Goal: Task Accomplishment & Management: Complete application form

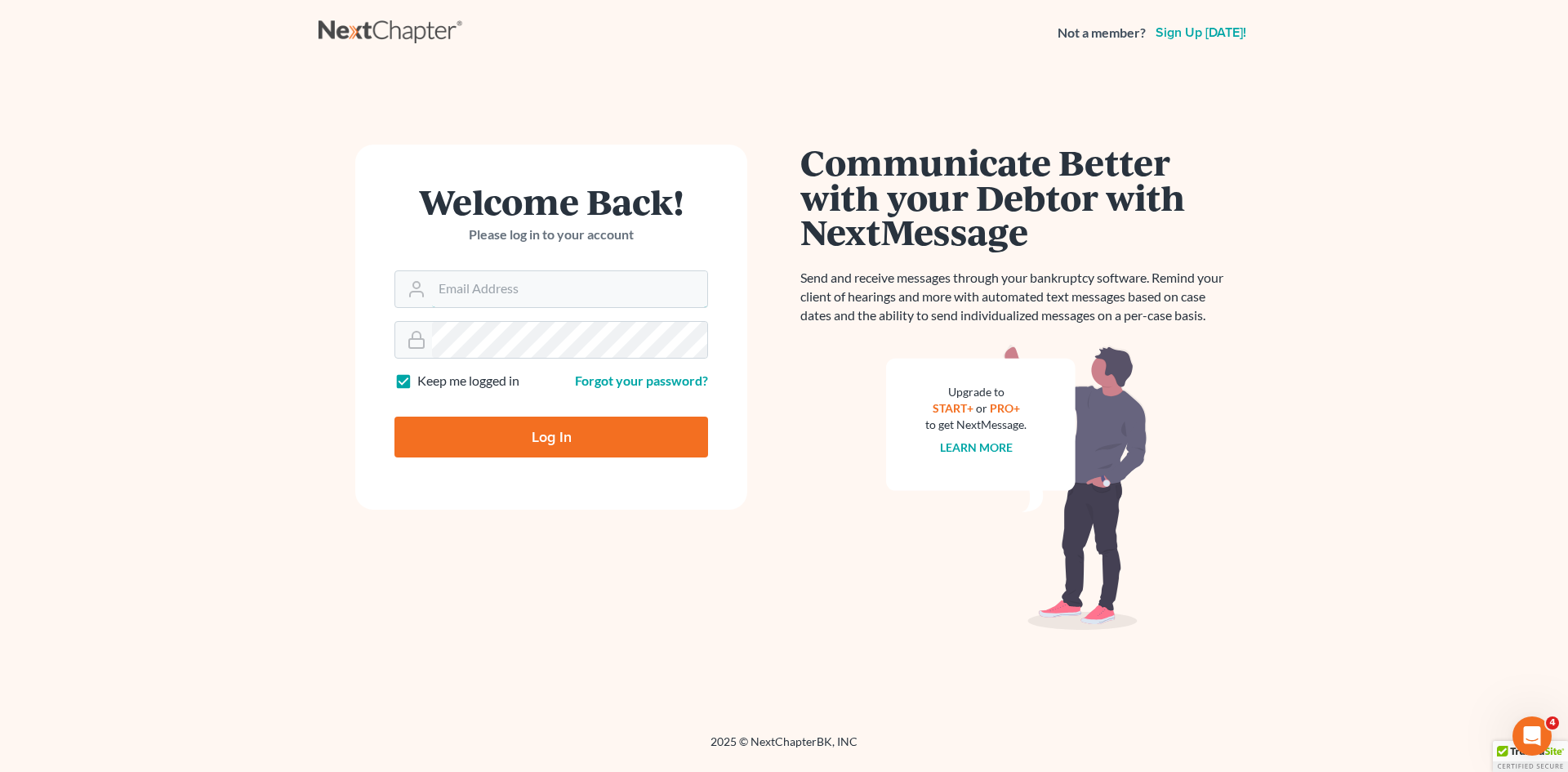
type input "[EMAIL_ADDRESS][DOMAIN_NAME]"
drag, startPoint x: 515, startPoint y: 455, endPoint x: 522, endPoint y: 449, distance: 9.2
click at [515, 454] on input "Log In" at bounding box center [551, 438] width 314 height 41
type input "Thinking..."
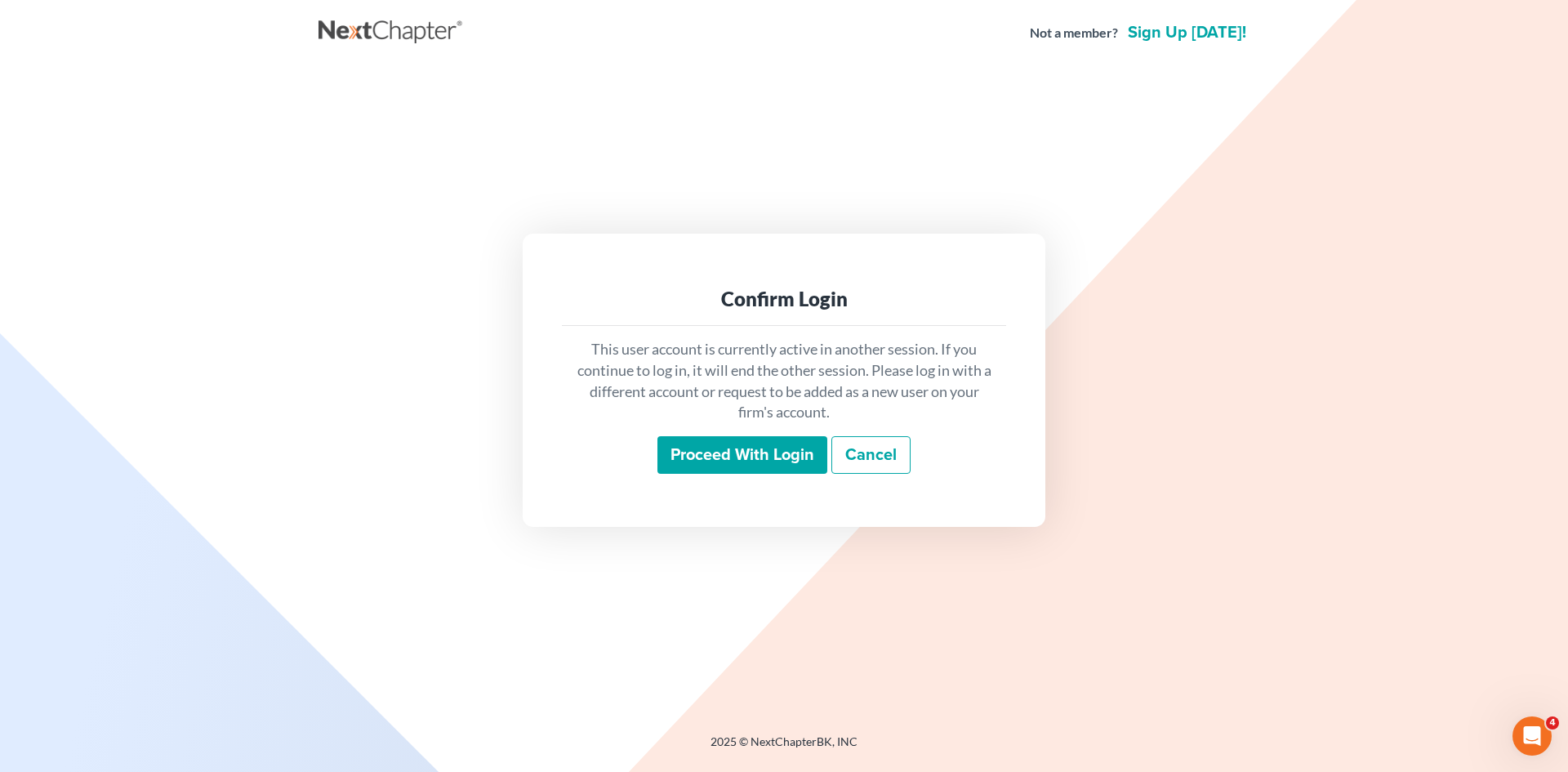
click at [711, 473] on div "Proceed with login Cancel" at bounding box center [784, 455] width 418 height 39
click at [738, 463] on input "Proceed with login" at bounding box center [742, 455] width 170 height 38
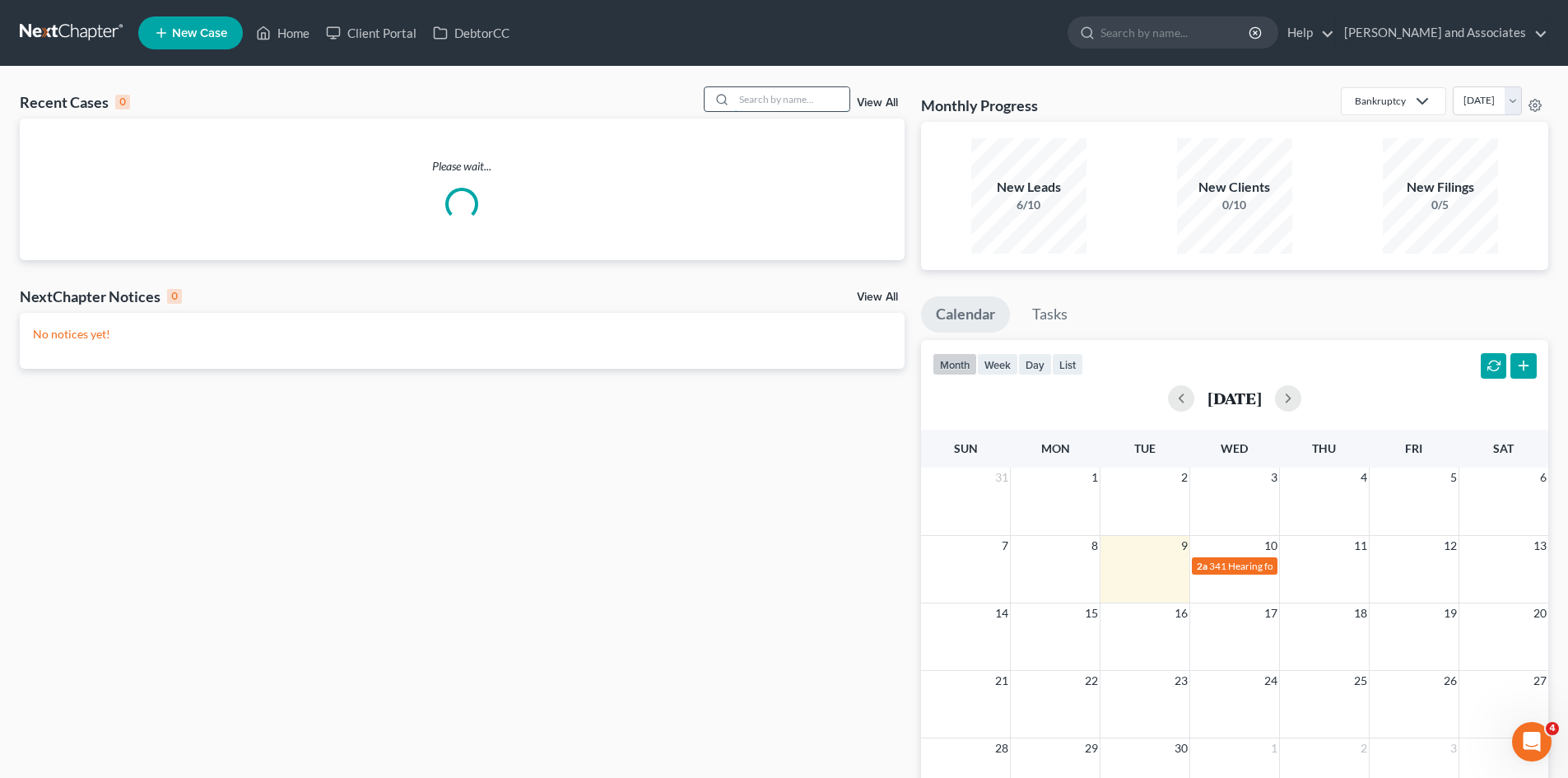
click at [776, 102] on input "search" at bounding box center [792, 99] width 116 height 23
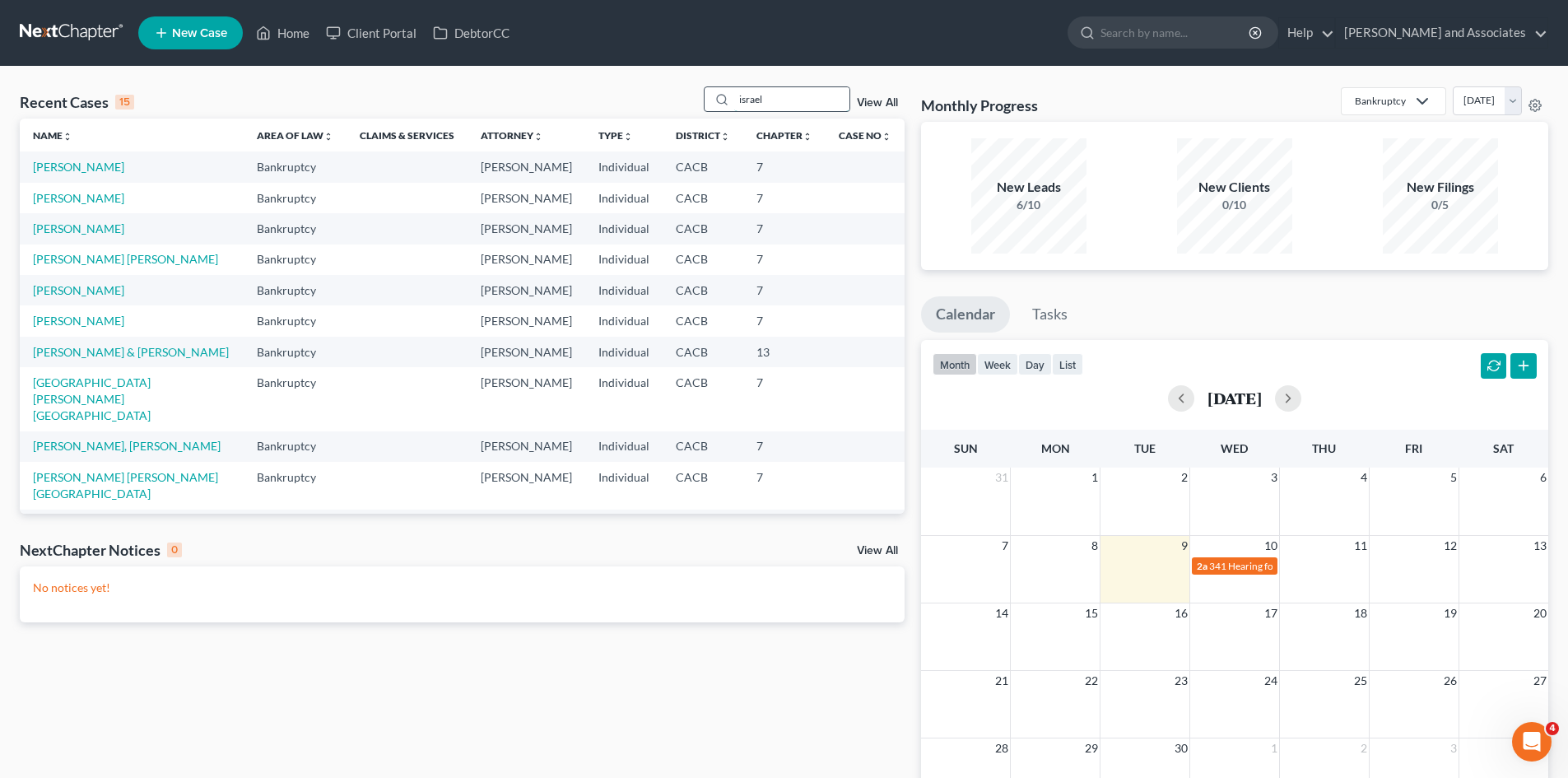
type input "israel"
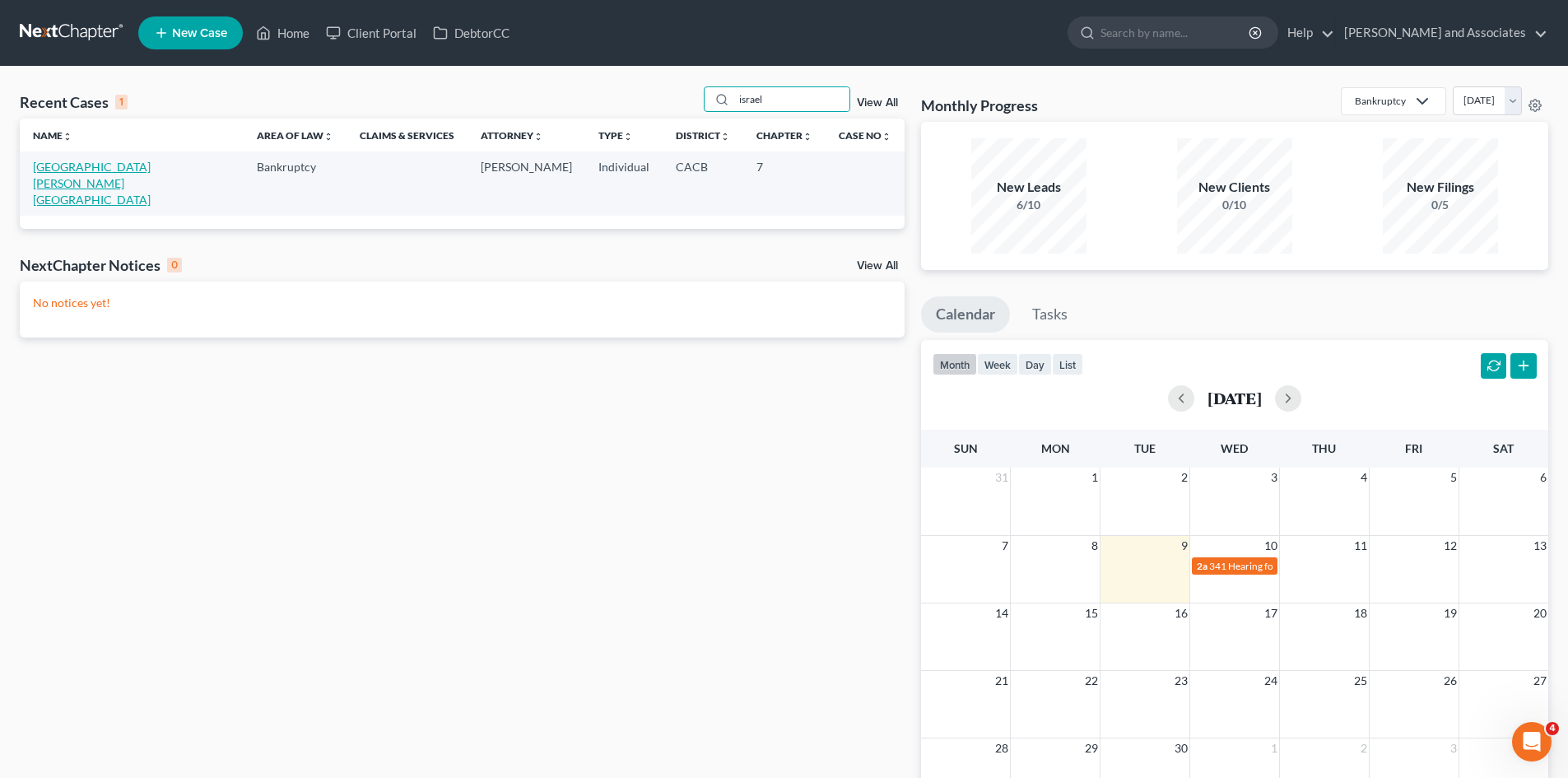
click at [113, 170] on link "[GEOGRAPHIC_DATA][PERSON_NAME][GEOGRAPHIC_DATA]" at bounding box center [91, 183] width 117 height 47
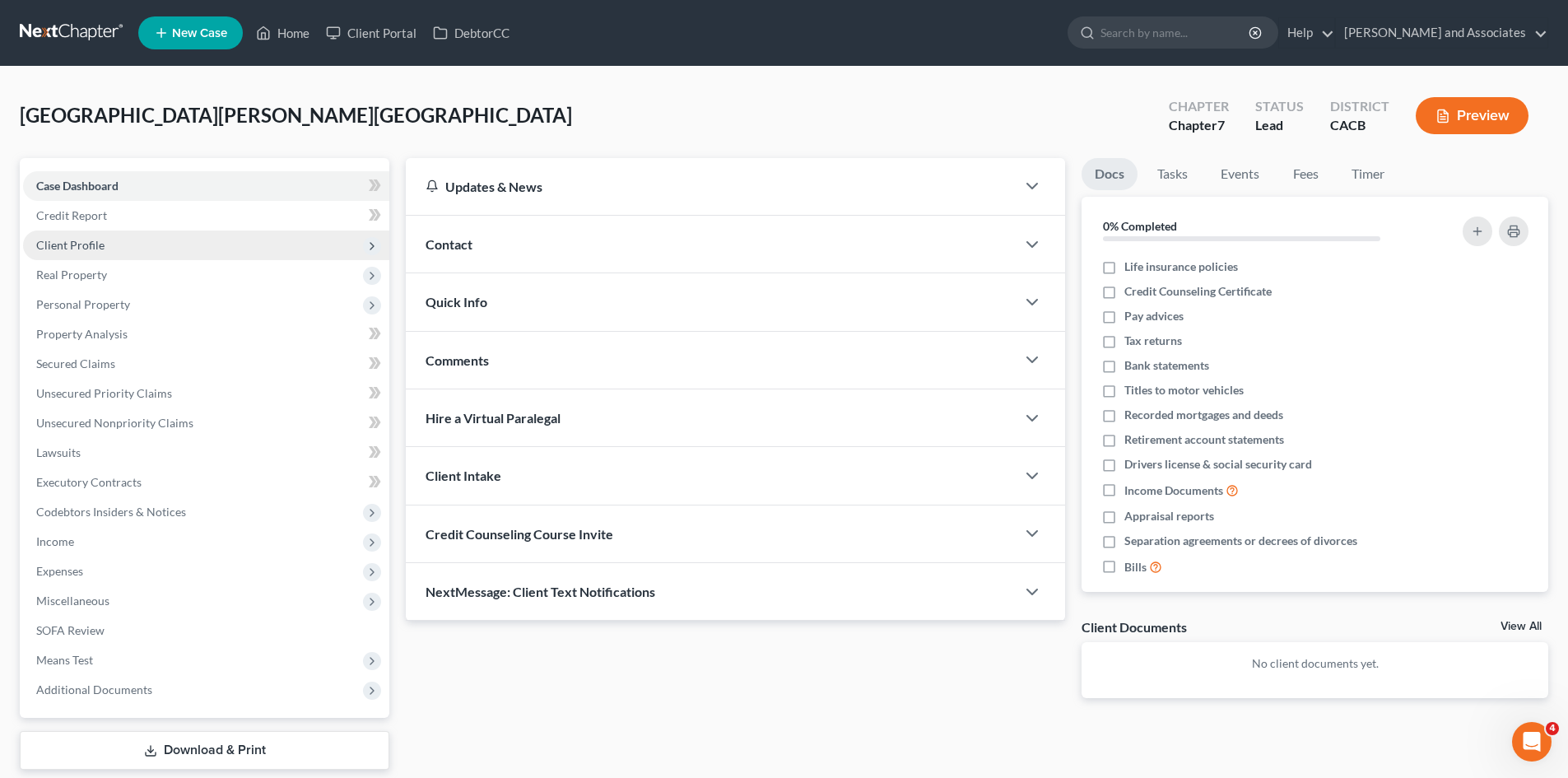
click at [194, 245] on span "Client Profile" at bounding box center [206, 245] width 366 height 30
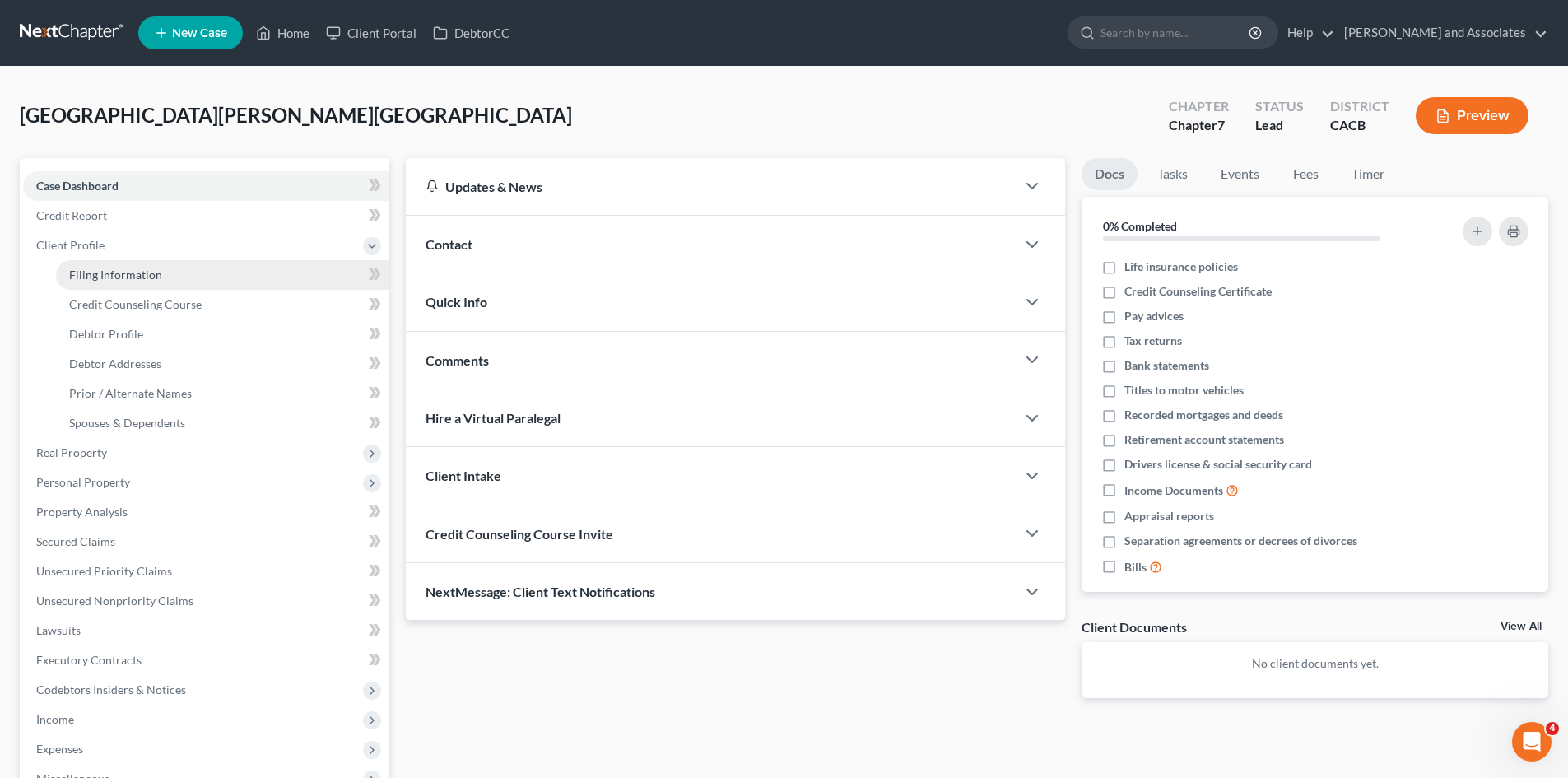
click at [211, 266] on link "Filing Information" at bounding box center [222, 275] width 333 height 30
select select "1"
select select "0"
select select "4"
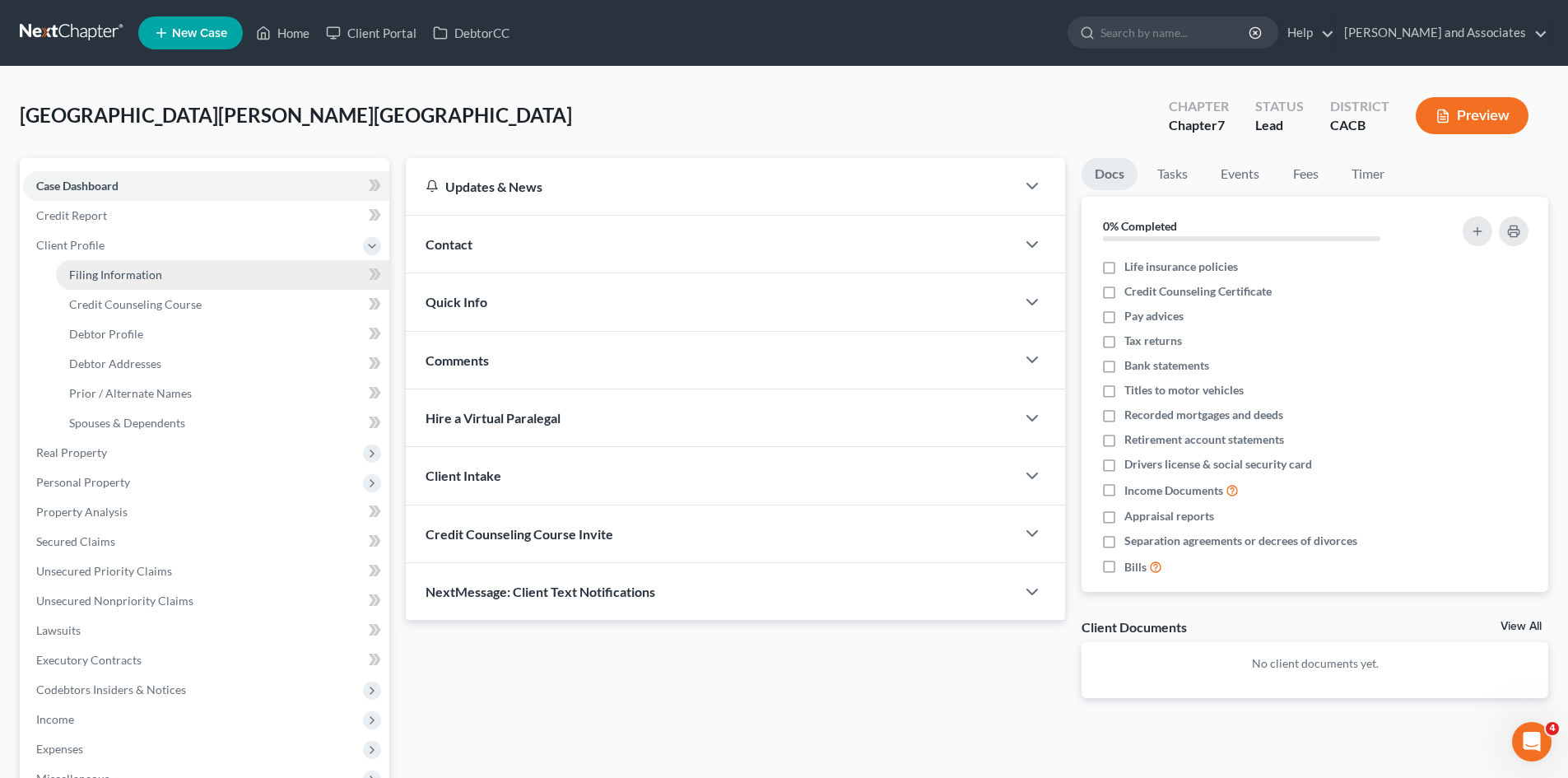
select select "0"
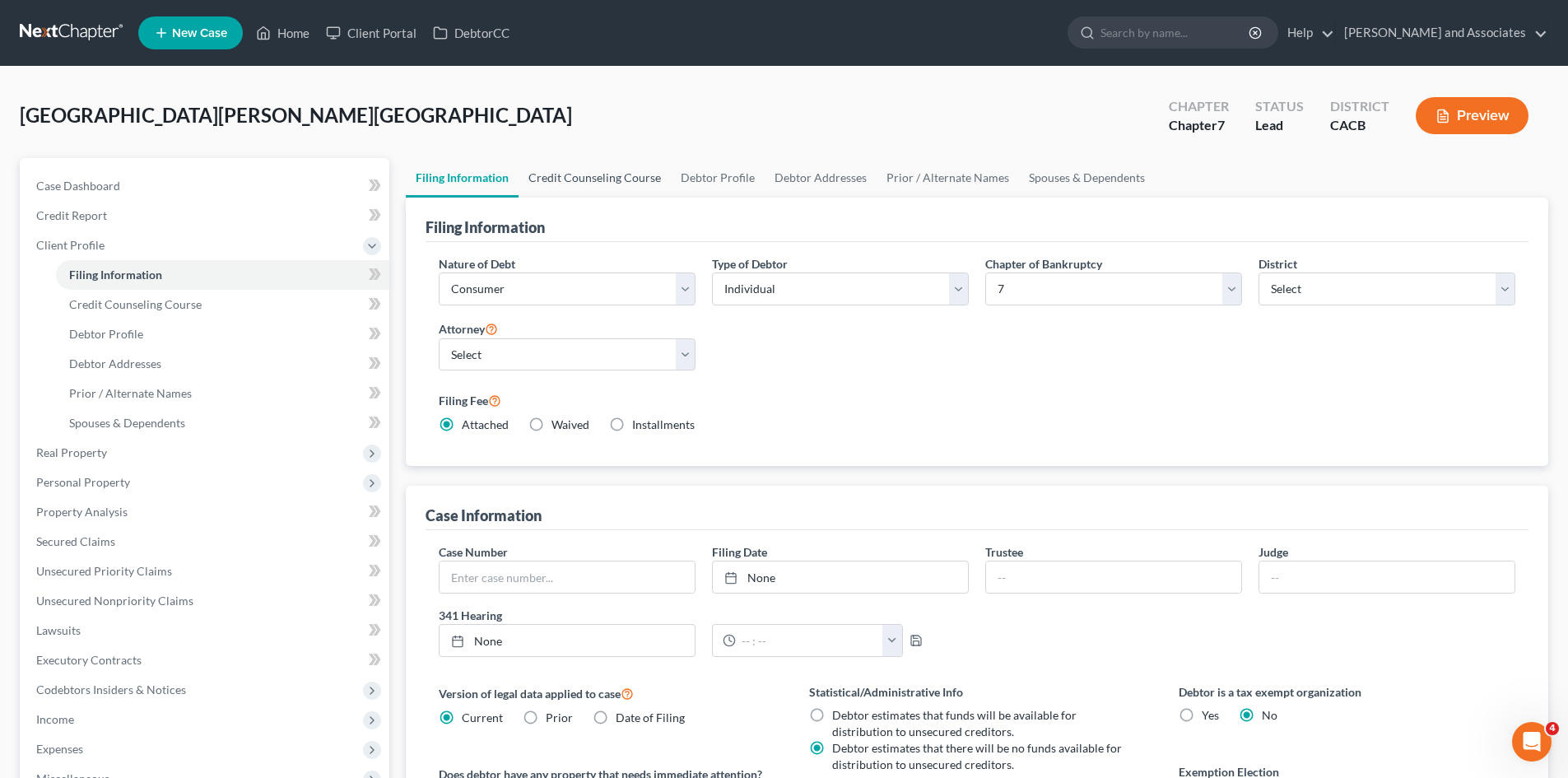
click at [588, 165] on link "Credit Counseling Course" at bounding box center [594, 178] width 153 height 40
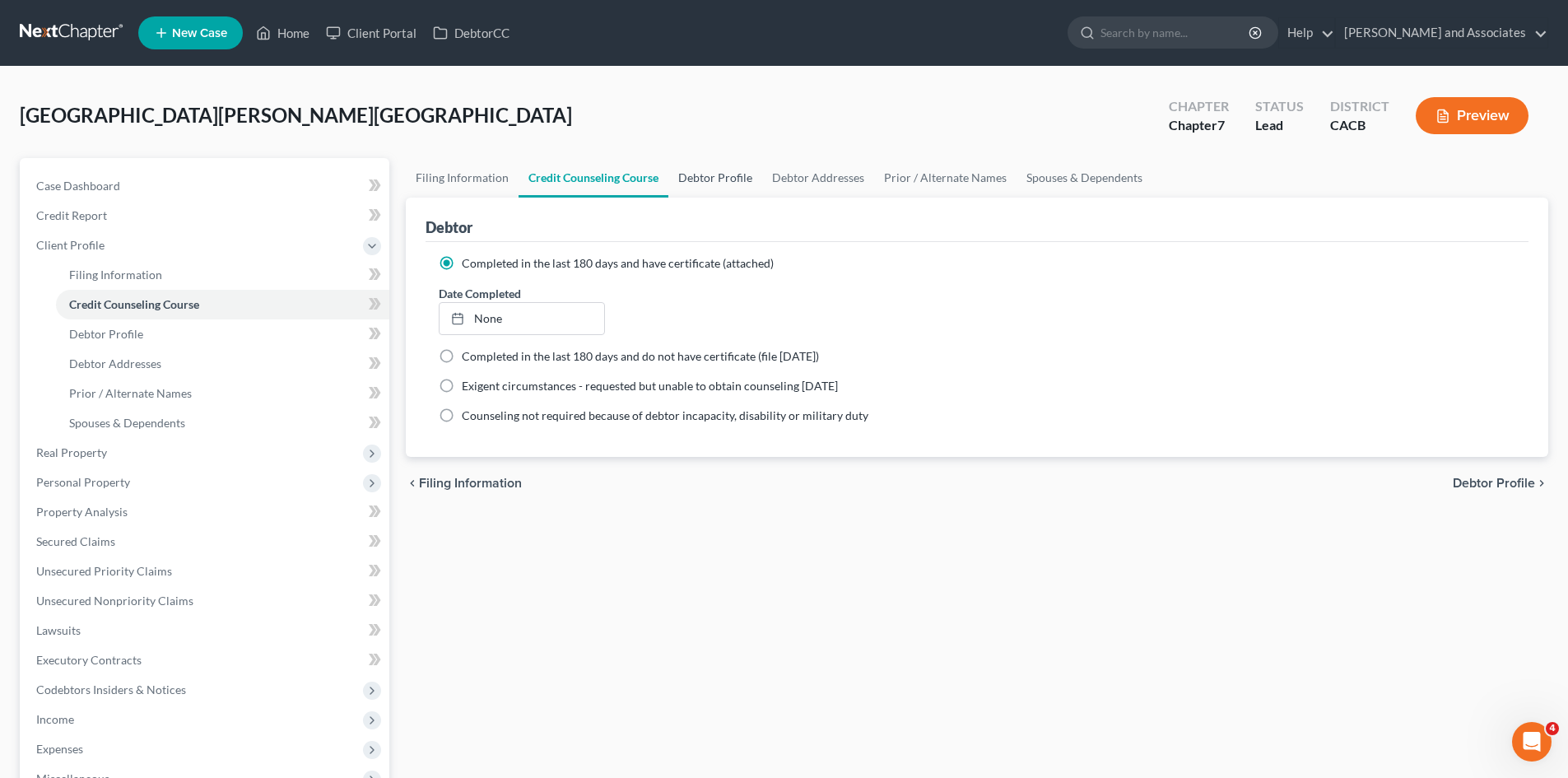
click at [745, 178] on link "Debtor Profile" at bounding box center [715, 178] width 94 height 40
select select "0"
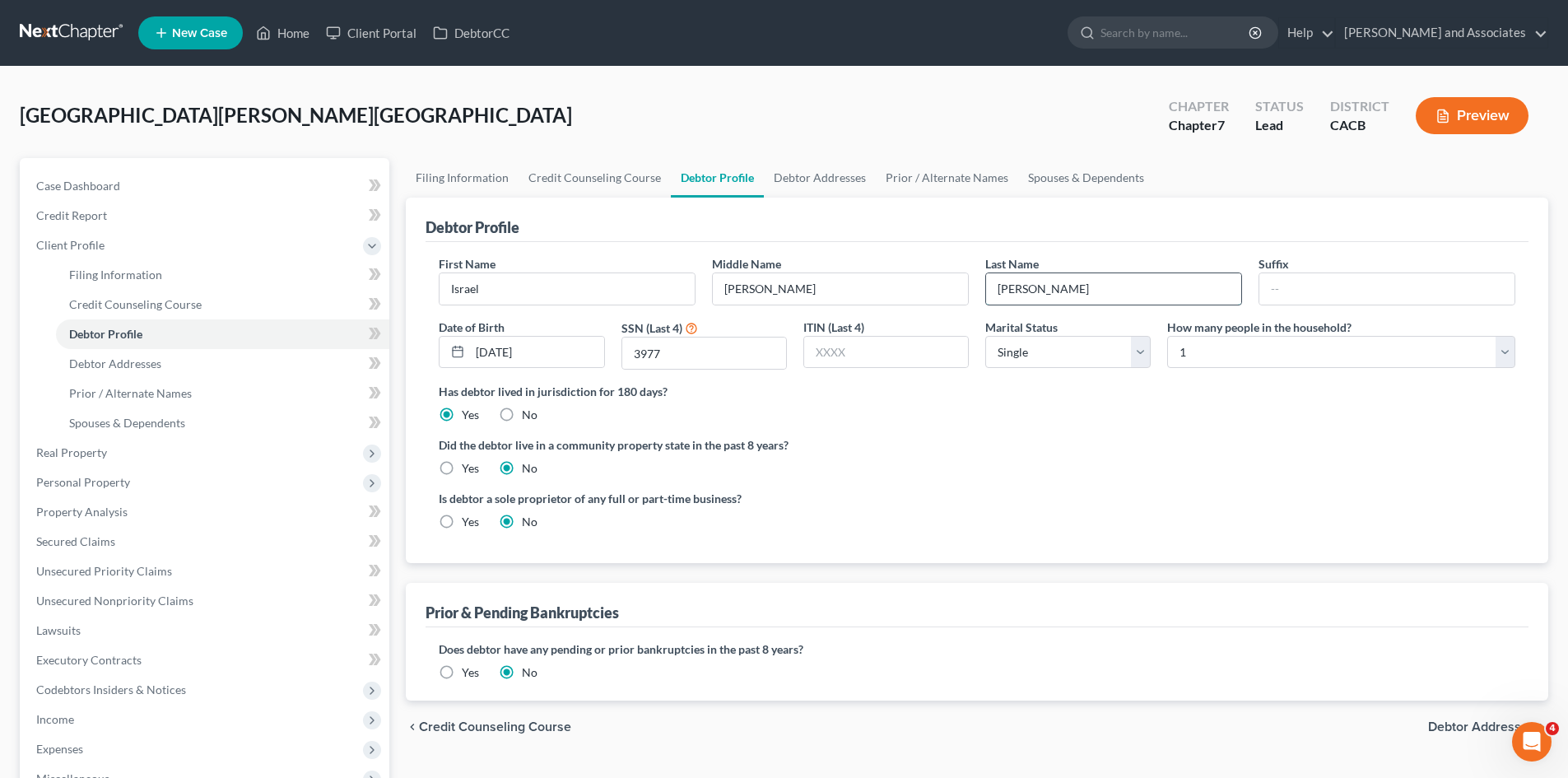
click at [1098, 282] on input "[PERSON_NAME]" at bounding box center [1114, 288] width 255 height 32
click at [1238, 344] on select "Select 1 2 3 4 5 6 7 8 9 10 11 12 13 14 15 16 17 18 19 20" at bounding box center [1340, 352] width 348 height 33
click at [1061, 400] on label "Has debtor lived in jurisdiction for 180 days?" at bounding box center [977, 391] width 1077 height 17
click at [812, 164] on link "Debtor Addresses" at bounding box center [820, 178] width 112 height 40
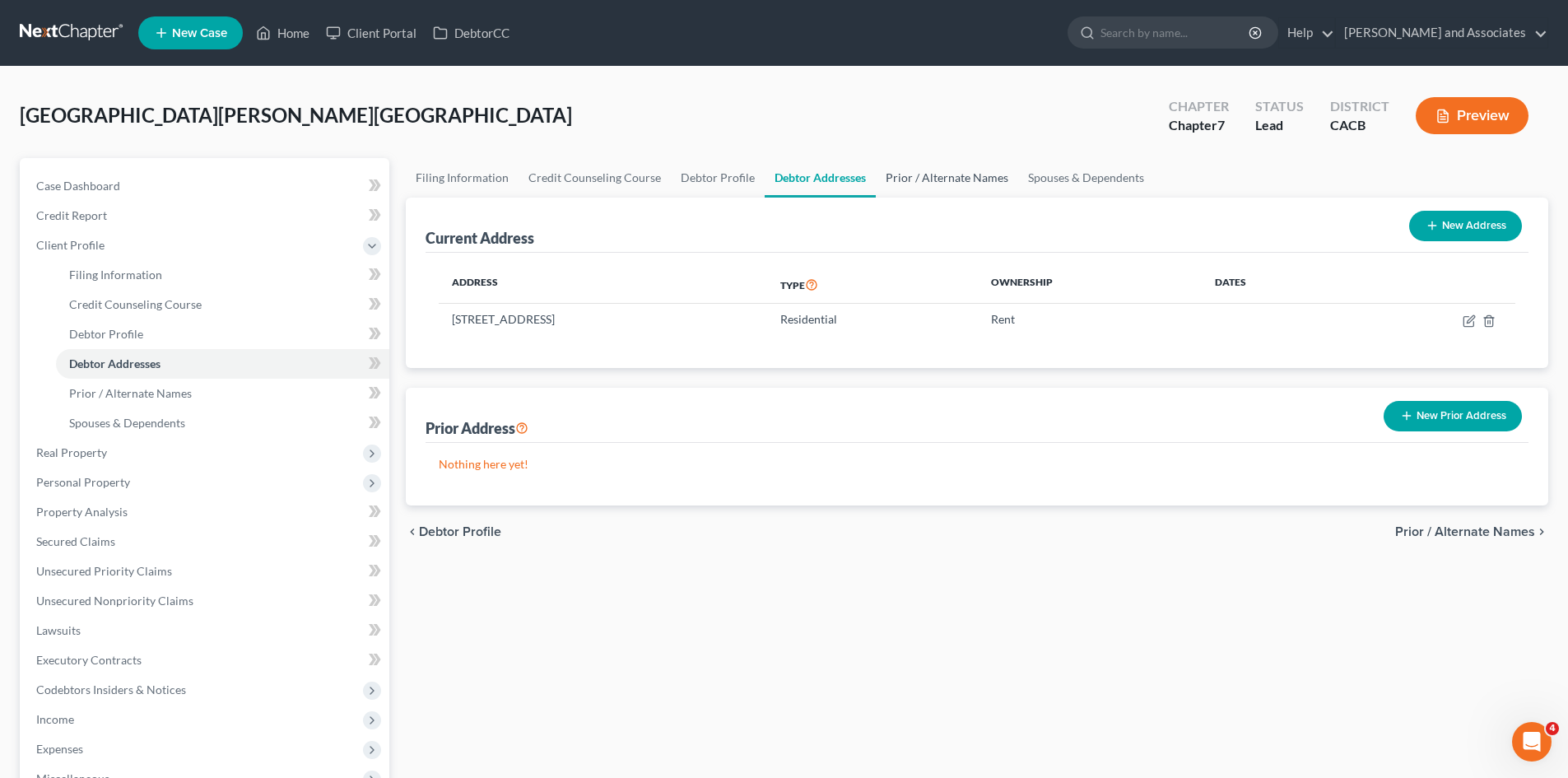
click at [968, 185] on link "Prior / Alternate Names" at bounding box center [947, 178] width 143 height 40
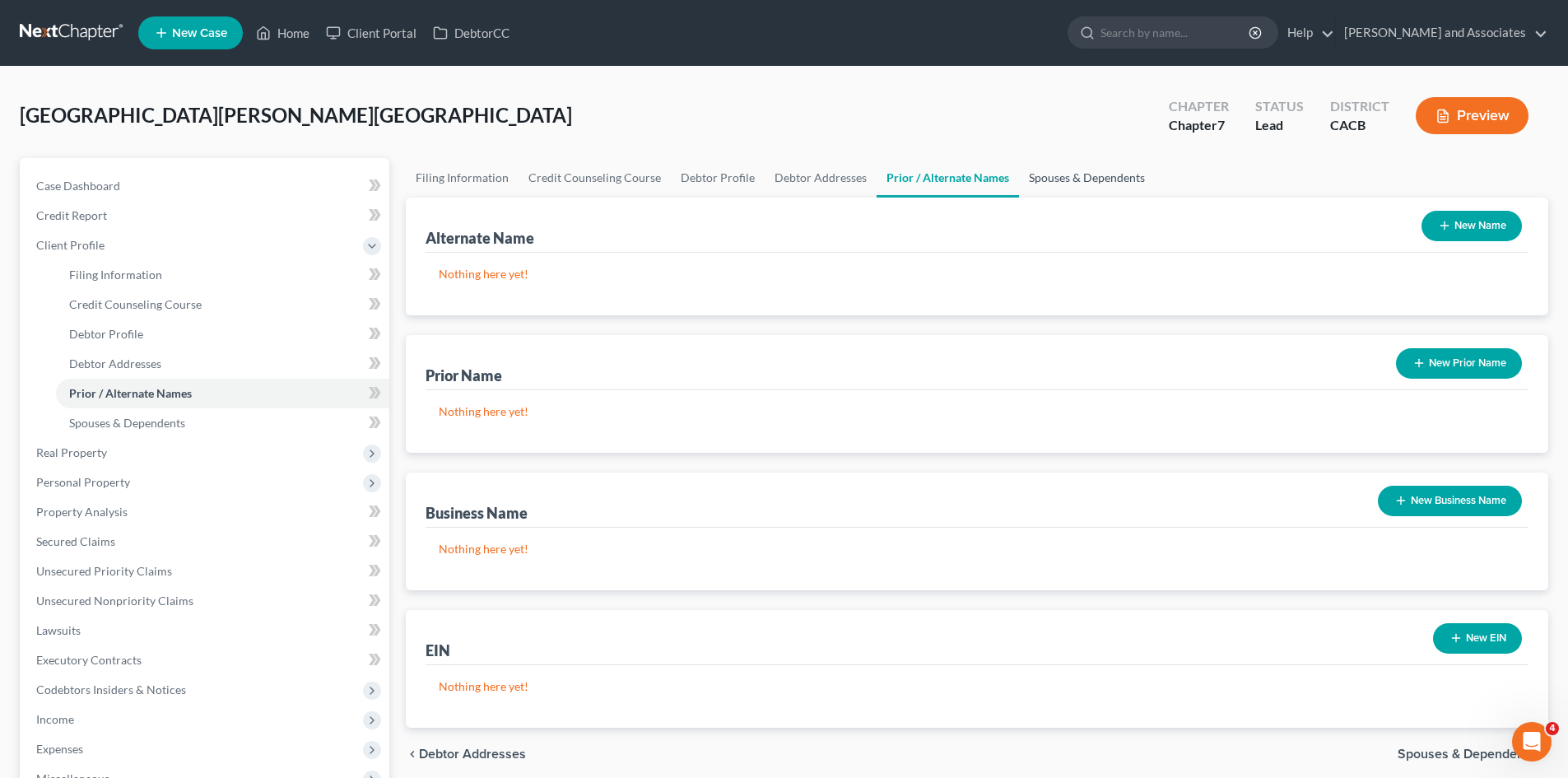
click at [1087, 172] on link "Spouses & Dependents" at bounding box center [1087, 178] width 135 height 40
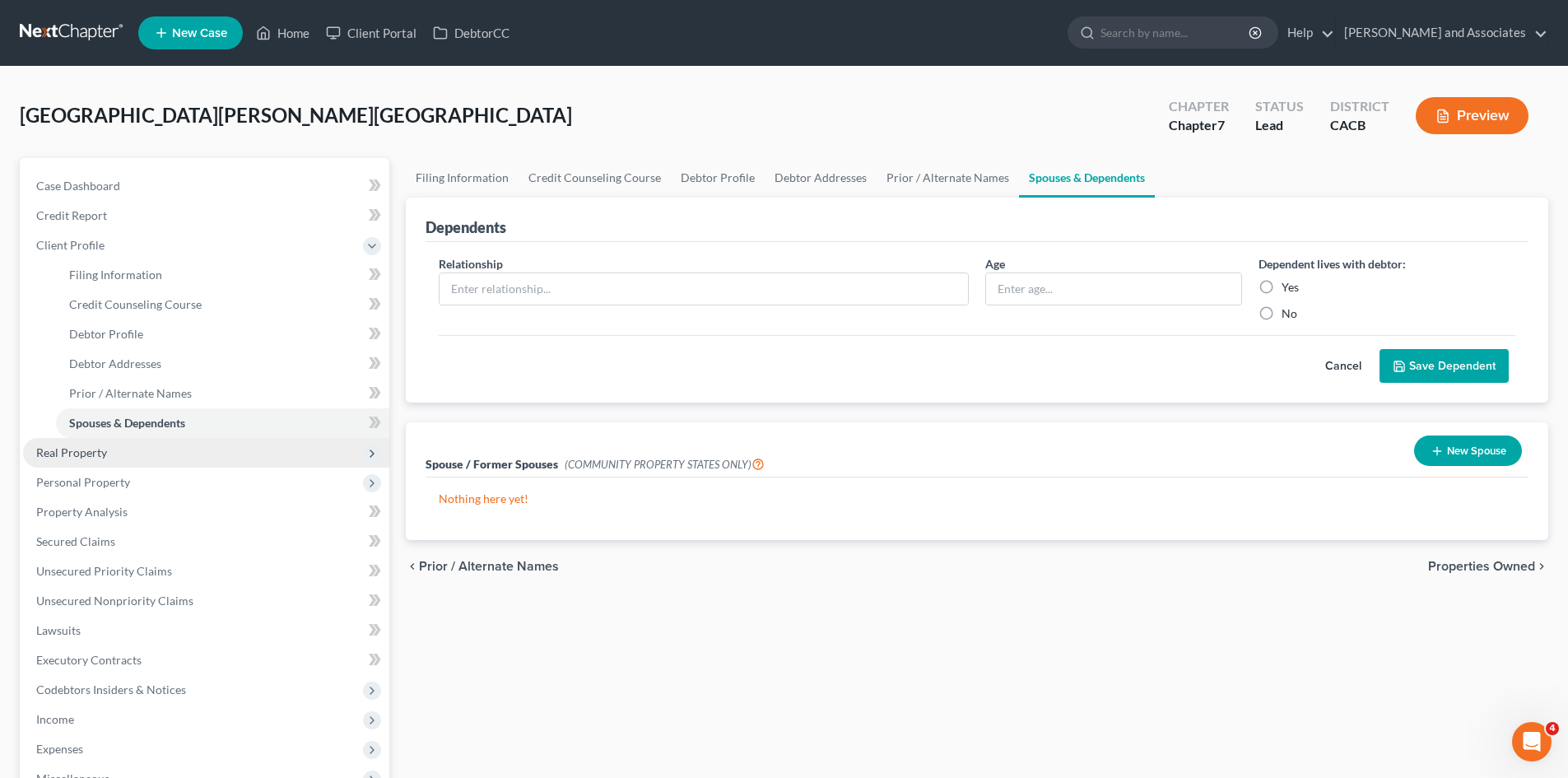
click at [188, 447] on span "Real Property" at bounding box center [206, 453] width 366 height 30
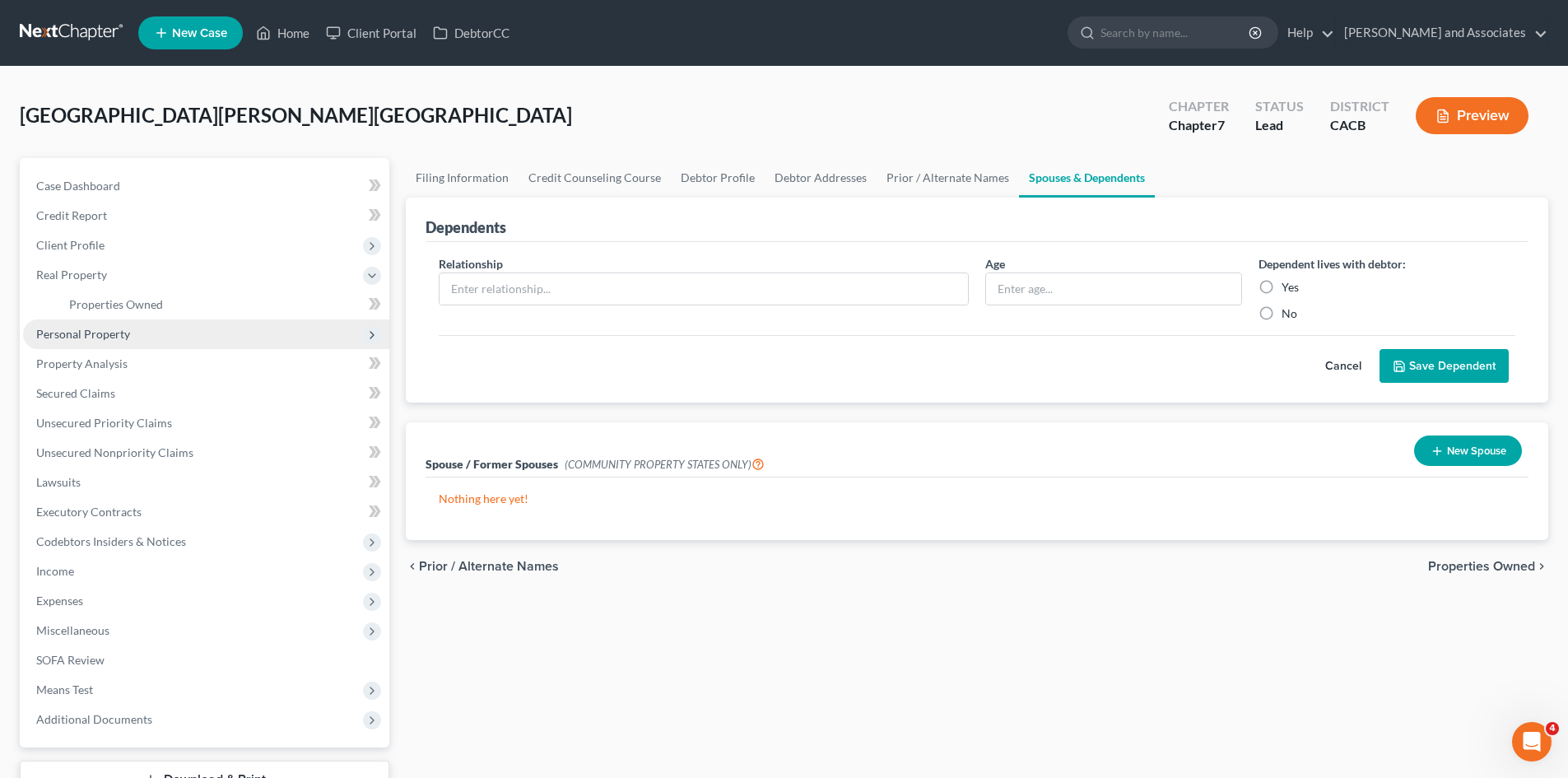
click at [184, 326] on span "Personal Property" at bounding box center [206, 334] width 366 height 30
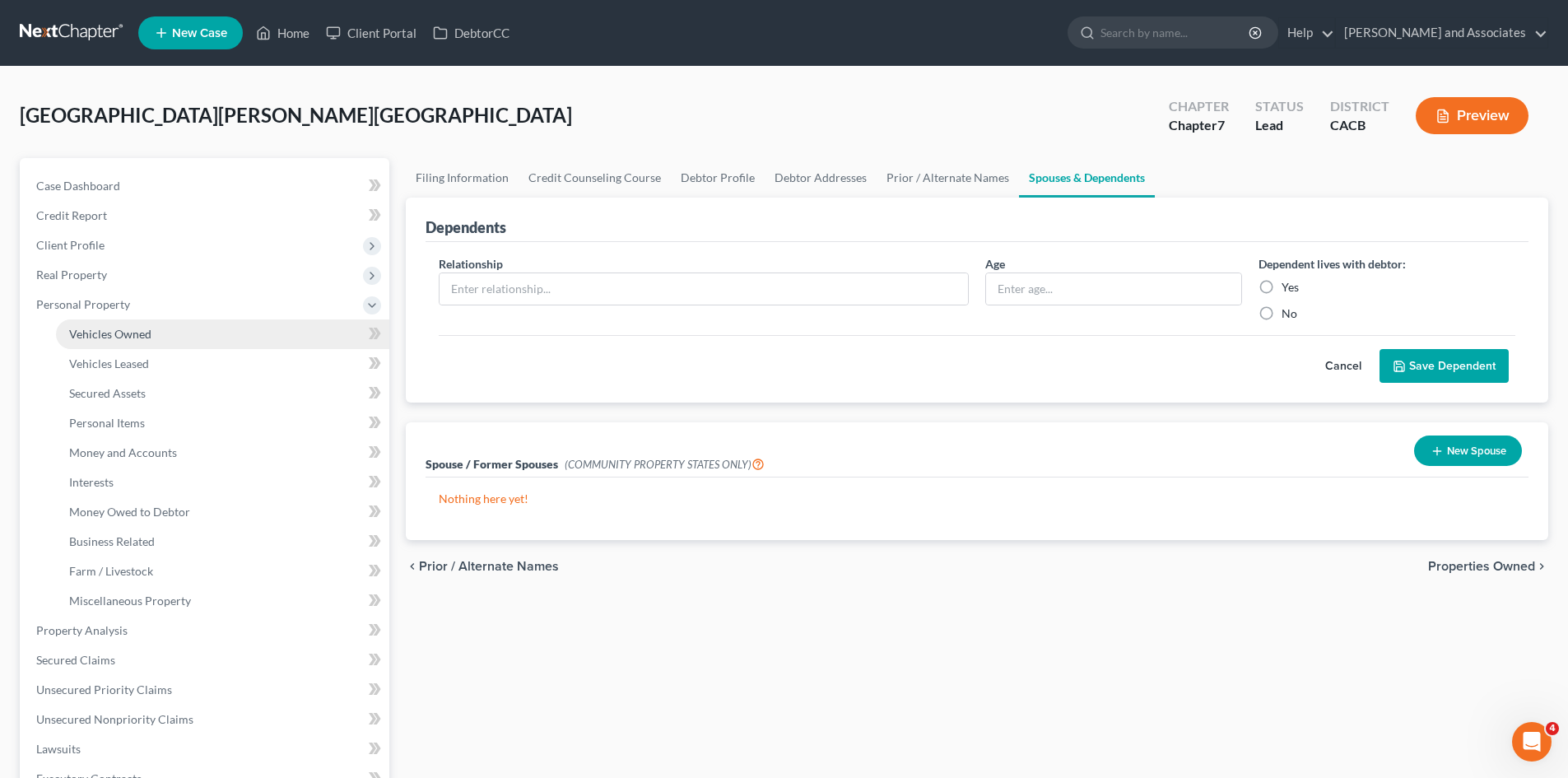
click at [175, 332] on link "Vehicles Owned" at bounding box center [222, 334] width 333 height 30
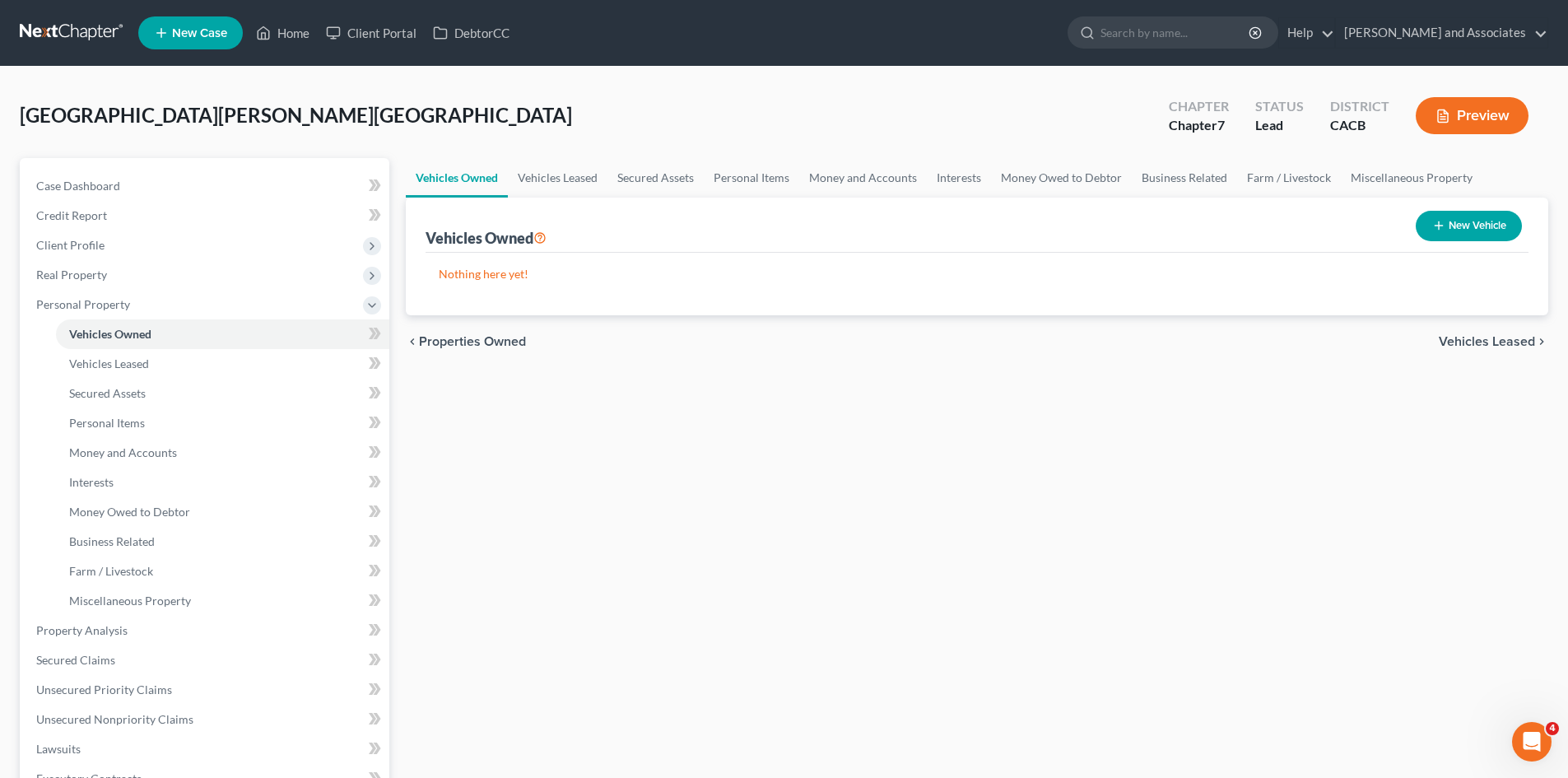
click at [1510, 212] on button "New Vehicle" at bounding box center [1469, 226] width 107 height 31
select select "0"
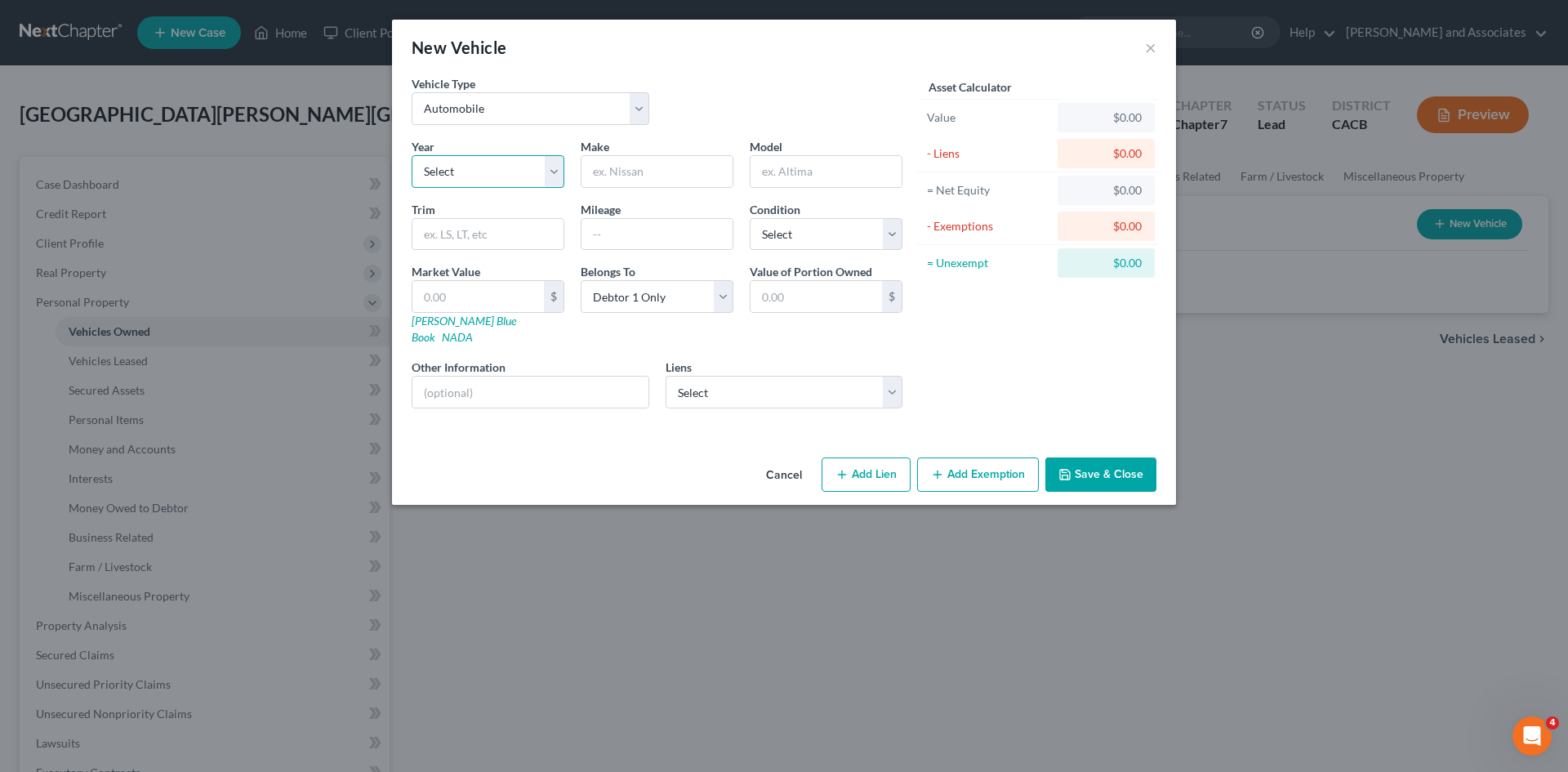
click at [482, 177] on select "Select 2026 2025 2024 2023 2022 2021 2020 2019 2018 2017 2016 2015 2014 2013 20…" at bounding box center [488, 171] width 152 height 32
click at [803, 471] on button "Cancel" at bounding box center [784, 475] width 62 height 32
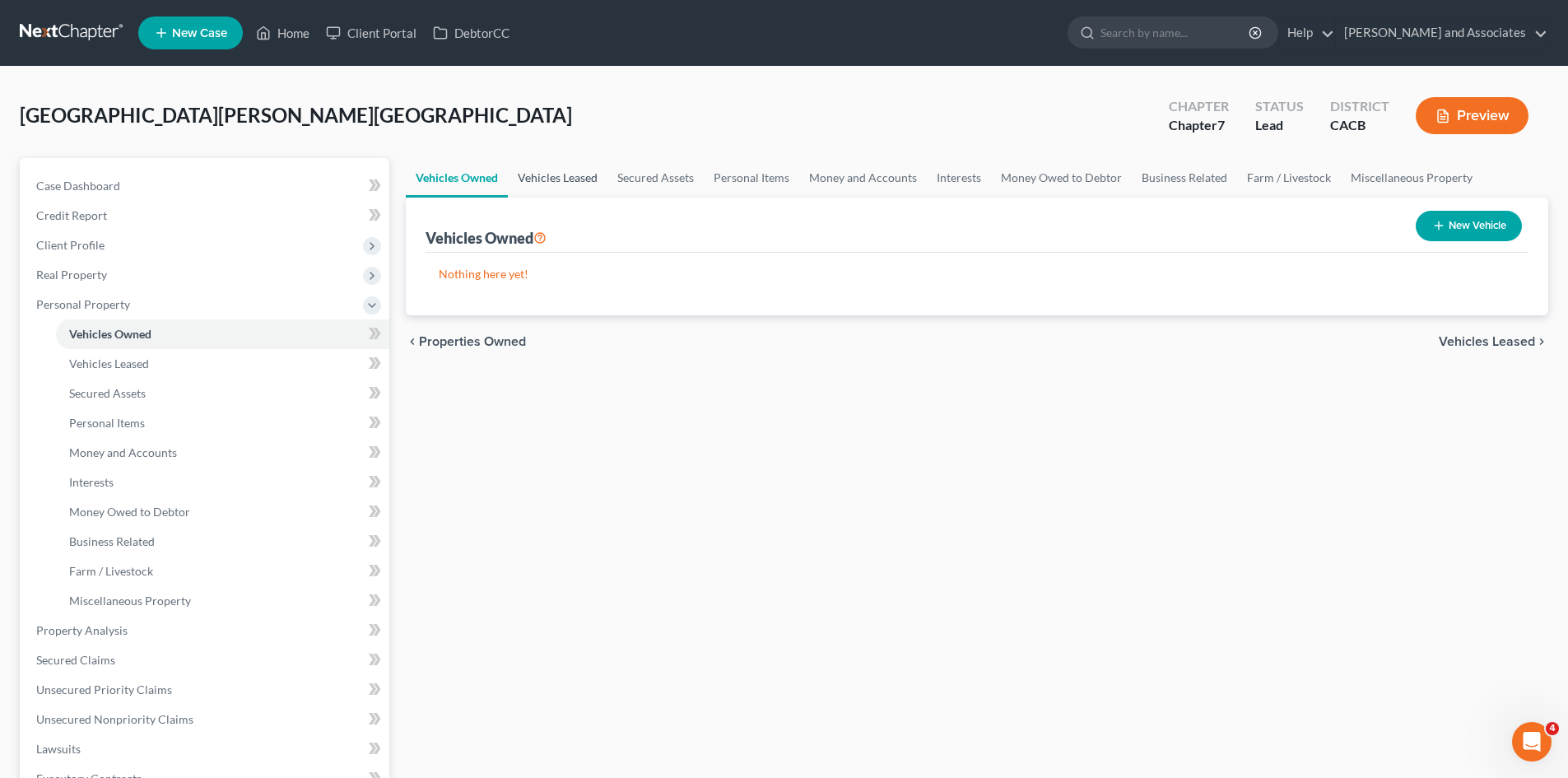
click at [550, 180] on link "Vehicles Leased" at bounding box center [557, 178] width 99 height 40
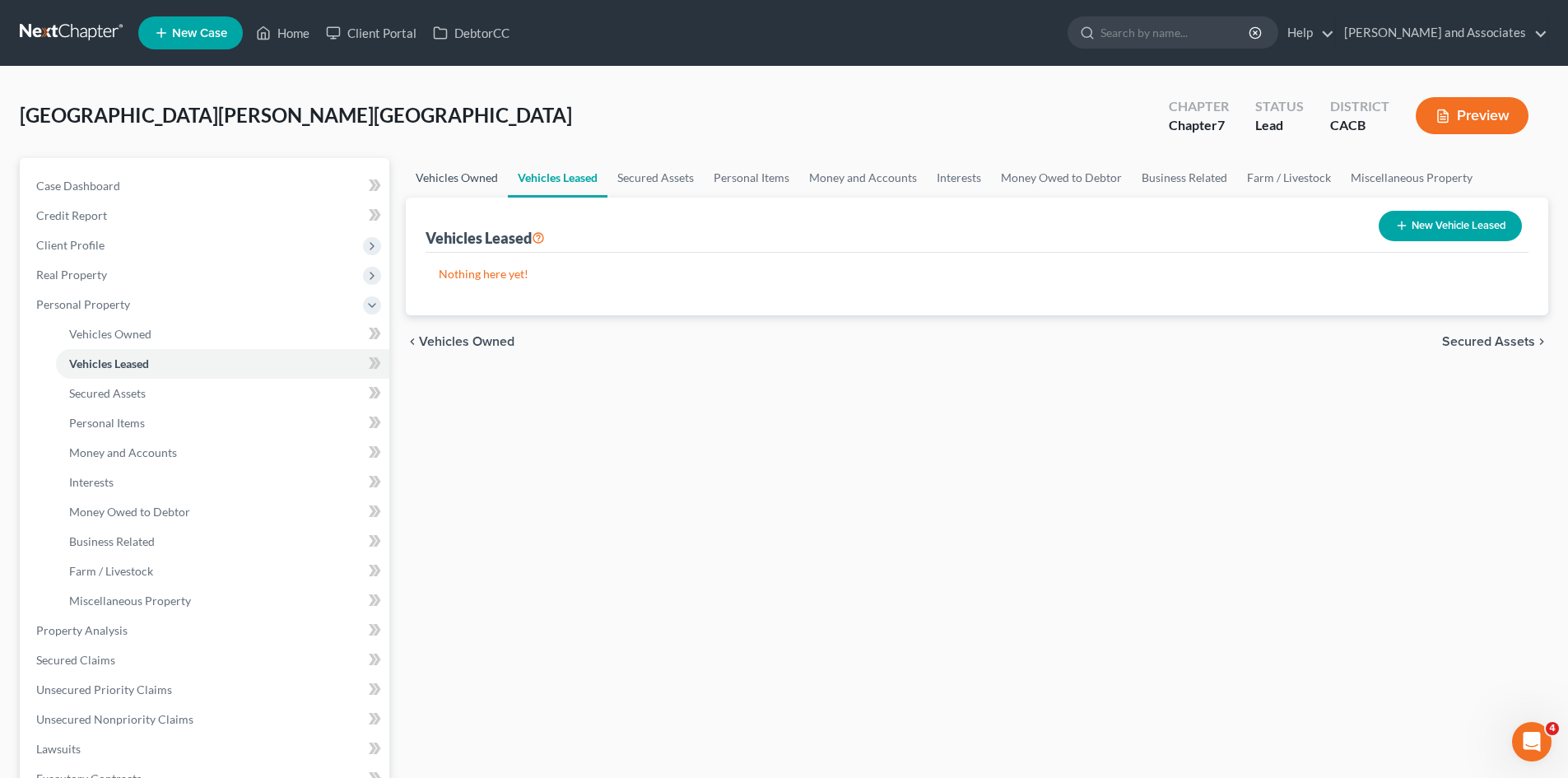
click at [410, 178] on link "Vehicles Owned" at bounding box center [456, 178] width 102 height 40
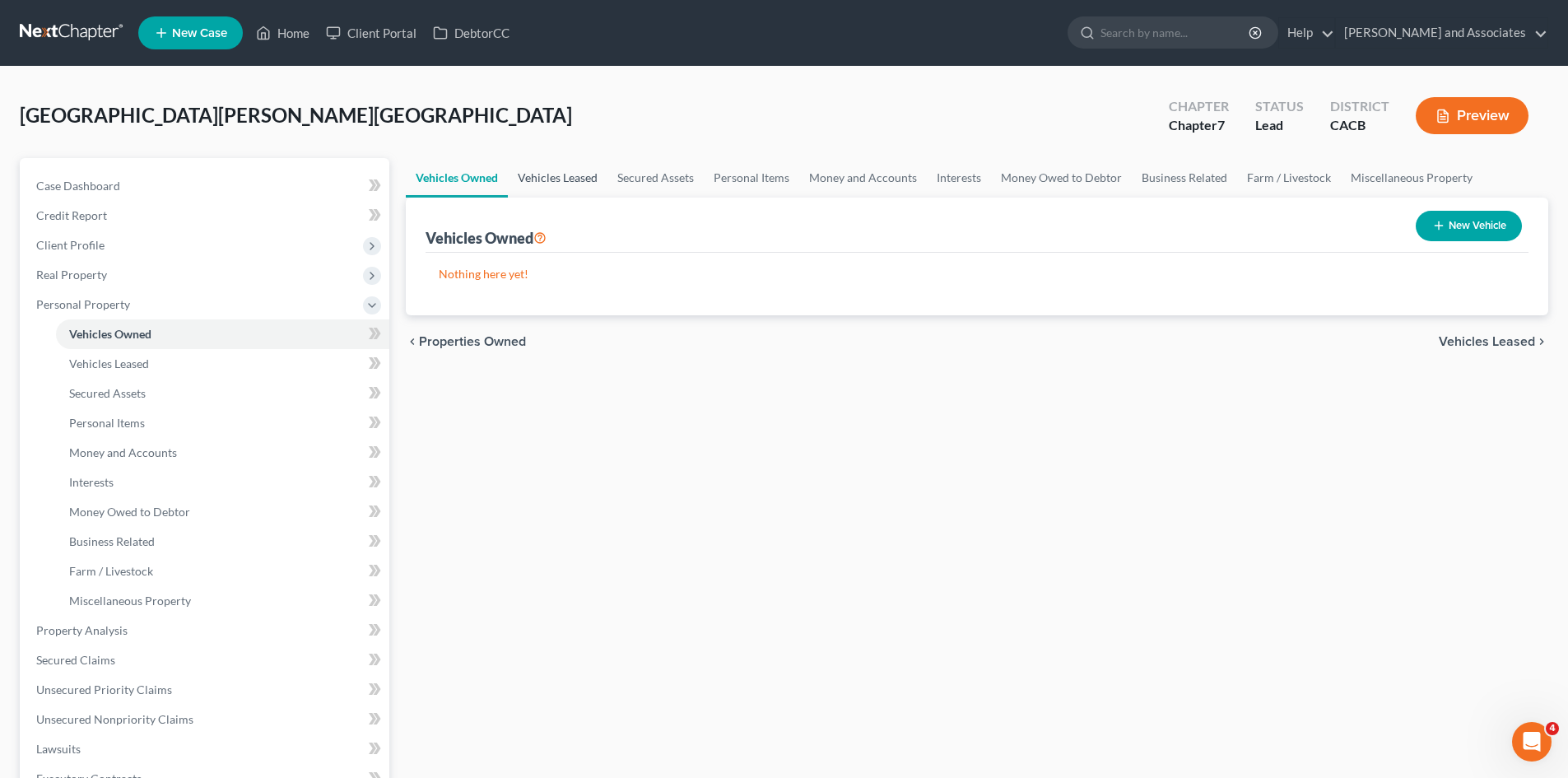
click at [541, 172] on link "Vehicles Leased" at bounding box center [557, 178] width 99 height 40
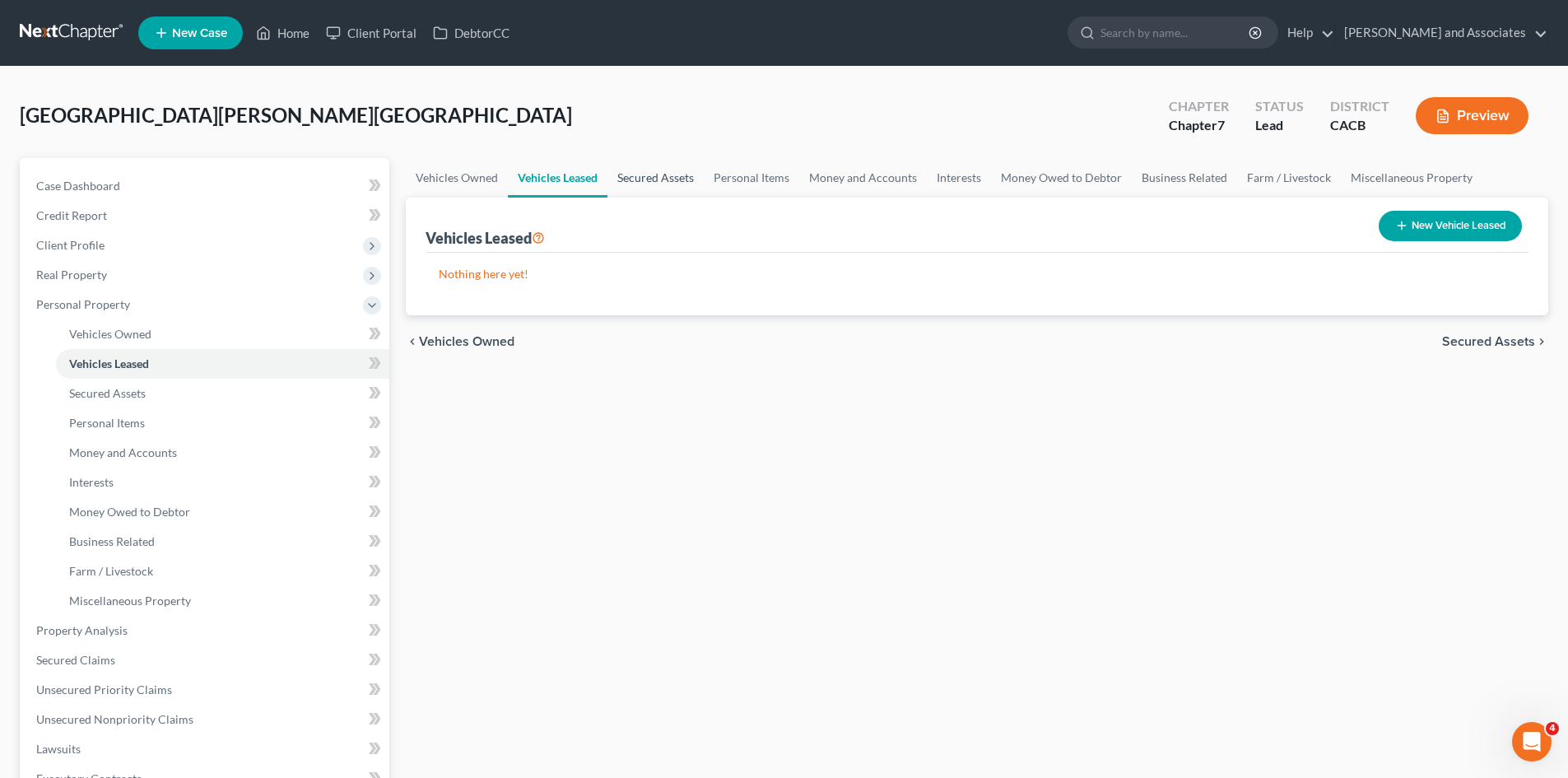
click at [678, 169] on link "Secured Assets" at bounding box center [655, 178] width 97 height 40
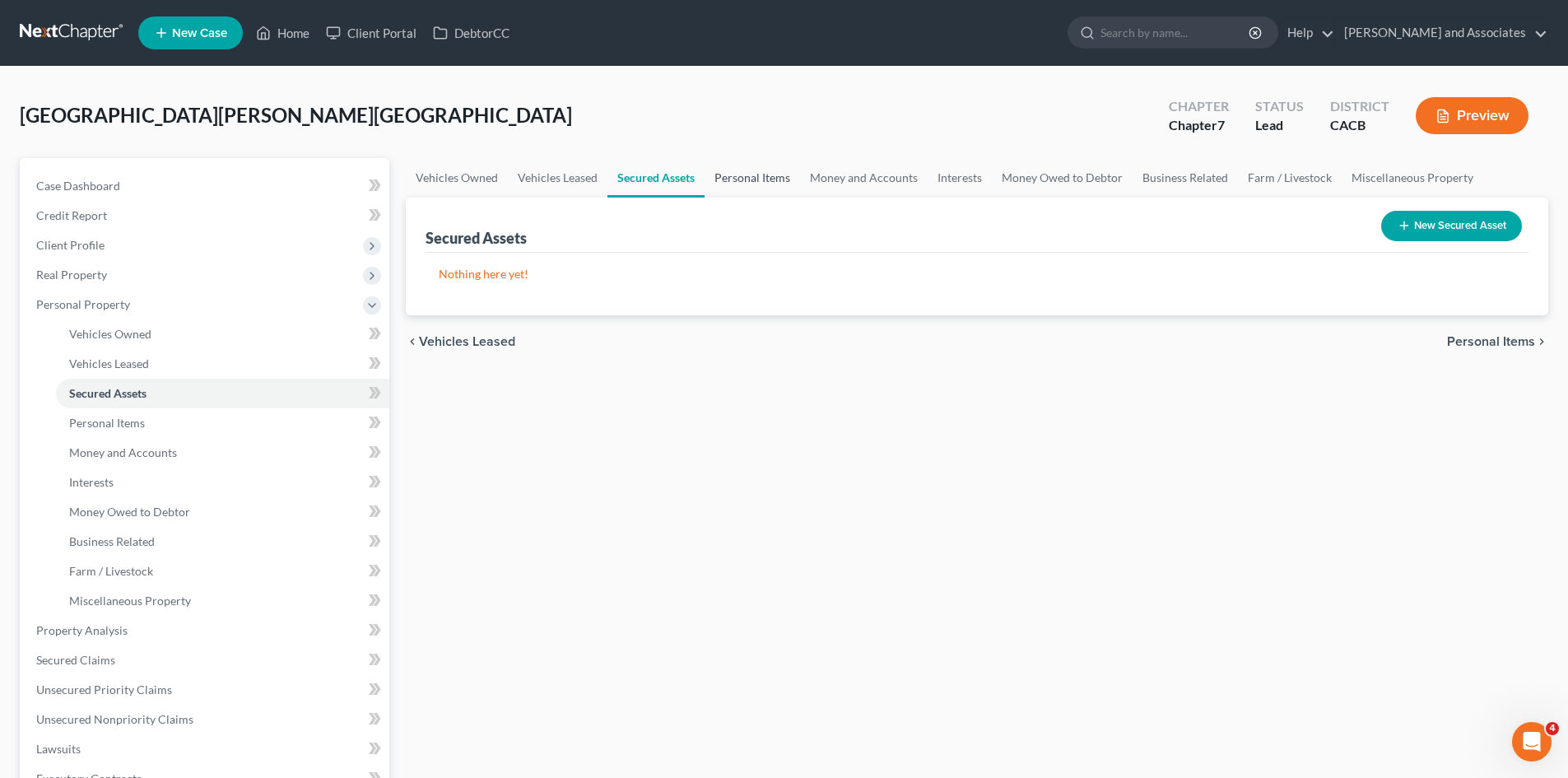
click at [738, 168] on link "Personal Items" at bounding box center [752, 178] width 96 height 40
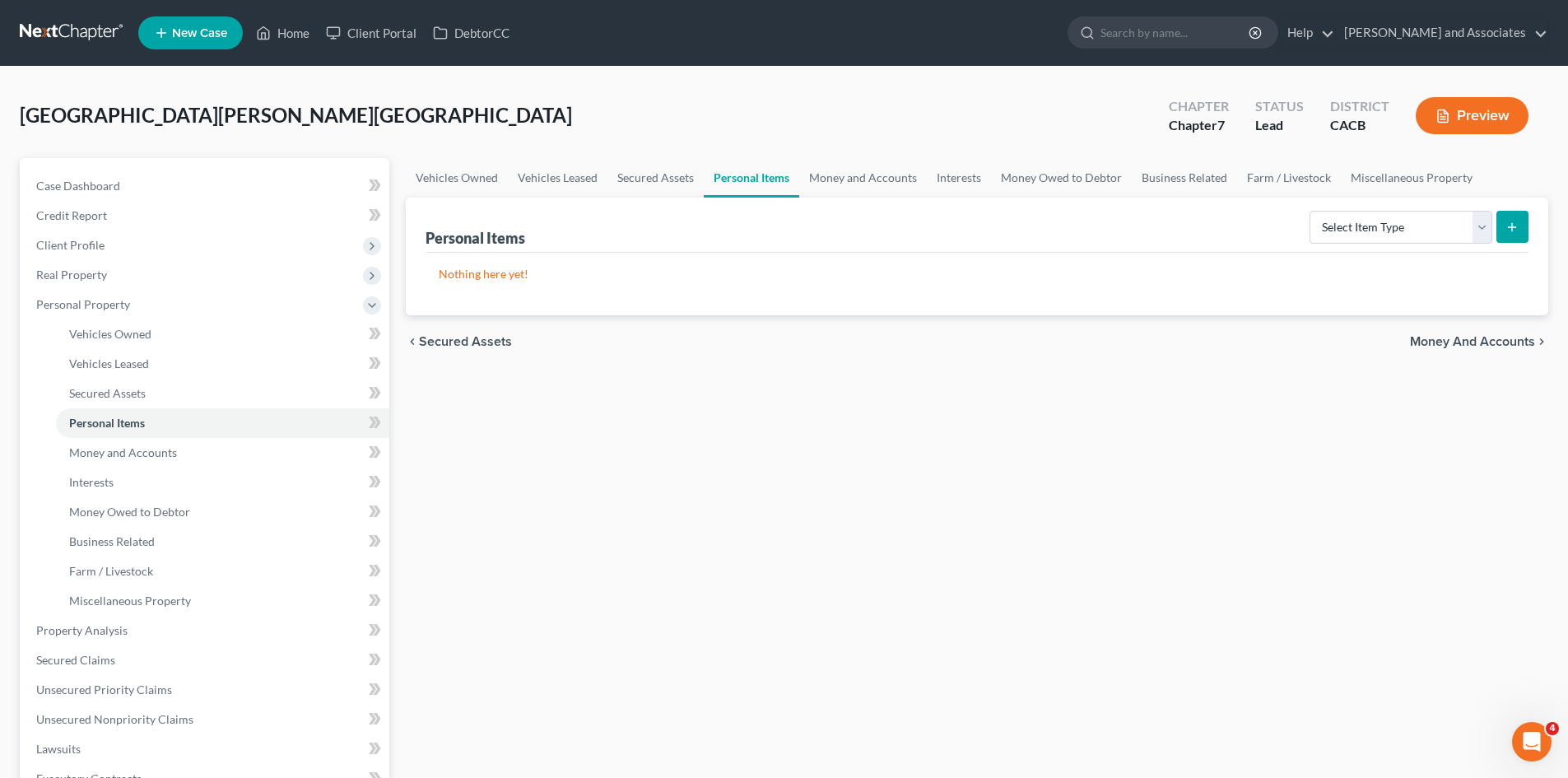
click at [1358, 209] on div "Select Item Type Clothing Collectibles Of Value Electronics Firearms Household …" at bounding box center [1415, 226] width 226 height 43
click at [1367, 220] on select "Select Item Type Clothing Collectibles Of Value Electronics Firearms Household …" at bounding box center [1401, 227] width 182 height 33
select select "clothing"
click at [1311, 211] on select "Select Item Type Clothing Collectibles Of Value Electronics Firearms Household …" at bounding box center [1401, 227] width 182 height 33
click at [1515, 220] on icon "submit" at bounding box center [1511, 227] width 14 height 14
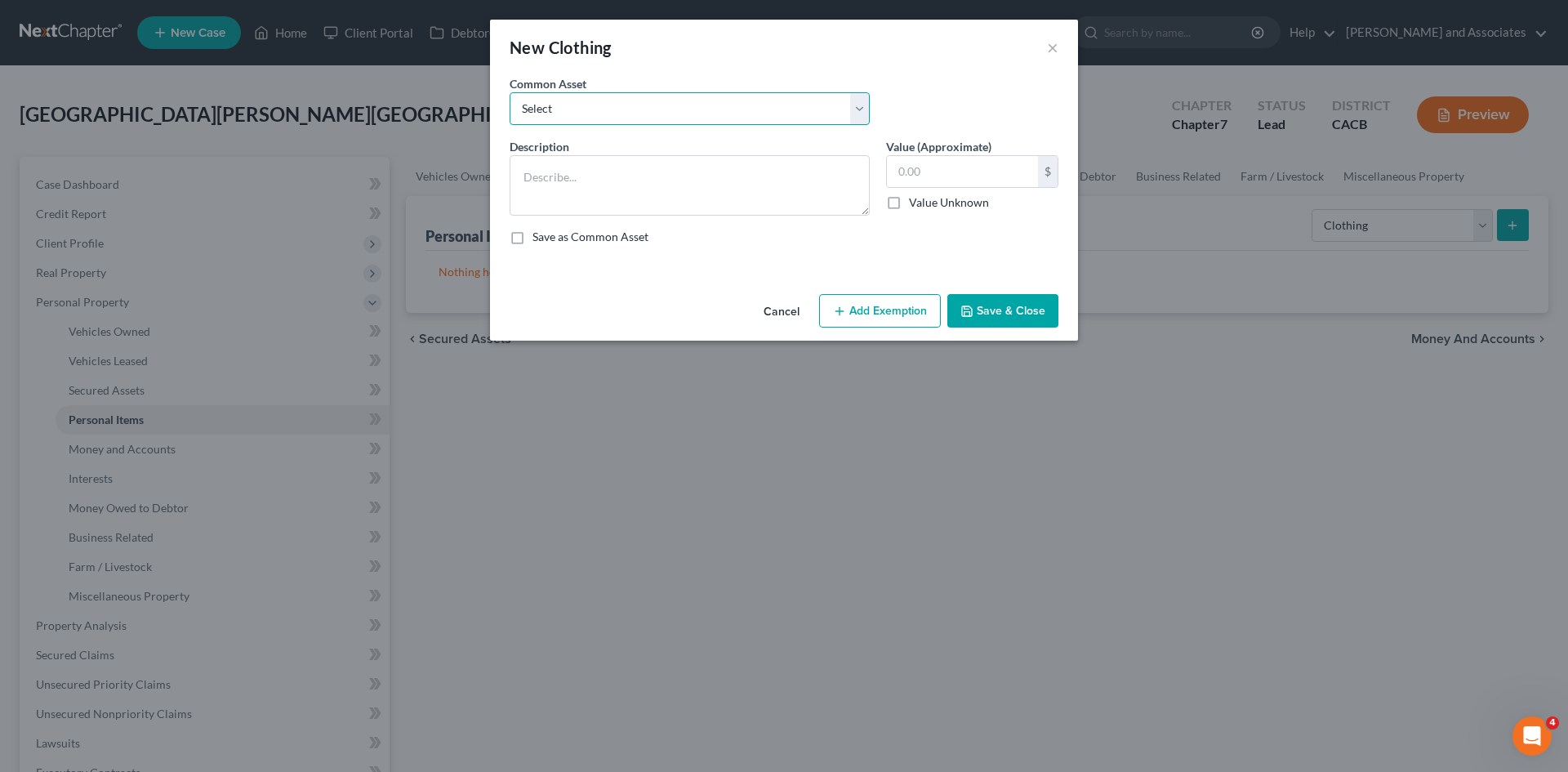
click at [702, 113] on select "Select Clothing for Family of" at bounding box center [690, 108] width 360 height 32
select select "0"
click at [510, 92] on select "Select Clothing for Family of" at bounding box center [690, 108] width 360 height 32
click at [680, 175] on textarea "Clothing for Family of" at bounding box center [690, 185] width 360 height 60
type textarea "Clothing for Family of 1"
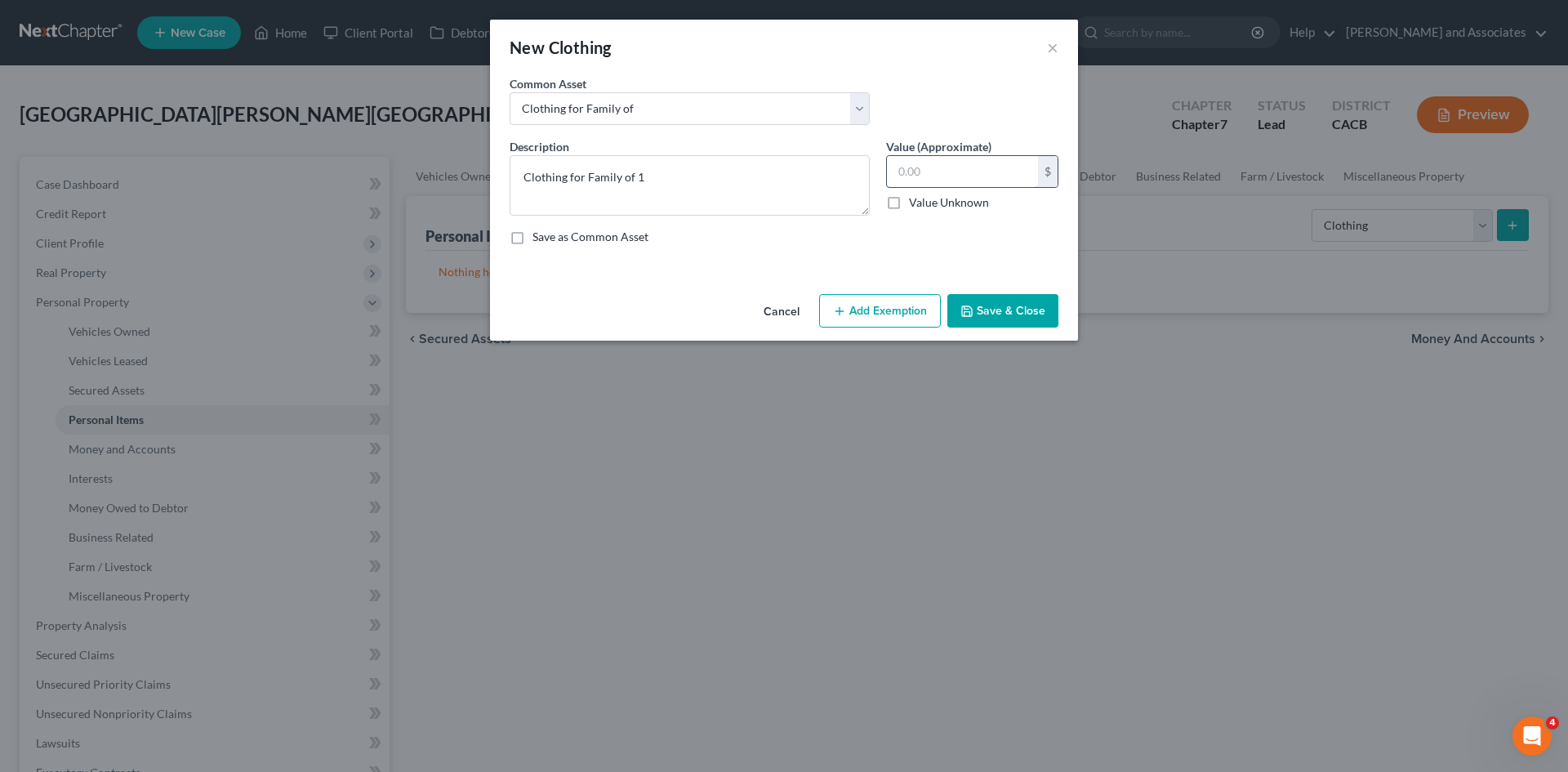
click at [906, 166] on input "text" at bounding box center [962, 171] width 152 height 31
type input "100"
click at [878, 308] on button "Add Exemption" at bounding box center [880, 311] width 122 height 34
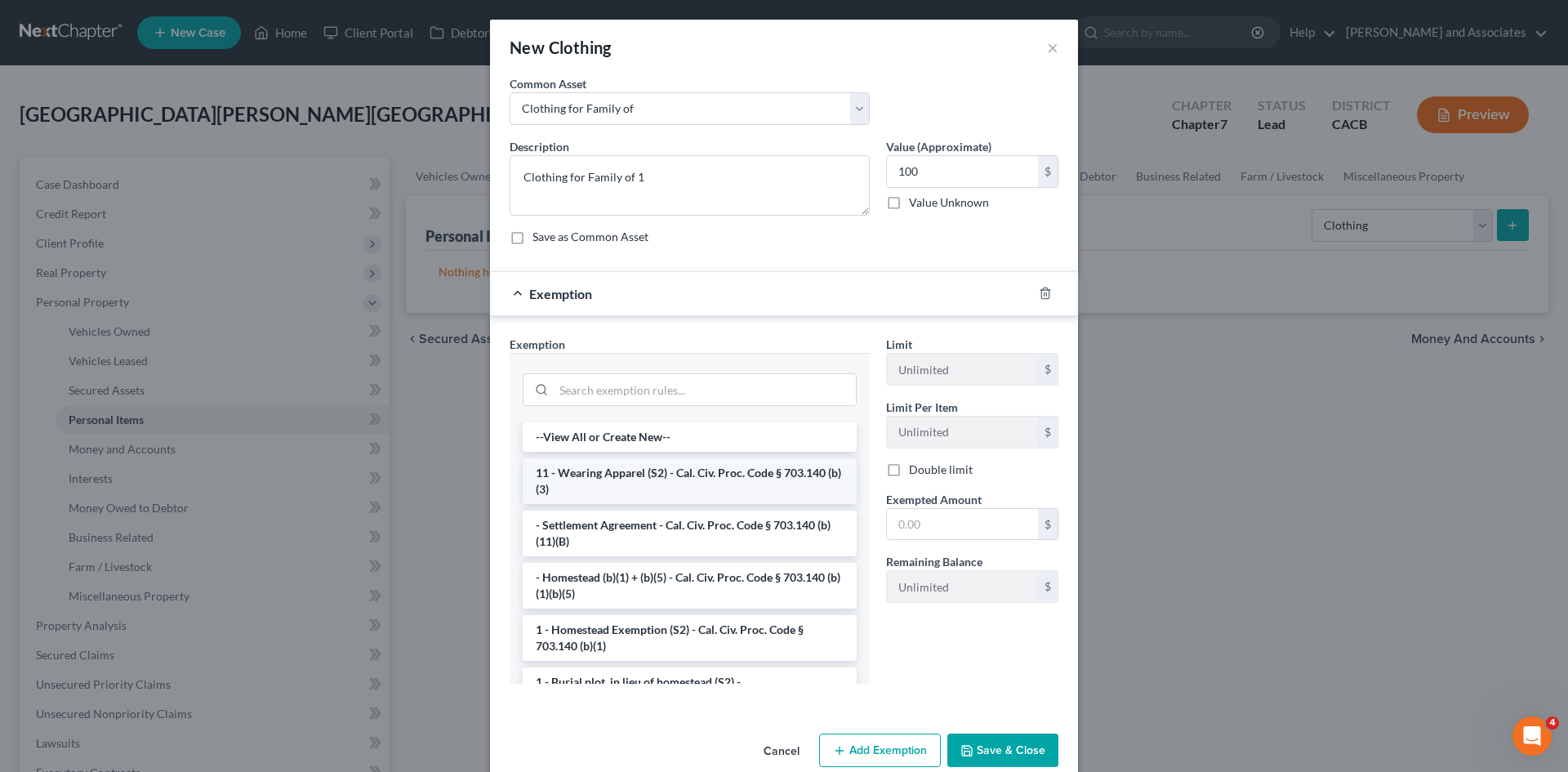
click at [737, 495] on li "11 - Wearing Apparel (S2) - Cal. Civ. Proc. Code § 703.140 (b)(3)" at bounding box center [689, 481] width 334 height 46
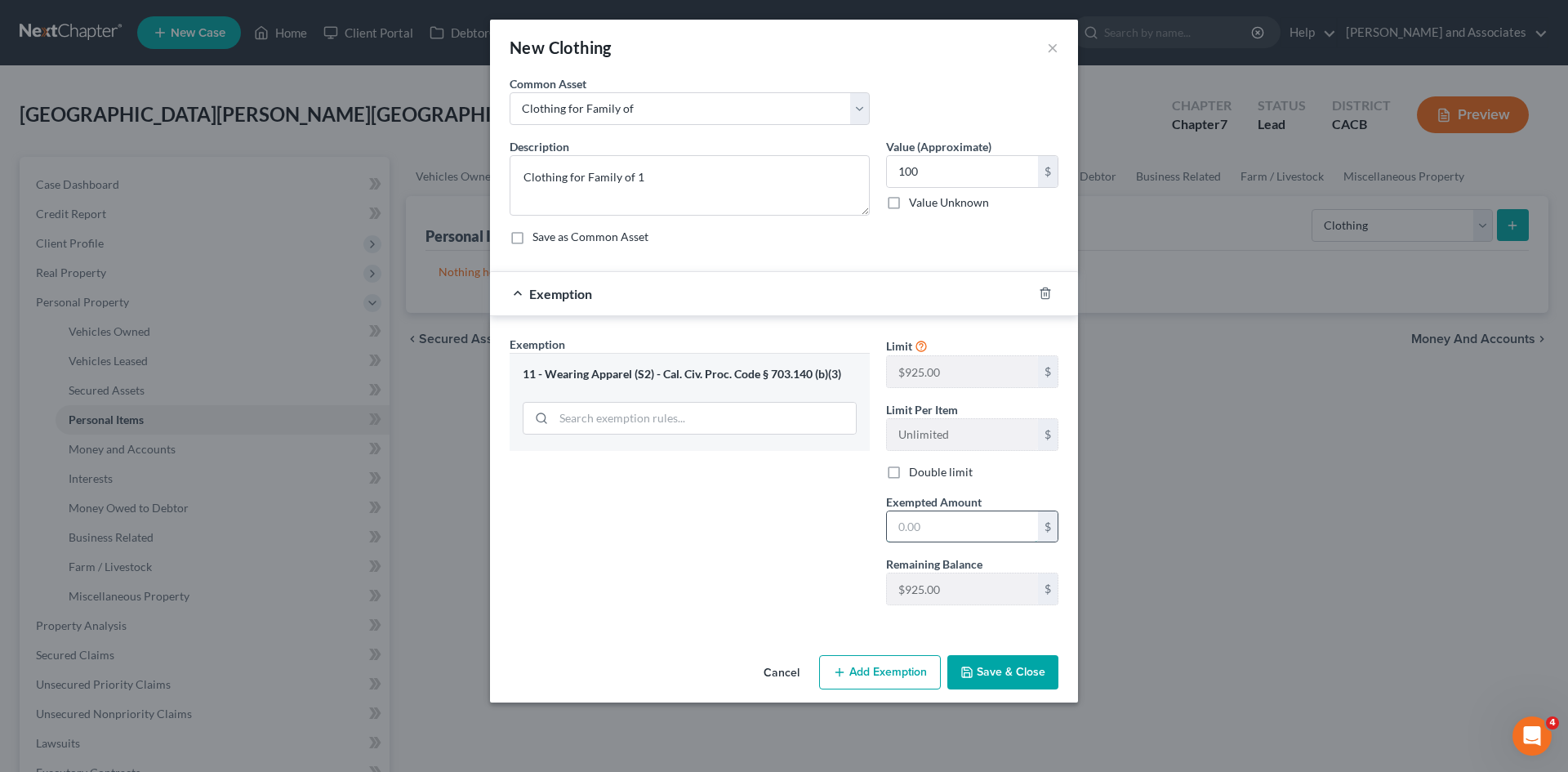
click at [964, 519] on input "text" at bounding box center [962, 526] width 152 height 31
type input "100"
click at [1034, 673] on button "Save & Close" at bounding box center [1003, 672] width 111 height 34
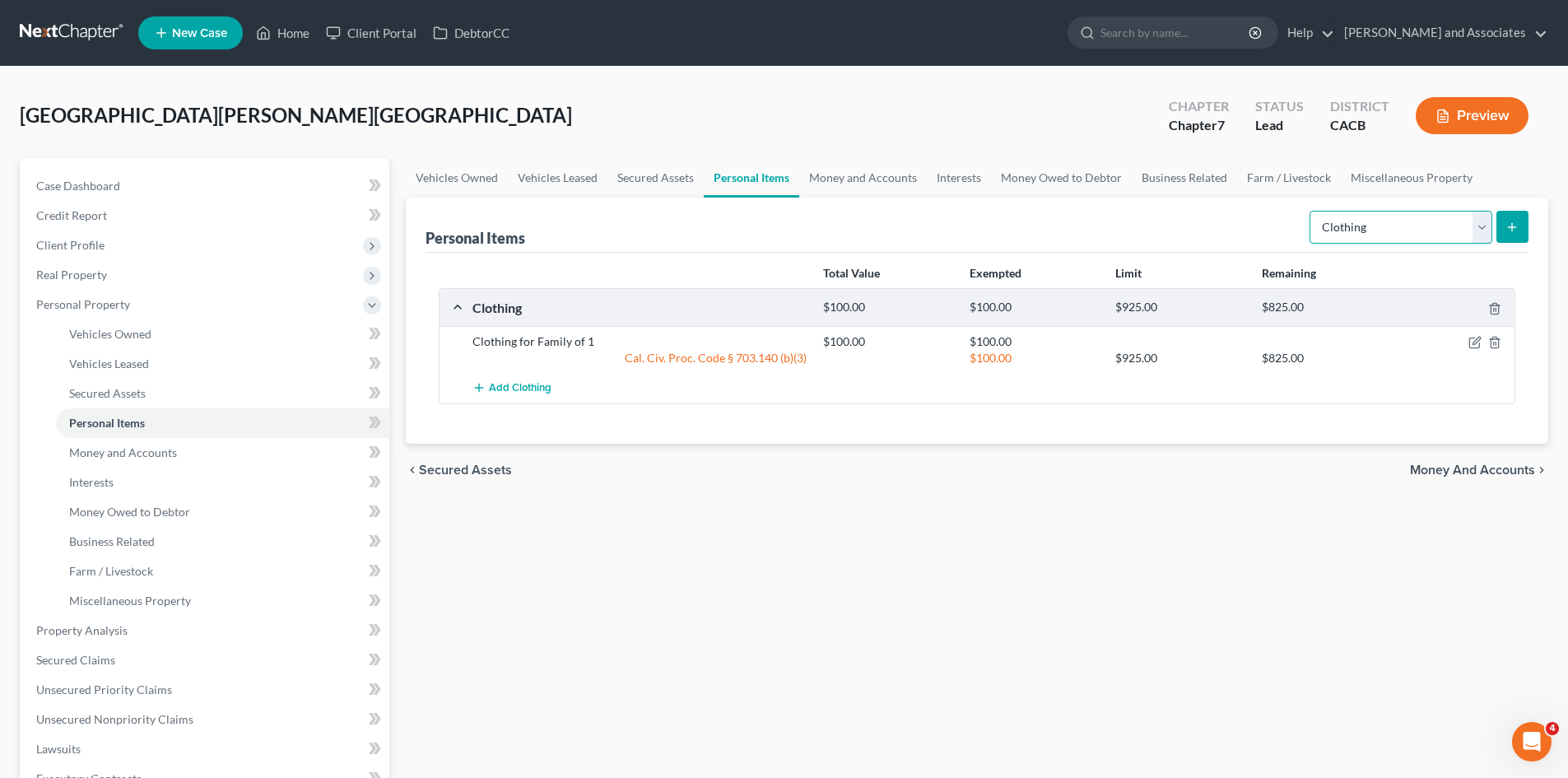
click at [1402, 211] on select "Select Item Type Clothing Collectibles Of Value Electronics Firearms Household …" at bounding box center [1401, 227] width 182 height 33
select select "electronics"
click at [1311, 211] on select "Select Item Type Clothing Collectibles Of Value Electronics Firearms Household …" at bounding box center [1401, 227] width 182 height 33
click at [1505, 217] on button "submit" at bounding box center [1512, 227] width 33 height 33
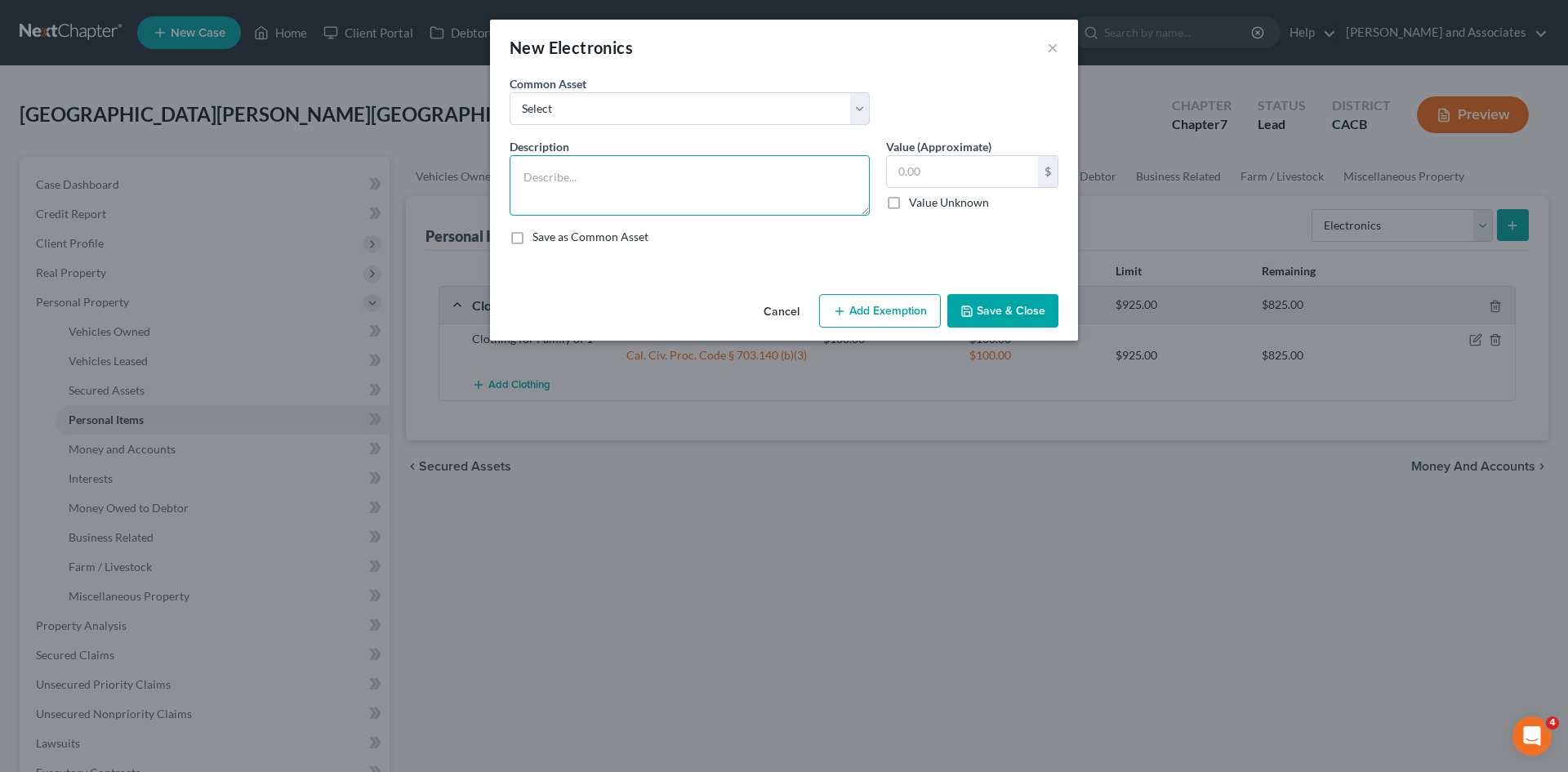
click at [648, 196] on textarea at bounding box center [690, 185] width 360 height 60
type textarea "1"
type textarea "2 phone, 1 laptop, 1 tv"
click at [955, 178] on input "text" at bounding box center [962, 171] width 152 height 31
type input "1,500"
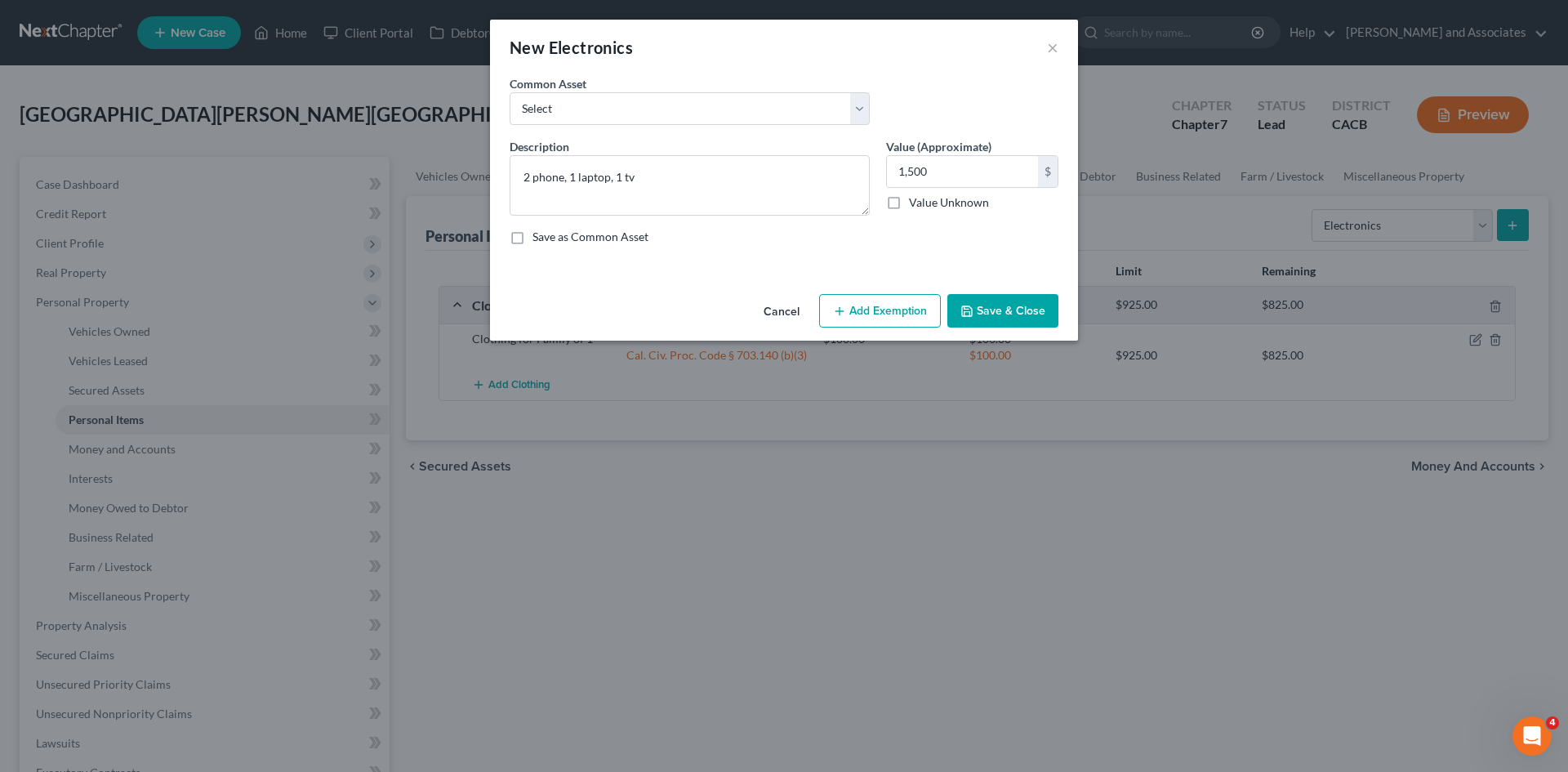
click at [910, 310] on button "Add Exemption" at bounding box center [880, 311] width 122 height 34
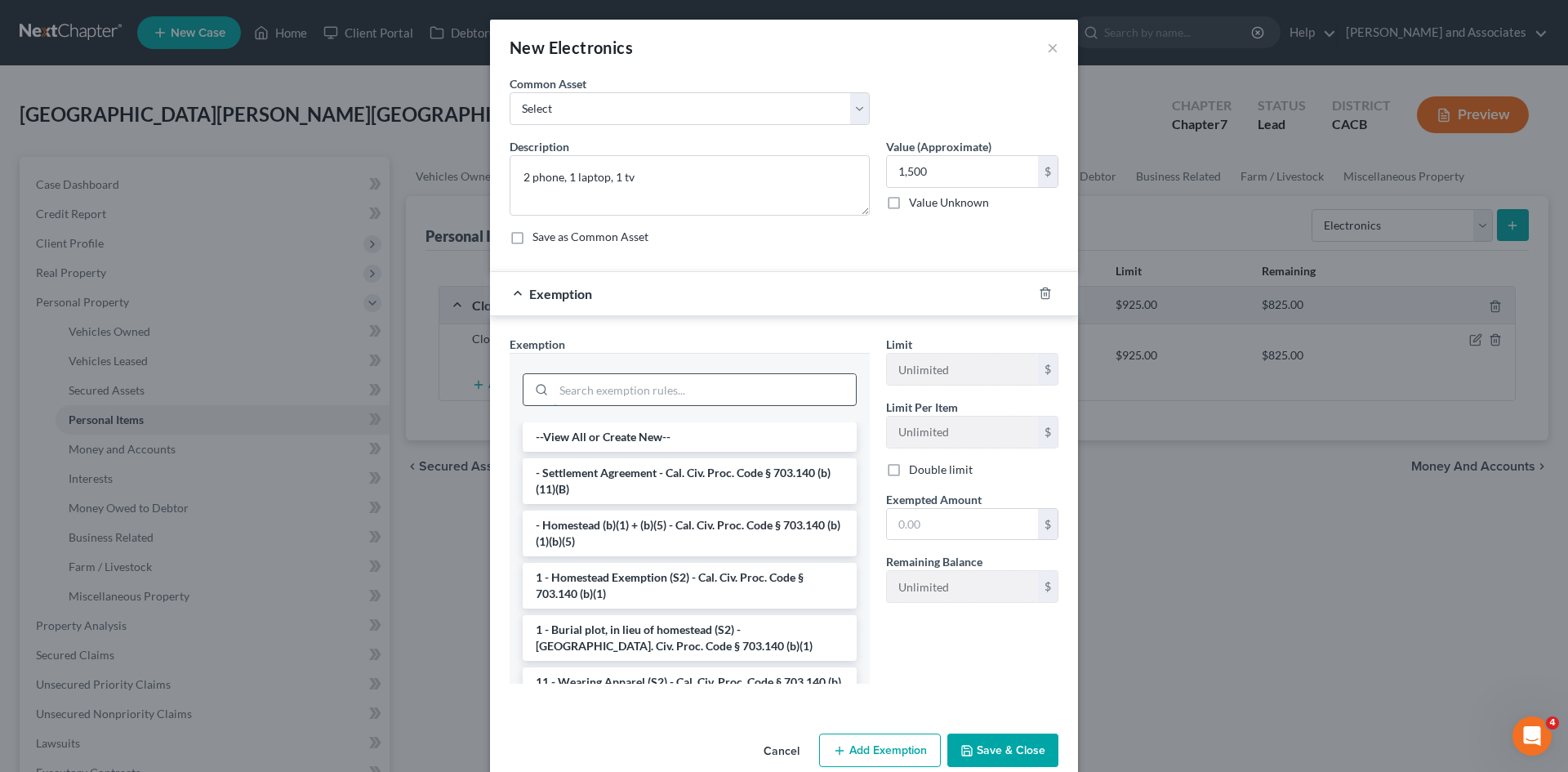
click at [744, 403] on input "search" at bounding box center [705, 389] width 302 height 31
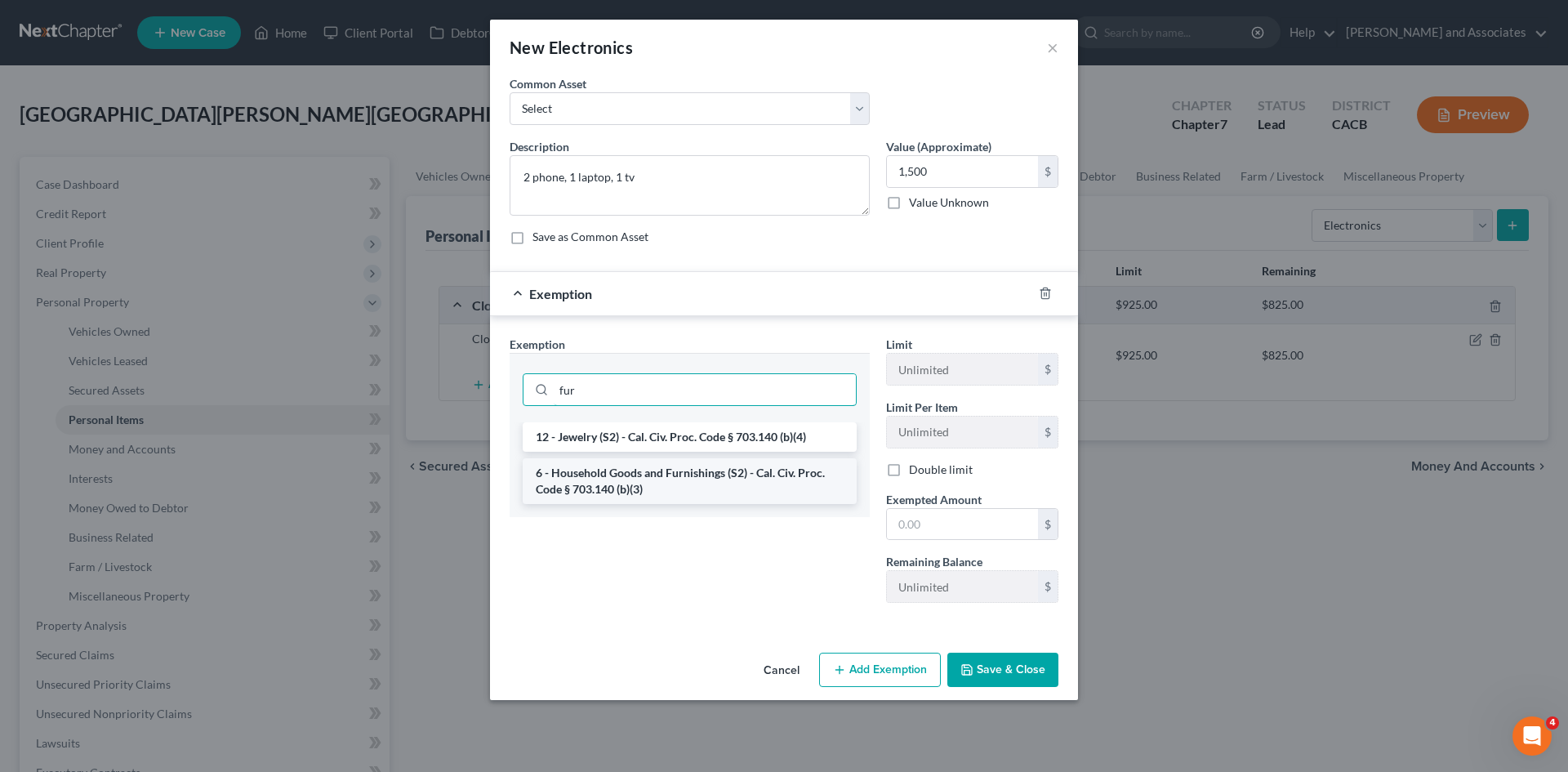
type input "fur"
click at [711, 473] on li "6 - Household Goods and Furnishings (S2) - Cal. Civ. Proc. Code § 703.140 (b)(3)" at bounding box center [689, 481] width 334 height 46
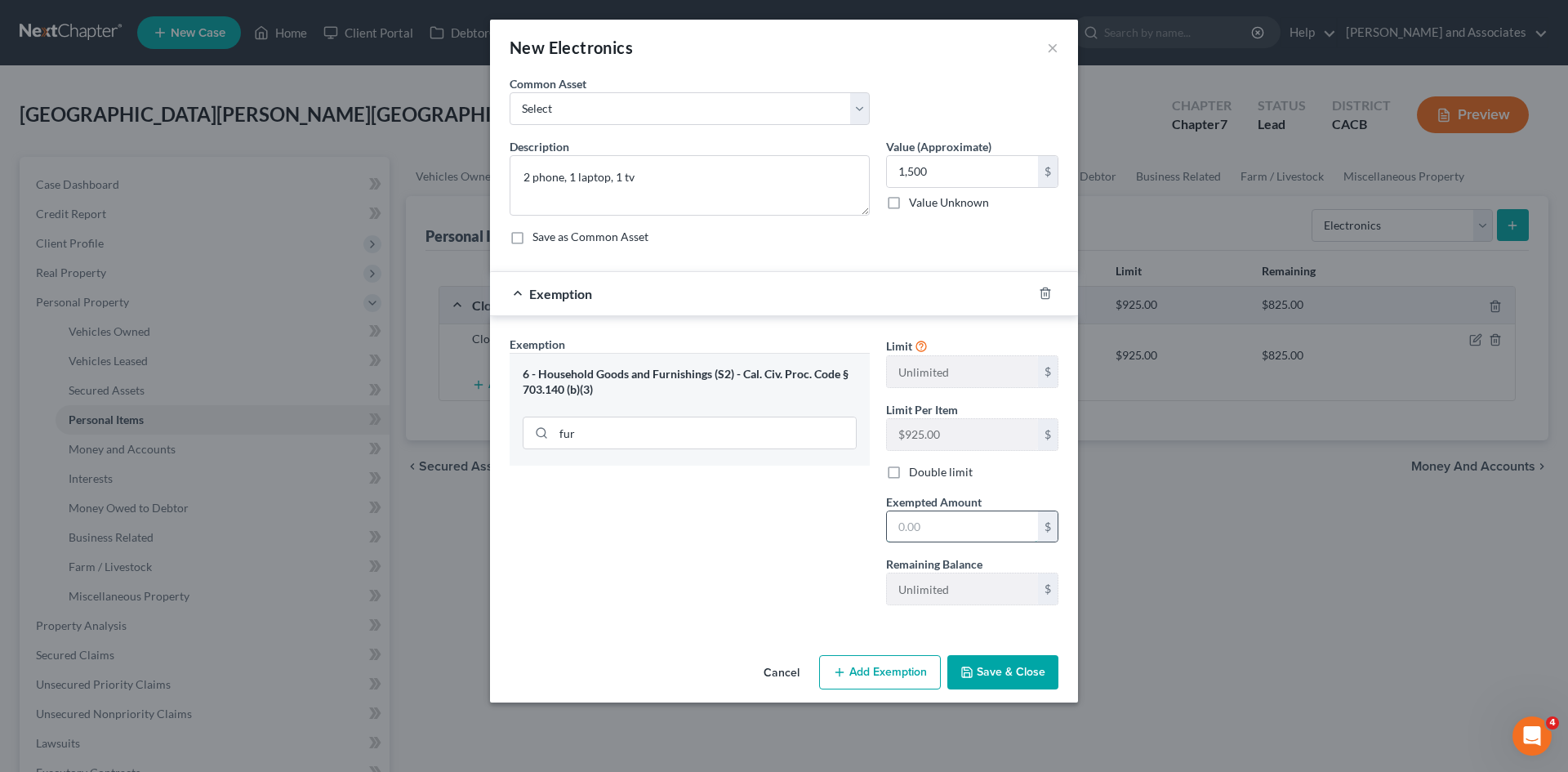
click at [992, 535] on input "text" at bounding box center [962, 526] width 152 height 31
type input "1,500"
click at [1029, 671] on button "Save & Close" at bounding box center [1003, 672] width 111 height 34
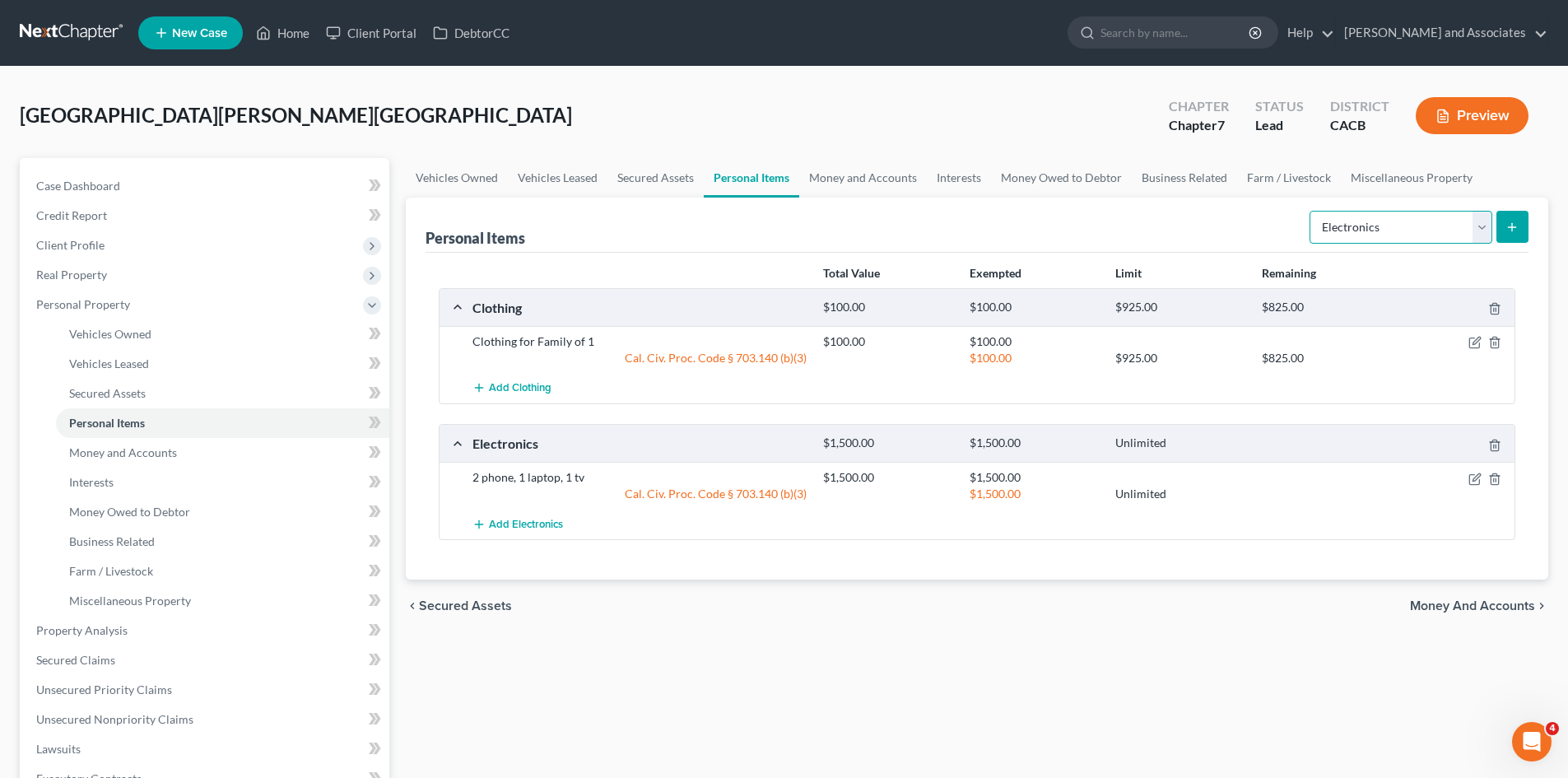
click at [1400, 235] on select "Select Item Type Clothing Collectibles Of Value Electronics Firearms Household …" at bounding box center [1401, 227] width 182 height 33
click at [892, 183] on link "Money and Accounts" at bounding box center [863, 178] width 127 height 40
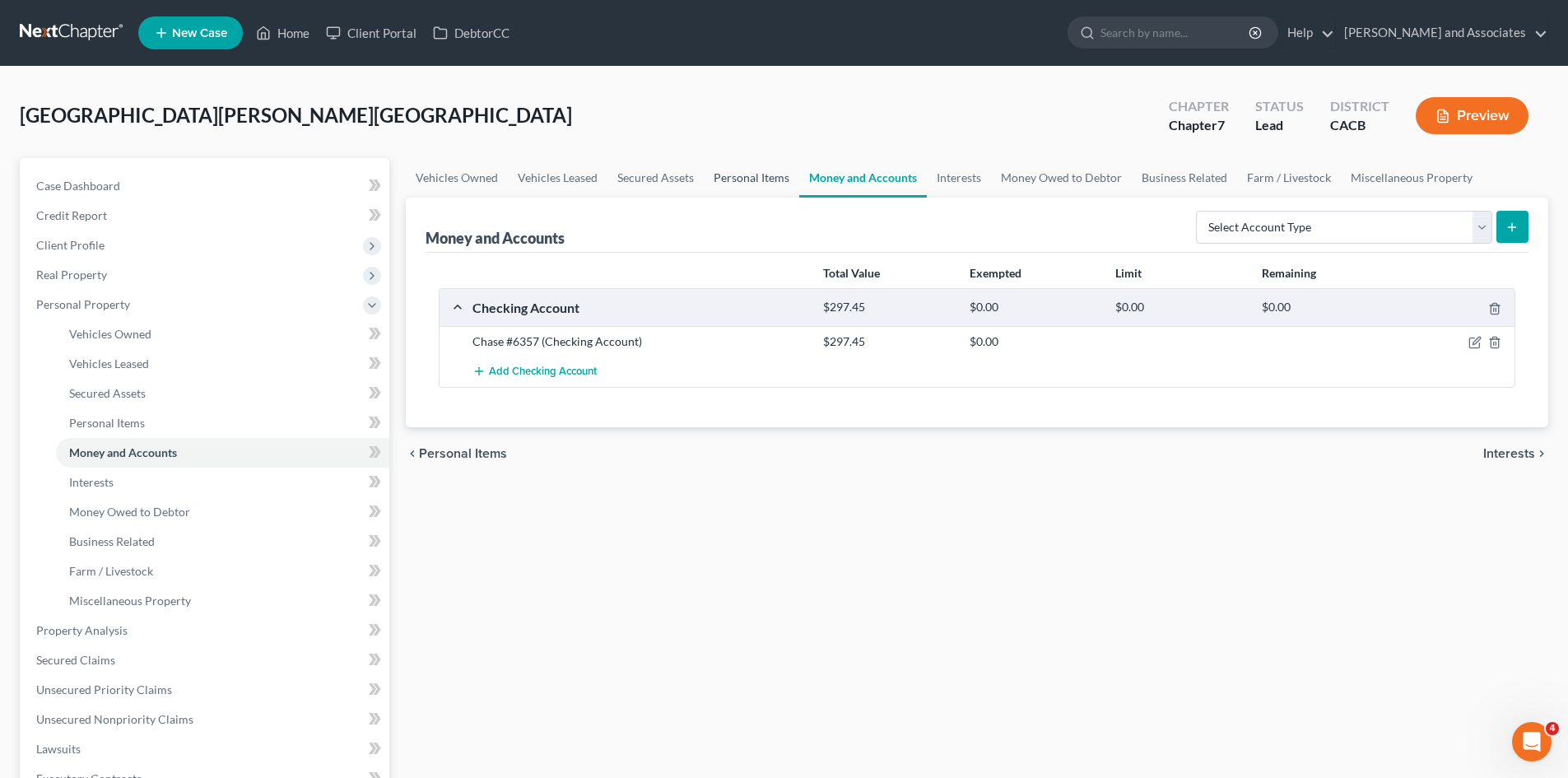
click at [748, 180] on link "Personal Items" at bounding box center [751, 178] width 96 height 40
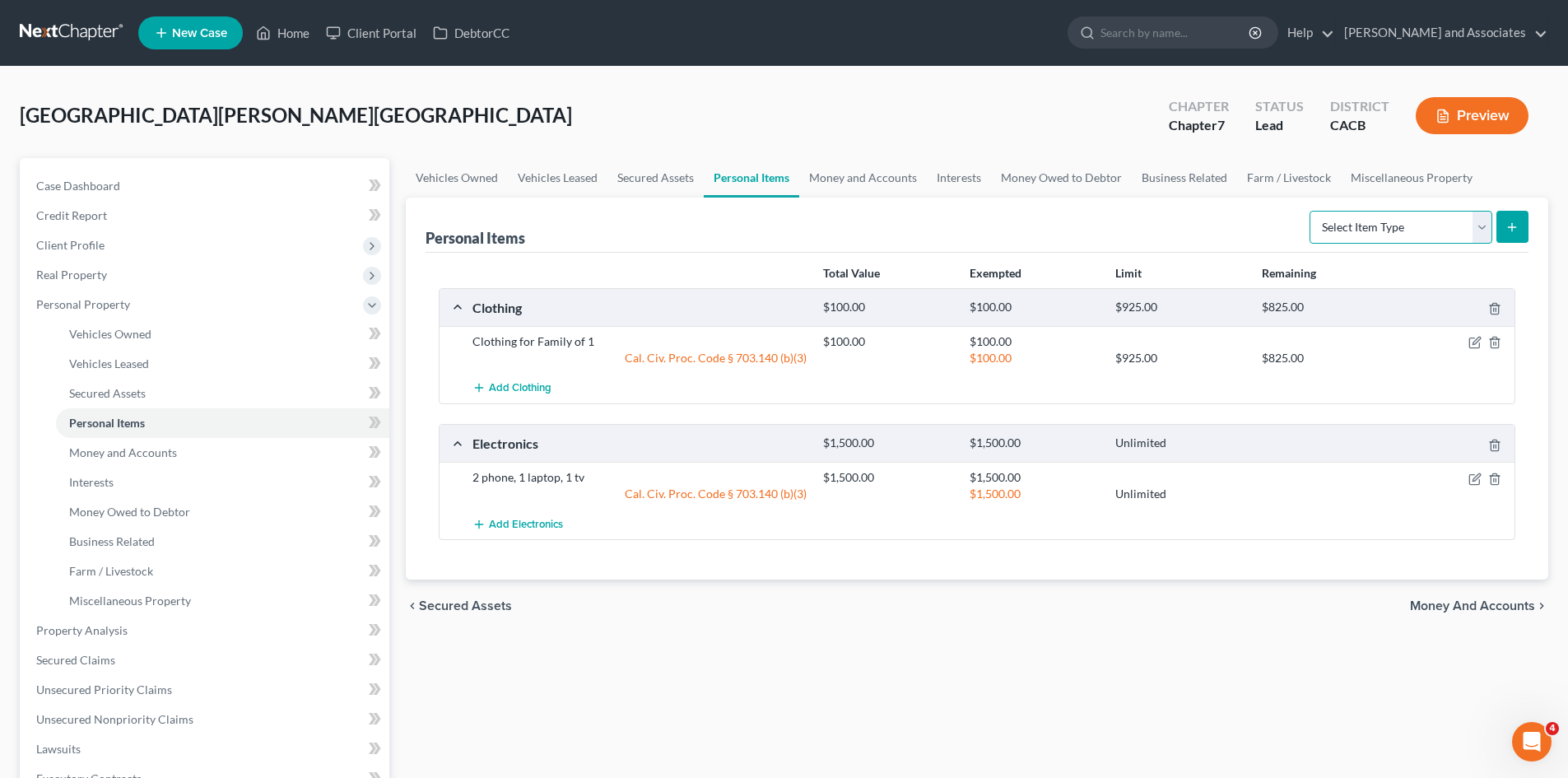
click at [1379, 213] on select "Select Item Type Clothing Collectibles Of Value Electronics Firearms Household …" at bounding box center [1401, 227] width 182 height 33
select select "sports_and_hobby_equipment"
click at [1311, 211] on select "Select Item Type Clothing Collectibles Of Value Electronics Firearms Household …" at bounding box center [1401, 227] width 182 height 33
click at [1521, 230] on button "submit" at bounding box center [1512, 227] width 33 height 33
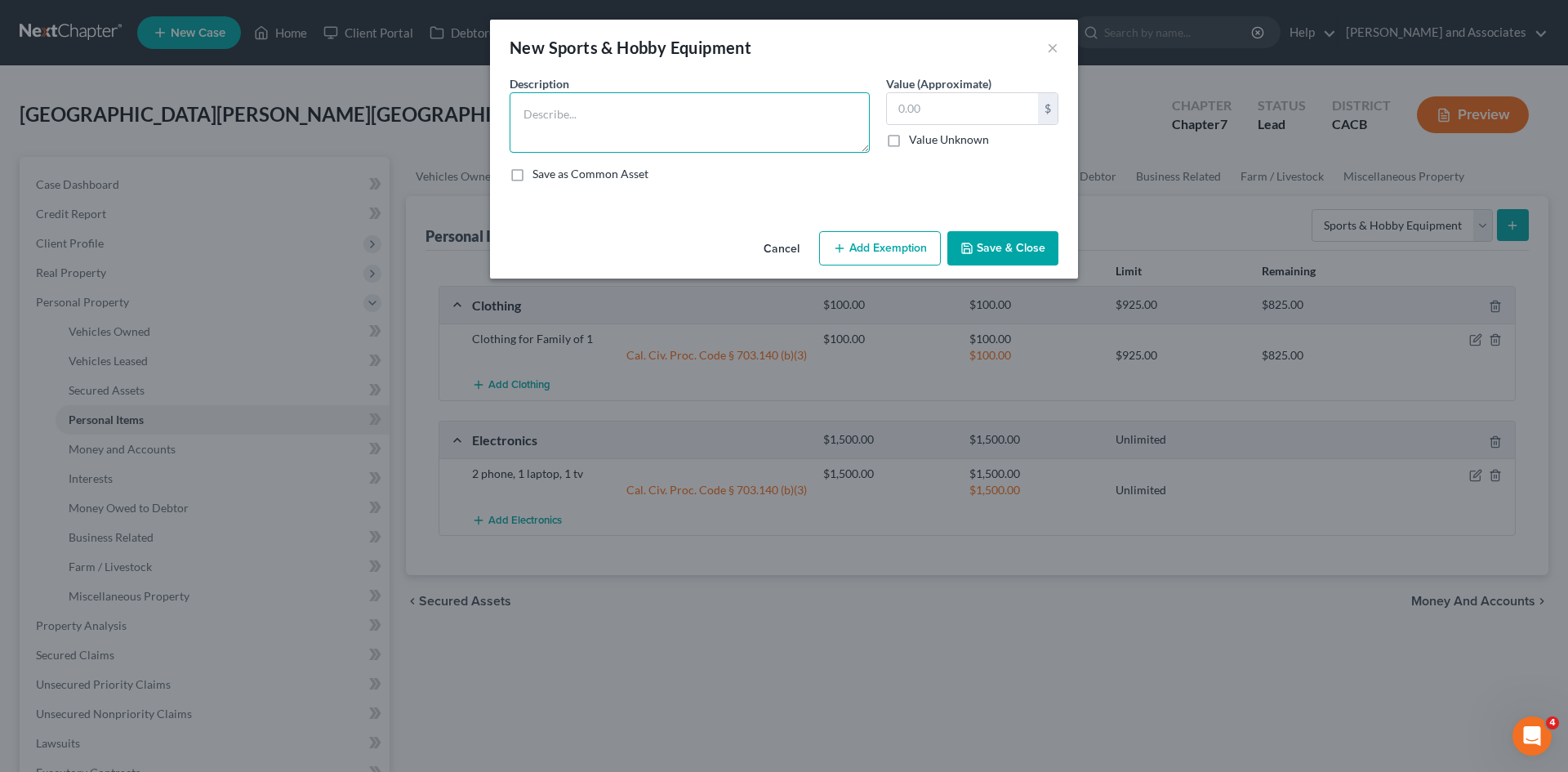
click at [714, 144] on textarea at bounding box center [690, 122] width 360 height 60
type textarea "dumbell set"
click at [1016, 106] on input "text" at bounding box center [962, 108] width 152 height 31
type input "100"
click at [620, 110] on textarea "dumbell set" at bounding box center [690, 122] width 360 height 60
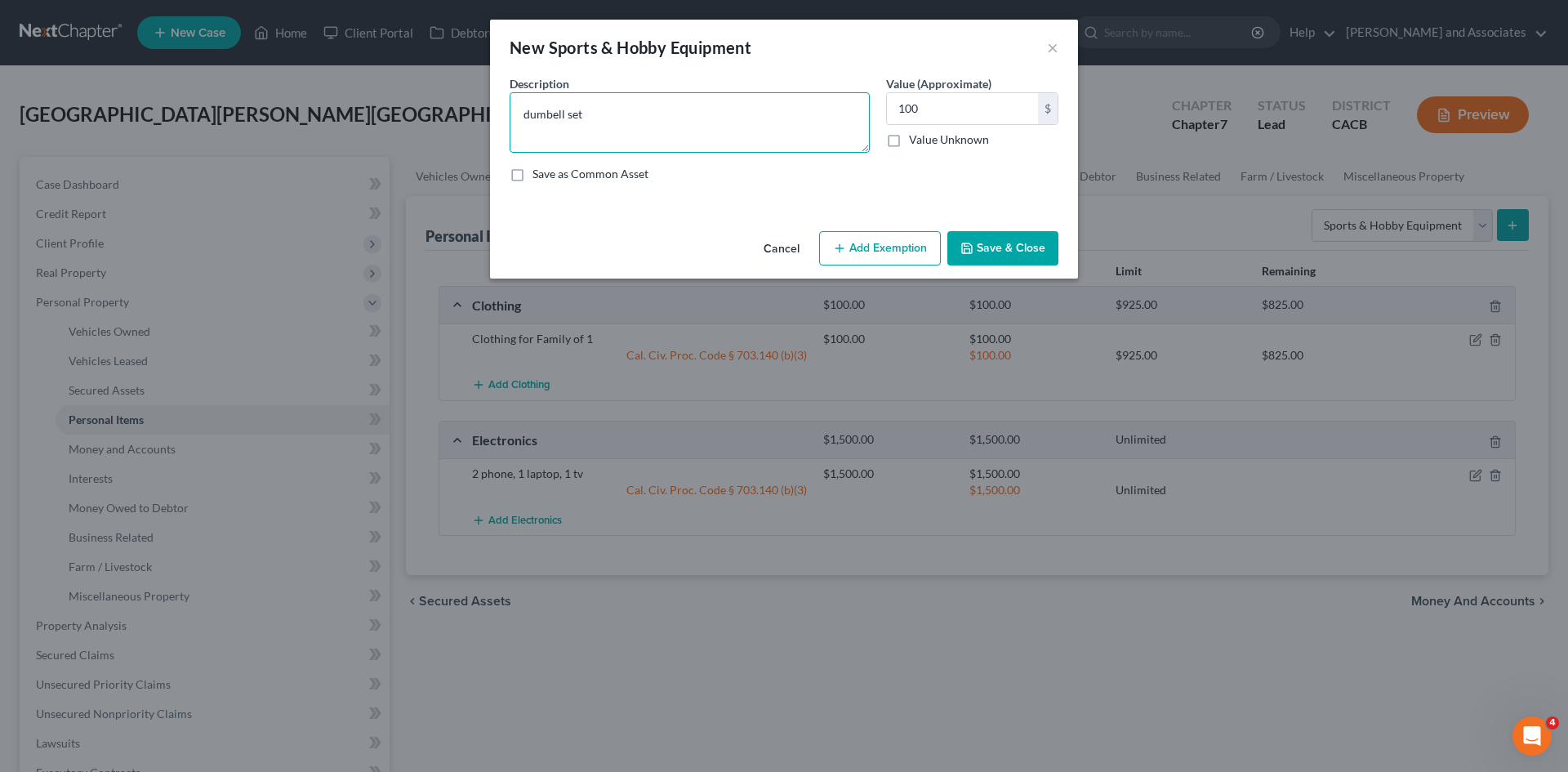
drag, startPoint x: 550, startPoint y: 117, endPoint x: 530, endPoint y: 111, distance: 20.9
click at [530, 111] on textarea "dumbell set" at bounding box center [690, 122] width 360 height 60
type textarea "dumbbell set"
click at [842, 238] on button "Add Exemption" at bounding box center [880, 248] width 122 height 34
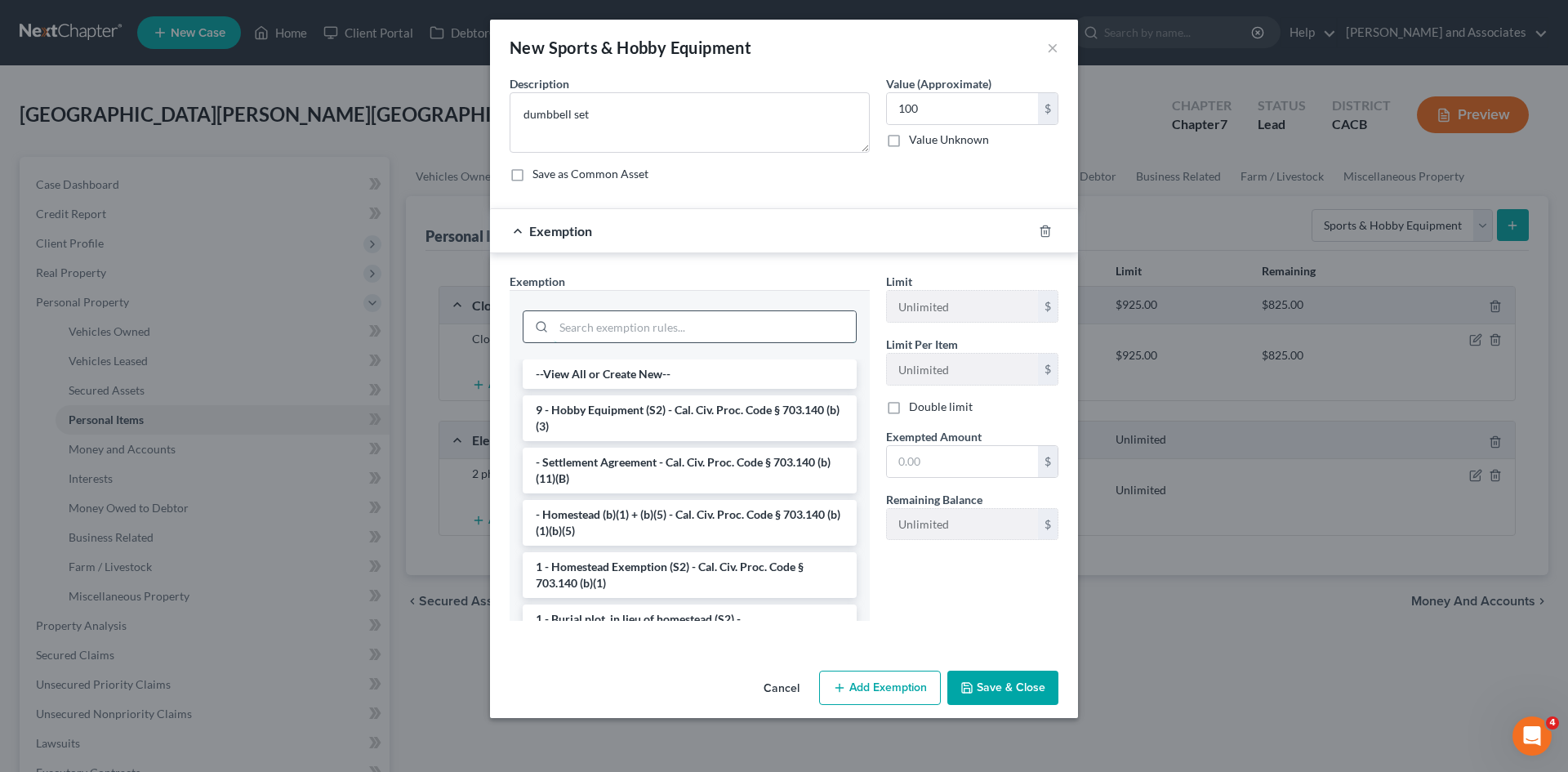
click at [628, 330] on input "search" at bounding box center [705, 326] width 302 height 31
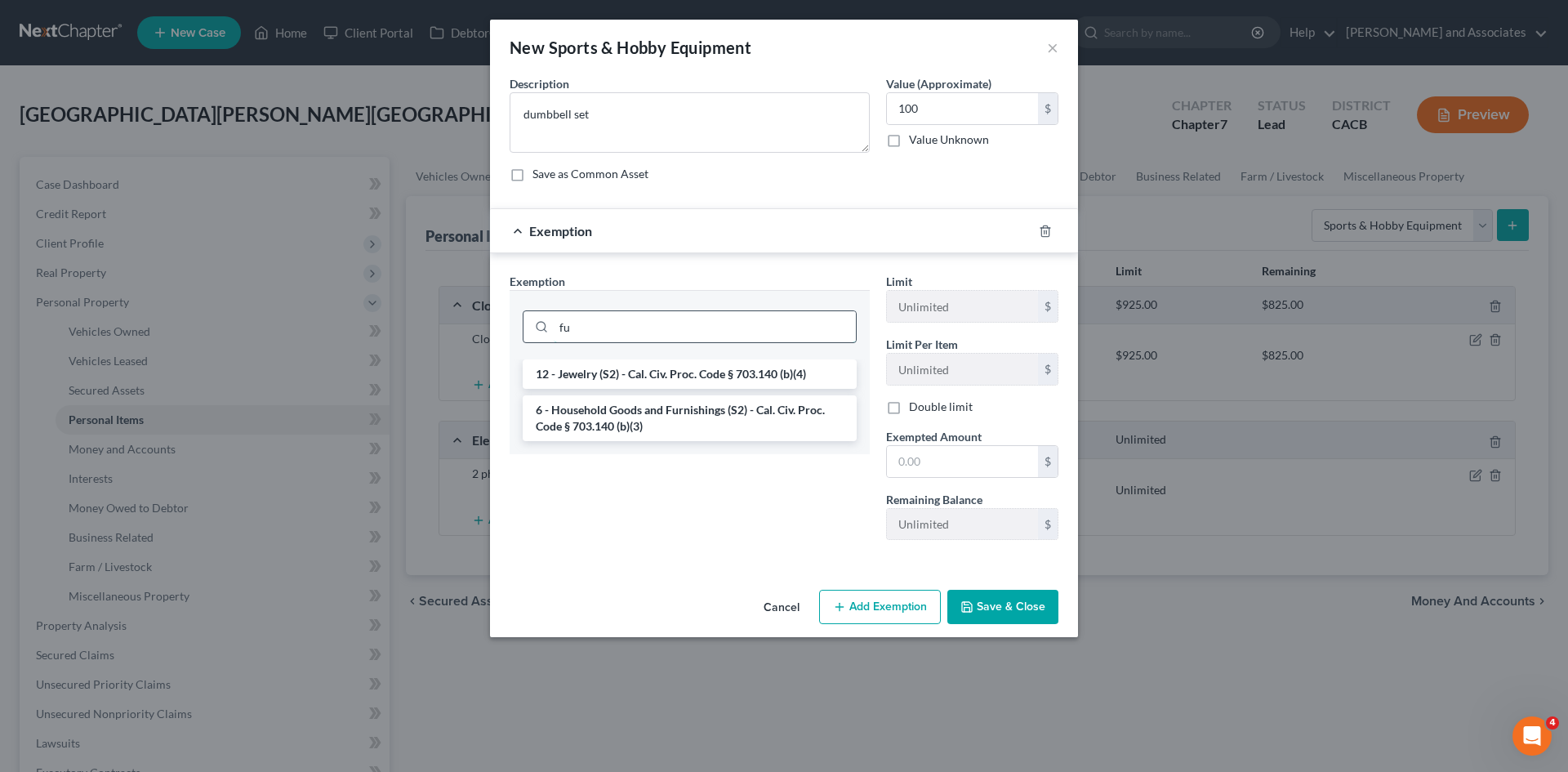
type input "f"
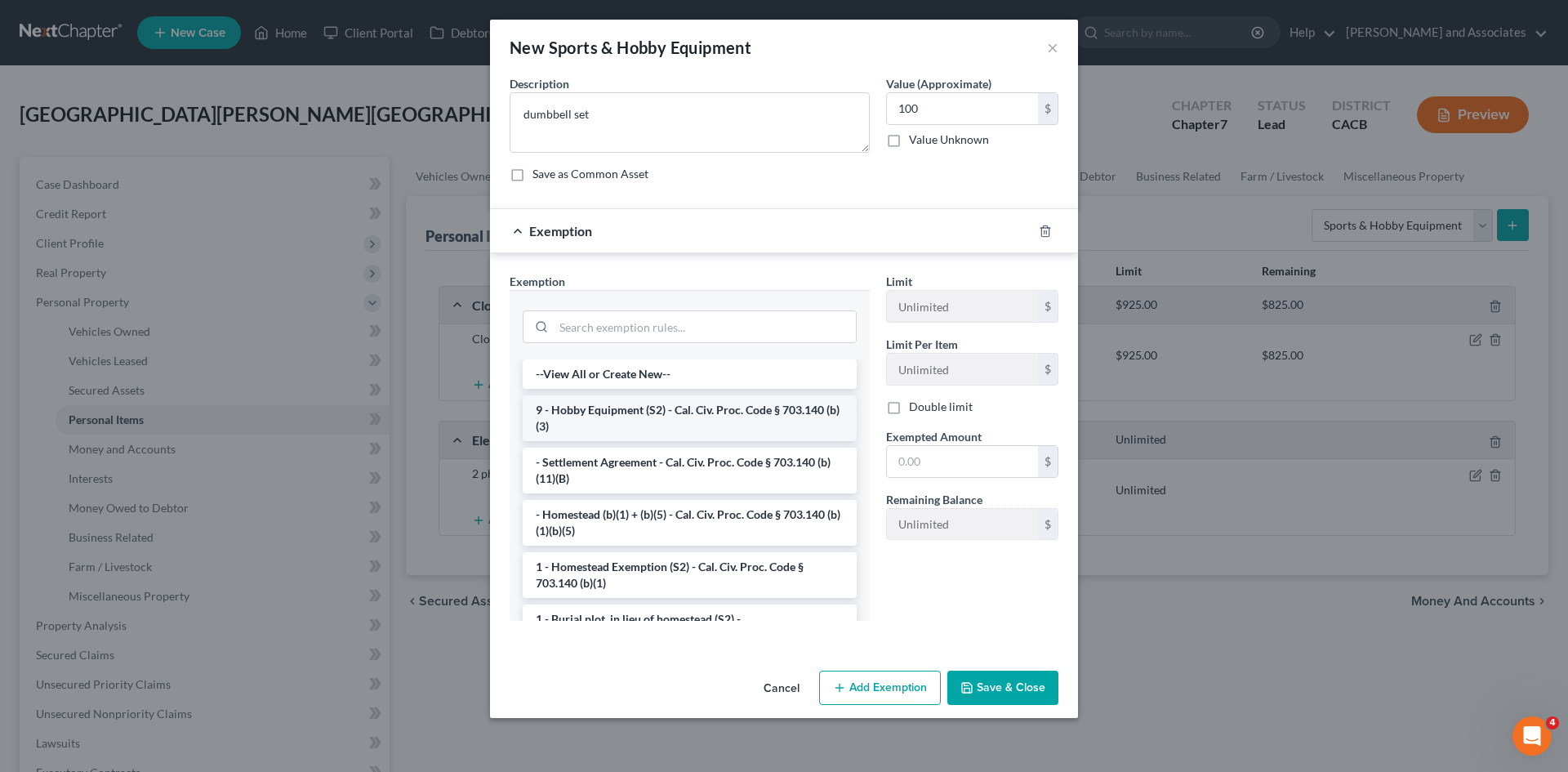
click at [626, 413] on li "9 - Hobby Equipment (S2) - Cal. Civ. Proc. Code § 703.140 (b)(3)" at bounding box center [689, 418] width 334 height 46
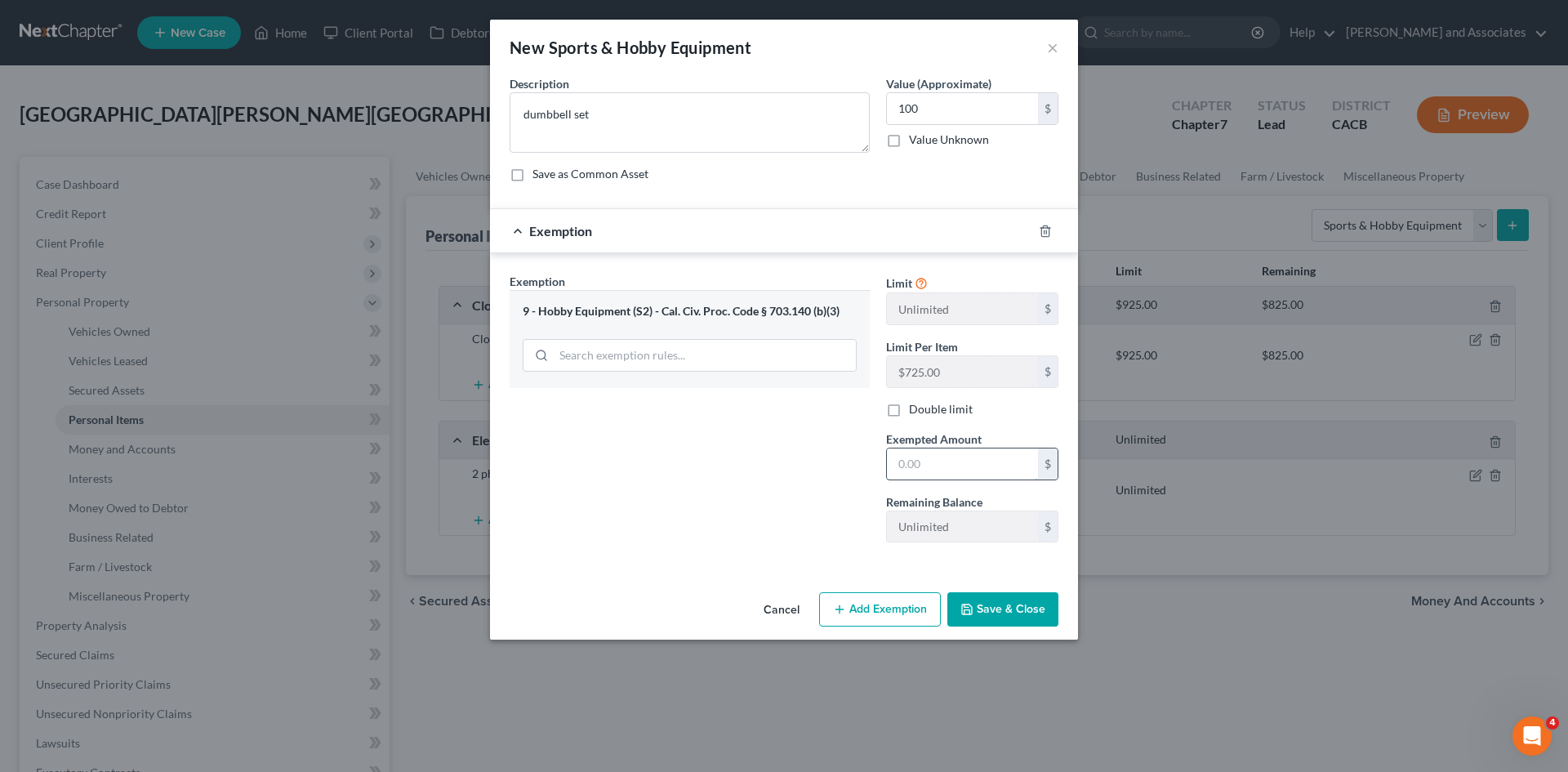
click at [1005, 477] on input "text" at bounding box center [962, 464] width 152 height 31
type input "100"
click at [1034, 610] on button "Save & Close" at bounding box center [1003, 610] width 111 height 34
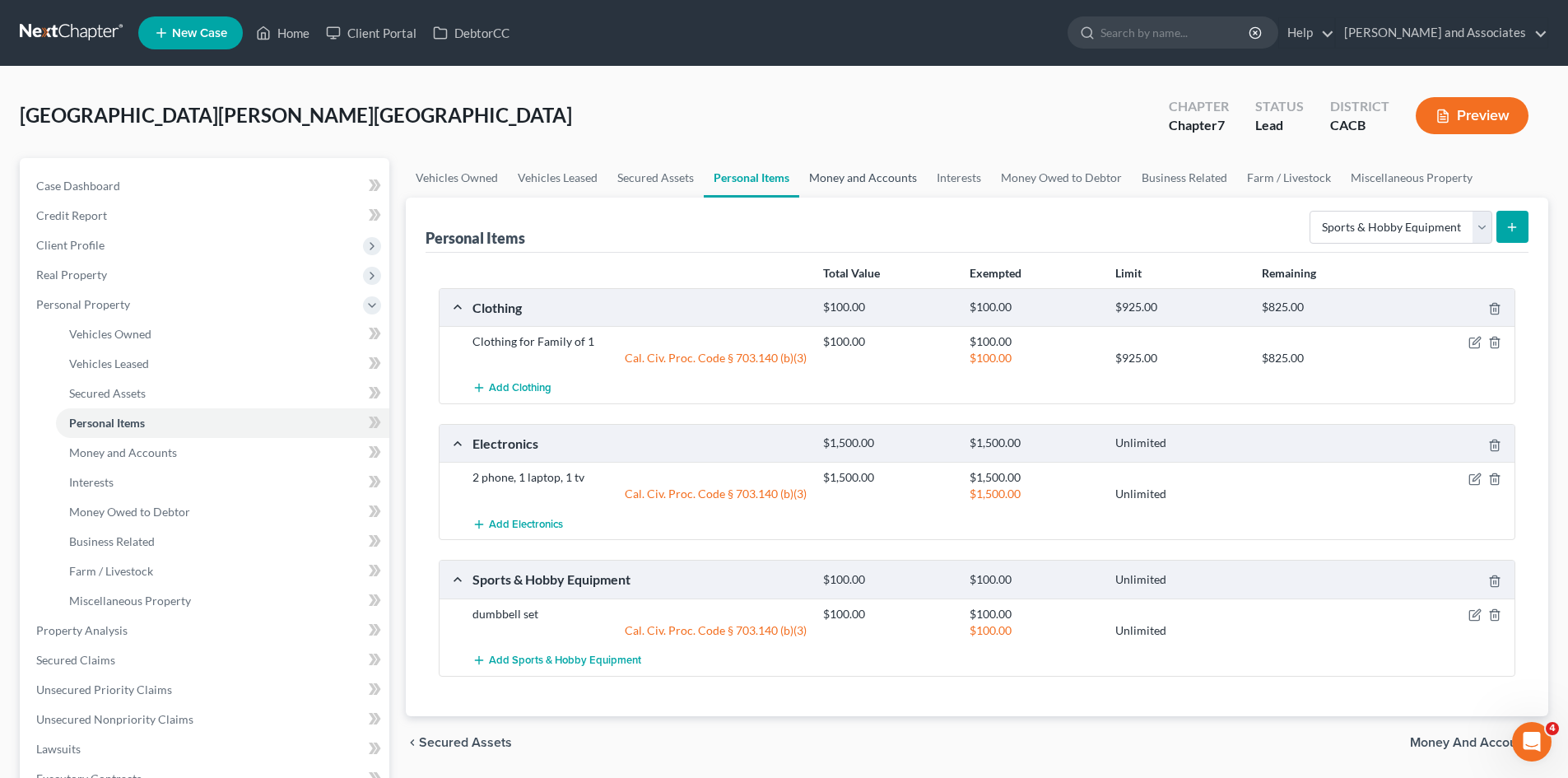
click at [889, 188] on link "Money and Accounts" at bounding box center [863, 178] width 127 height 40
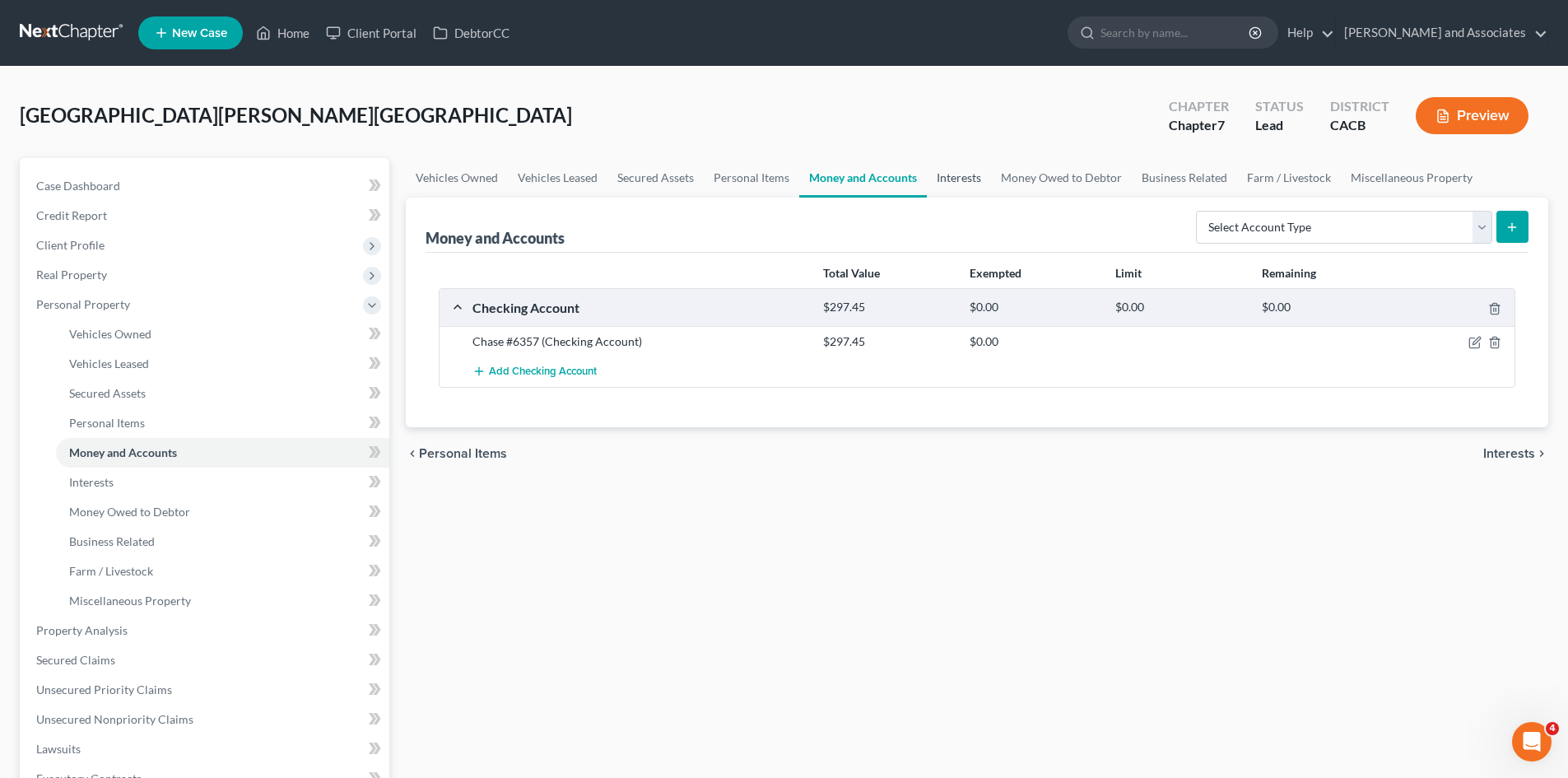
click at [967, 184] on link "Interests" at bounding box center [958, 178] width 64 height 40
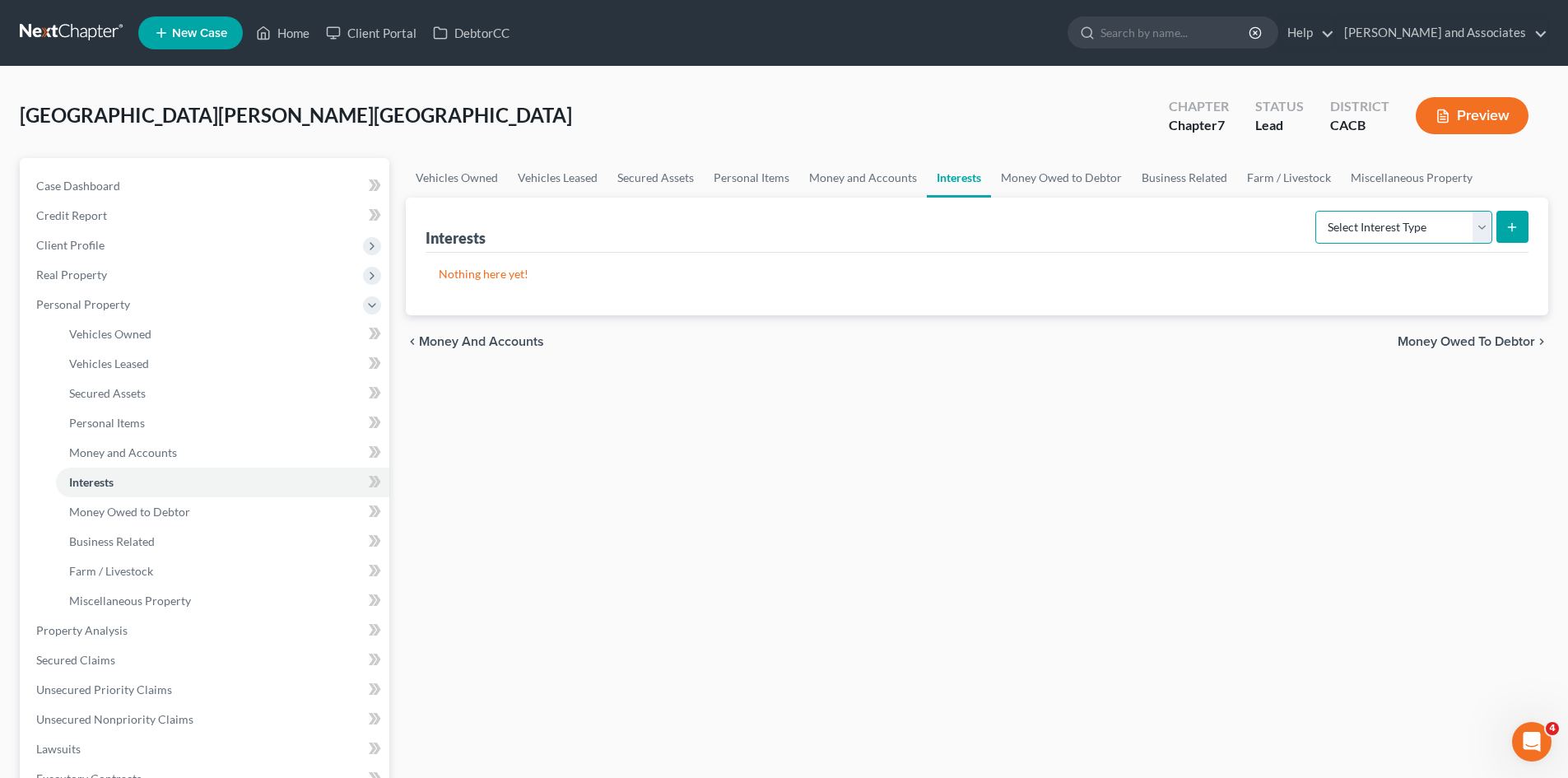
click at [1333, 224] on select "Select Interest Type 401K Annuity Bond Education IRA Government Bond Government…" at bounding box center [1404, 227] width 177 height 33
select select "401k"
click at [1317, 211] on select "Select Interest Type 401K Annuity Bond Education IRA Government Bond Government…" at bounding box center [1404, 227] width 177 height 33
click at [1503, 224] on button "submit" at bounding box center [1512, 227] width 33 height 33
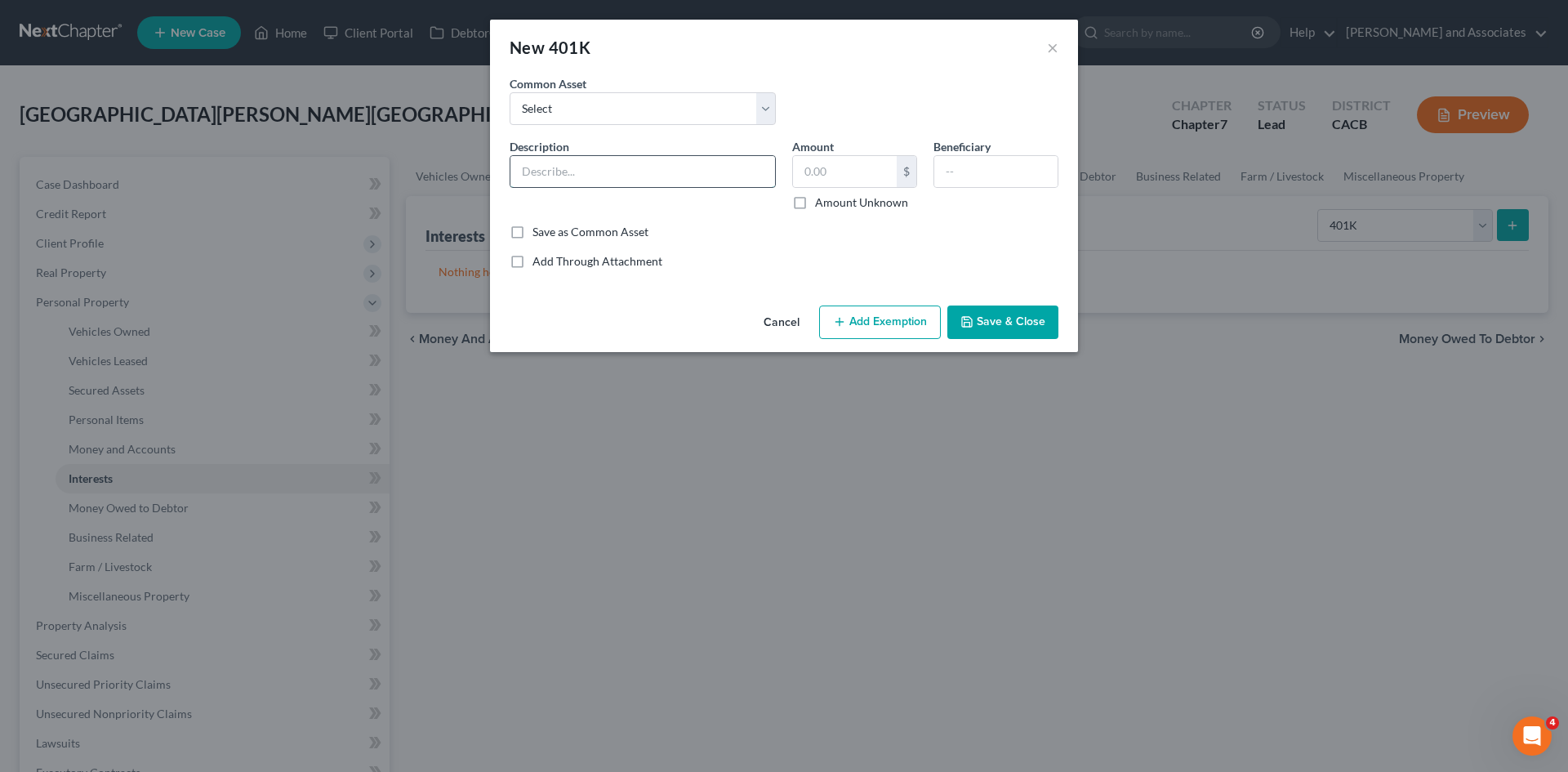
click at [559, 162] on input "text" at bounding box center [642, 171] width 264 height 31
type input "Herc rentals"
click at [1017, 310] on button "Save & Close" at bounding box center [1003, 323] width 111 height 34
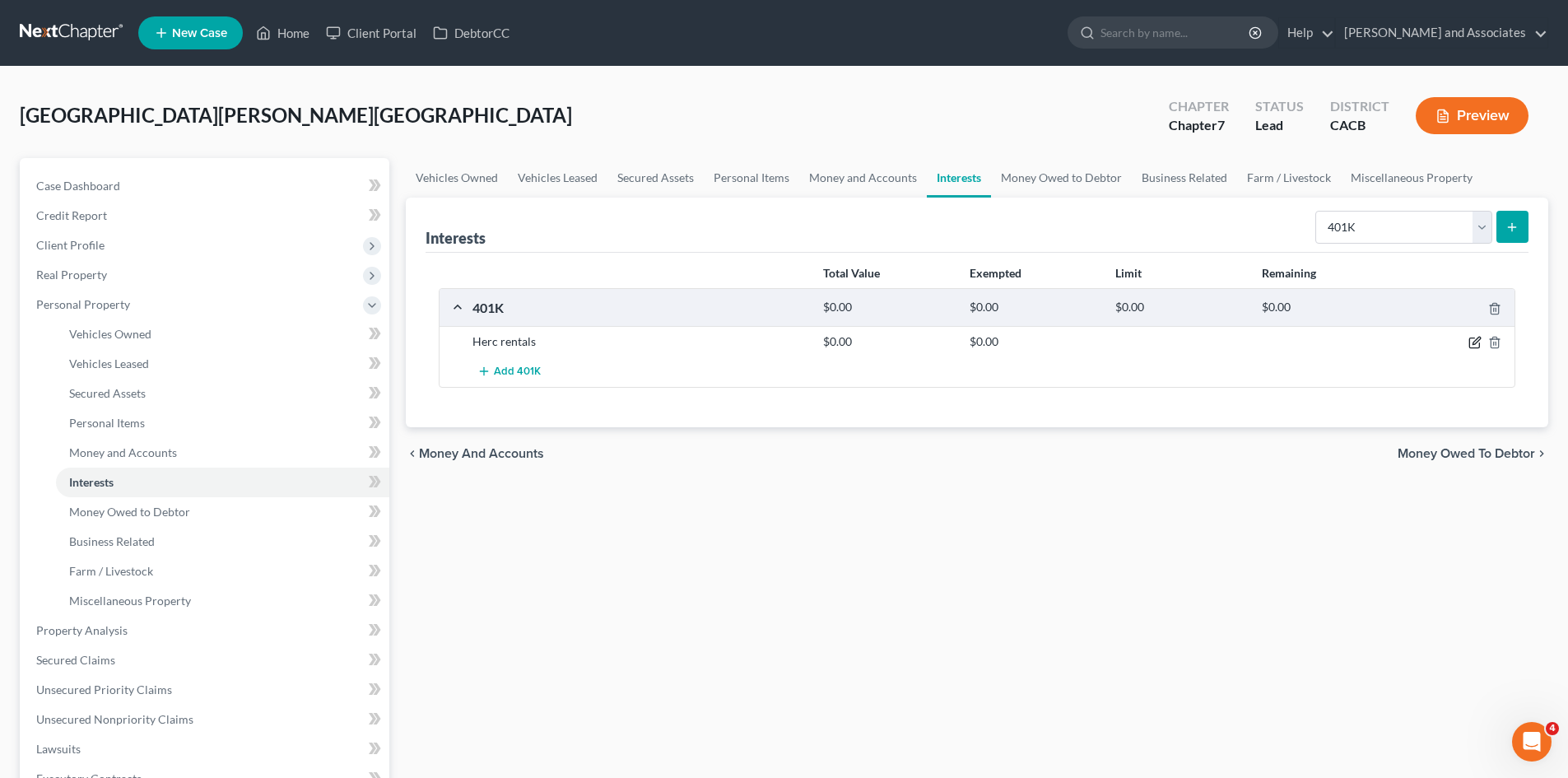
click at [1469, 338] on icon "button" at bounding box center [1474, 342] width 14 height 14
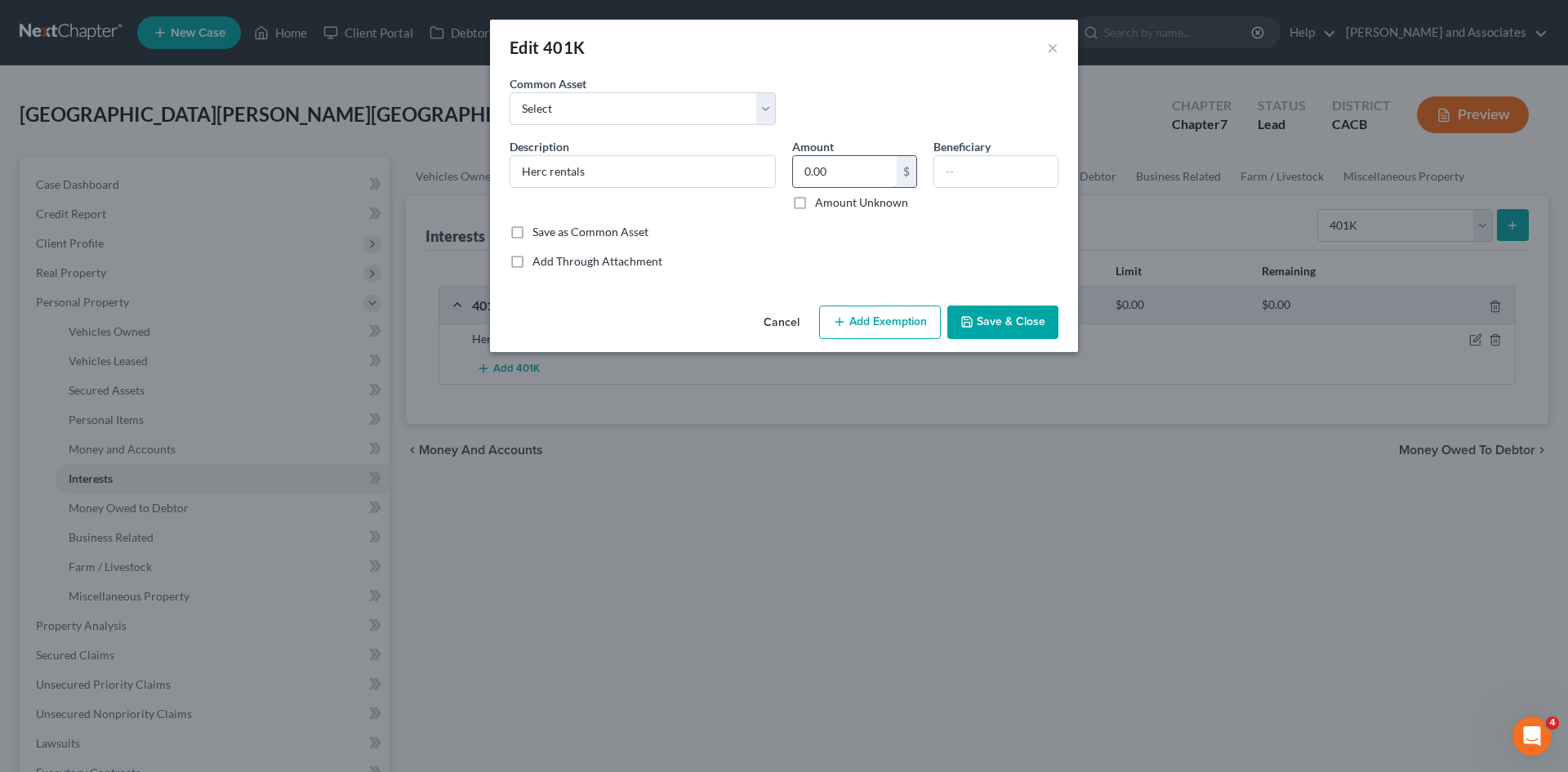
click at [867, 171] on input "0.00" at bounding box center [845, 171] width 104 height 31
click at [785, 318] on button "Cancel" at bounding box center [781, 324] width 62 height 32
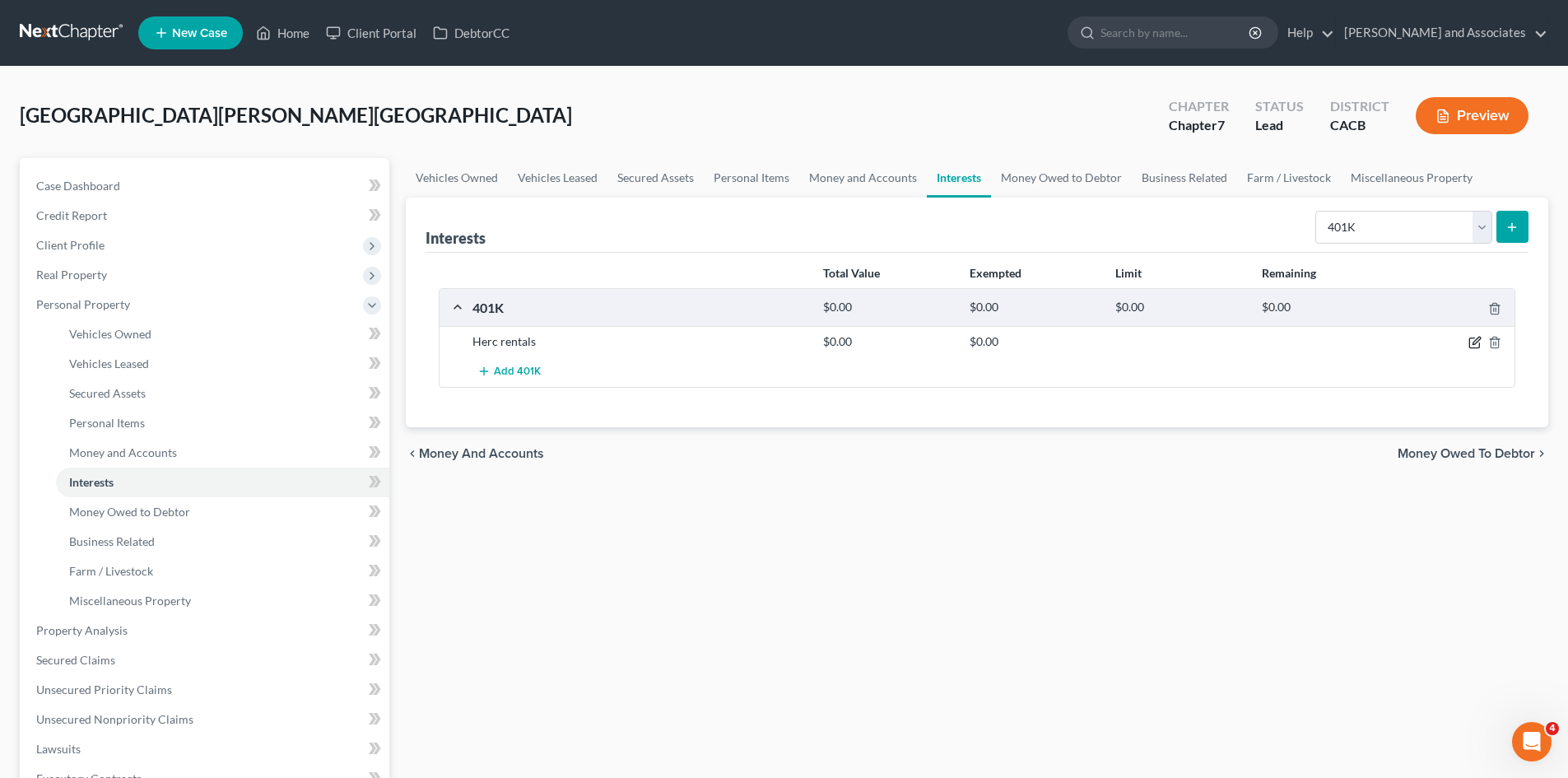
click at [1473, 342] on icon "button" at bounding box center [1474, 342] width 14 height 14
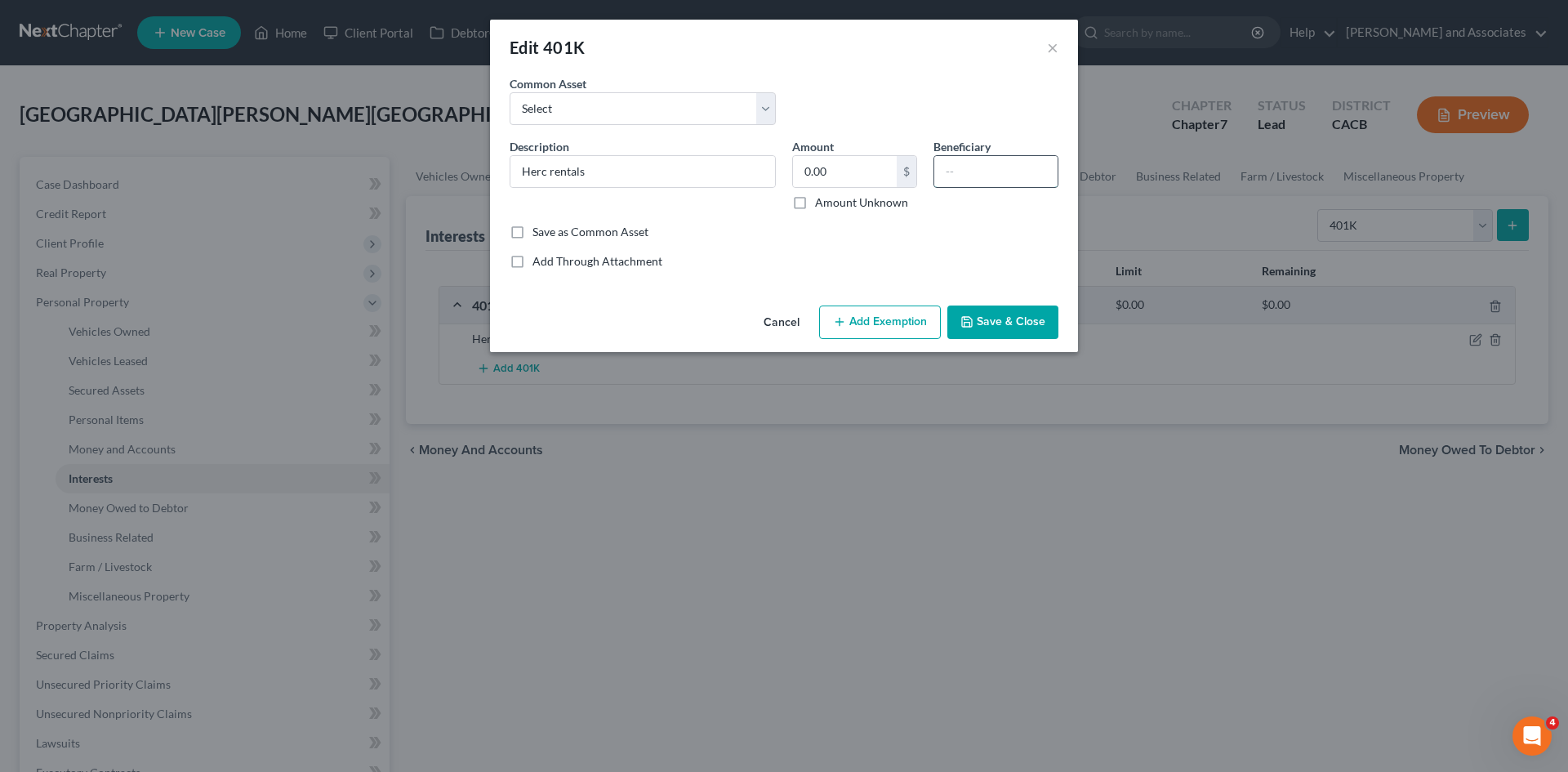
click at [1008, 166] on input "text" at bounding box center [996, 171] width 124 height 31
click at [1053, 50] on button "×" at bounding box center [1053, 48] width 12 height 20
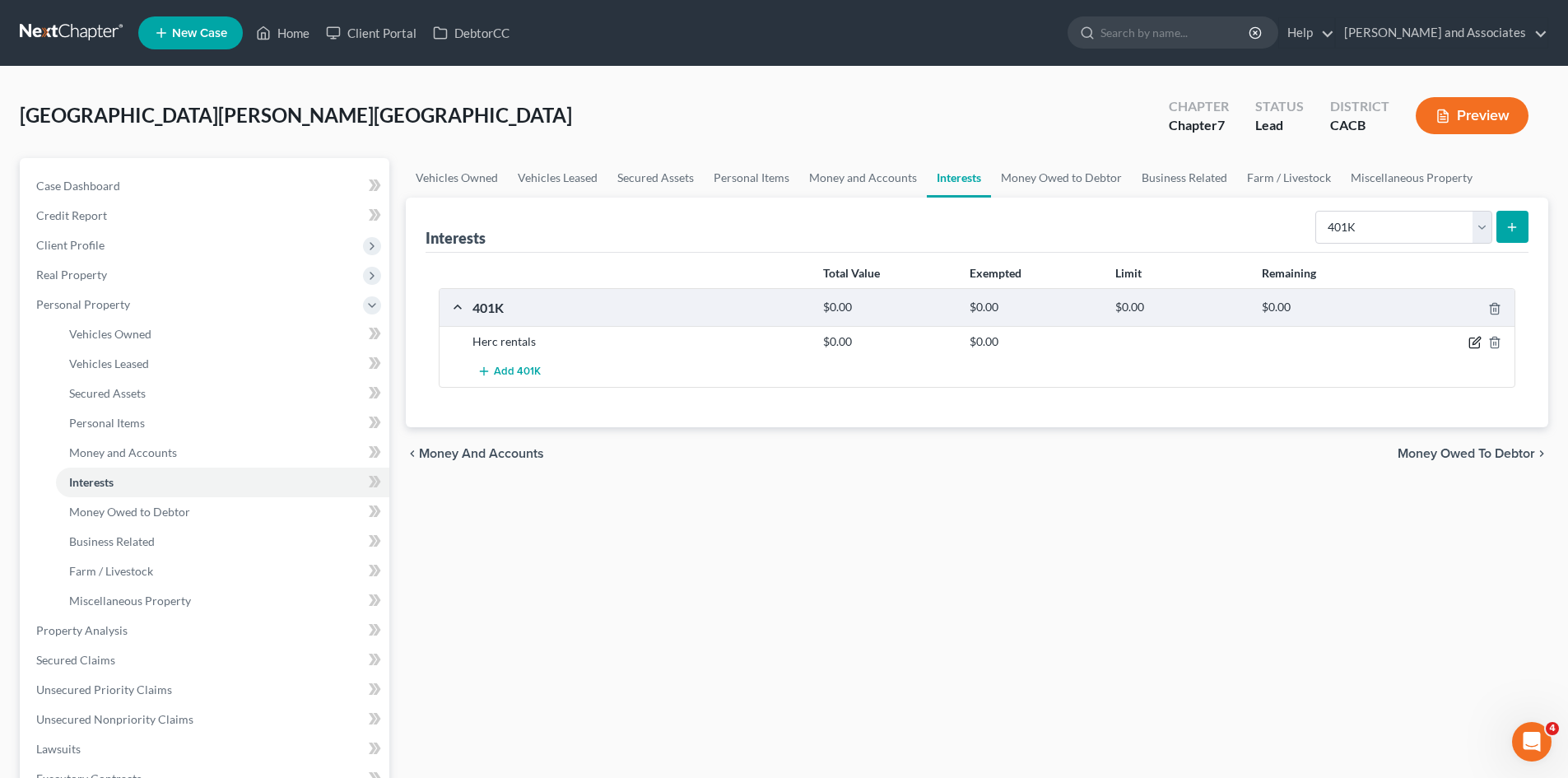
click at [1476, 343] on icon "button" at bounding box center [1476, 342] width 7 height 7
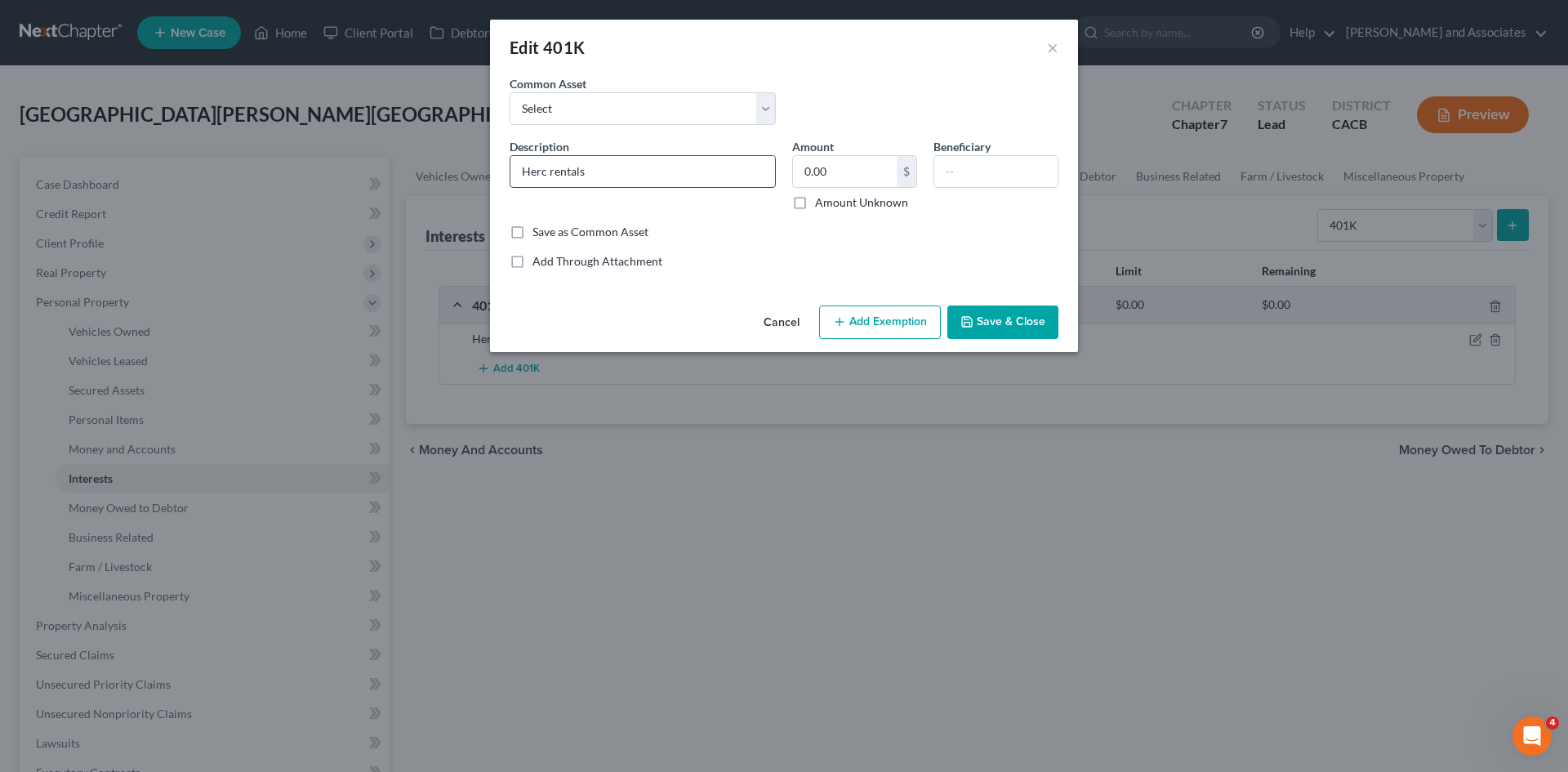
click at [660, 178] on input "Herc rentals" at bounding box center [642, 171] width 264 height 31
type input "Herc rentals need stmt"
click at [986, 320] on button "Save & Close" at bounding box center [1003, 323] width 111 height 34
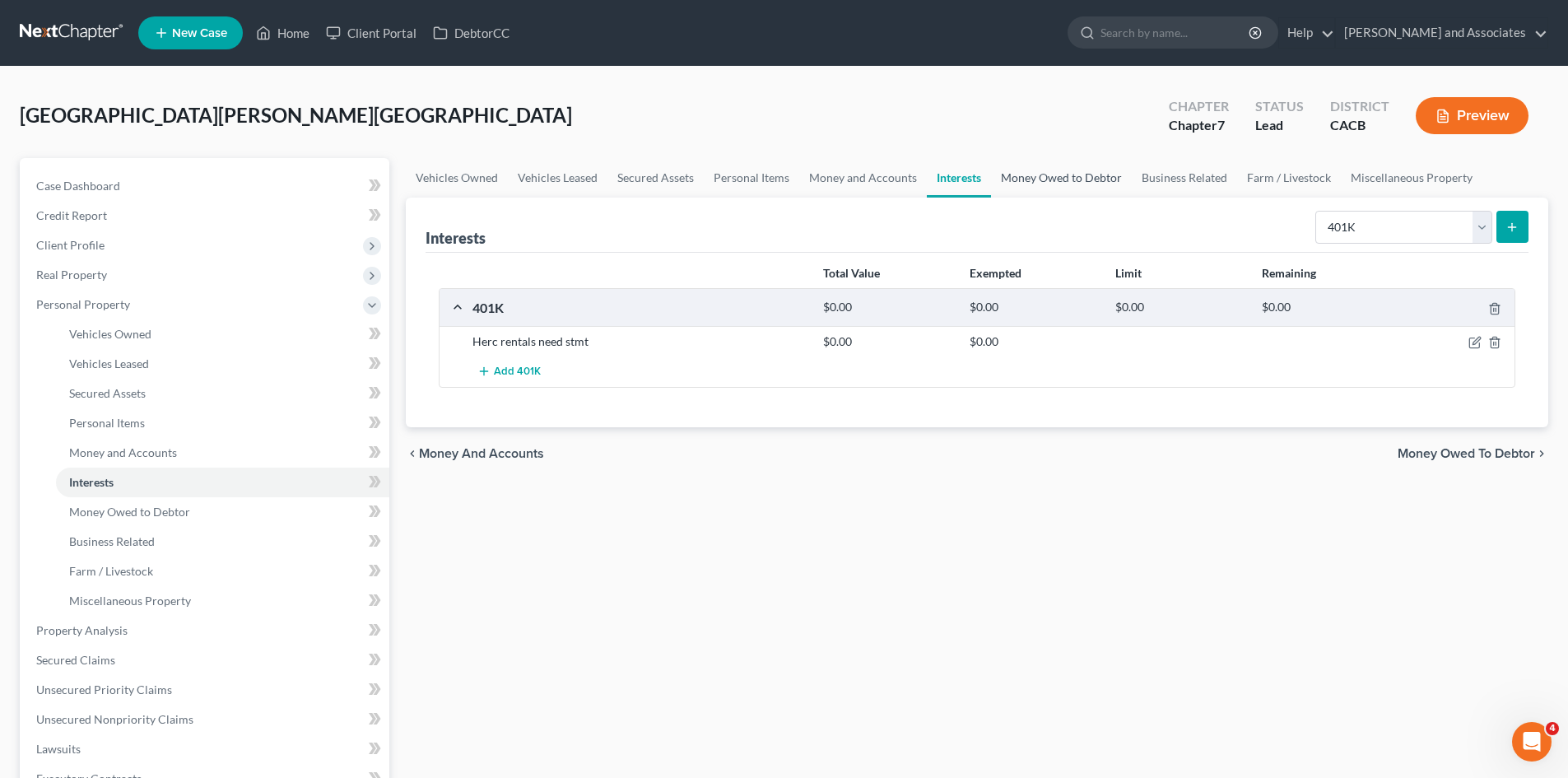
click at [1069, 179] on link "Money Owed to Debtor" at bounding box center [1061, 178] width 141 height 40
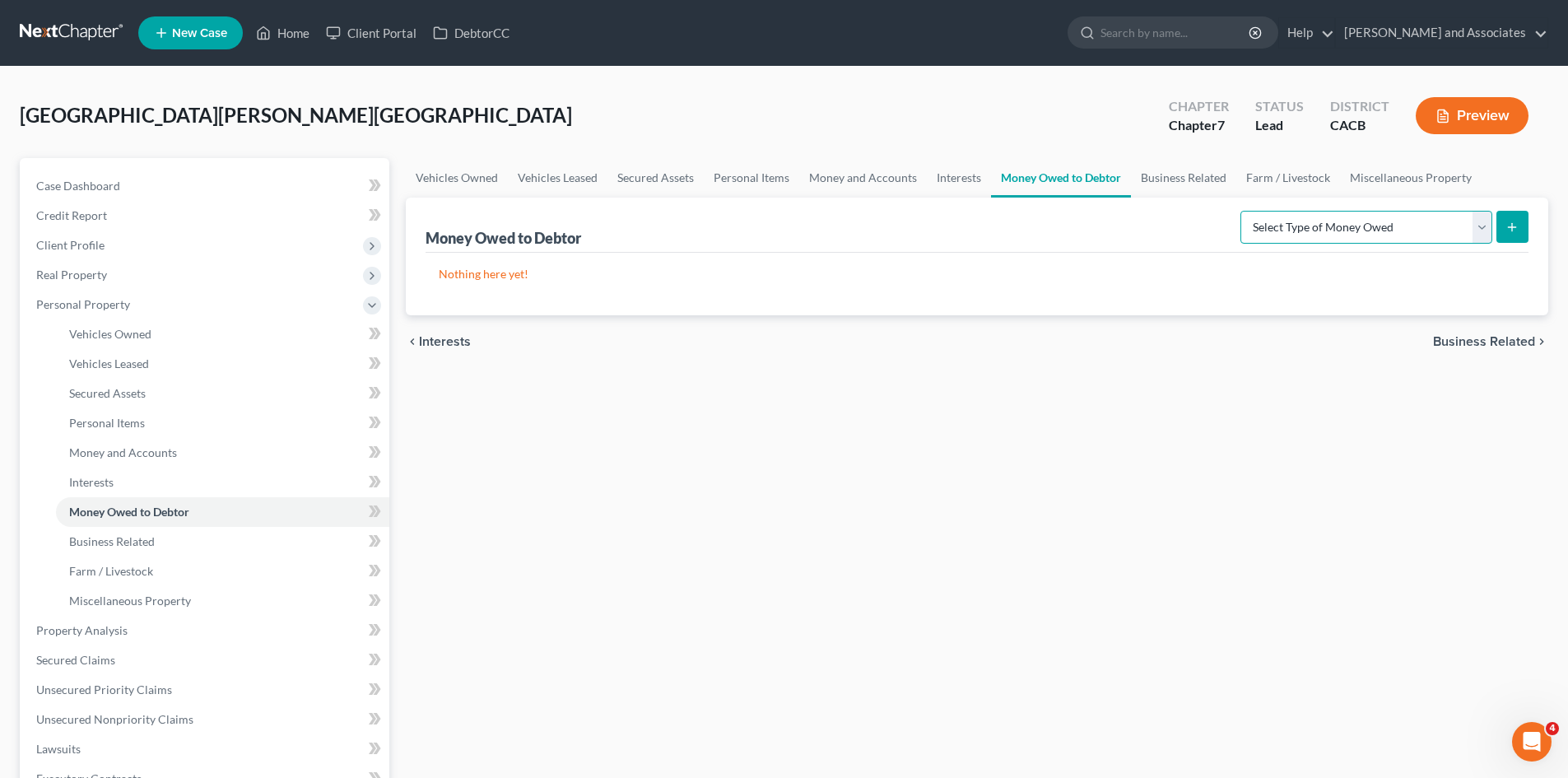
click at [1355, 228] on select "Select Type of Money Owed Accounts Receivable Alimony Child Support Claims Agai…" at bounding box center [1366, 227] width 252 height 33
drag, startPoint x: 1125, startPoint y: 591, endPoint x: 1162, endPoint y: 415, distance: 179.8
click at [1125, 590] on div "Vehicles Owned Vehicles Leased Secured Assets Personal Items Money and Accounts…" at bounding box center [976, 612] width 1159 height 908
click at [1195, 181] on link "Business Related" at bounding box center [1183, 178] width 106 height 40
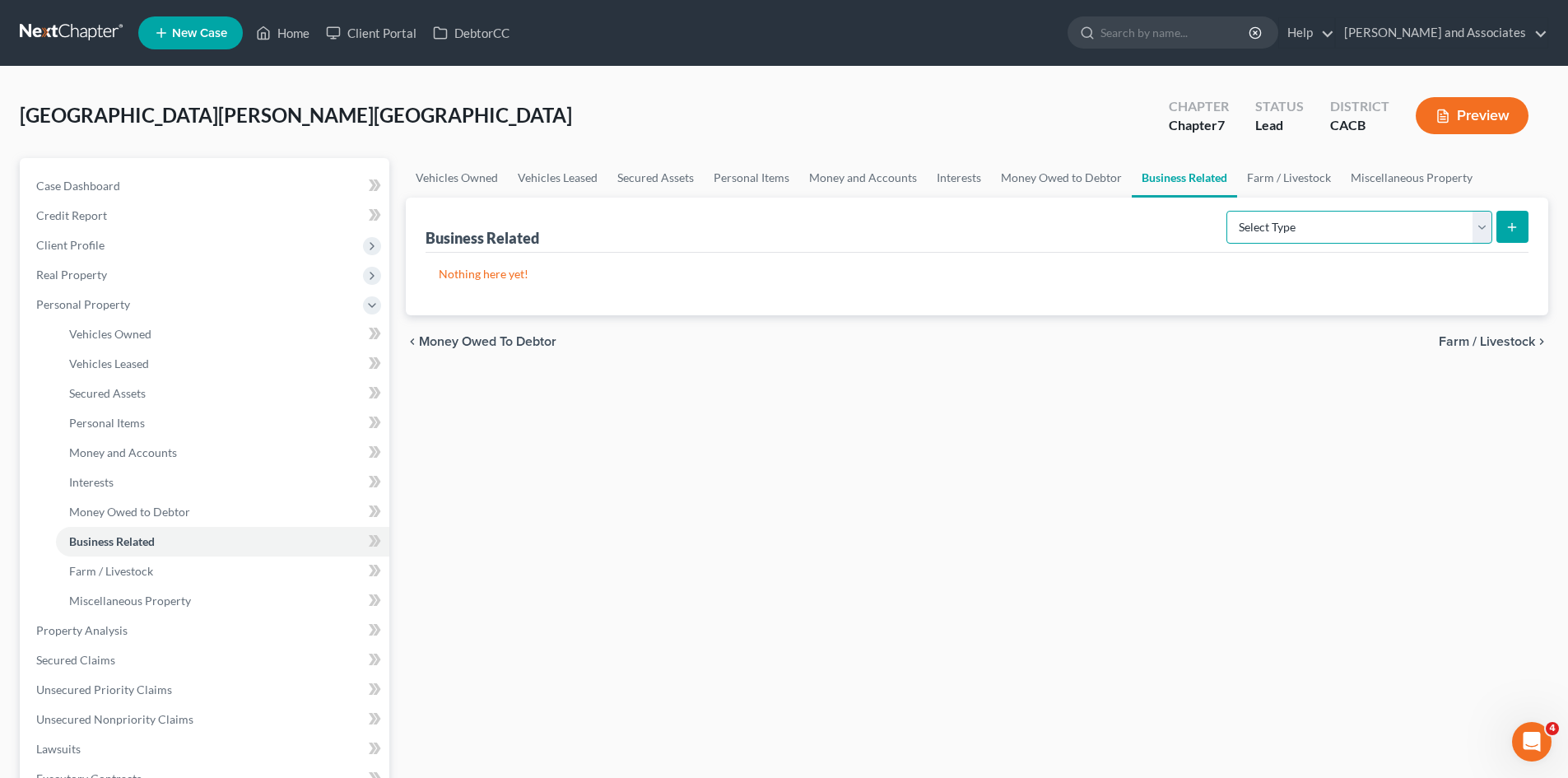
click at [1291, 219] on select "Select Type Customer Lists Franchises Inventory Licenses Machinery Office Equip…" at bounding box center [1359, 227] width 266 height 33
click at [1270, 181] on link "Farm / Livestock" at bounding box center [1288, 178] width 104 height 40
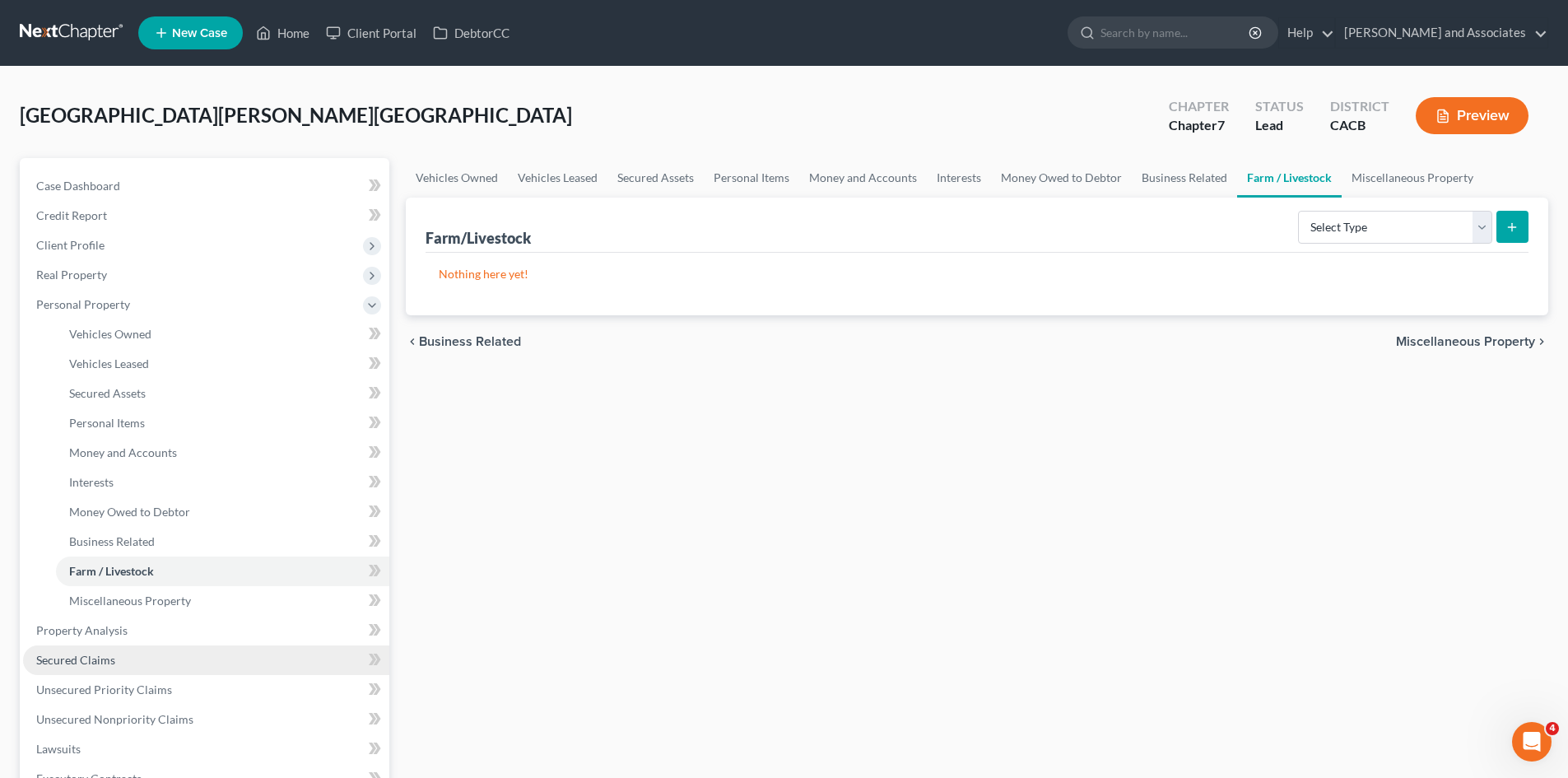
click at [119, 655] on link "Secured Claims" at bounding box center [206, 660] width 366 height 30
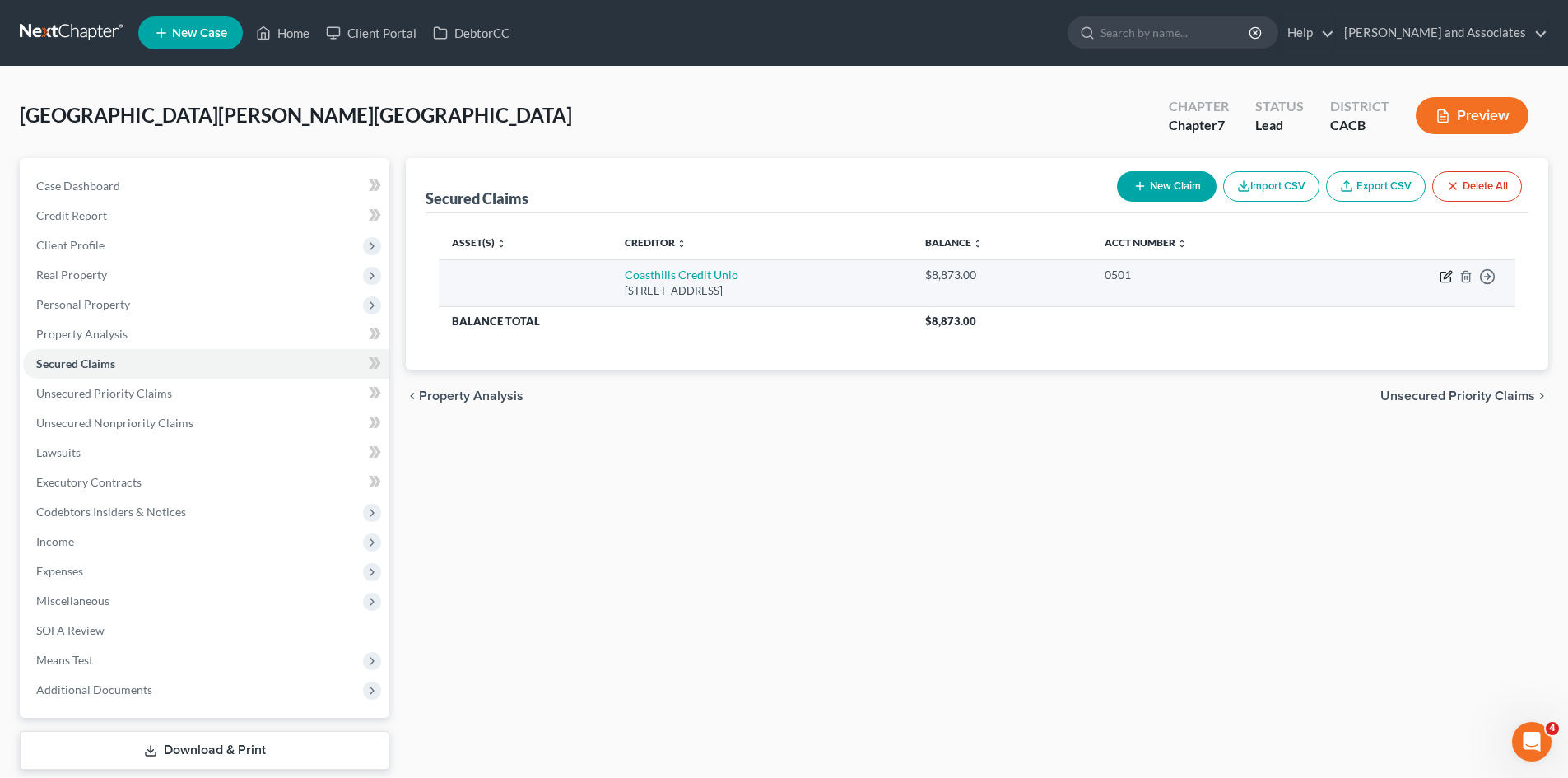
click at [1442, 270] on icon "button" at bounding box center [1446, 277] width 14 height 14
select select "4"
select select "0"
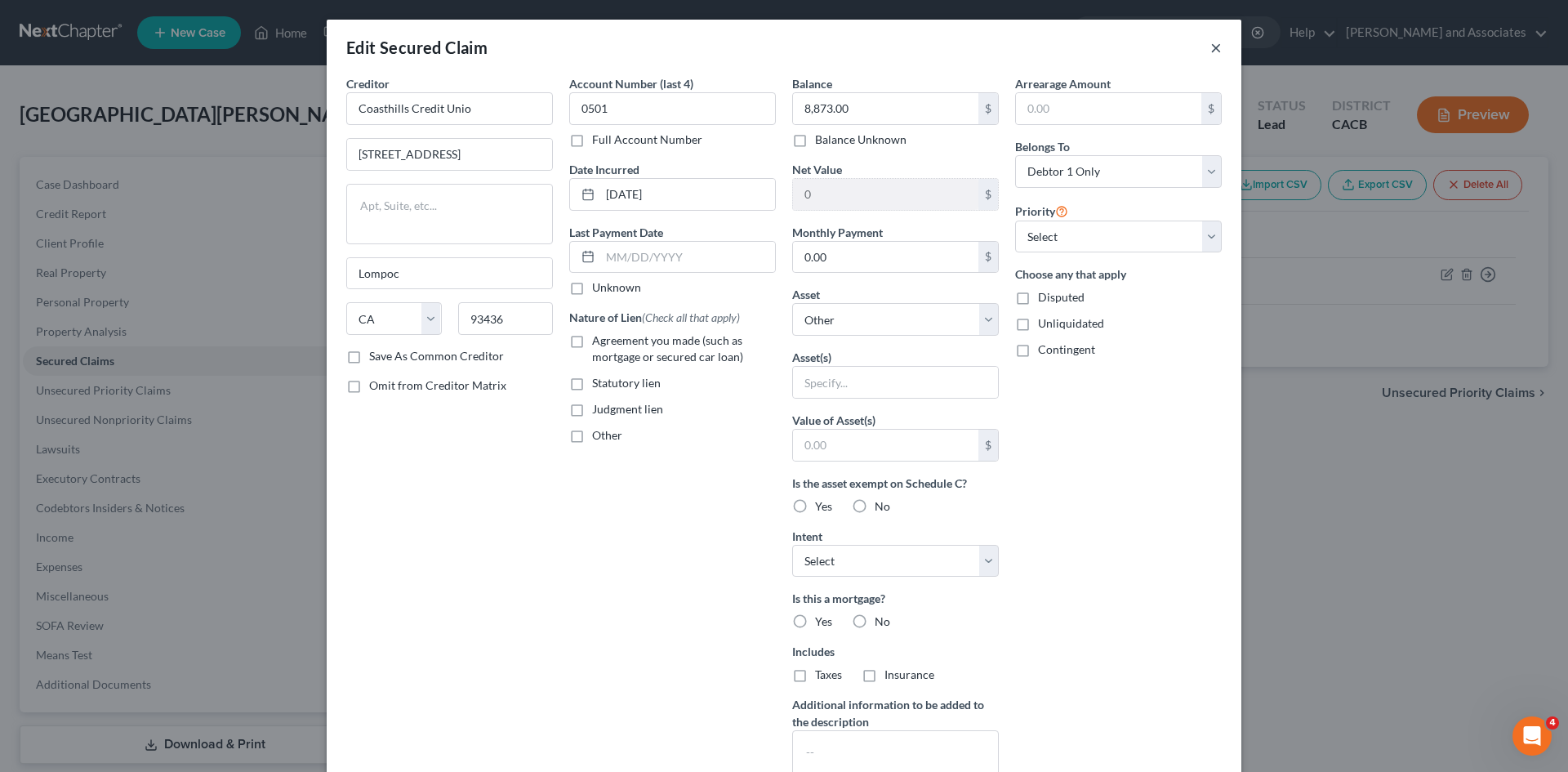
click at [1214, 43] on button "×" at bounding box center [1216, 48] width 12 height 20
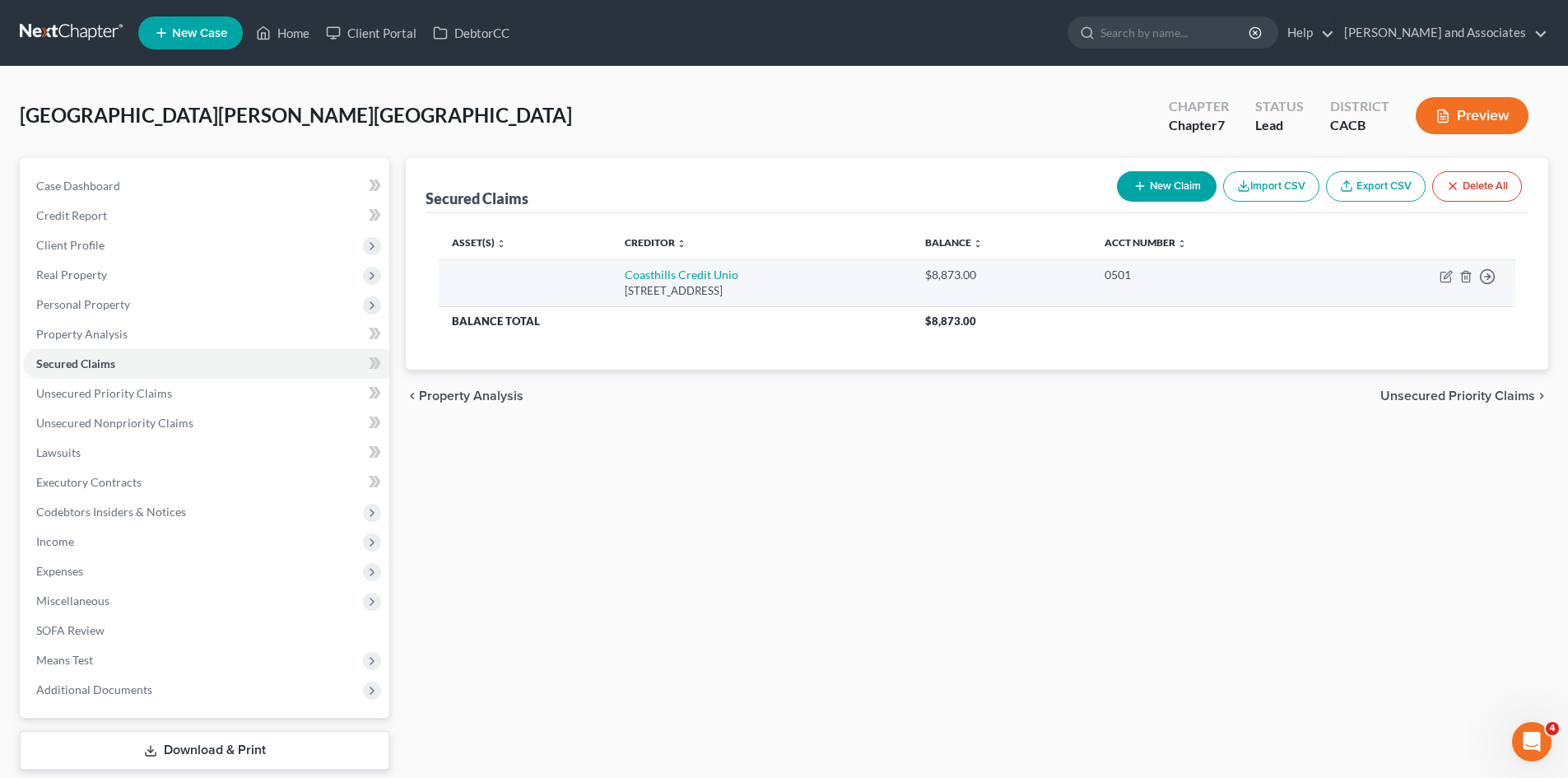
click at [1438, 277] on td "Move to E Move to F Move to G Move to Notice Only" at bounding box center [1419, 283] width 191 height 47
click at [1446, 273] on icon "button" at bounding box center [1446, 277] width 14 height 14
select select "4"
select select "0"
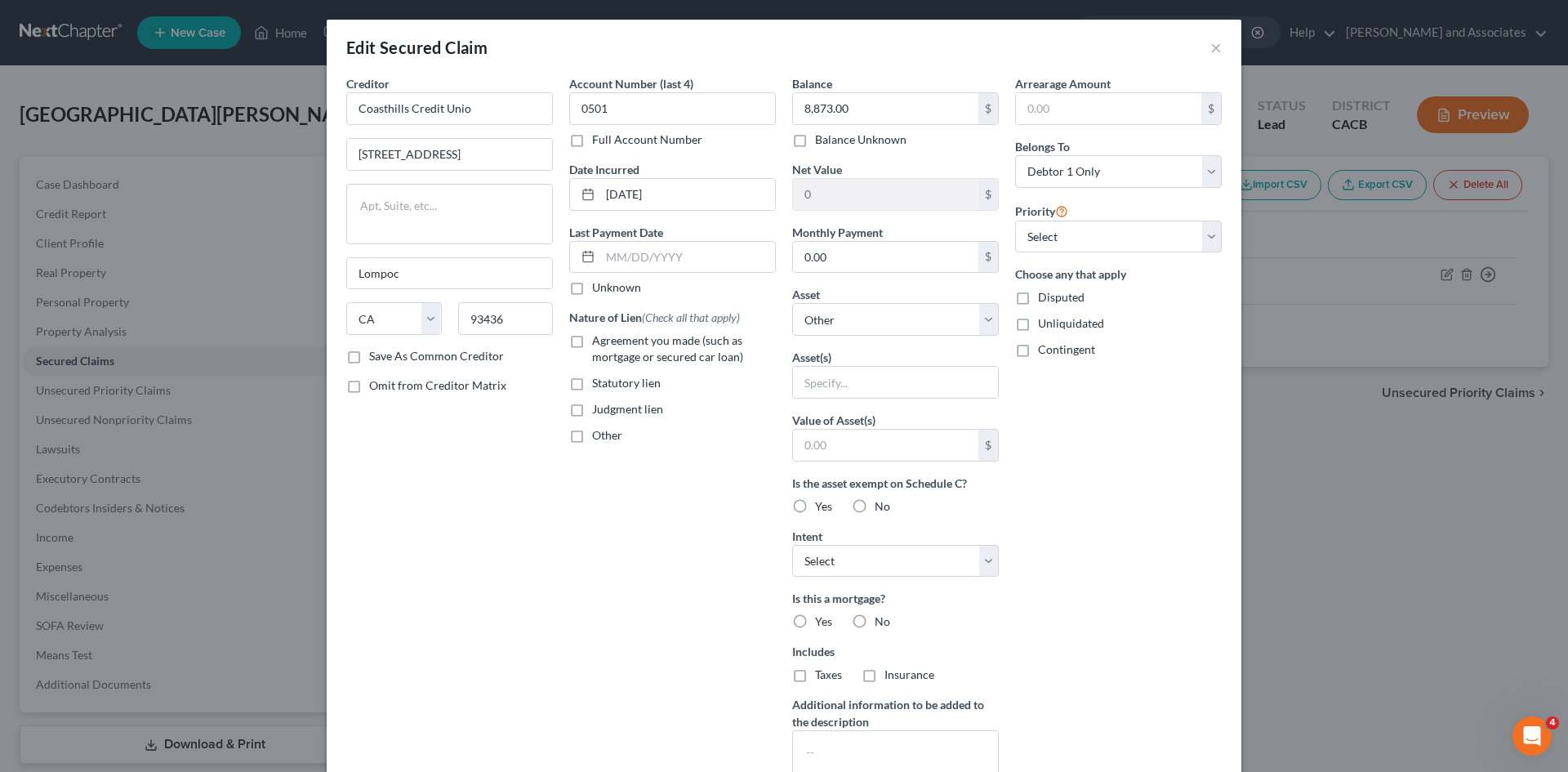
scroll to position [136, 0]
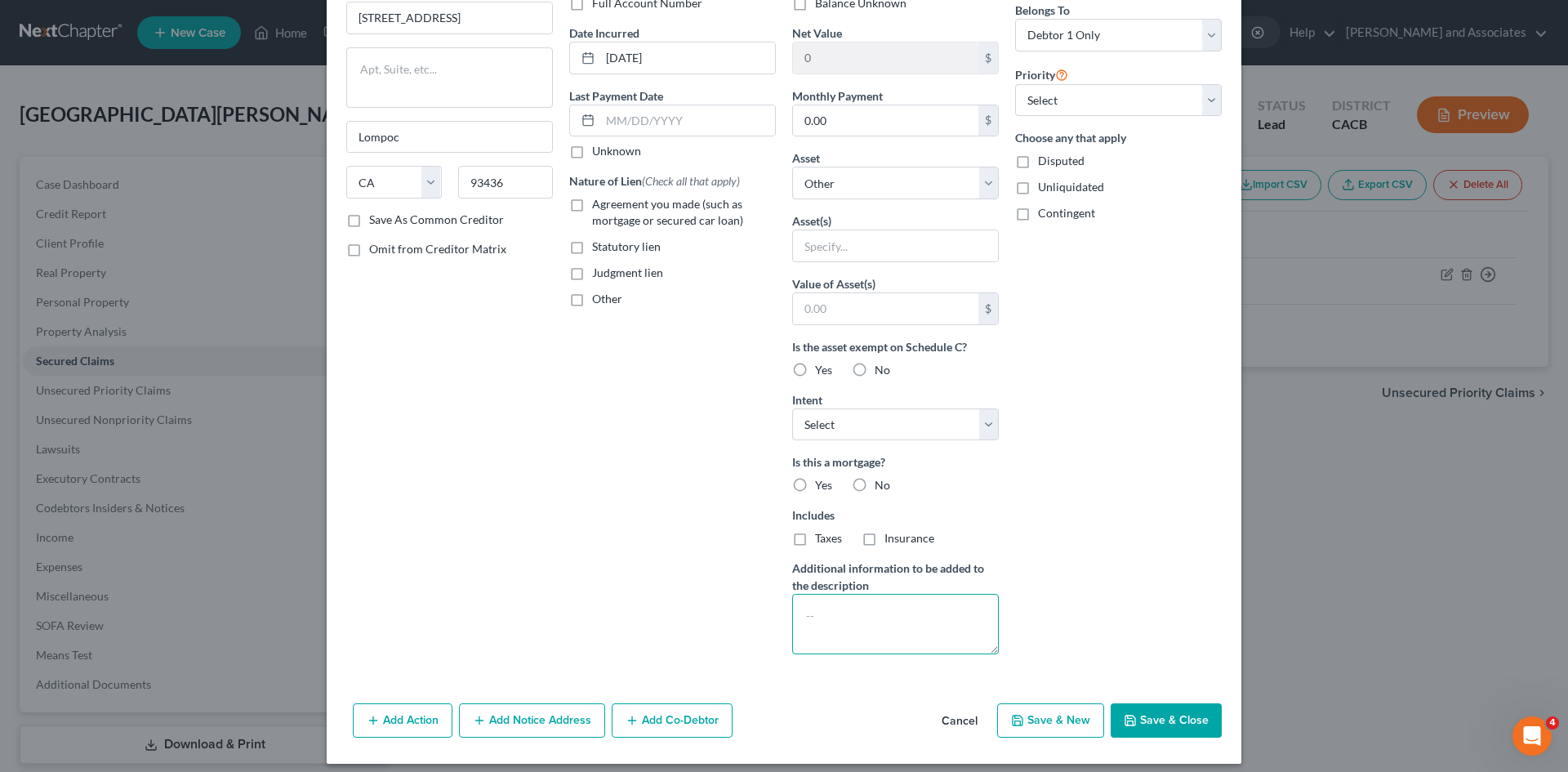
click at [877, 621] on textarea at bounding box center [896, 623] width 207 height 60
click at [801, 618] on textarea "Repo in [DATE]" at bounding box center [896, 623] width 207 height 60
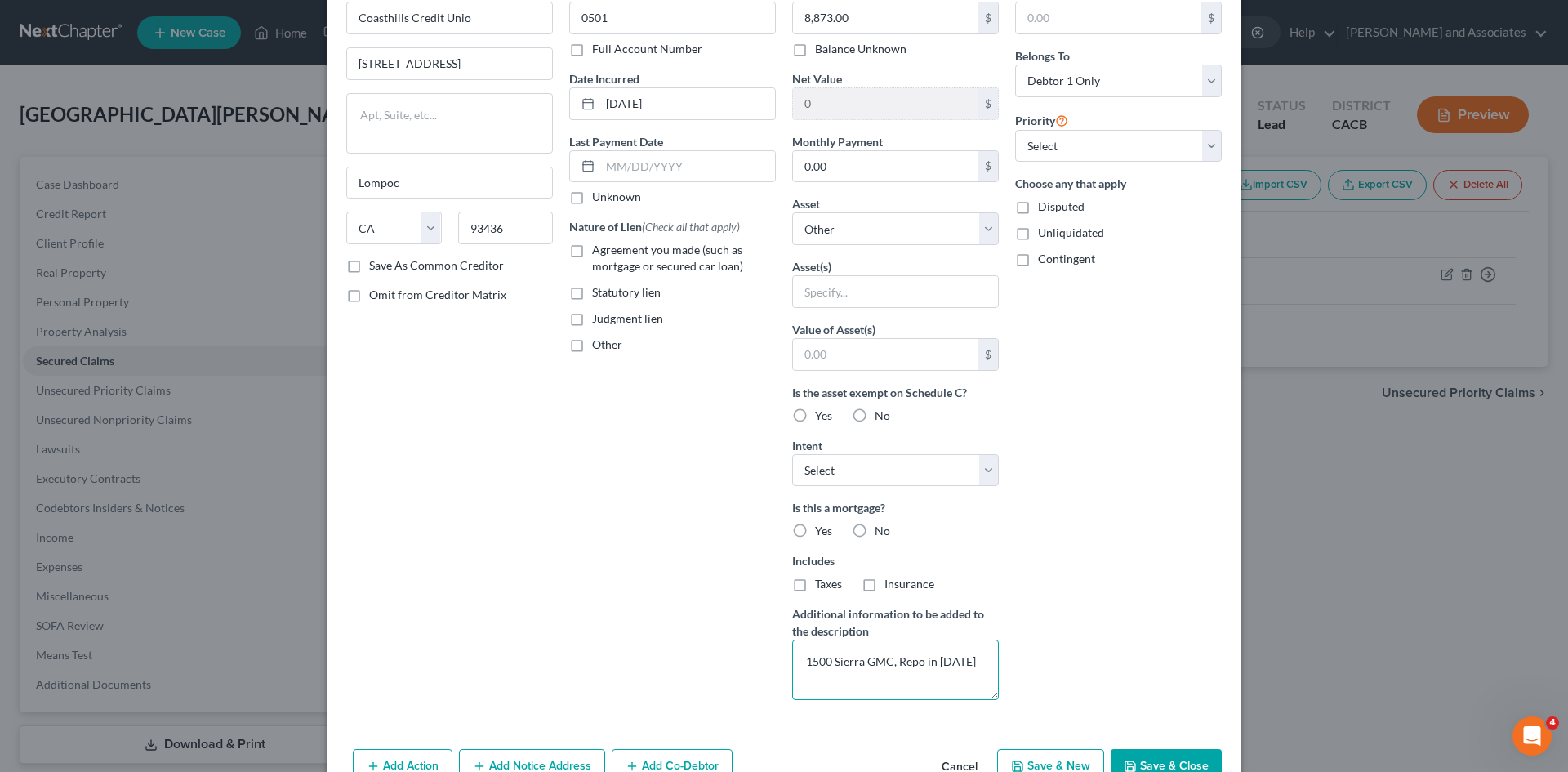
scroll to position [148, 0]
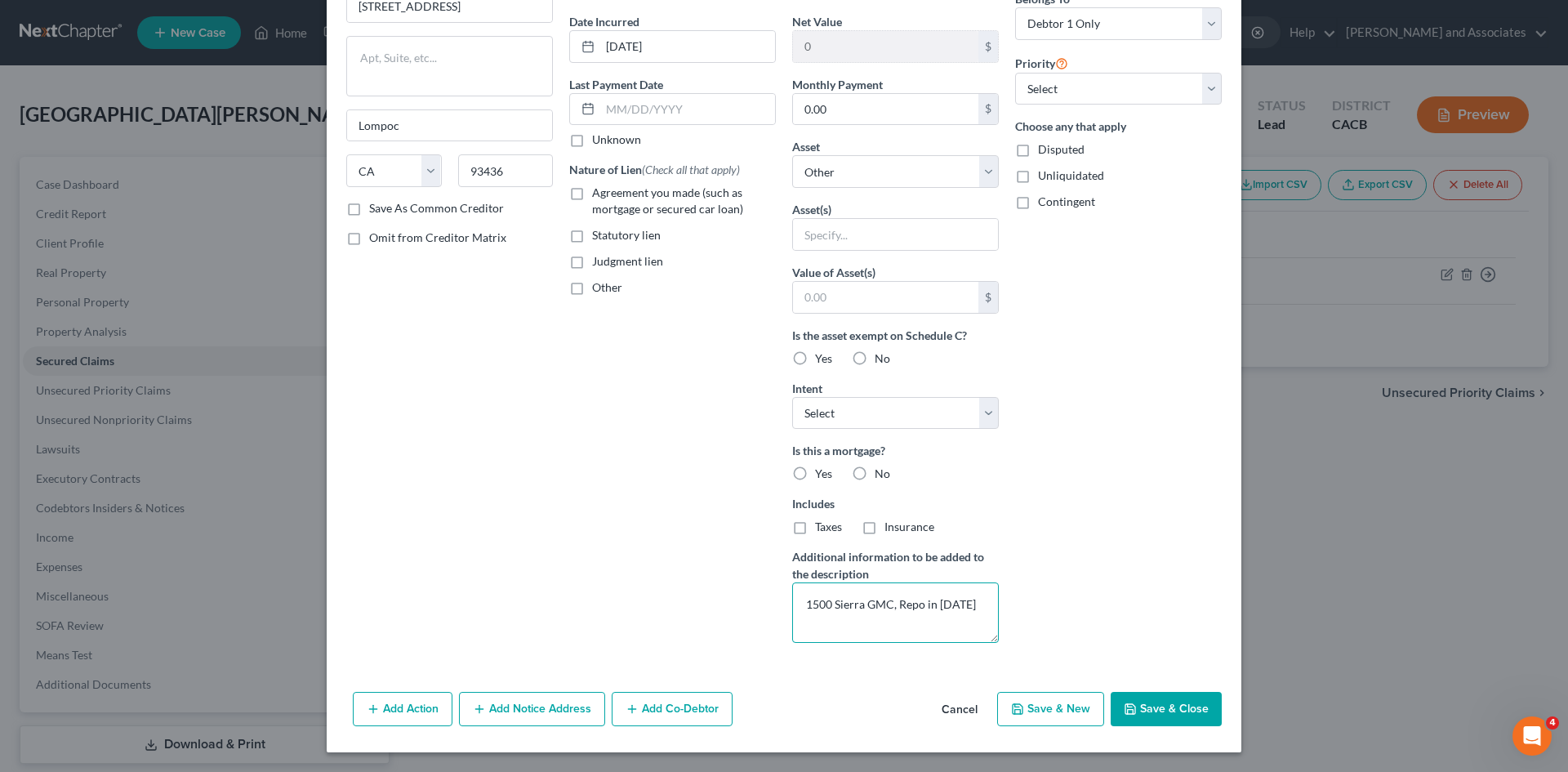
type textarea "1500 Sierra GMC, Repo in [DATE]"
click at [1159, 717] on button "Save & Close" at bounding box center [1166, 709] width 111 height 34
select select
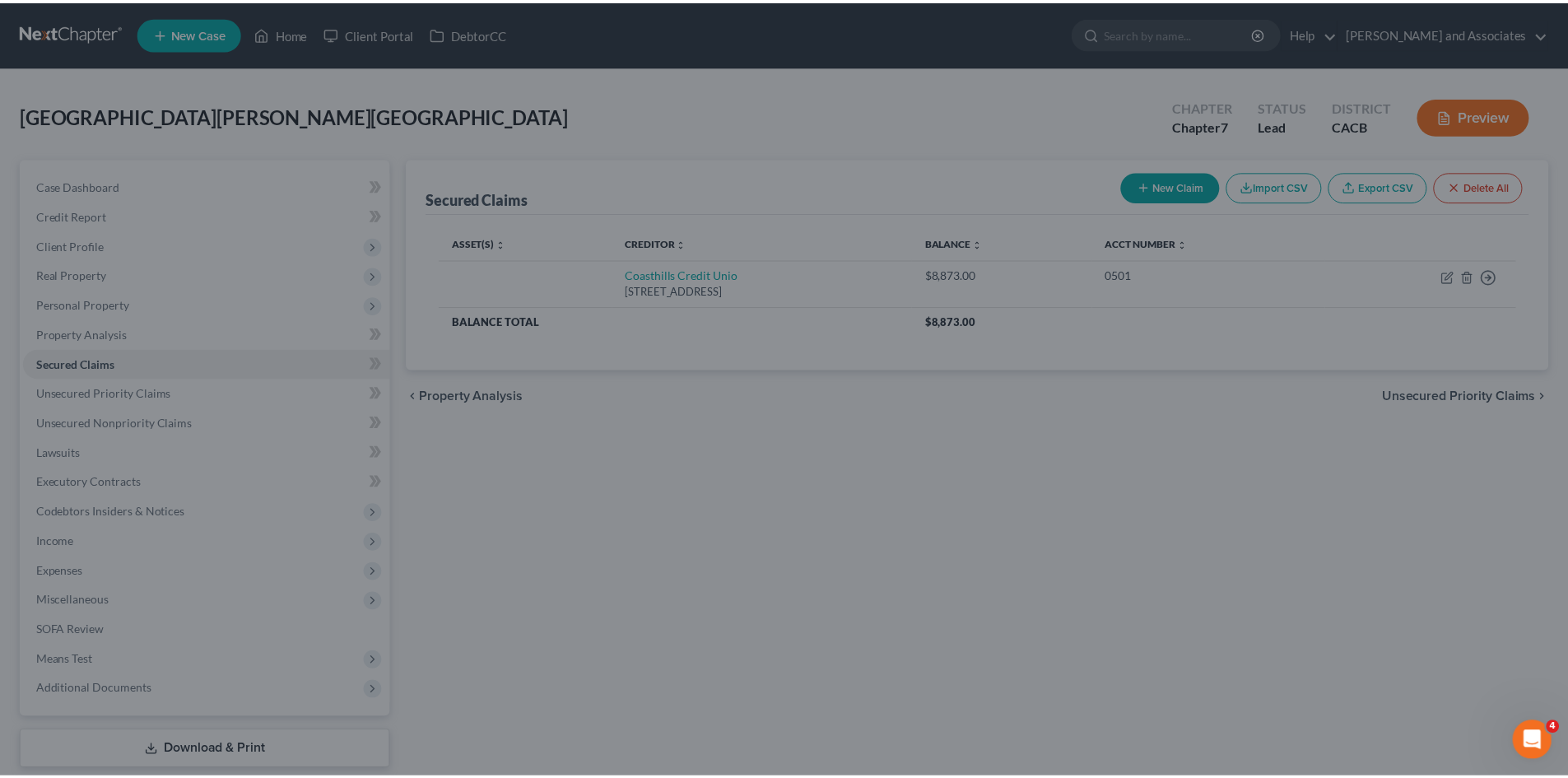
scroll to position [0, 0]
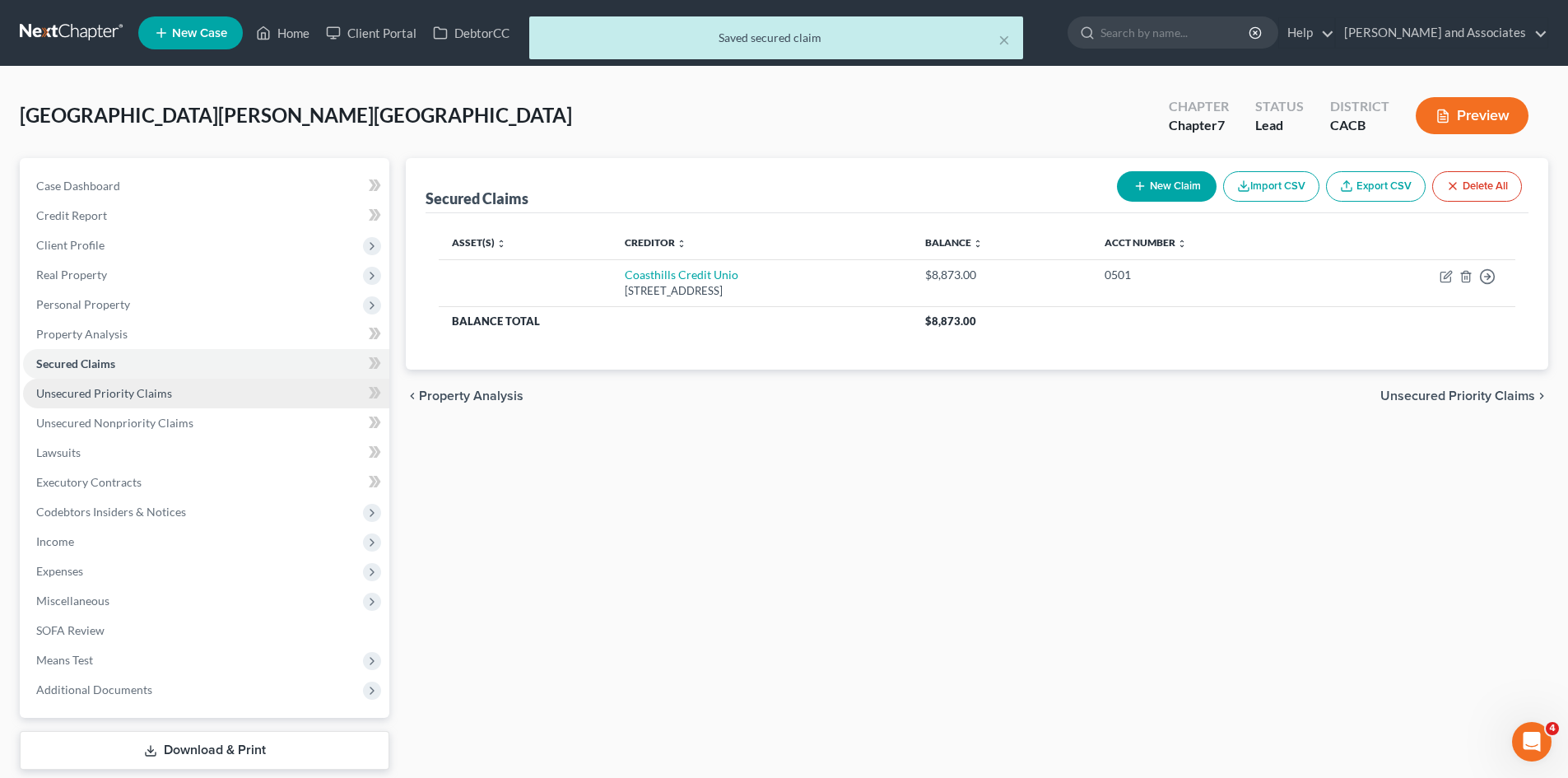
click at [173, 401] on link "Unsecured Priority Claims" at bounding box center [206, 393] width 366 height 30
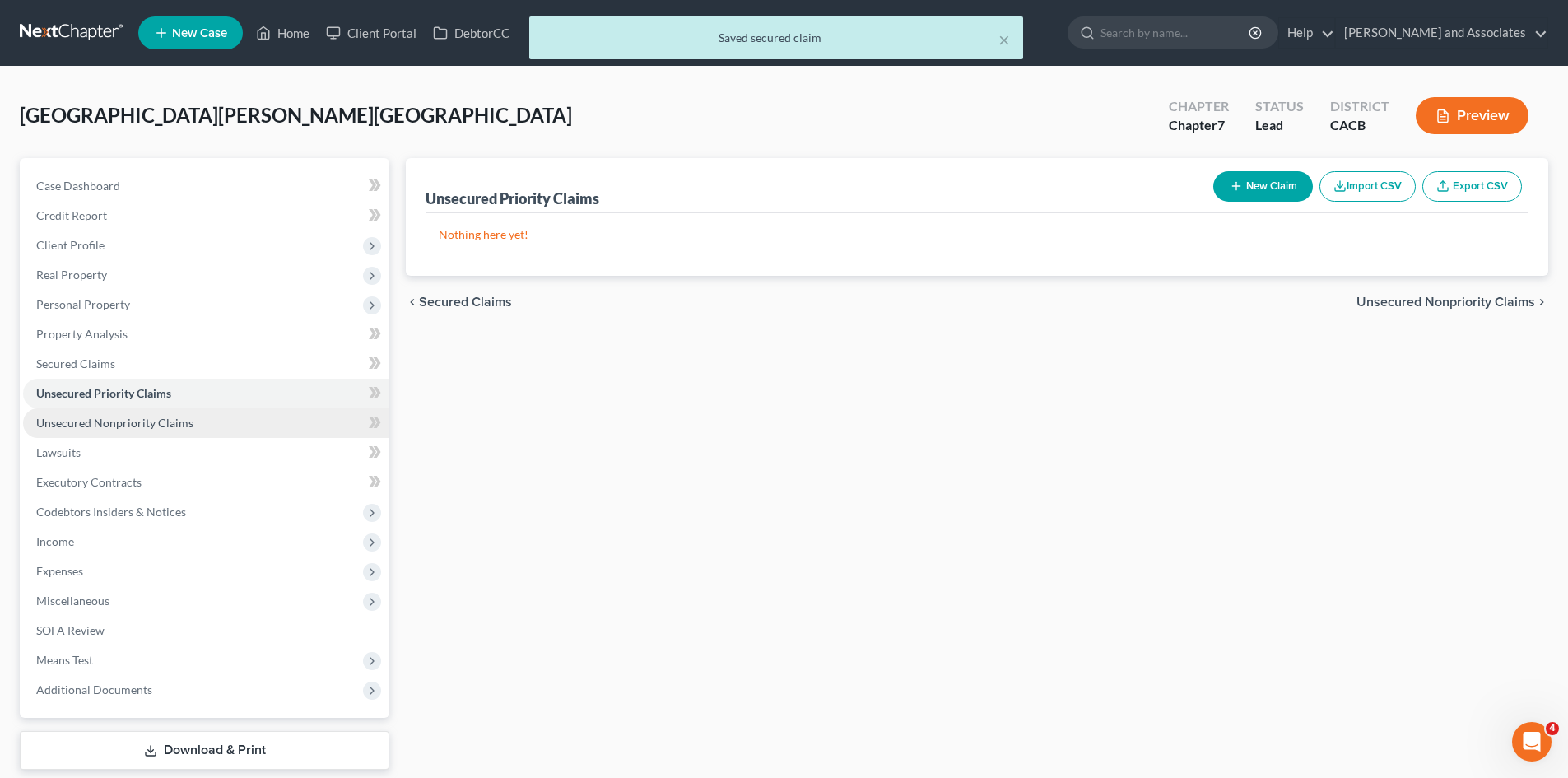
click at [154, 410] on link "Unsecured Nonpriority Claims" at bounding box center [206, 423] width 366 height 30
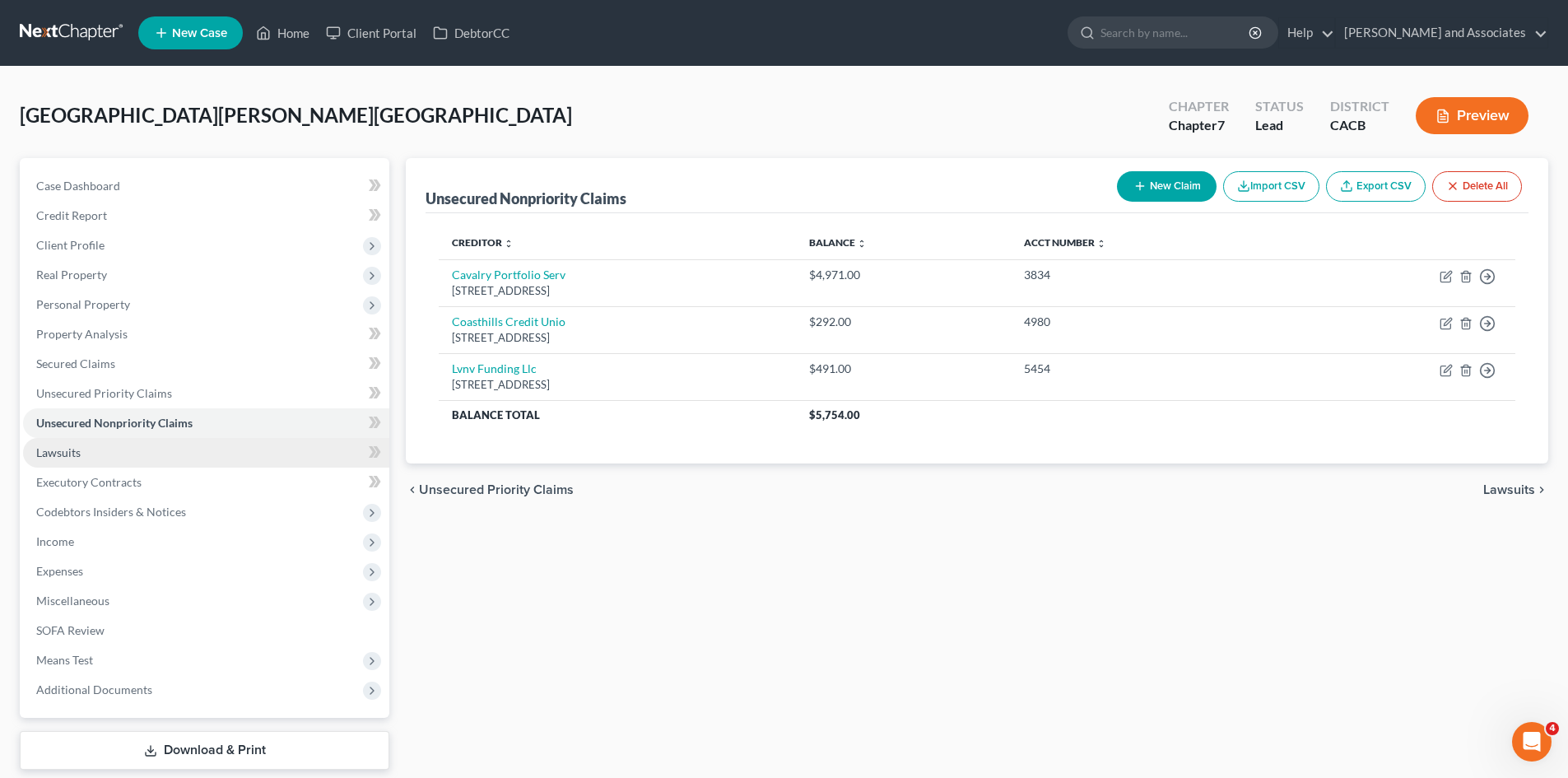
click at [156, 450] on link "Lawsuits" at bounding box center [206, 453] width 366 height 30
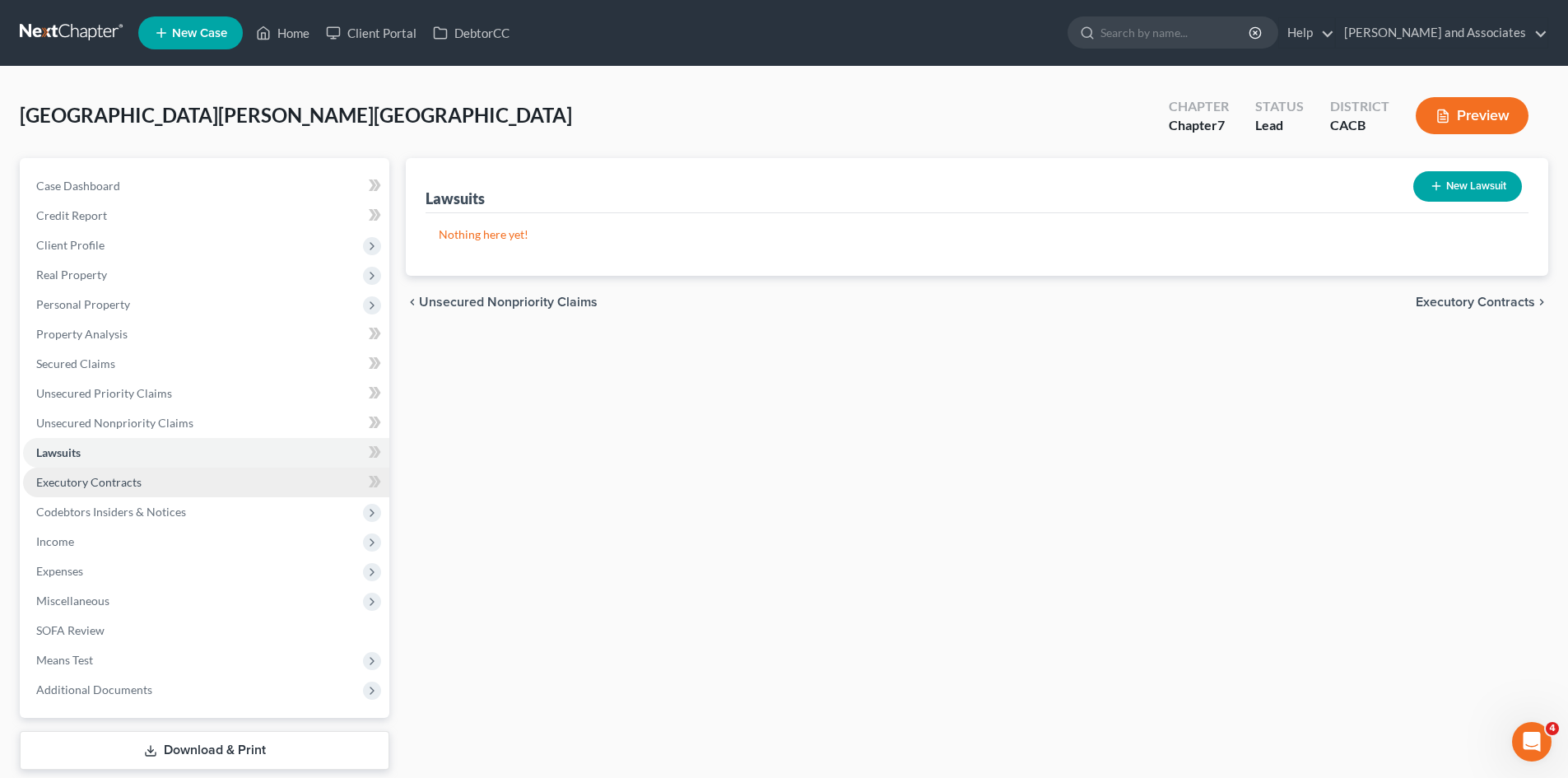
click at [172, 486] on link "Executory Contracts" at bounding box center [206, 483] width 366 height 30
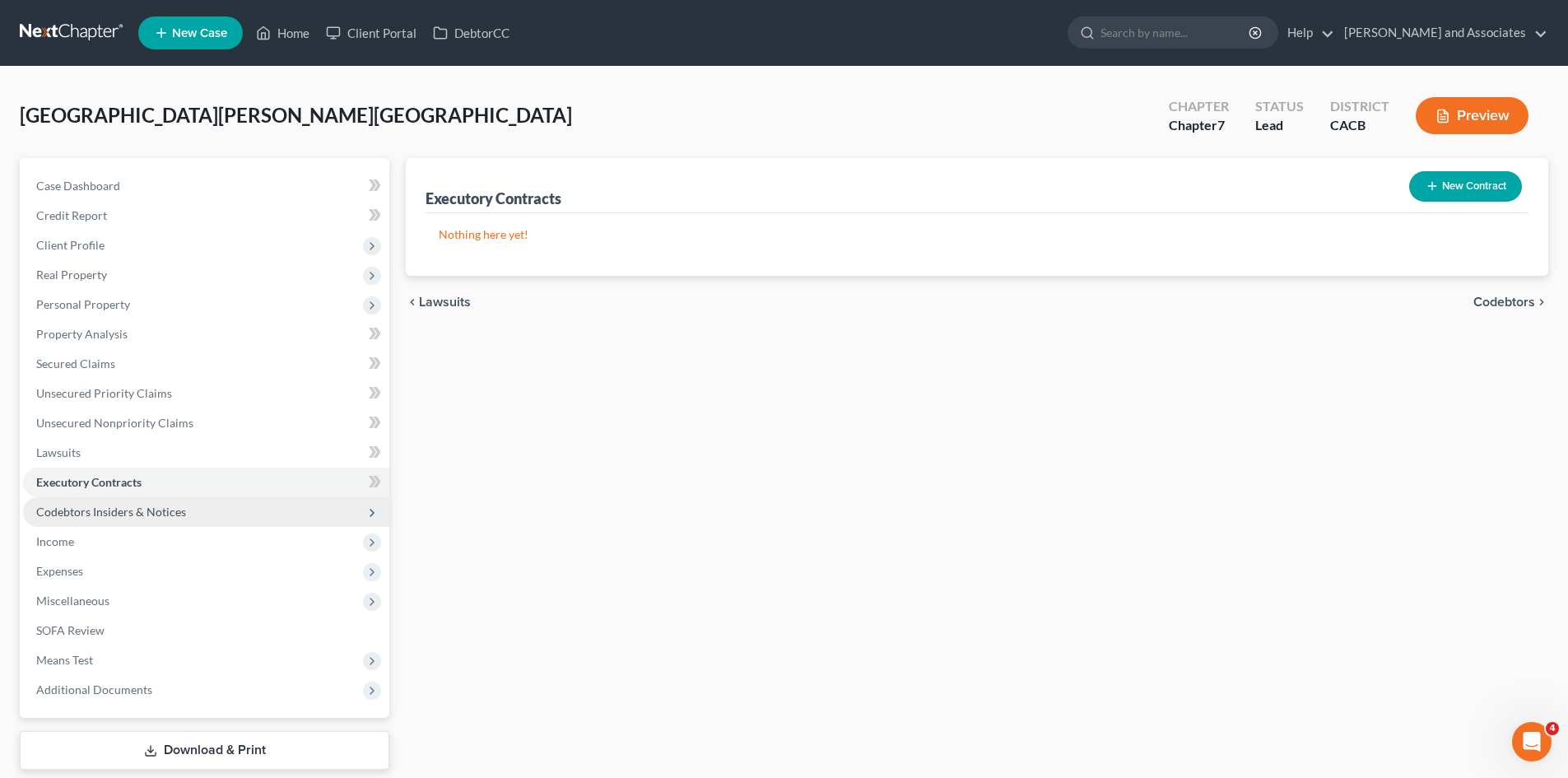
click at [210, 502] on span "Codebtors Insiders & Notices" at bounding box center [206, 511] width 366 height 30
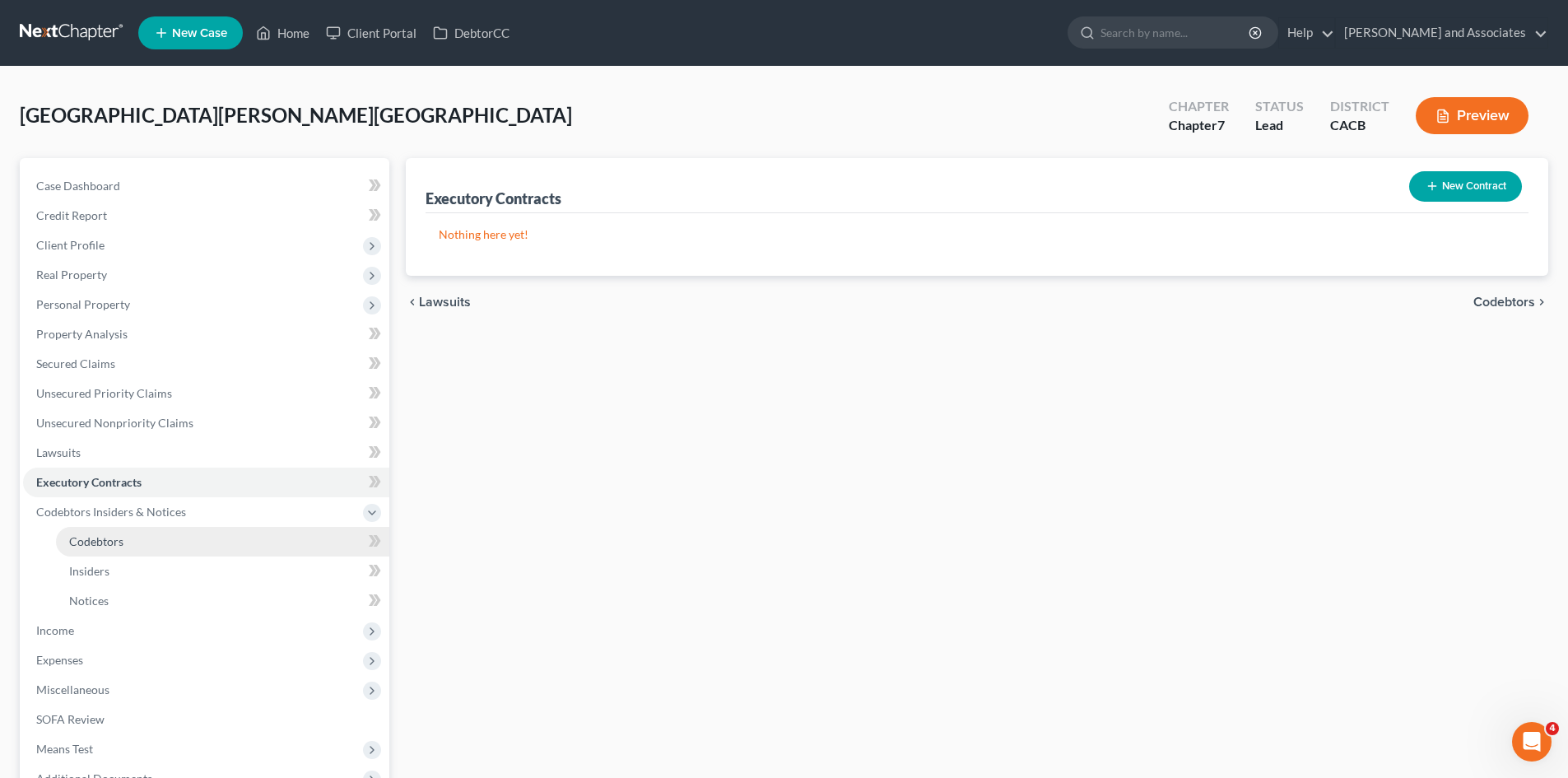
click at [191, 527] on link "Codebtors" at bounding box center [222, 541] width 333 height 30
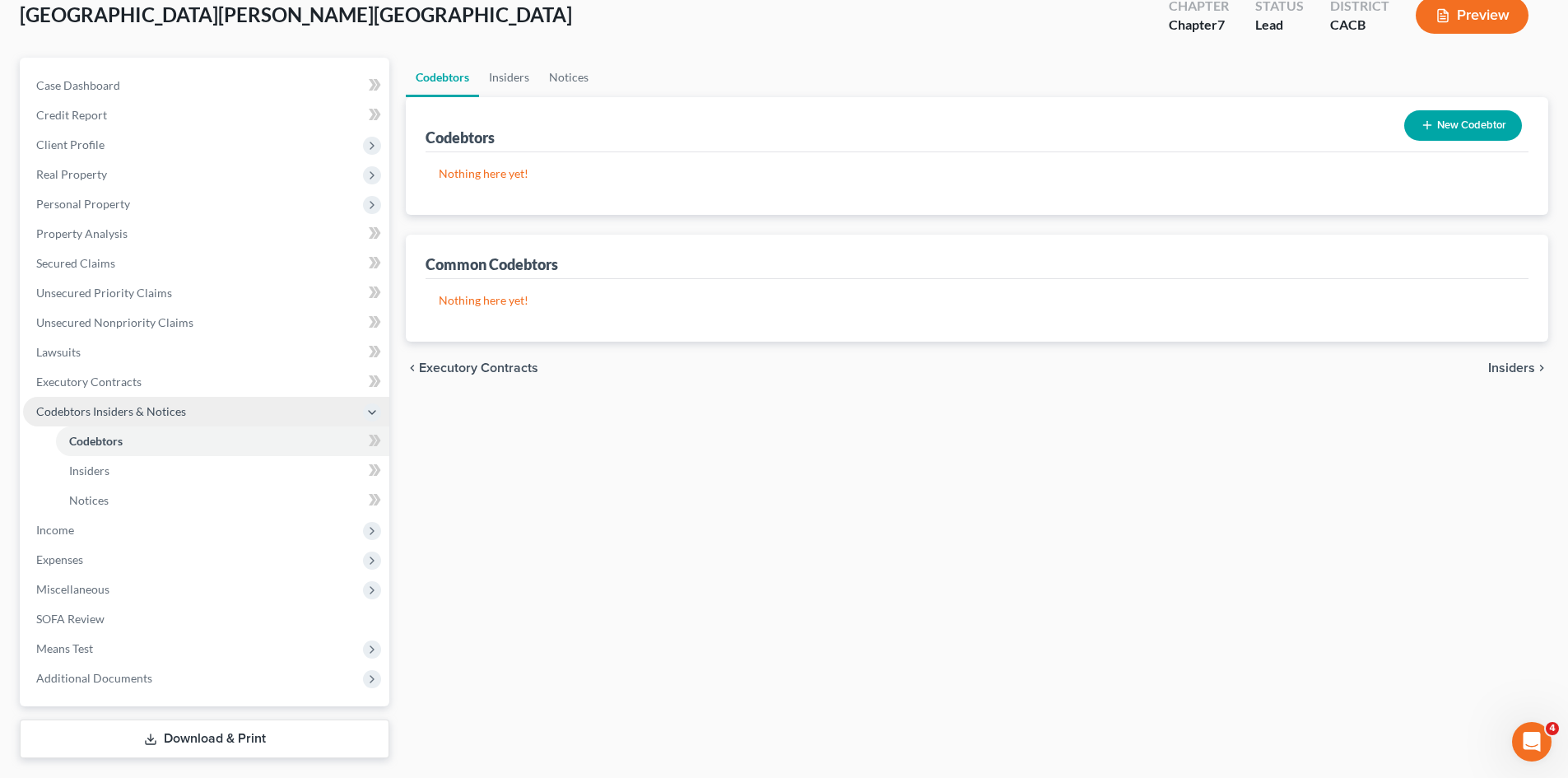
scroll to position [144, 0]
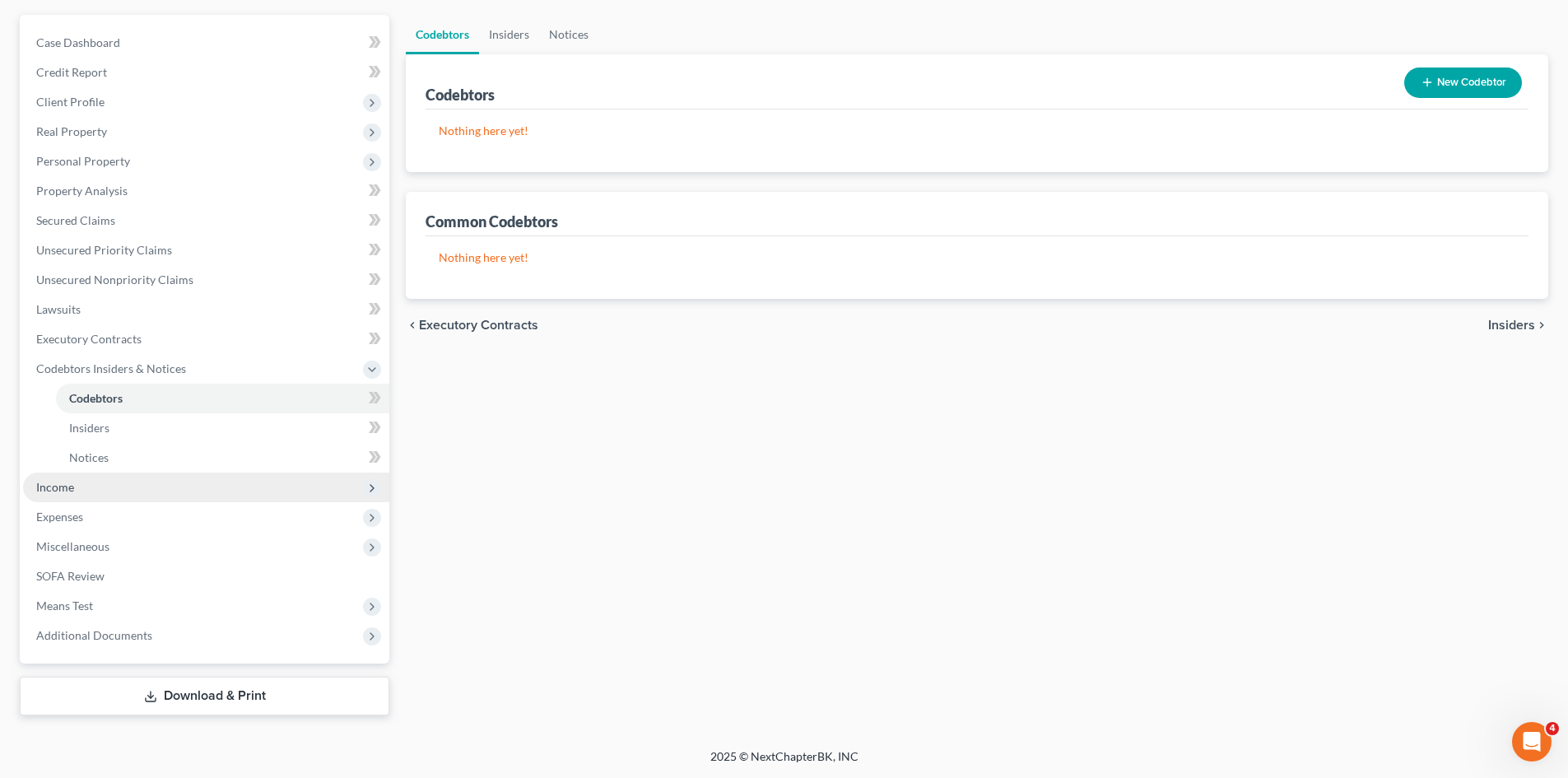
click at [165, 488] on span "Income" at bounding box center [206, 487] width 366 height 30
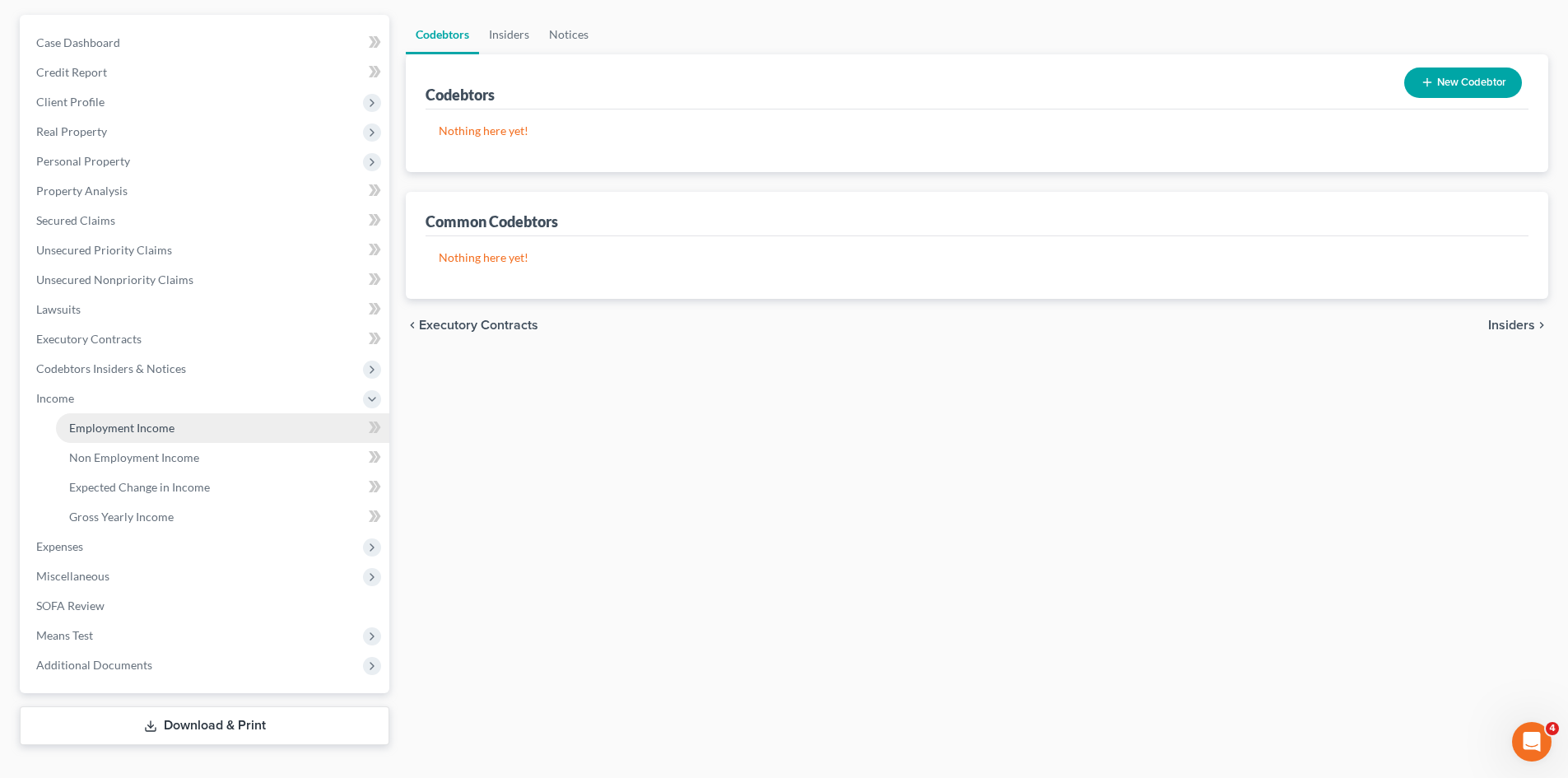
click at [182, 431] on link "Employment Income" at bounding box center [222, 427] width 333 height 30
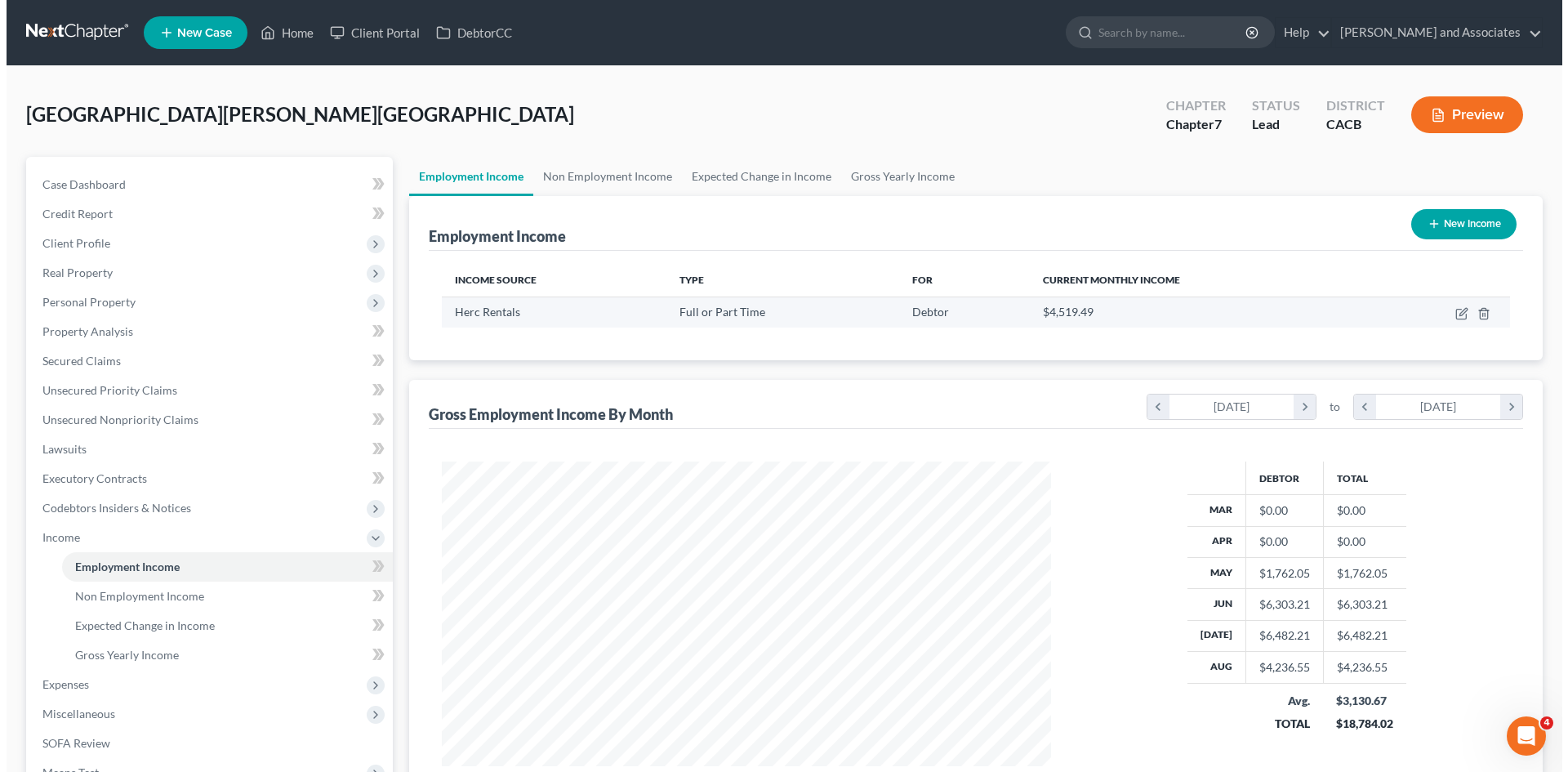
scroll to position [305, 642]
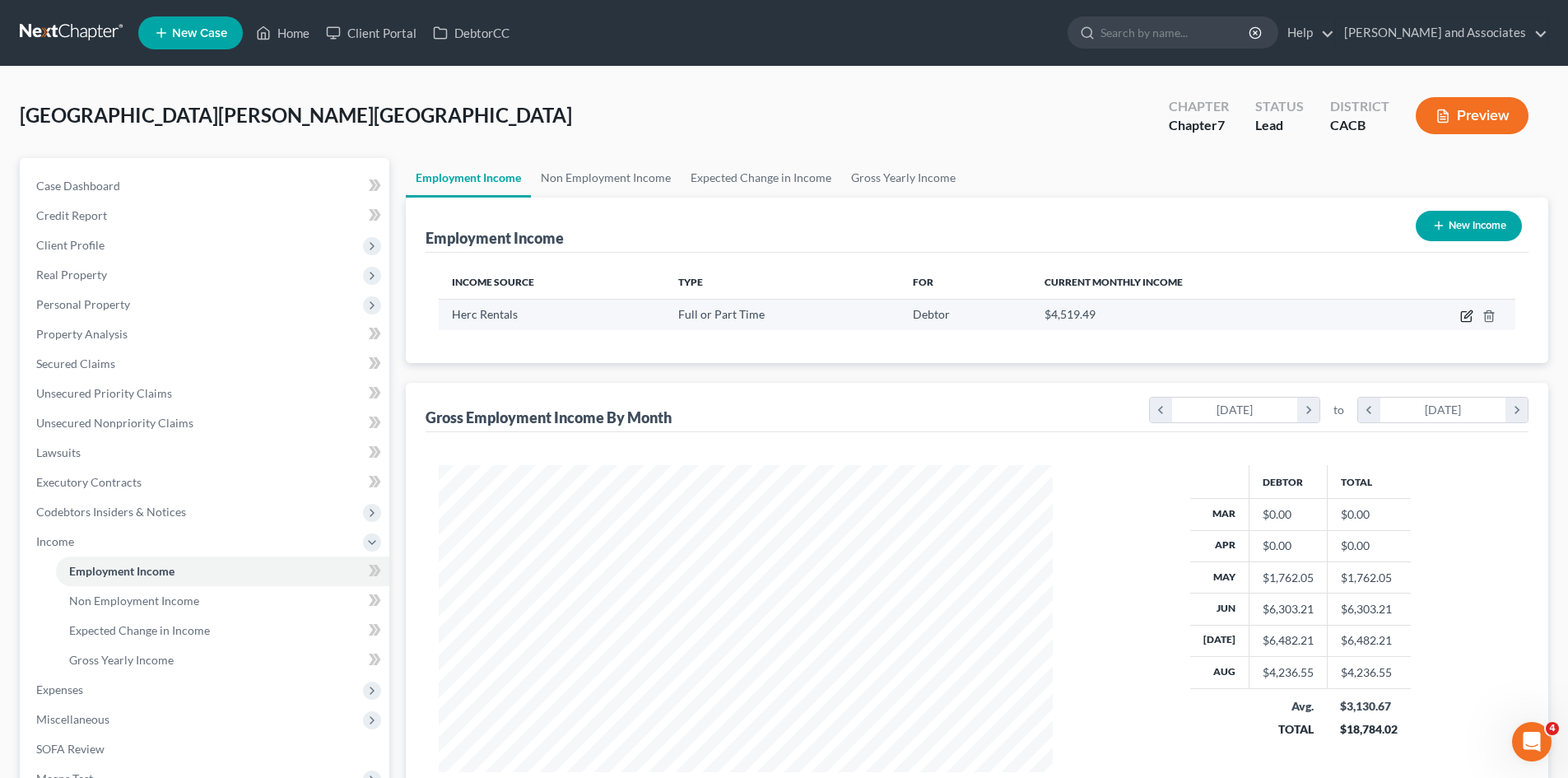
click at [1467, 317] on icon "button" at bounding box center [1466, 316] width 14 height 14
select select "0"
select select "9"
select select "3"
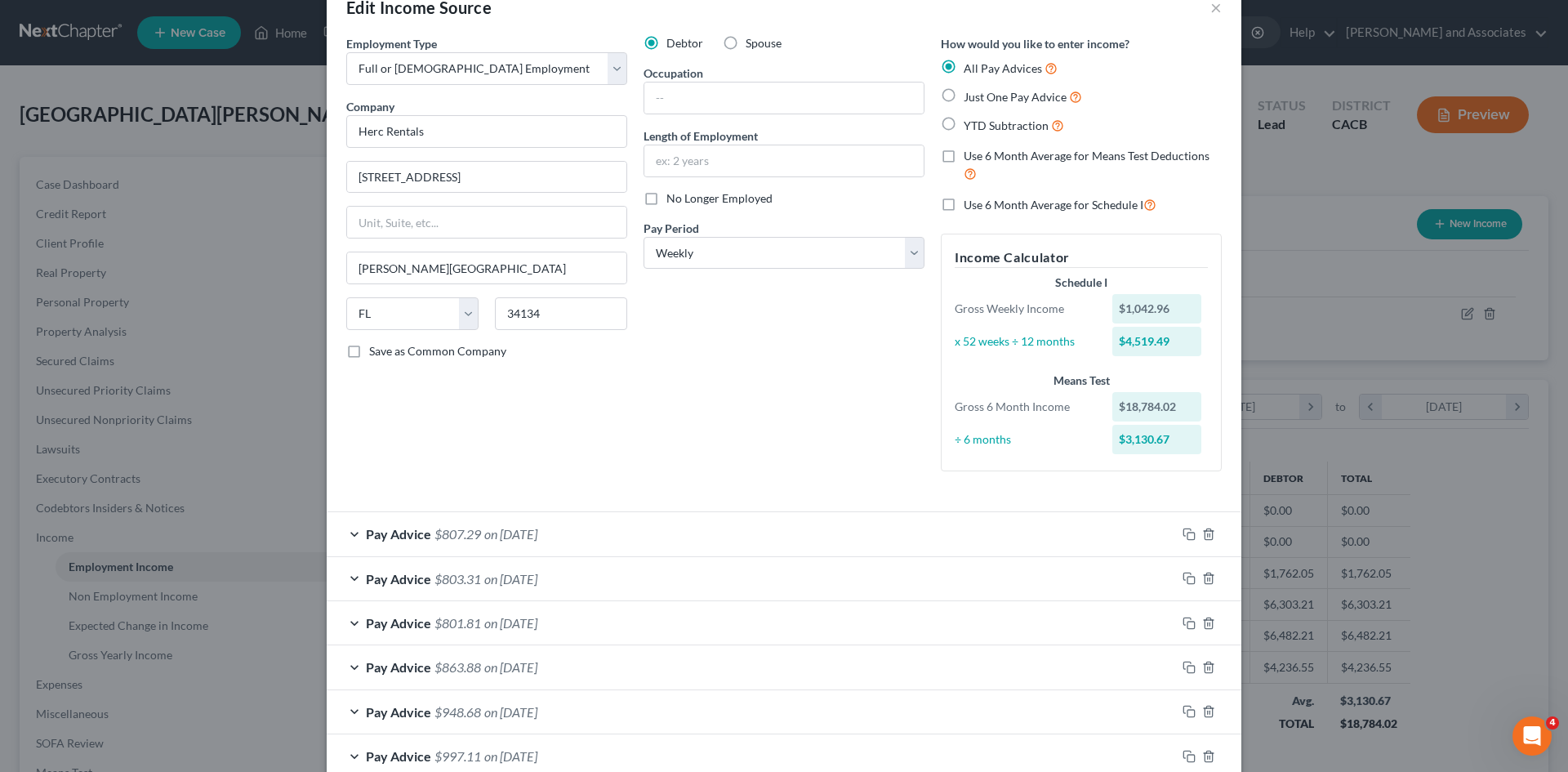
scroll to position [0, 0]
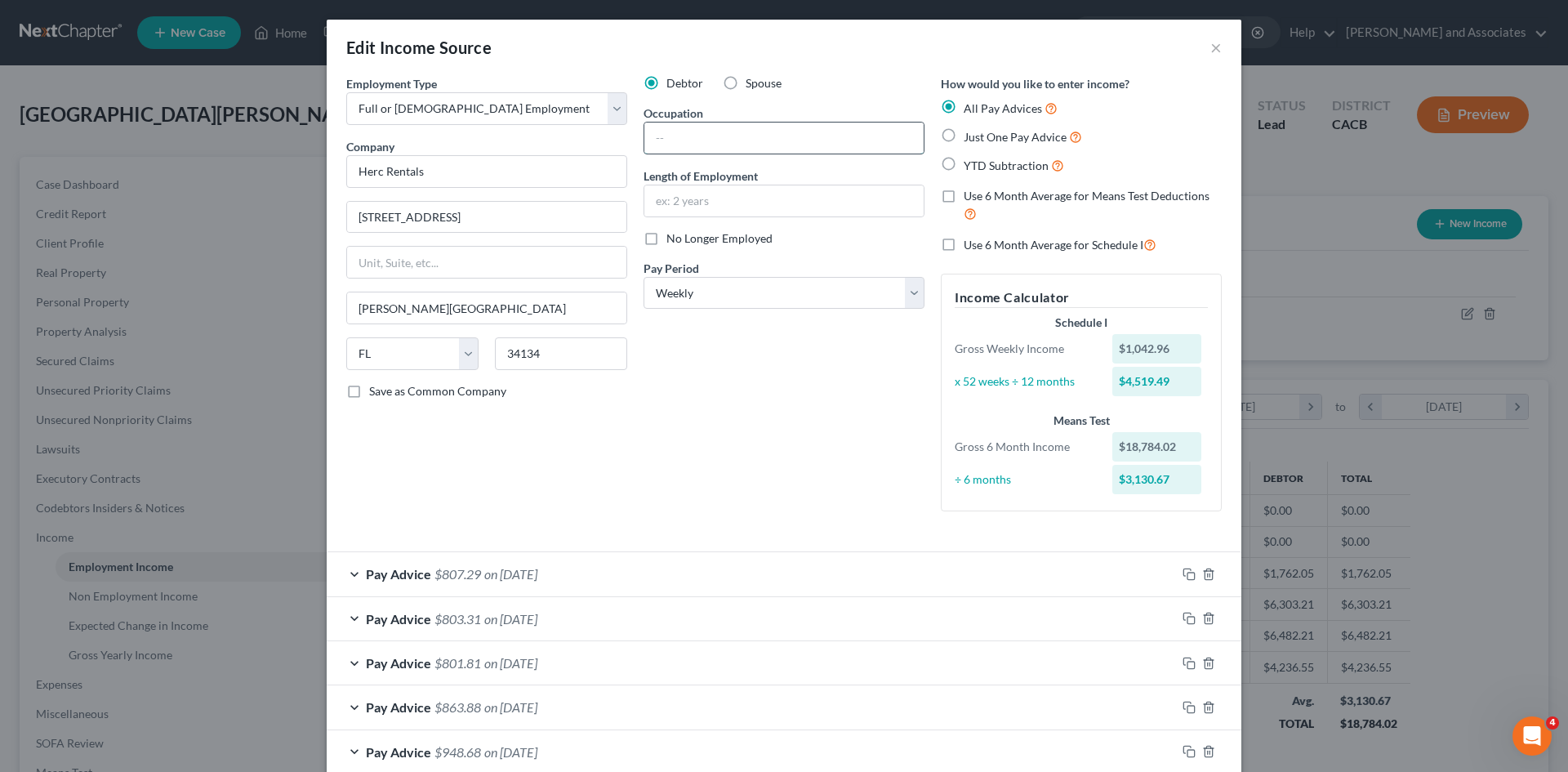
click at [728, 126] on input "text" at bounding box center [784, 138] width 280 height 31
type input "I"
type input "Sales and opperation coordinator"
click at [791, 201] on input "text" at bounding box center [784, 201] width 280 height 31
type input "4 months"
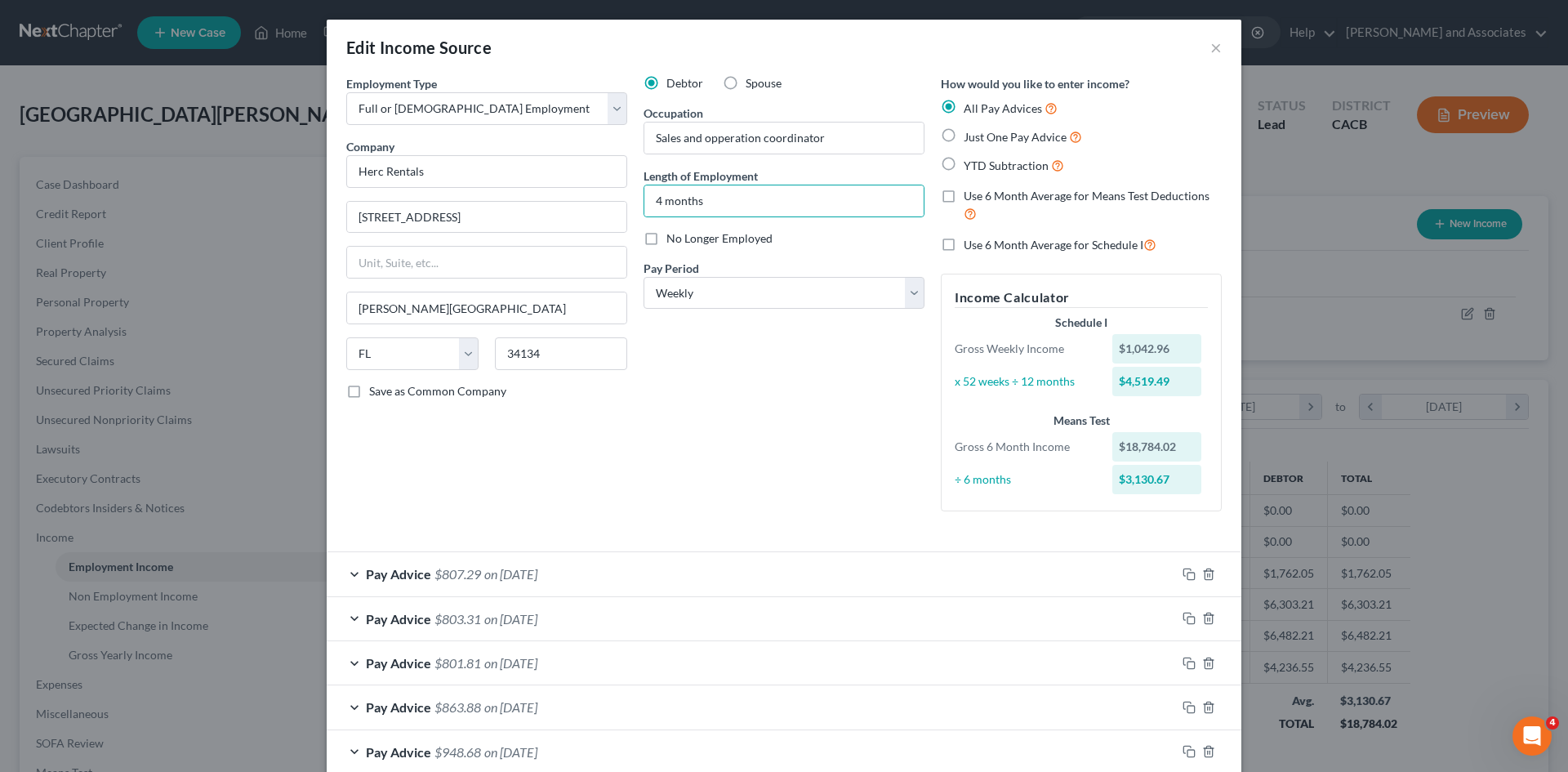
click at [659, 381] on div "Debtor Spouse Occupation Sales and opperation coordinator Length of Employment …" at bounding box center [784, 299] width 298 height 449
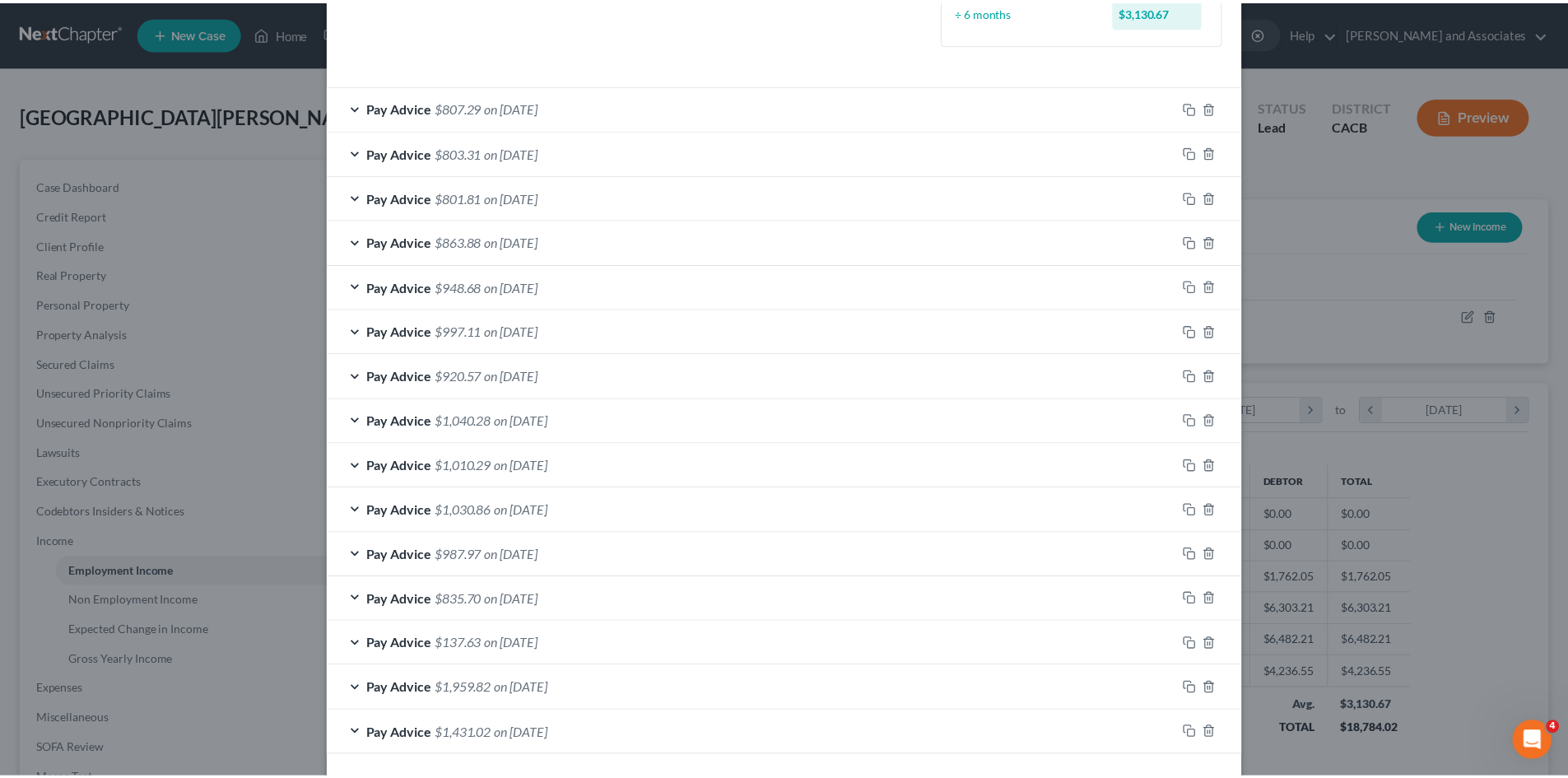
scroll to position [540, 0]
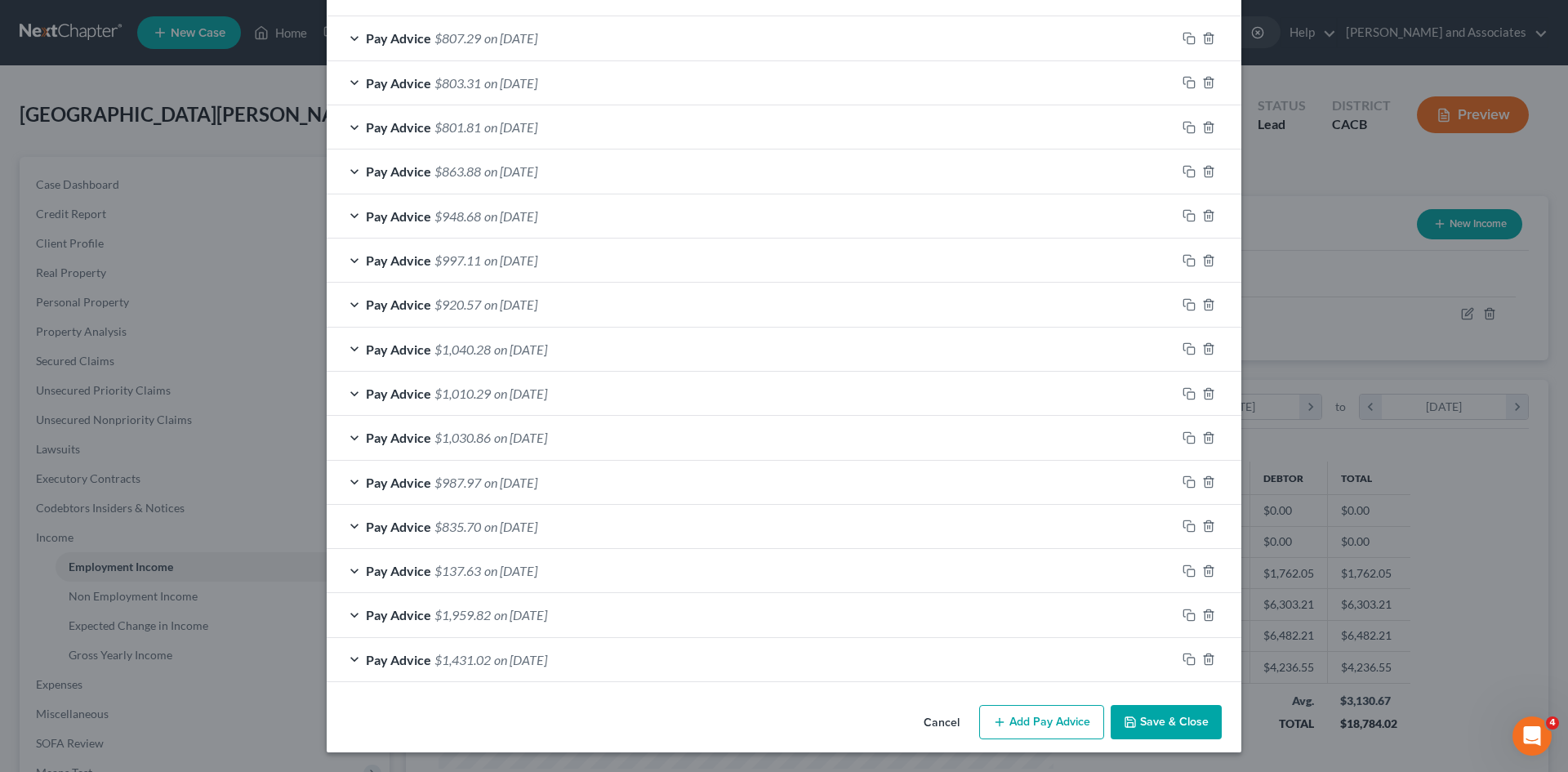
click at [1153, 726] on button "Save & Close" at bounding box center [1166, 722] width 111 height 34
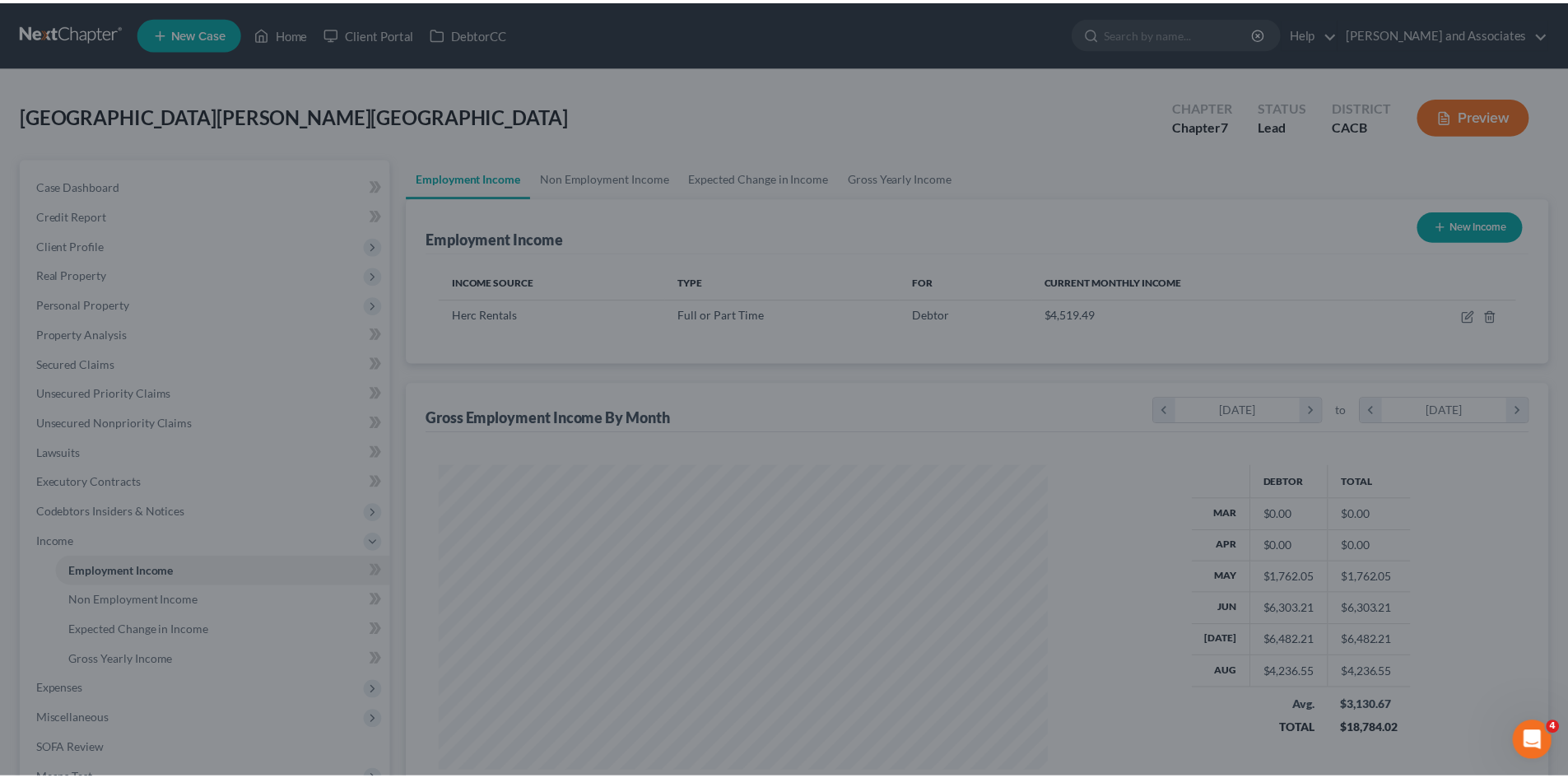
scroll to position [822976, 822295]
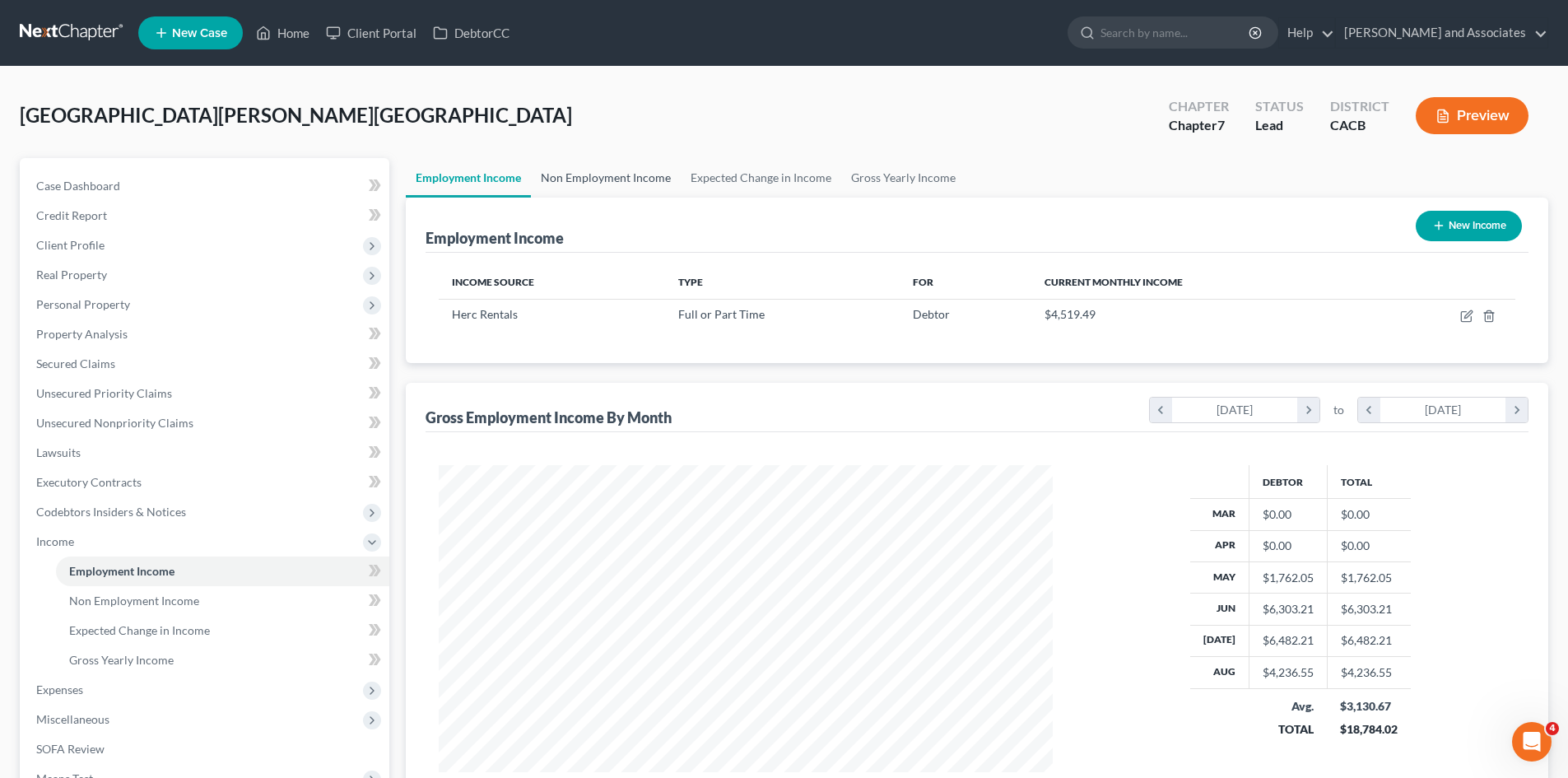
click at [606, 185] on link "Non Employment Income" at bounding box center [606, 178] width 150 height 40
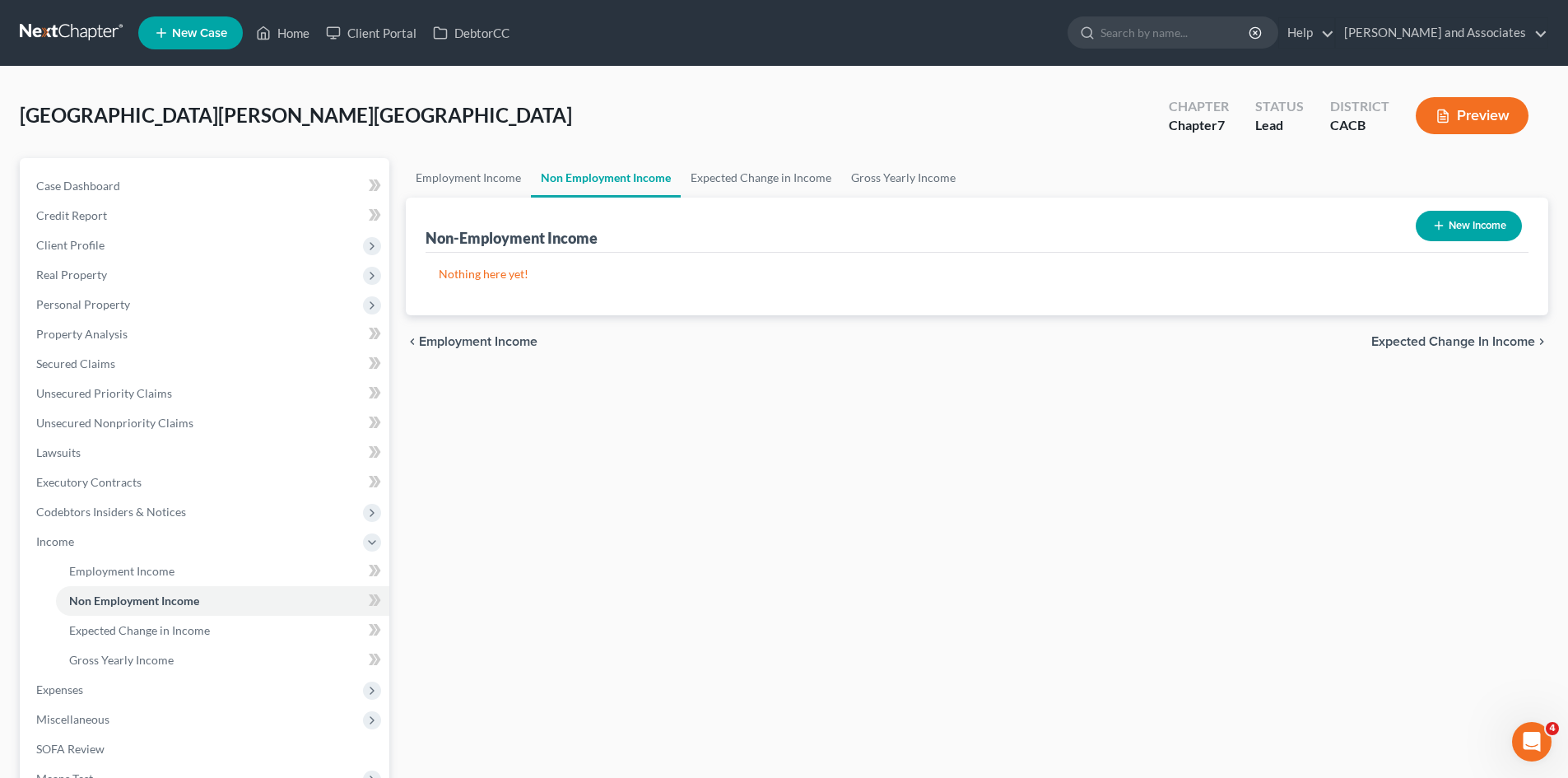
click at [1464, 229] on button "New Income" at bounding box center [1469, 226] width 107 height 31
select select "0"
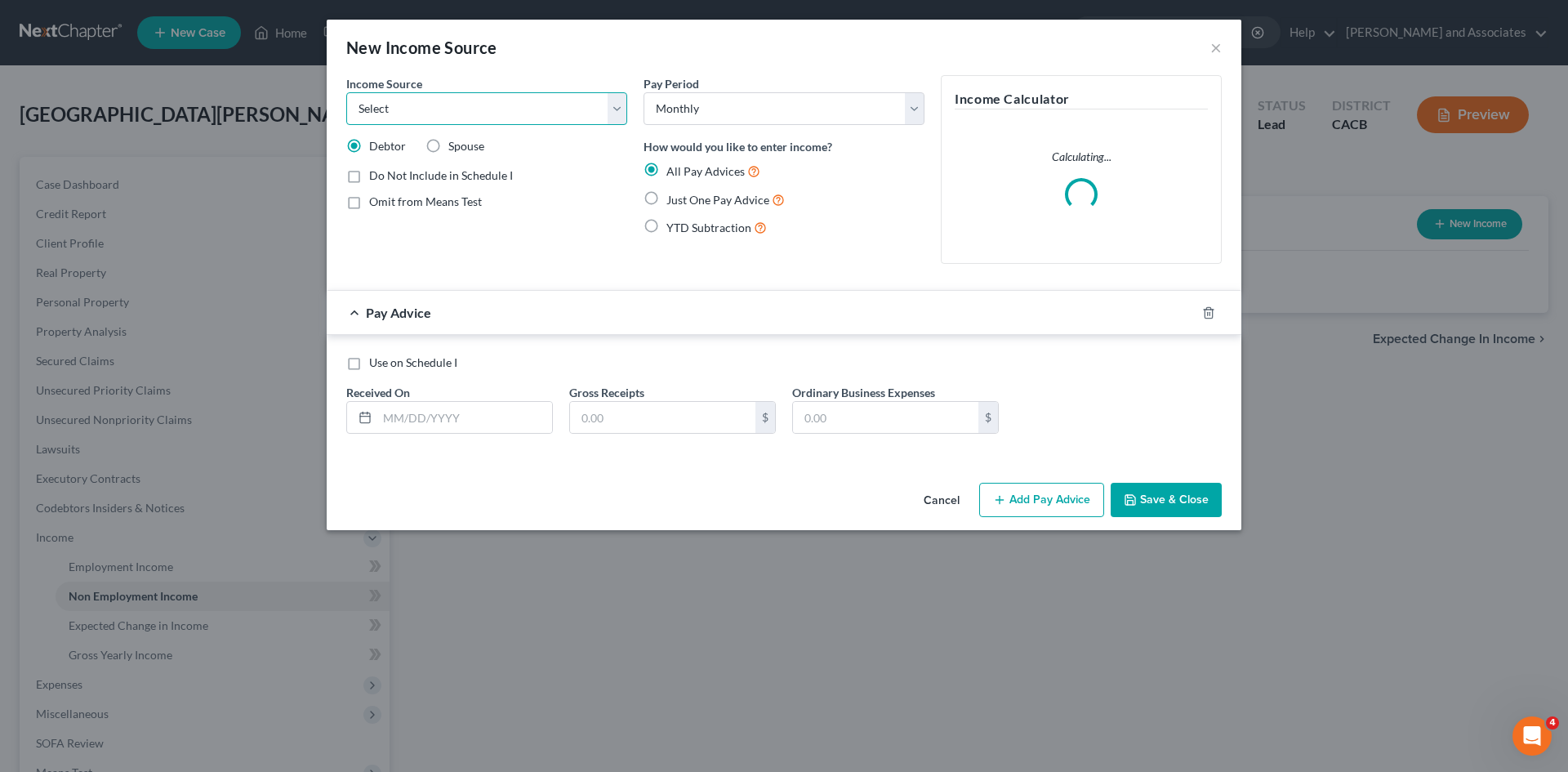
click at [569, 105] on select "Select Unemployment Disability (from employer) Pension Retirement Social Securi…" at bounding box center [486, 108] width 281 height 32
click at [726, 347] on div "Use on Schedule I Received On * Gross Receipts $ Ordinary Business Expenses $" at bounding box center [784, 397] width 914 height 125
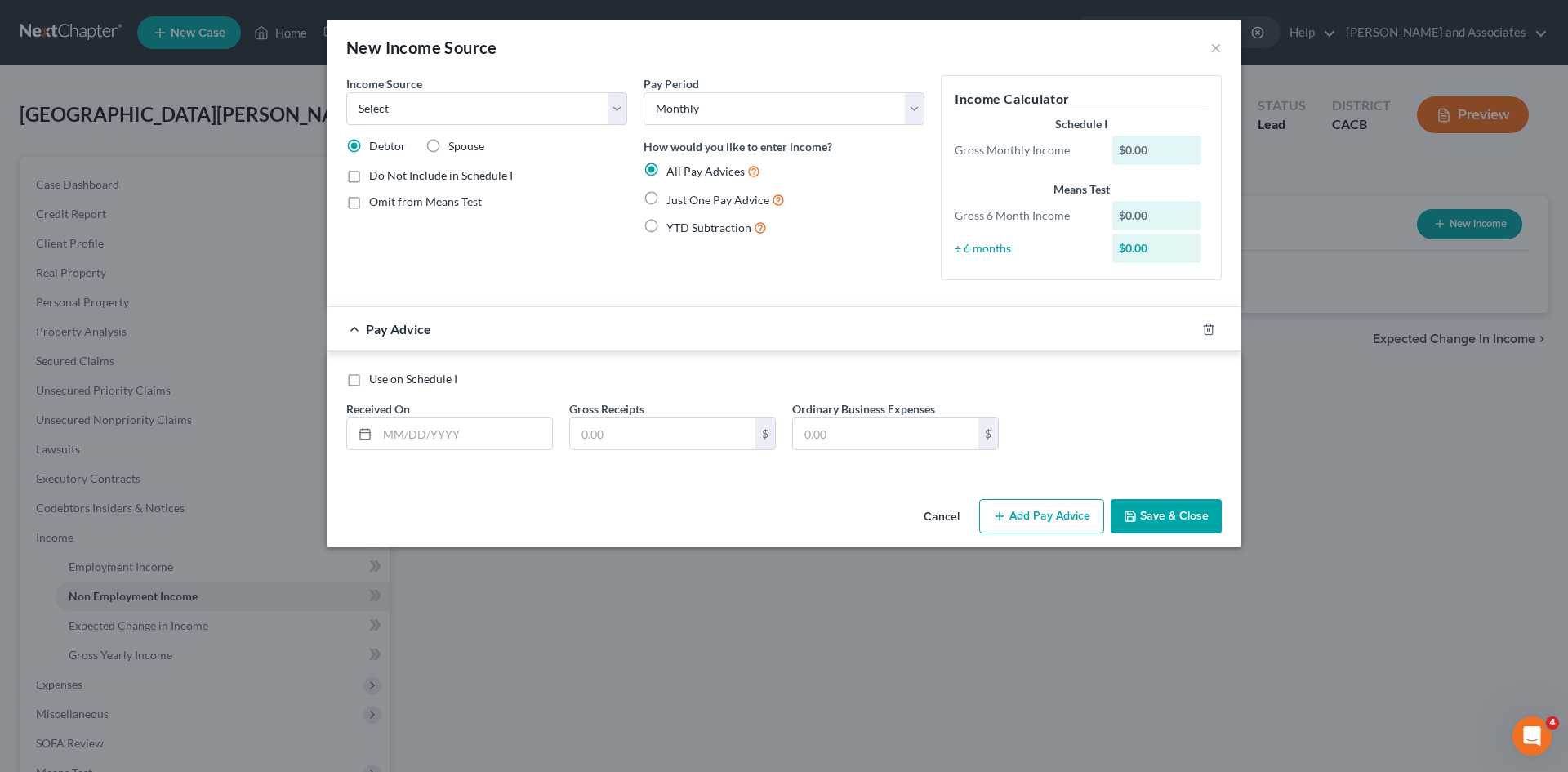
click at [962, 511] on button "Cancel" at bounding box center [941, 517] width 62 height 32
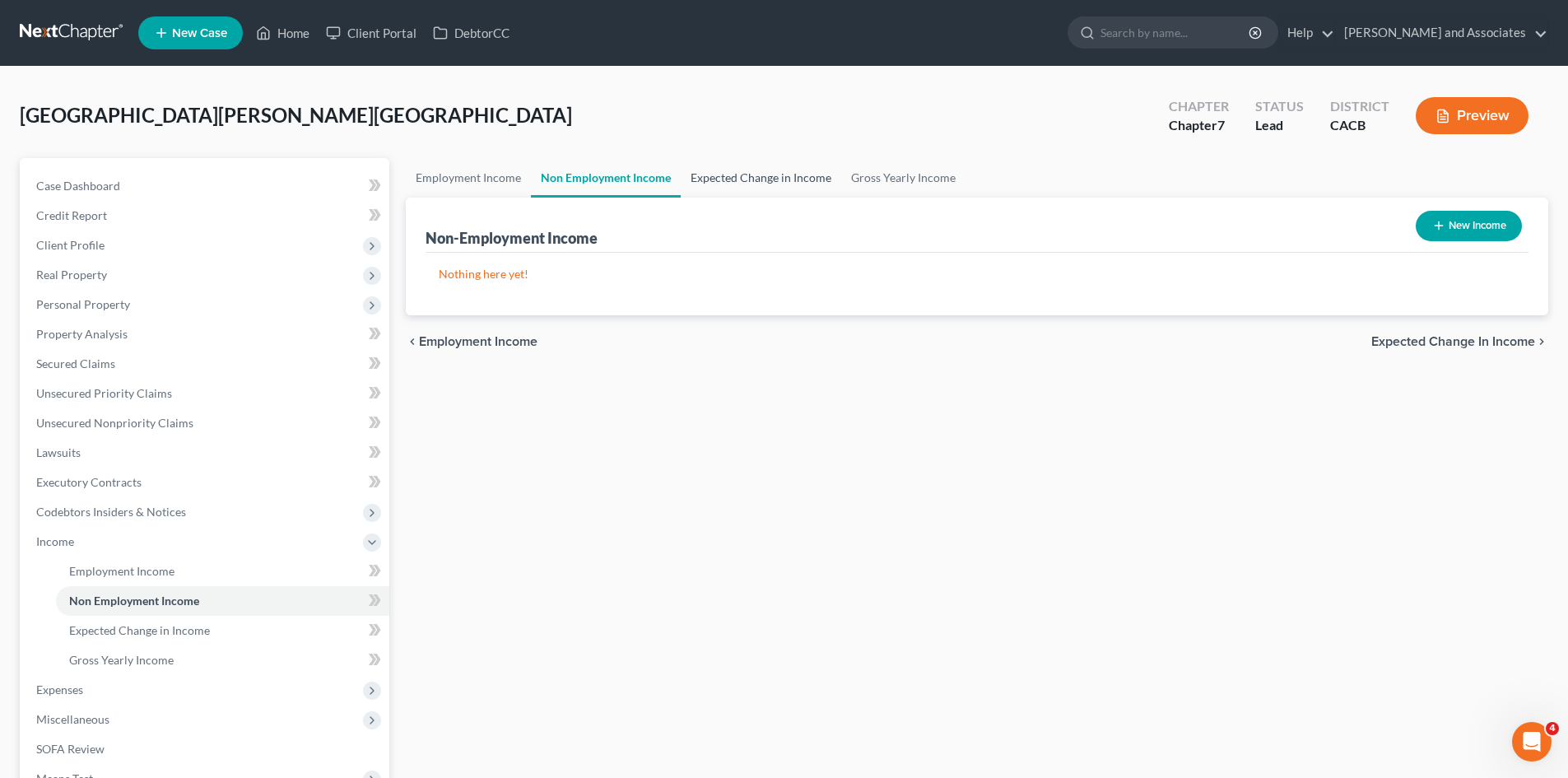
click at [751, 168] on link "Expected Change in Income" at bounding box center [761, 178] width 161 height 40
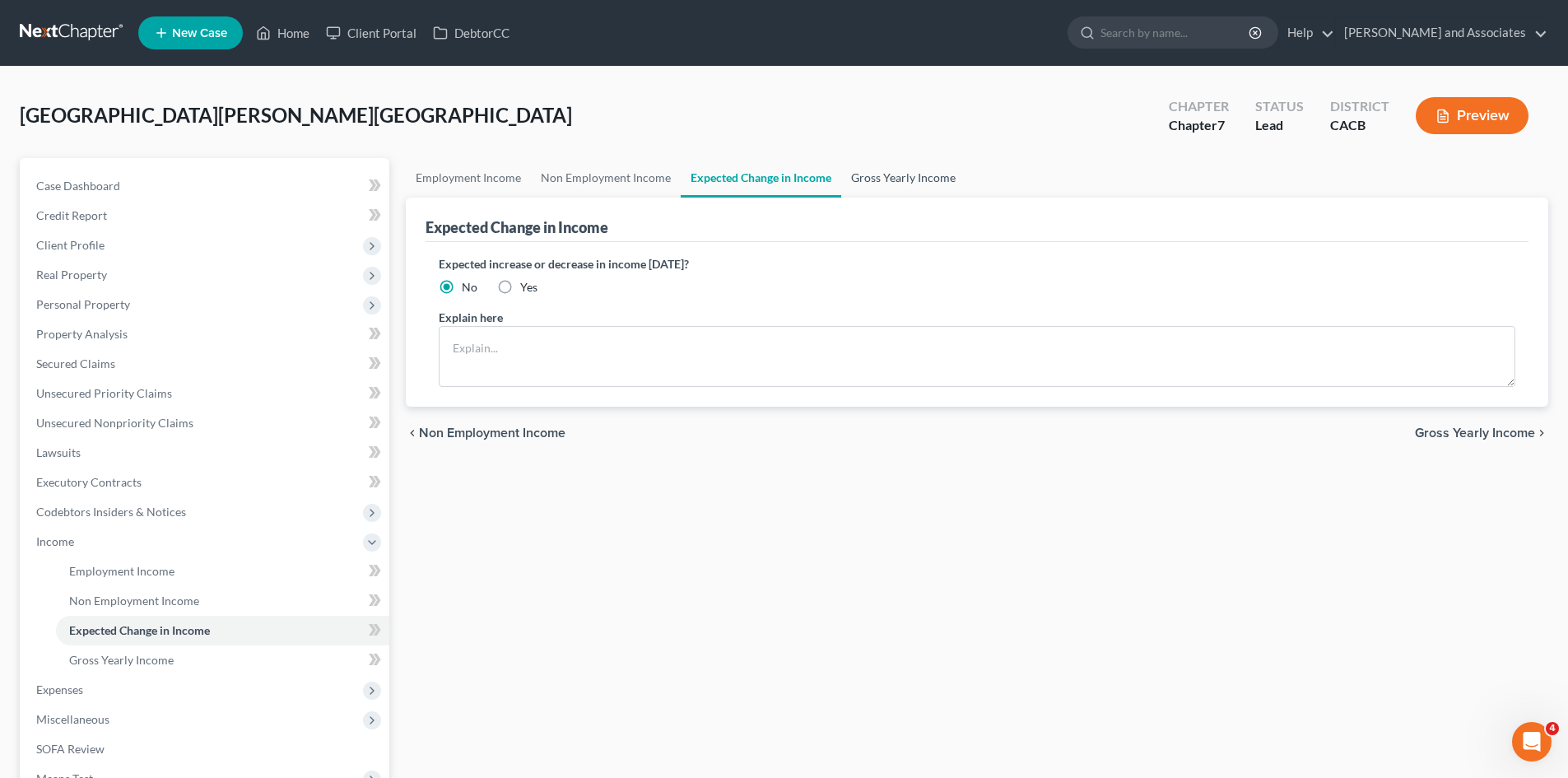
click at [888, 170] on link "Gross Yearly Income" at bounding box center [903, 178] width 125 height 40
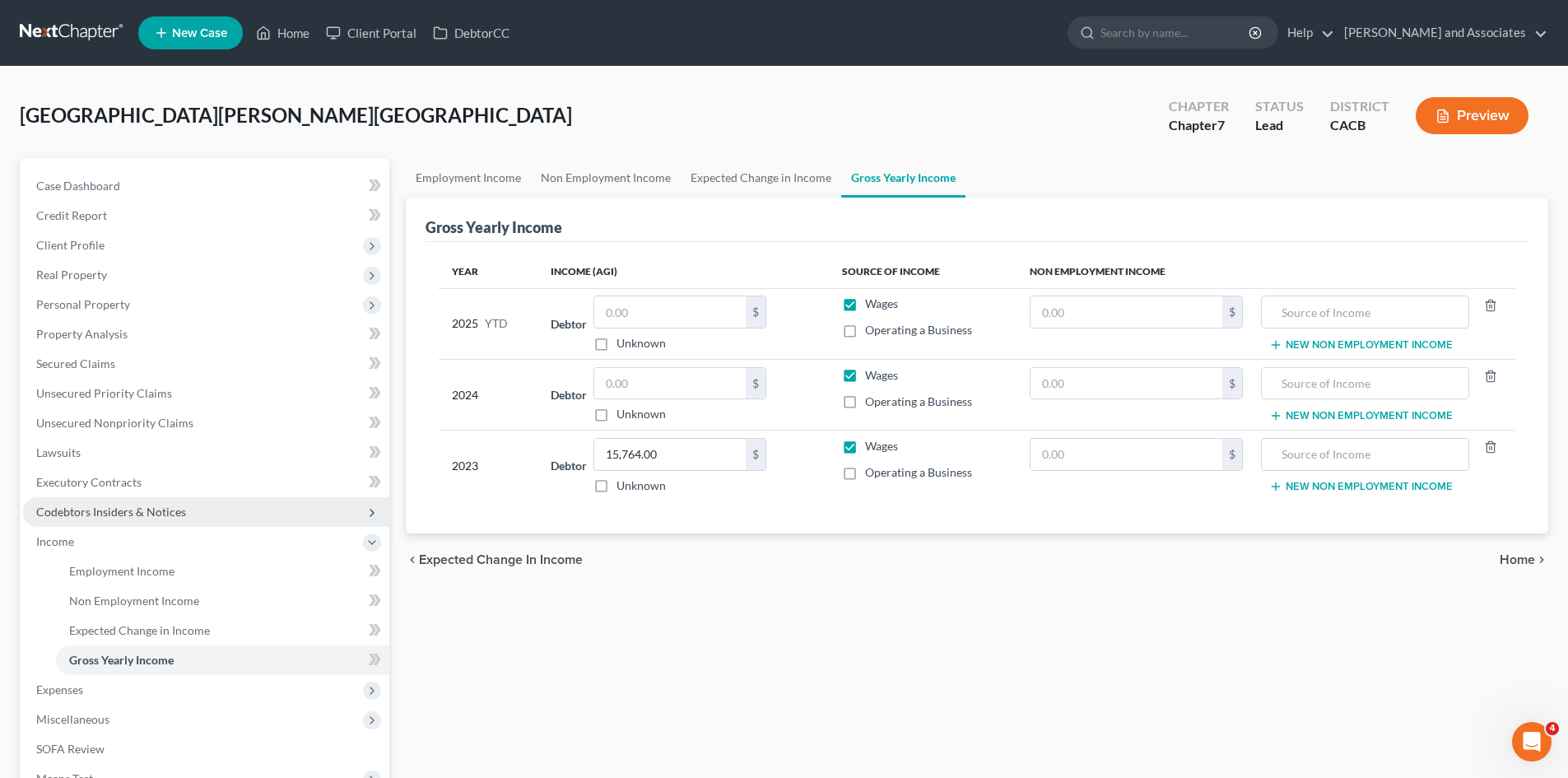
scroll to position [137, 0]
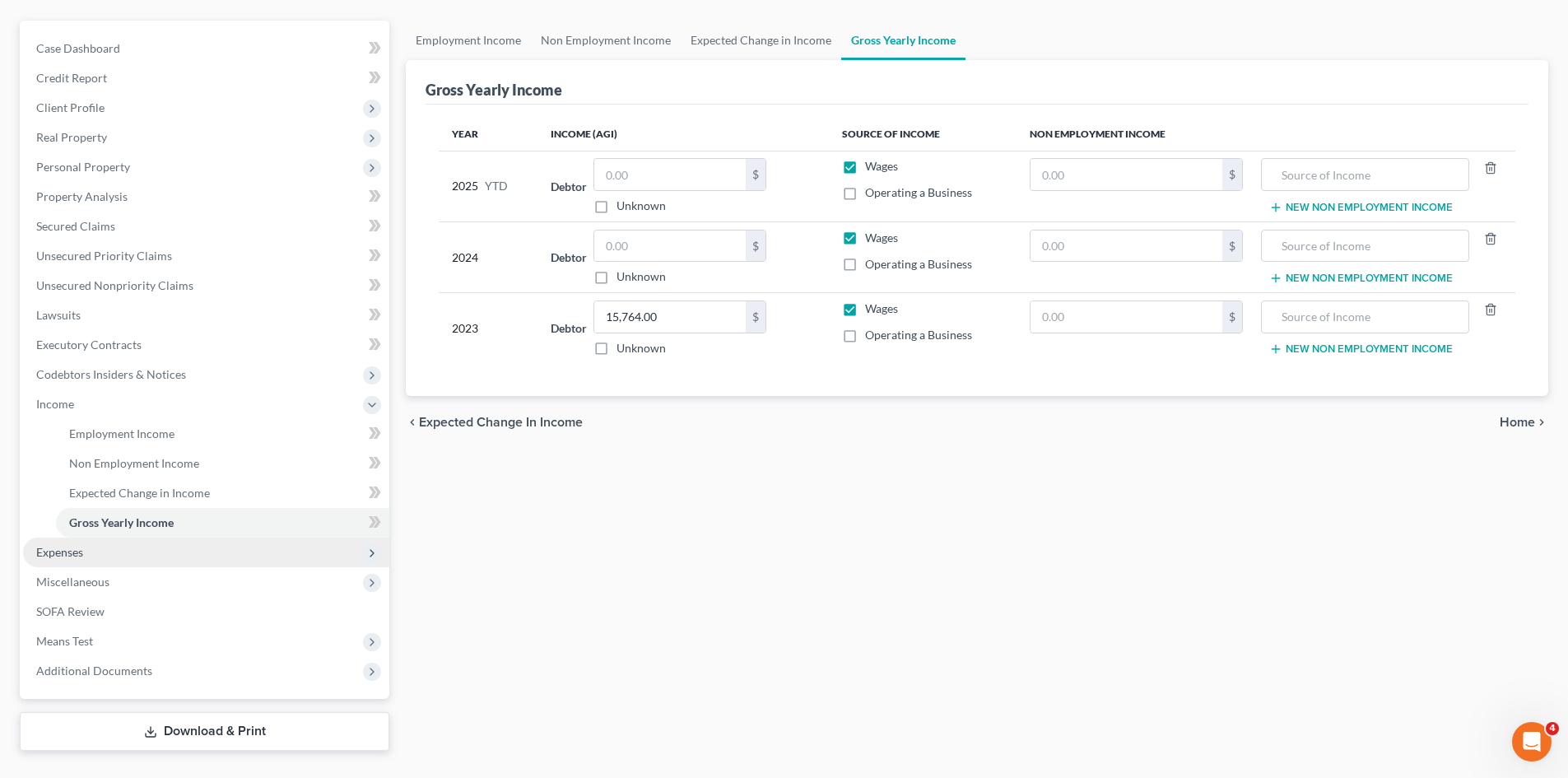
click at [139, 558] on span "Expenses" at bounding box center [206, 552] width 366 height 30
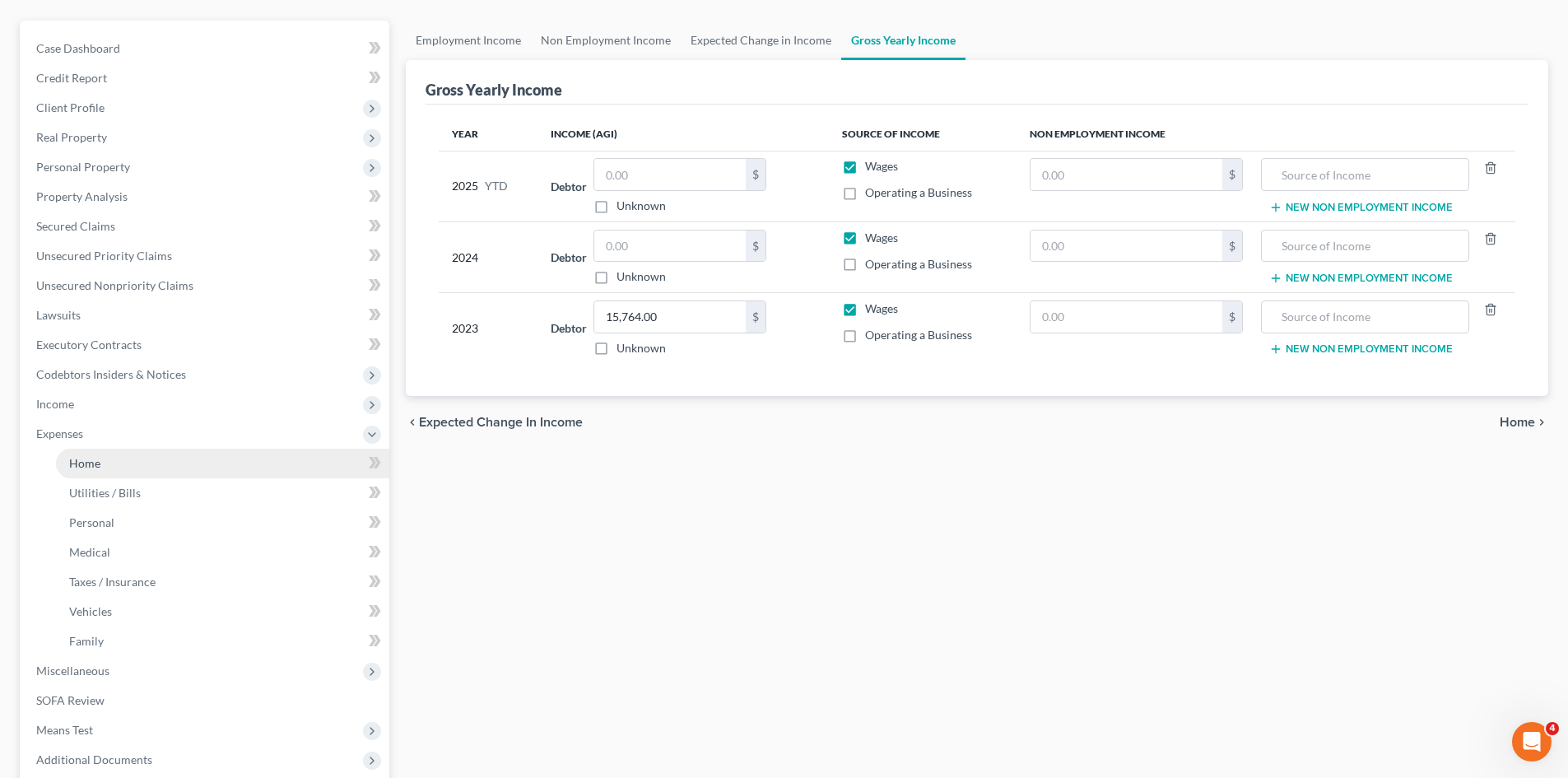
click at [162, 463] on link "Home" at bounding box center [222, 464] width 333 height 30
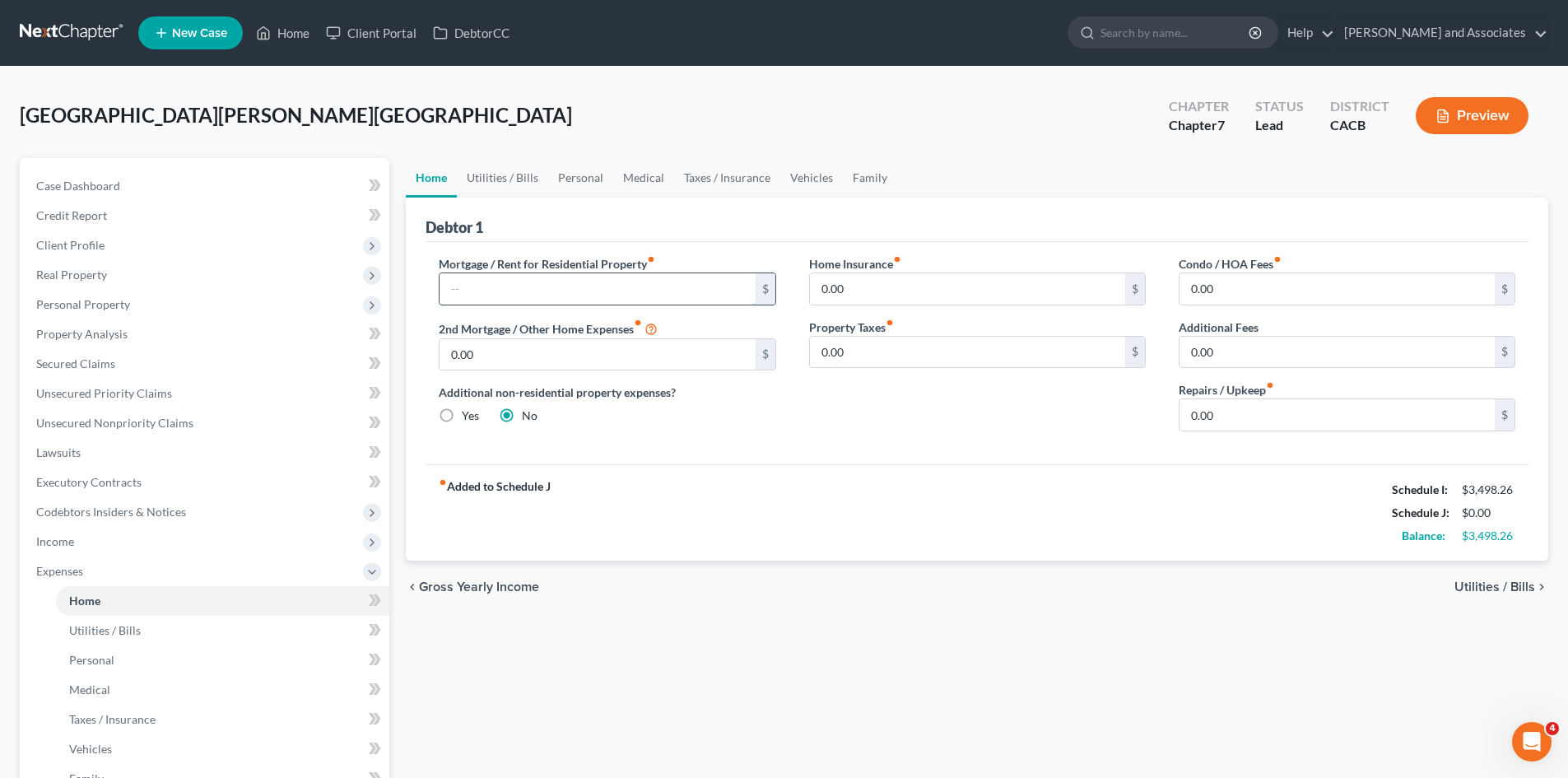
click at [537, 290] on input "text" at bounding box center [597, 288] width 315 height 32
type input "700"
click at [504, 171] on link "Utilities / Bills" at bounding box center [502, 178] width 91 height 40
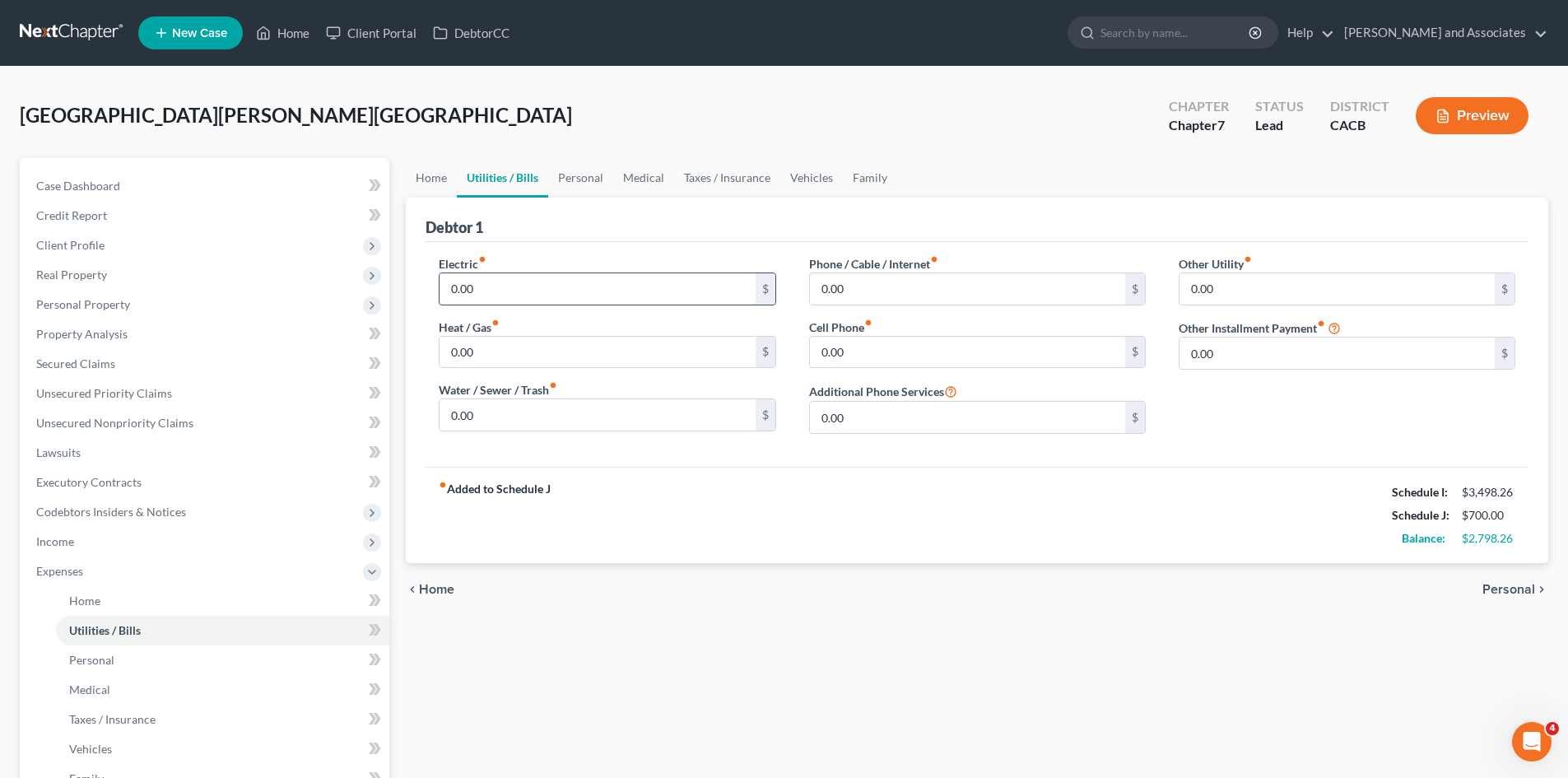
click at [532, 290] on input "0.00" at bounding box center [597, 288] width 315 height 32
click at [575, 430] on input "0.00" at bounding box center [597, 415] width 315 height 32
type input "150"
click at [807, 537] on div "fiber_manual_record Added to Schedule J Schedule I: $3,498.26 Schedule J: $850.…" at bounding box center [976, 515] width 1103 height 97
click at [899, 283] on input "0.00" at bounding box center [967, 288] width 315 height 32
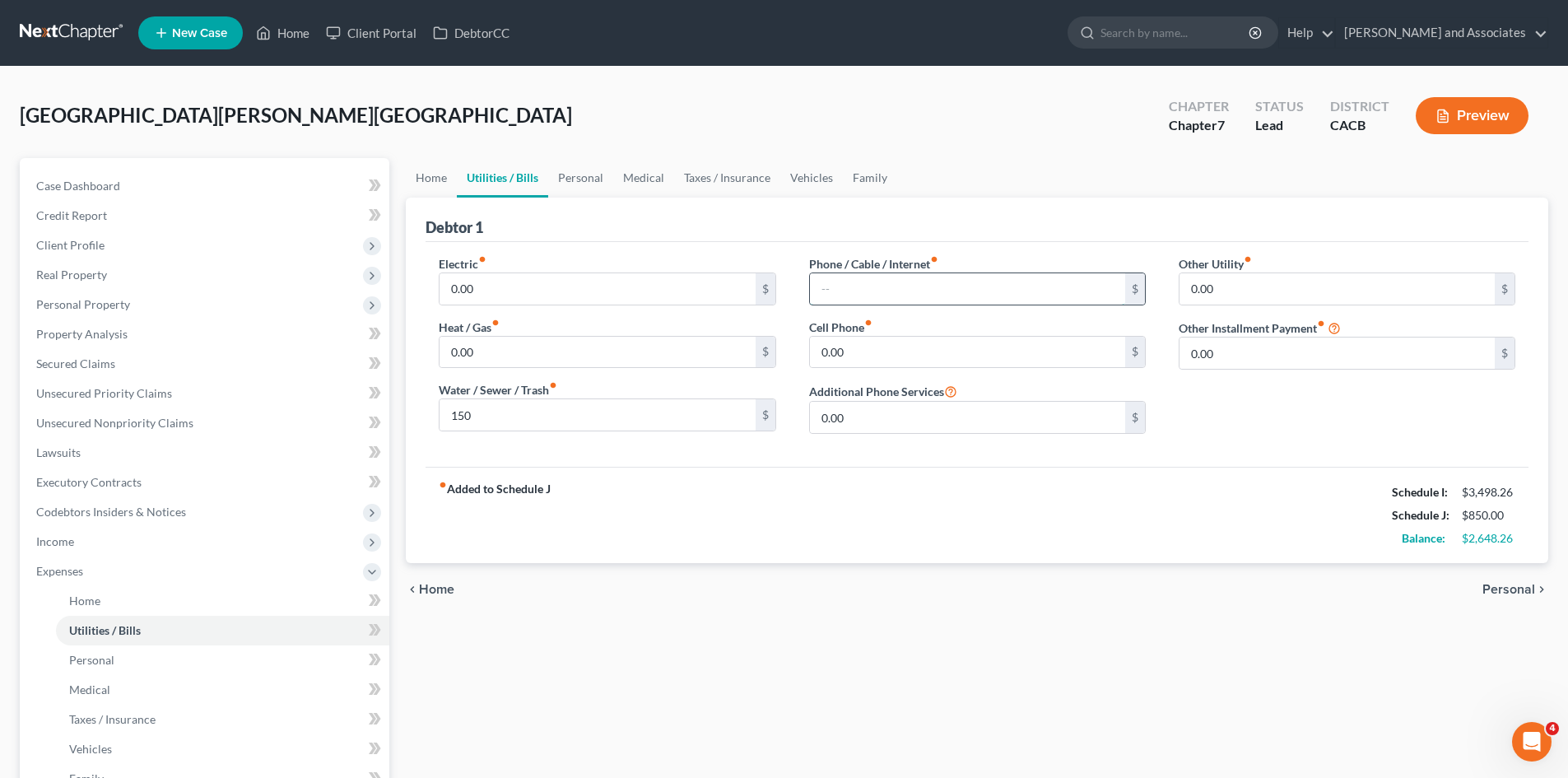
click at [1028, 289] on input "text" at bounding box center [967, 288] width 315 height 32
type input "185"
click at [1096, 498] on div "fiber_manual_record Added to Schedule J Schedule I: $3,498.26 Schedule J: $1,03…" at bounding box center [976, 515] width 1103 height 97
click at [602, 186] on link "Personal" at bounding box center [581, 178] width 65 height 40
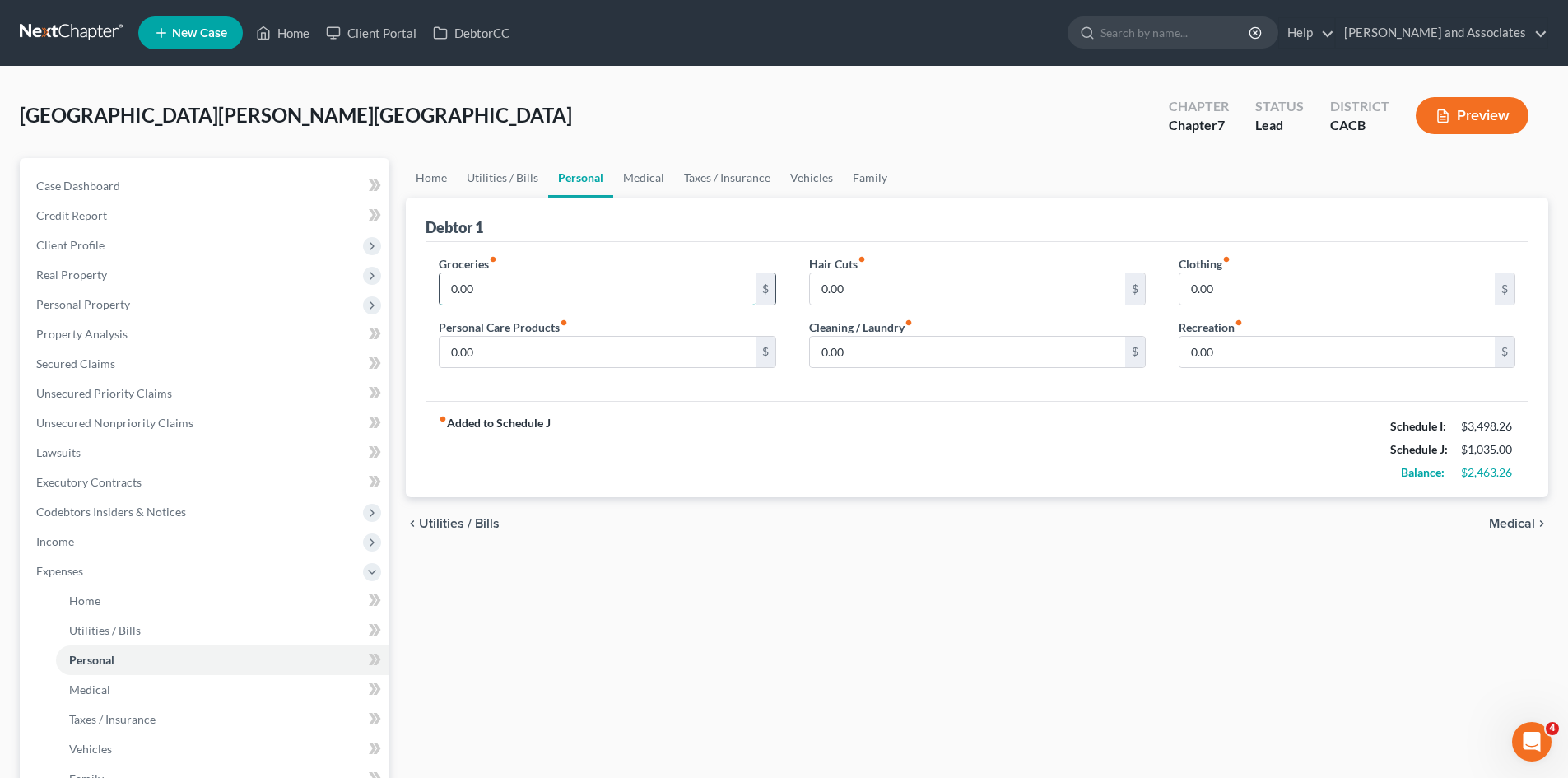
click at [591, 275] on input "0.00" at bounding box center [597, 288] width 315 height 32
type input "458"
click at [507, 356] on input "0.00" at bounding box center [597, 352] width 315 height 32
type input "40"
click at [939, 296] on input "0.00" at bounding box center [967, 288] width 315 height 32
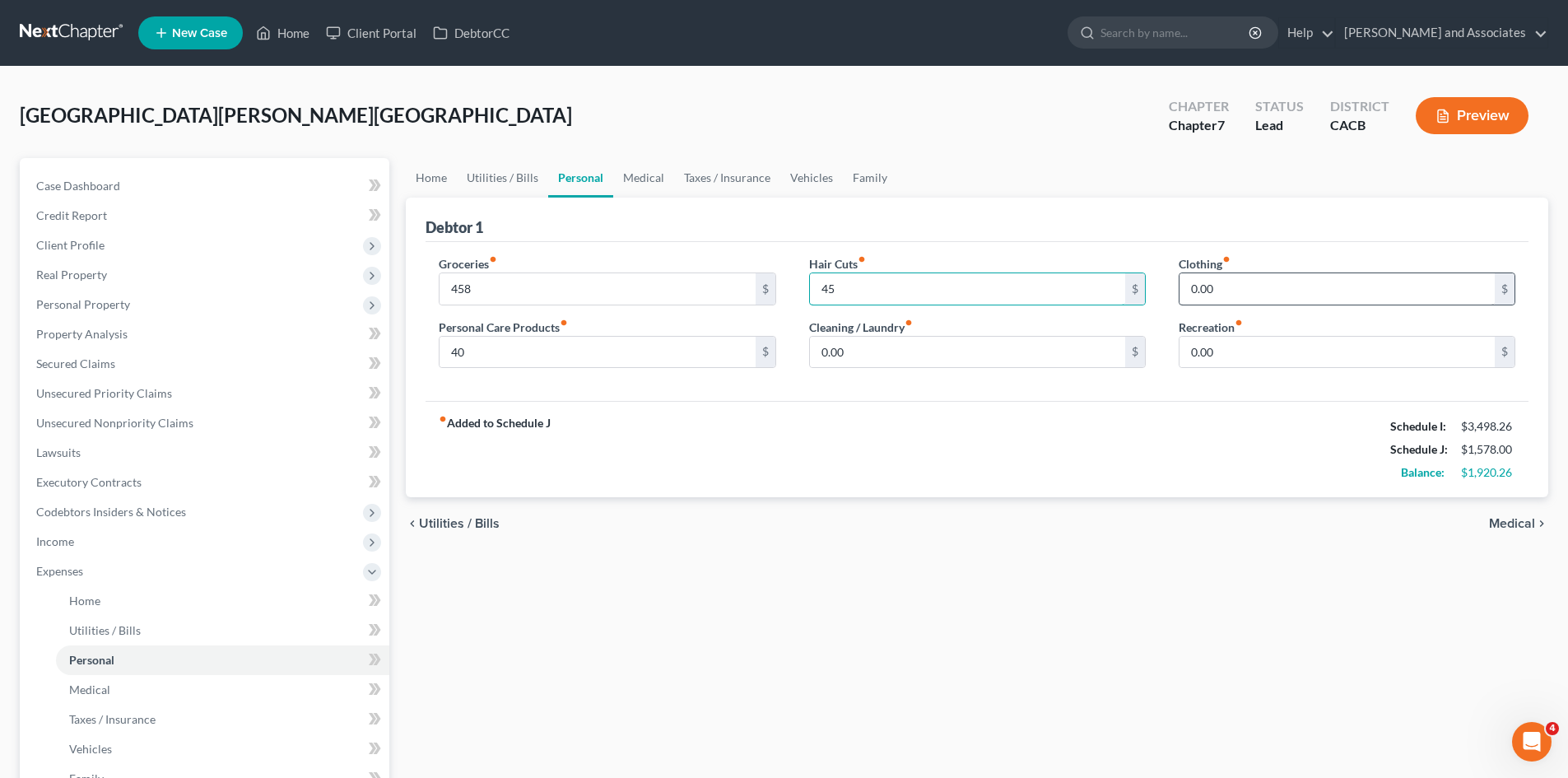
type input "45"
click at [1349, 295] on input "0.00" at bounding box center [1337, 288] width 315 height 32
type input "87"
click at [1240, 348] on input "0.00" at bounding box center [1337, 352] width 315 height 32
type input "150"
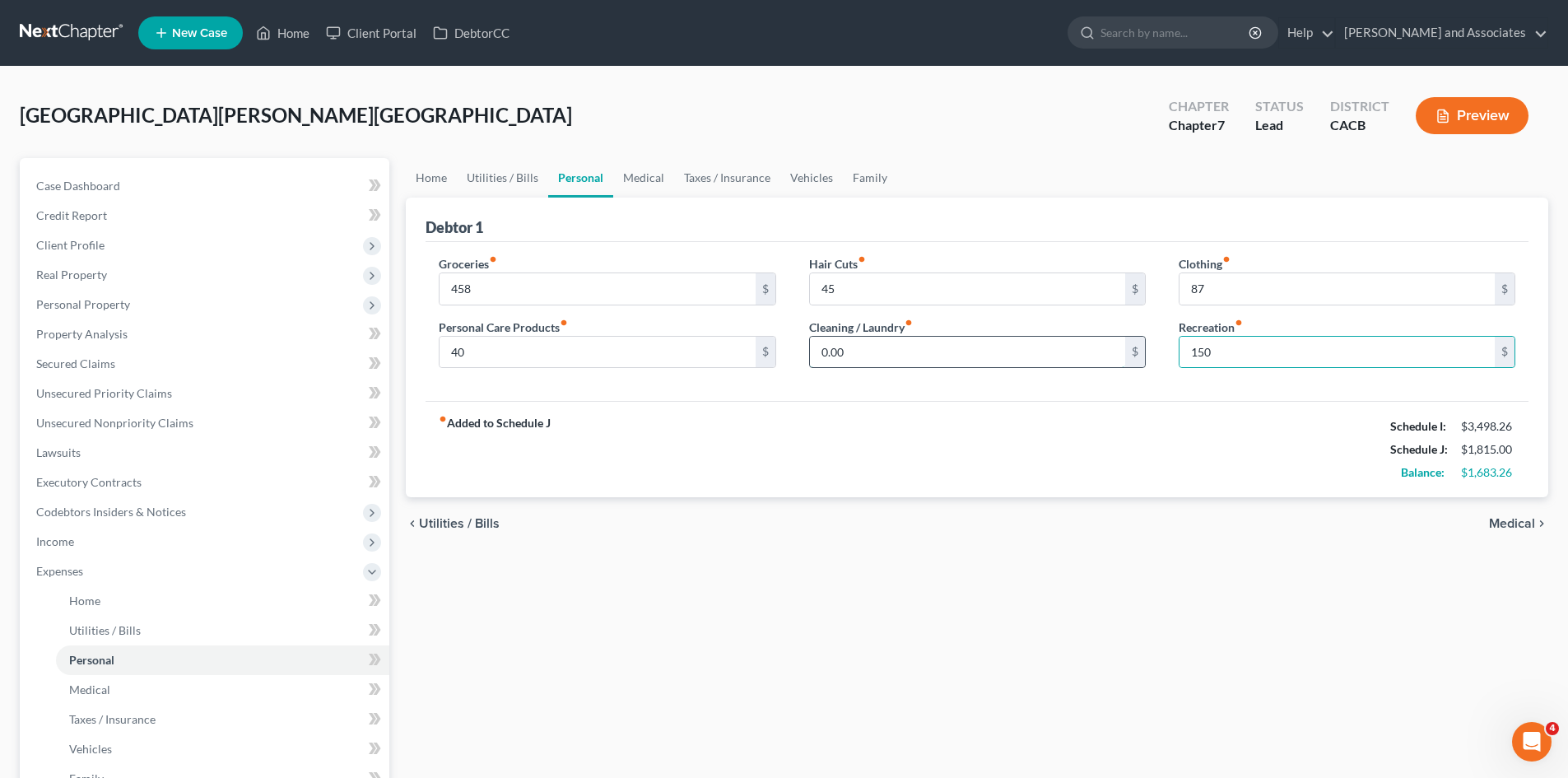
click at [961, 359] on input "0.00" at bounding box center [967, 352] width 315 height 32
type input "40"
click at [639, 176] on link "Medical" at bounding box center [643, 178] width 61 height 40
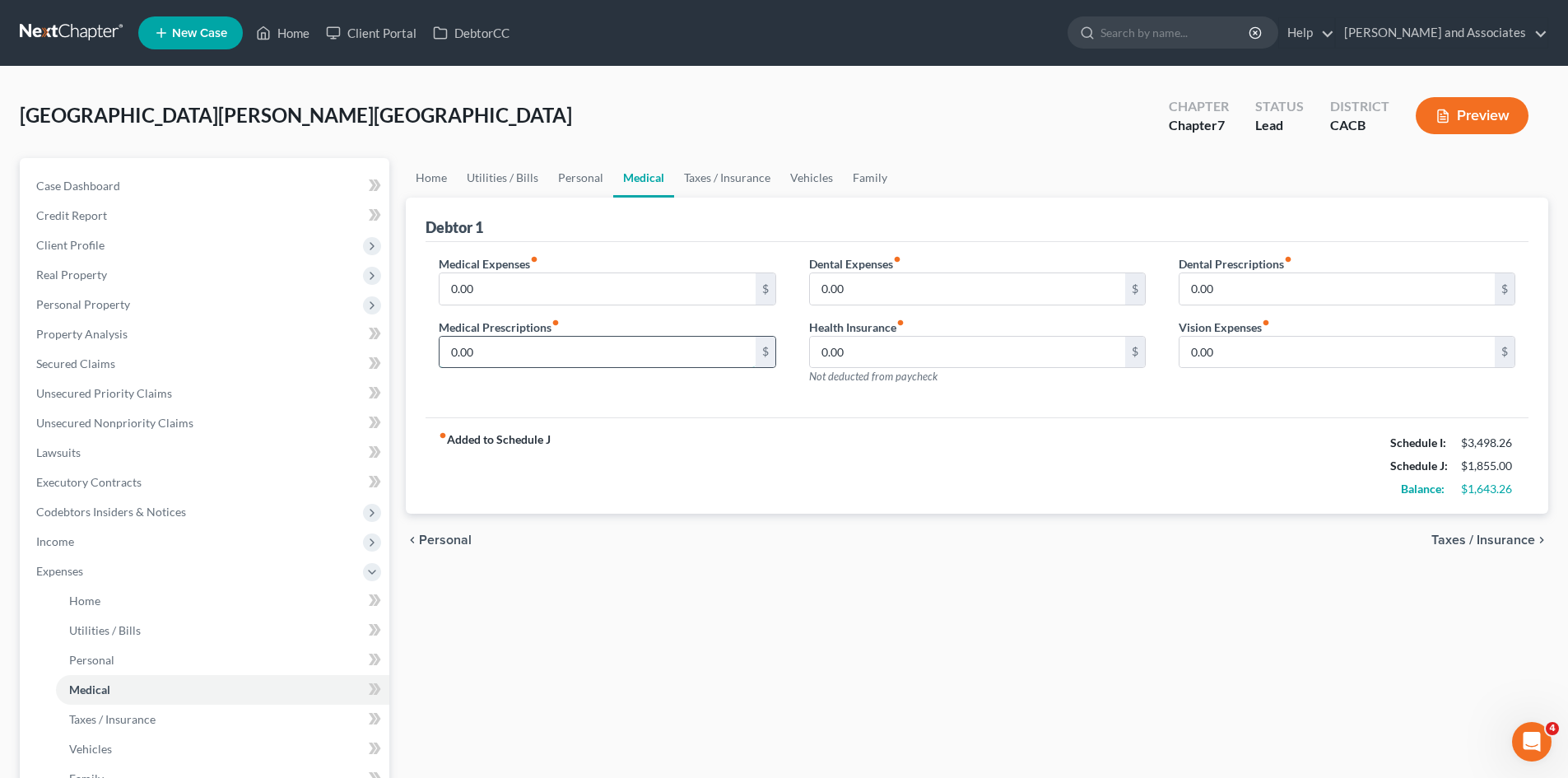
click at [541, 348] on input "0.00" at bounding box center [597, 352] width 315 height 32
click at [555, 286] on input "0.00" at bounding box center [597, 288] width 315 height 32
type input "40"
click at [931, 270] on div "Dental Expenses fiber_manual_record 0.00 $" at bounding box center [977, 280] width 337 height 51
click at [922, 275] on input "0.00" at bounding box center [967, 288] width 315 height 32
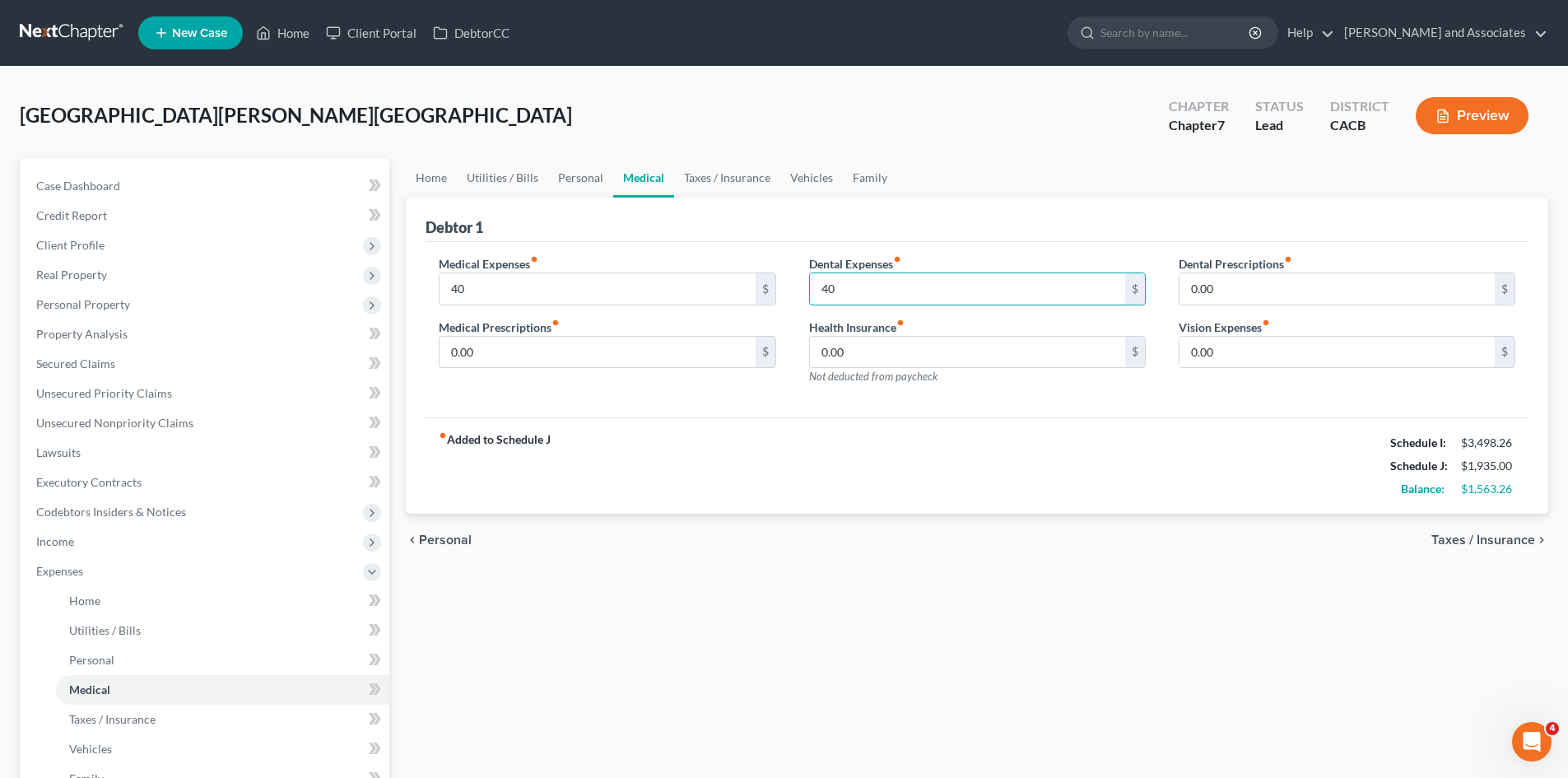
type input "40"
click at [1022, 437] on div "fiber_manual_record Added to Schedule J Schedule I: $3,498.26 Schedule J: $1,93…" at bounding box center [976, 465] width 1103 height 97
click at [727, 188] on link "Taxes / Insurance" at bounding box center [727, 178] width 107 height 40
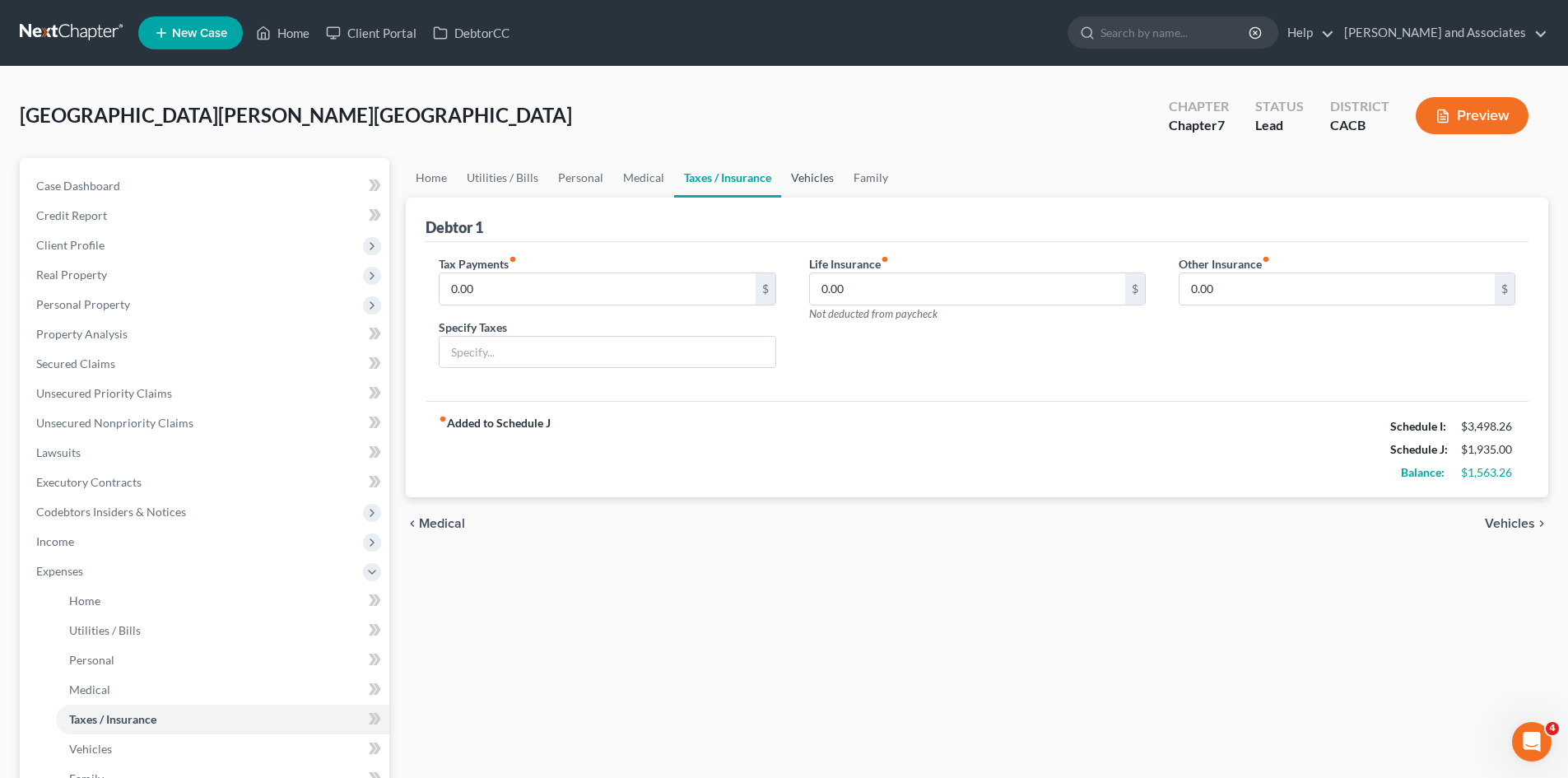
click at [799, 173] on link "Vehicles" at bounding box center [812, 178] width 62 height 40
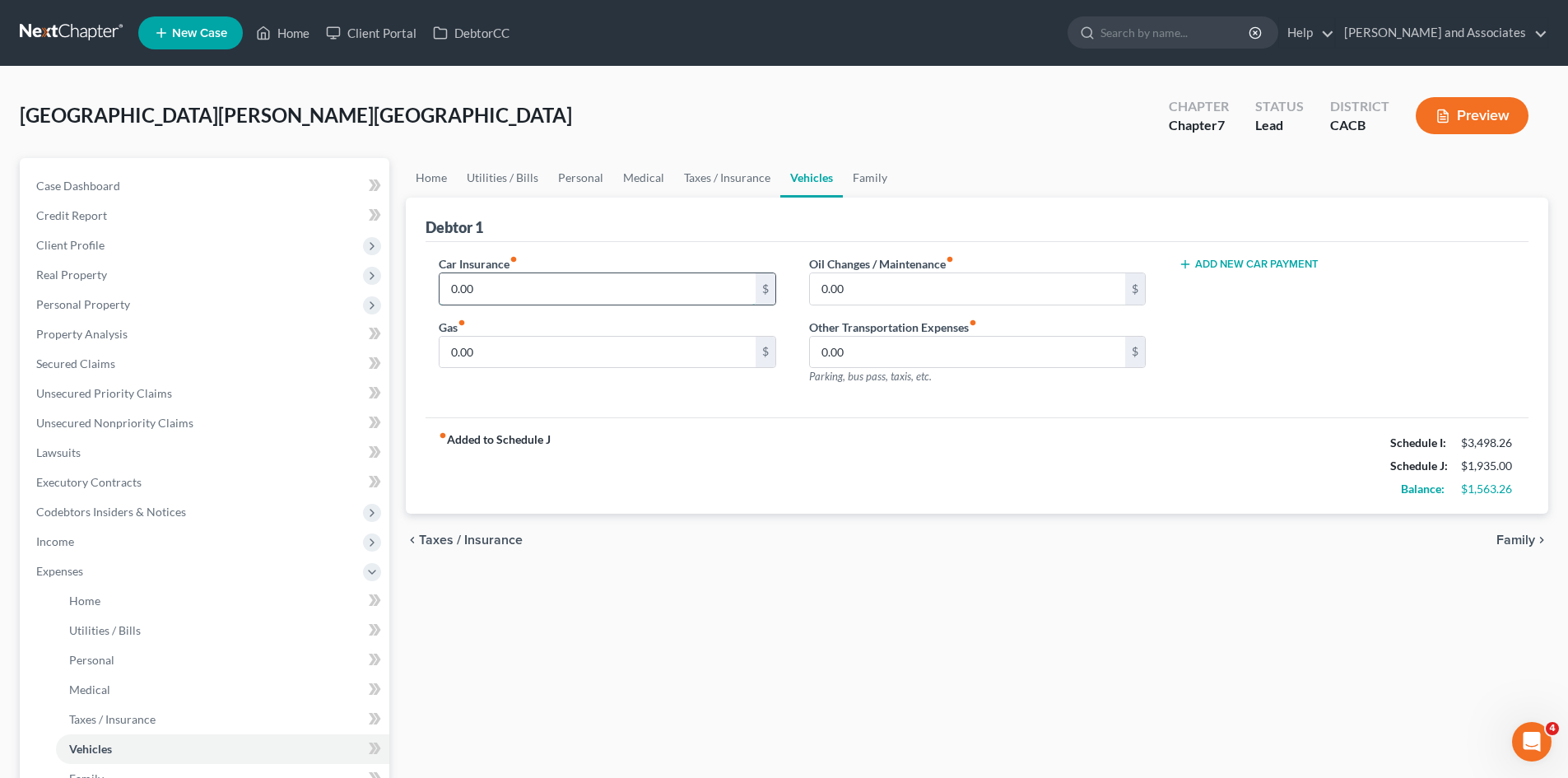
click at [543, 277] on input "0.00" at bounding box center [597, 288] width 315 height 32
click at [533, 337] on input "0.00" at bounding box center [597, 352] width 315 height 32
click at [934, 295] on input "0.00" at bounding box center [967, 288] width 315 height 32
click at [884, 183] on link "Family" at bounding box center [870, 178] width 54 height 40
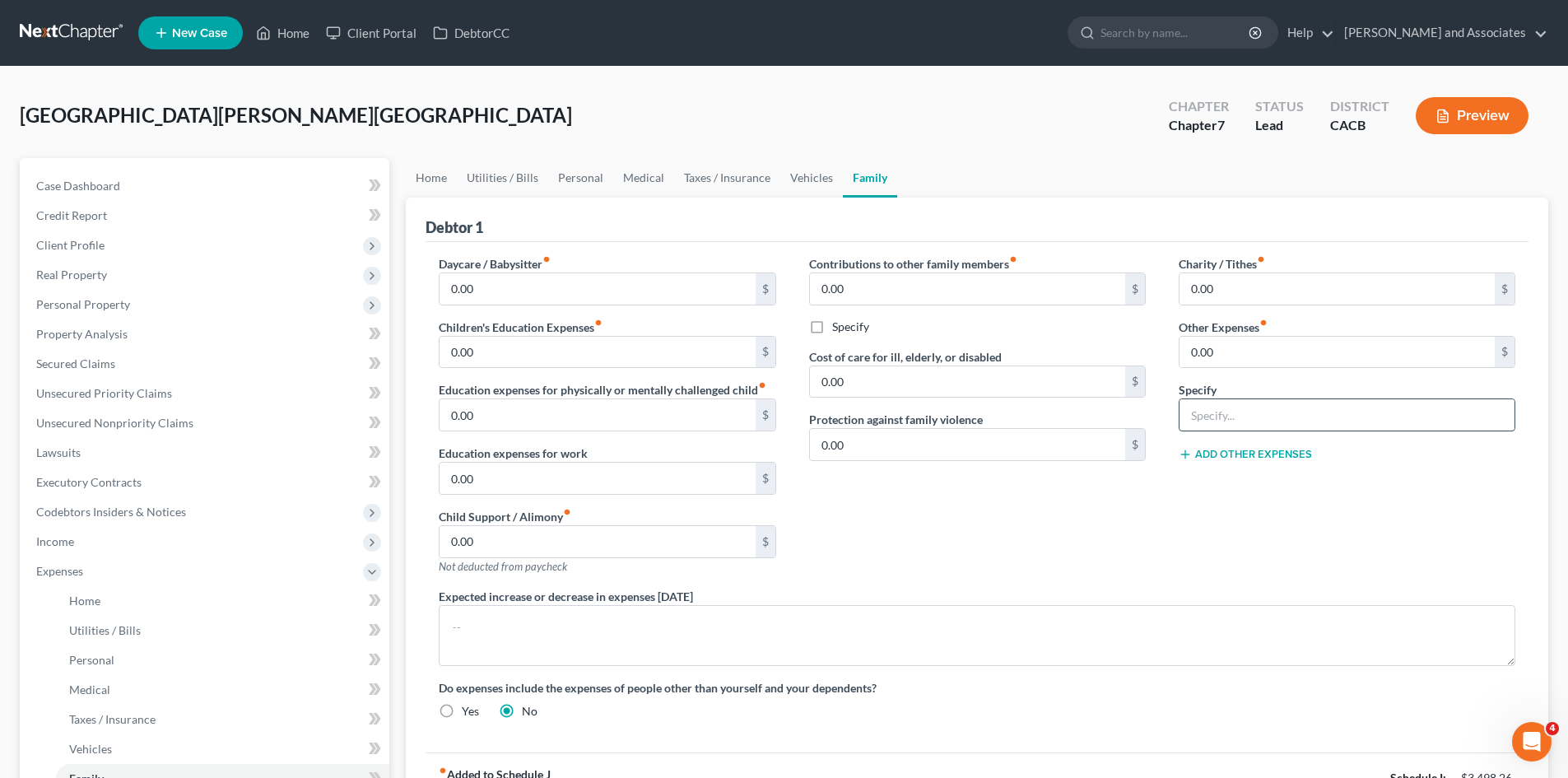
click at [1315, 416] on input "text" at bounding box center [1347, 415] width 335 height 32
click at [646, 184] on link "Medical" at bounding box center [643, 178] width 61 height 40
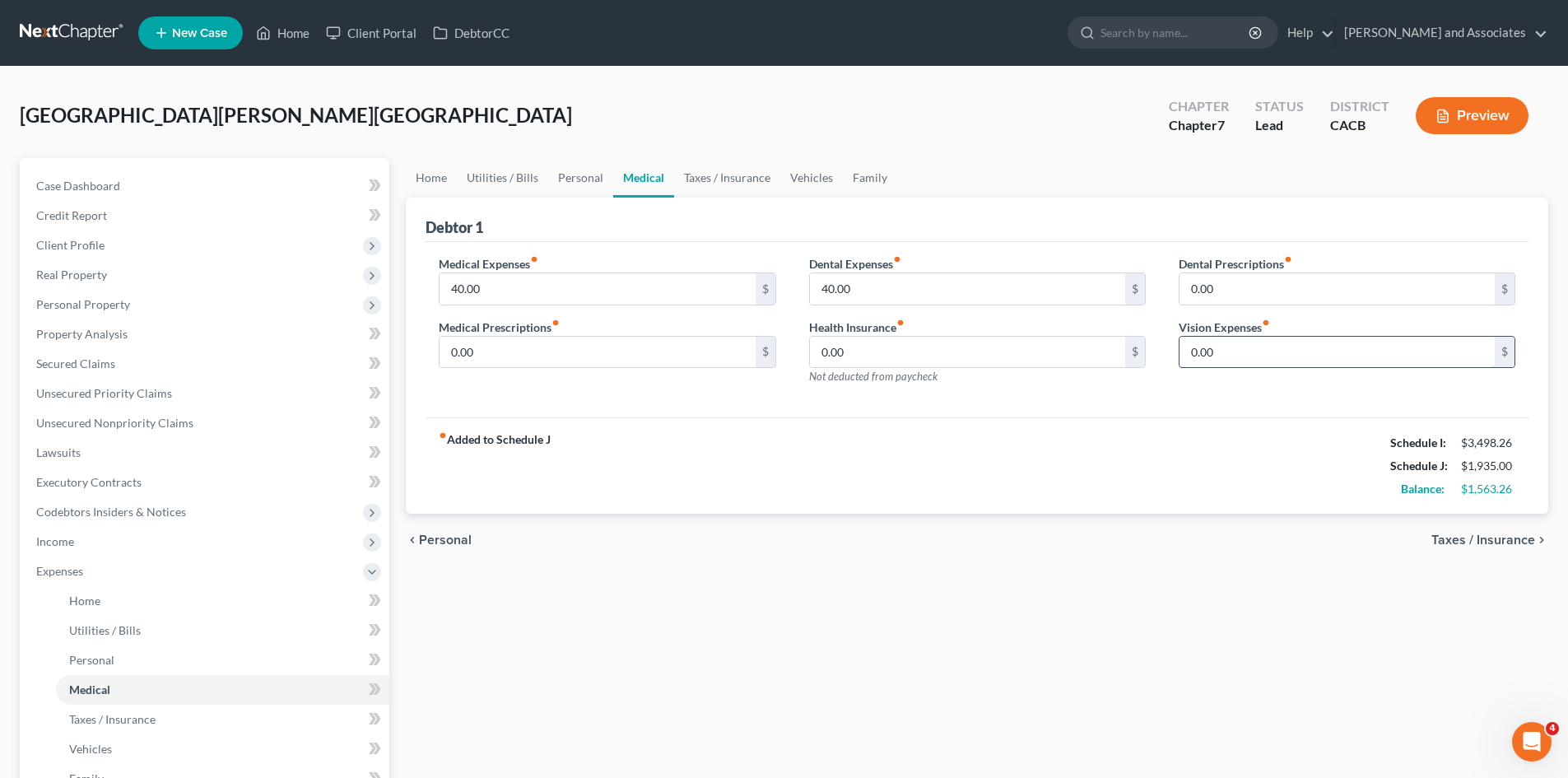
click at [1265, 350] on input "0.00" at bounding box center [1337, 352] width 315 height 32
type input "75"
click at [877, 174] on link "Family" at bounding box center [870, 178] width 54 height 40
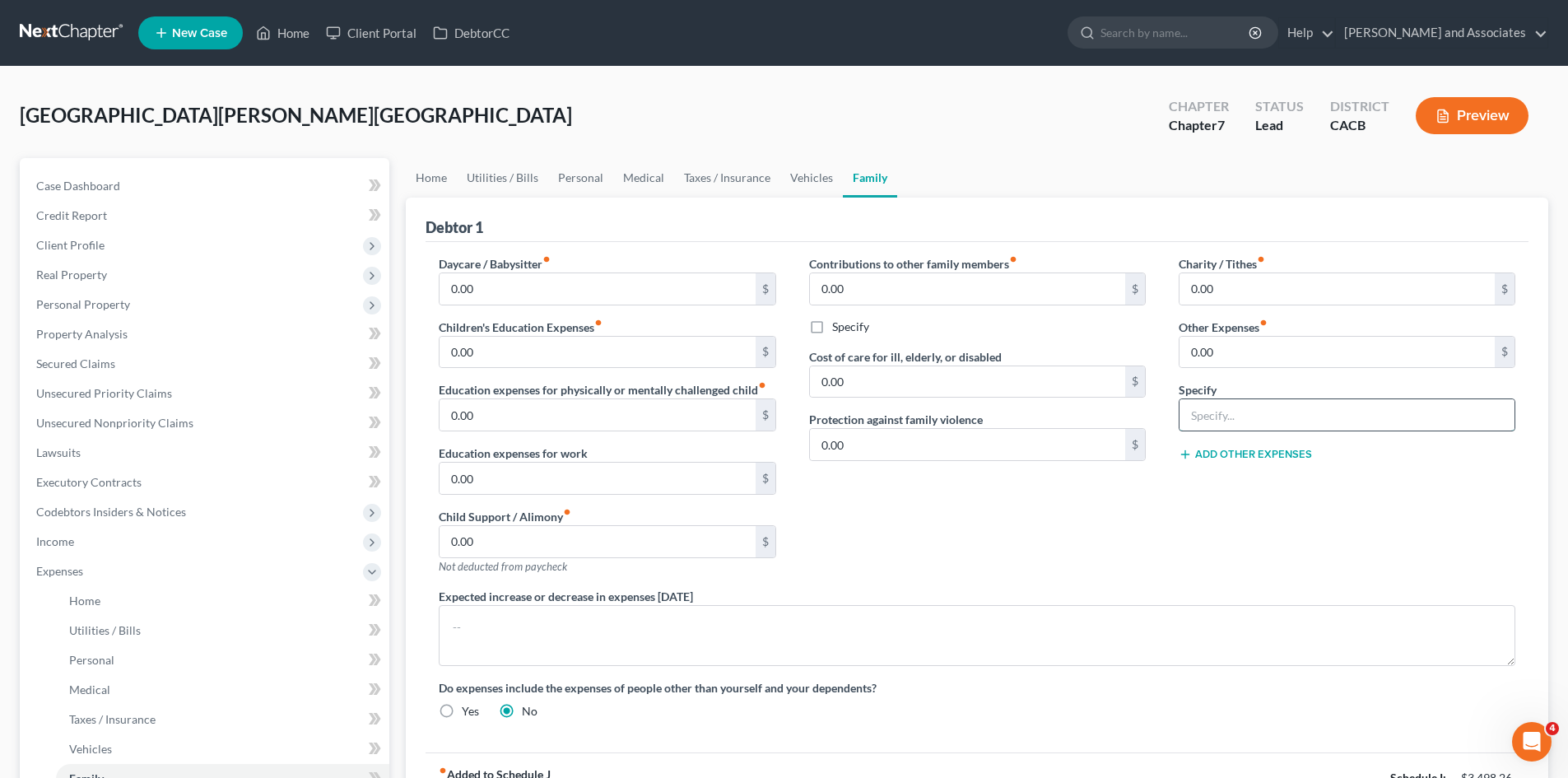
click at [1236, 411] on input "text" at bounding box center [1347, 415] width 335 height 32
type input "Gym Membership"
click at [1236, 349] on input "0.00" at bounding box center [1337, 352] width 315 height 32
type input "120"
click at [1257, 288] on input "0.00" at bounding box center [1337, 288] width 315 height 32
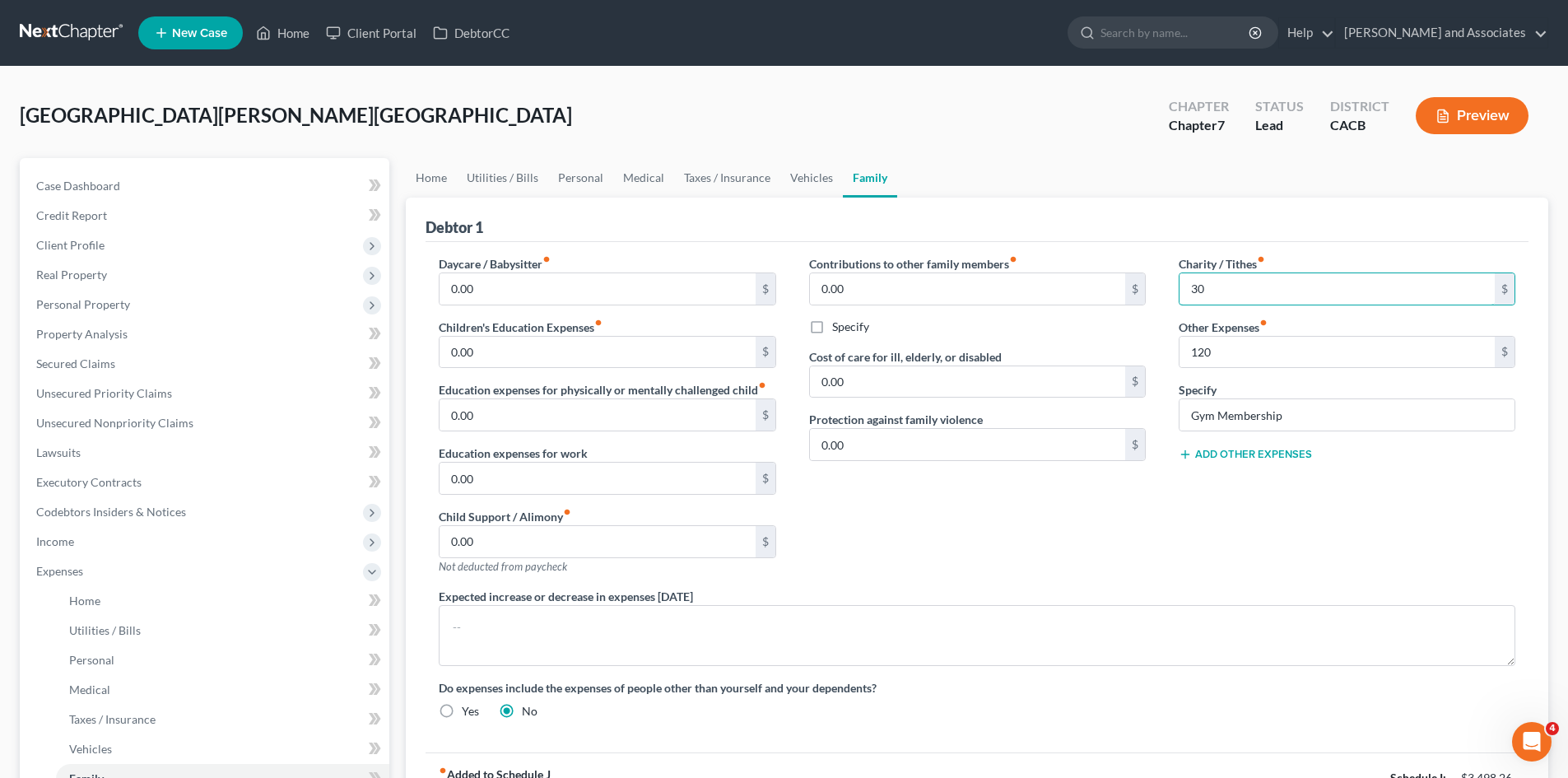
type input "30"
click at [1135, 573] on div "Contributions to other family members fiber_manual_record 0.00 $ Specify Cost o…" at bounding box center [976, 421] width 369 height 333
click at [792, 182] on link "Vehicles" at bounding box center [811, 178] width 62 height 40
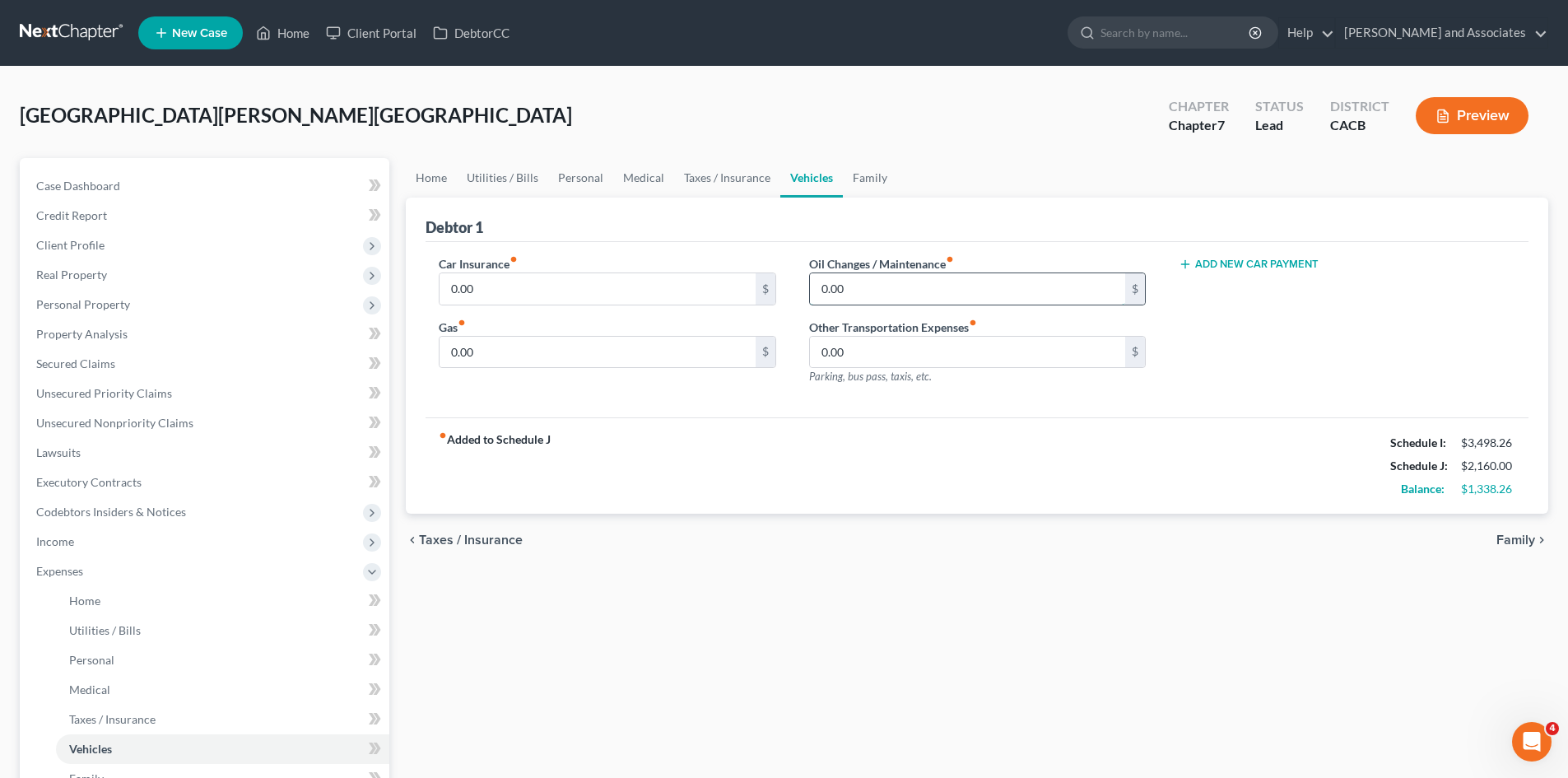
click at [903, 291] on input "0.00" at bounding box center [967, 288] width 315 height 32
type input "80"
click at [548, 348] on input "0.00" at bounding box center [597, 352] width 315 height 32
type input "3"
type input "250"
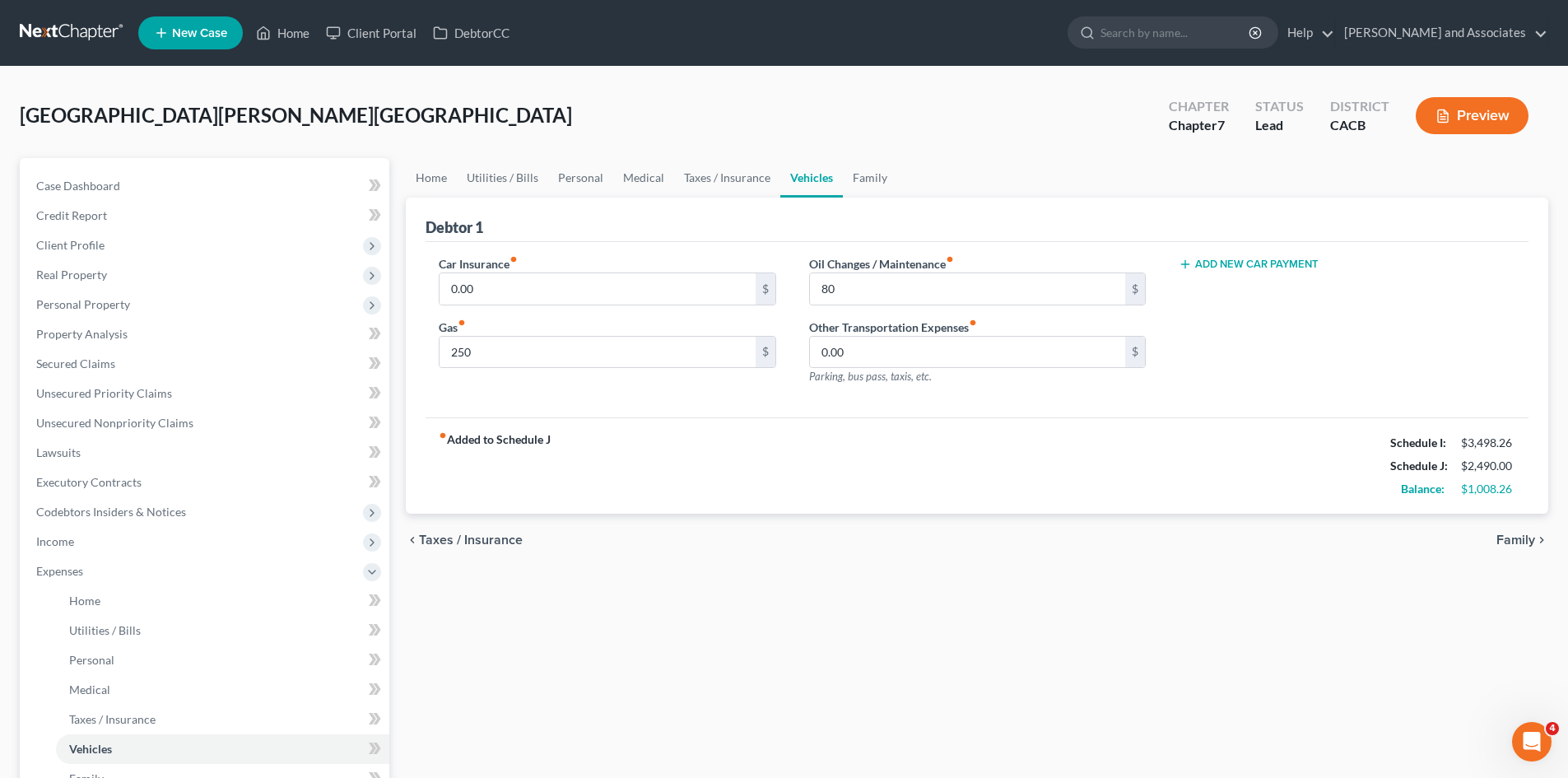
click at [665, 436] on div "fiber_manual_record Added to Schedule J Schedule I: $3,498.26 Schedule J: $2,49…" at bounding box center [976, 465] width 1103 height 97
drag, startPoint x: 434, startPoint y: 181, endPoint x: 458, endPoint y: 181, distance: 24.0
click at [434, 181] on link "Home" at bounding box center [431, 178] width 51 height 40
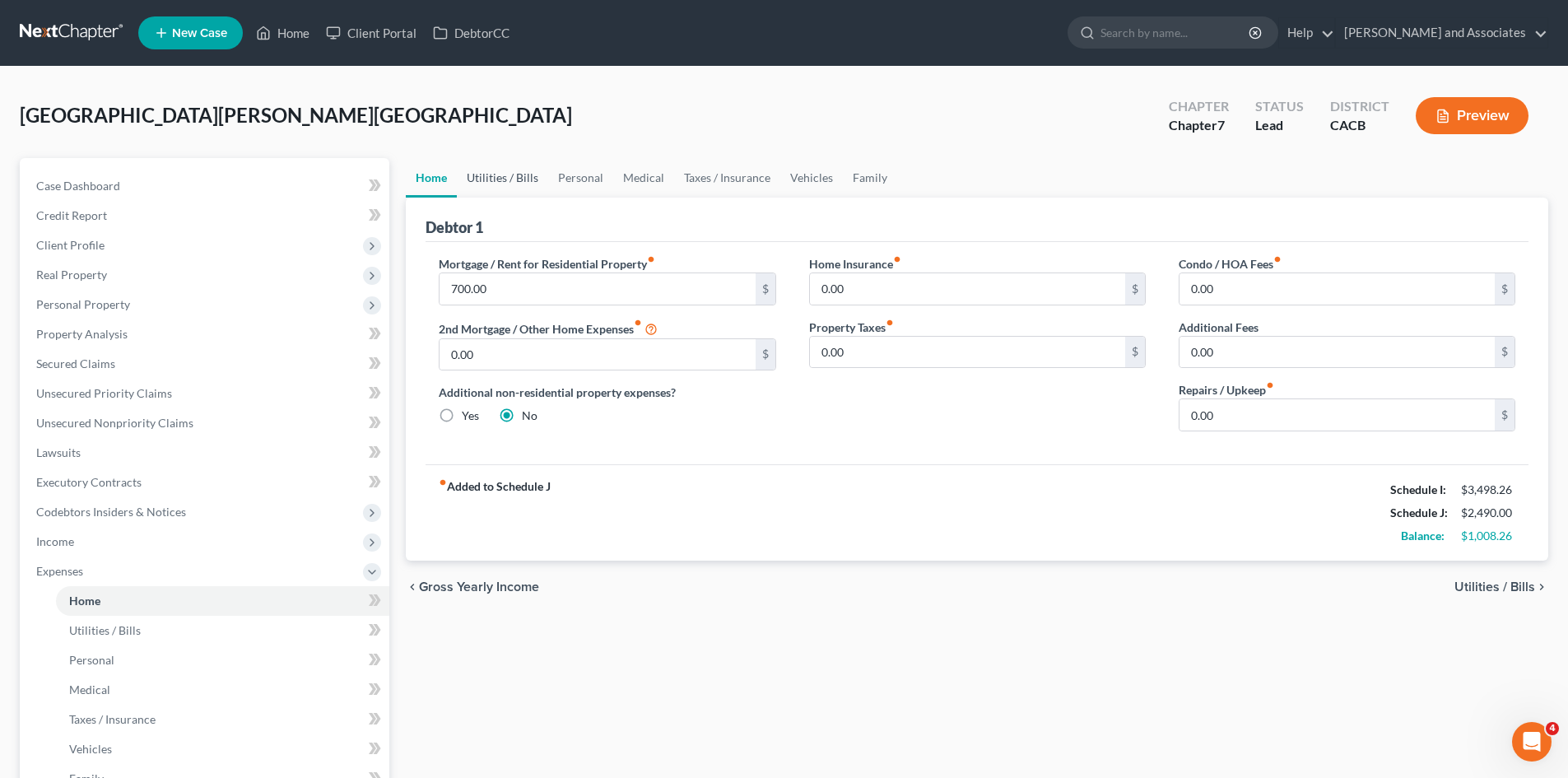
click at [531, 176] on link "Utilities / Bills" at bounding box center [502, 178] width 91 height 40
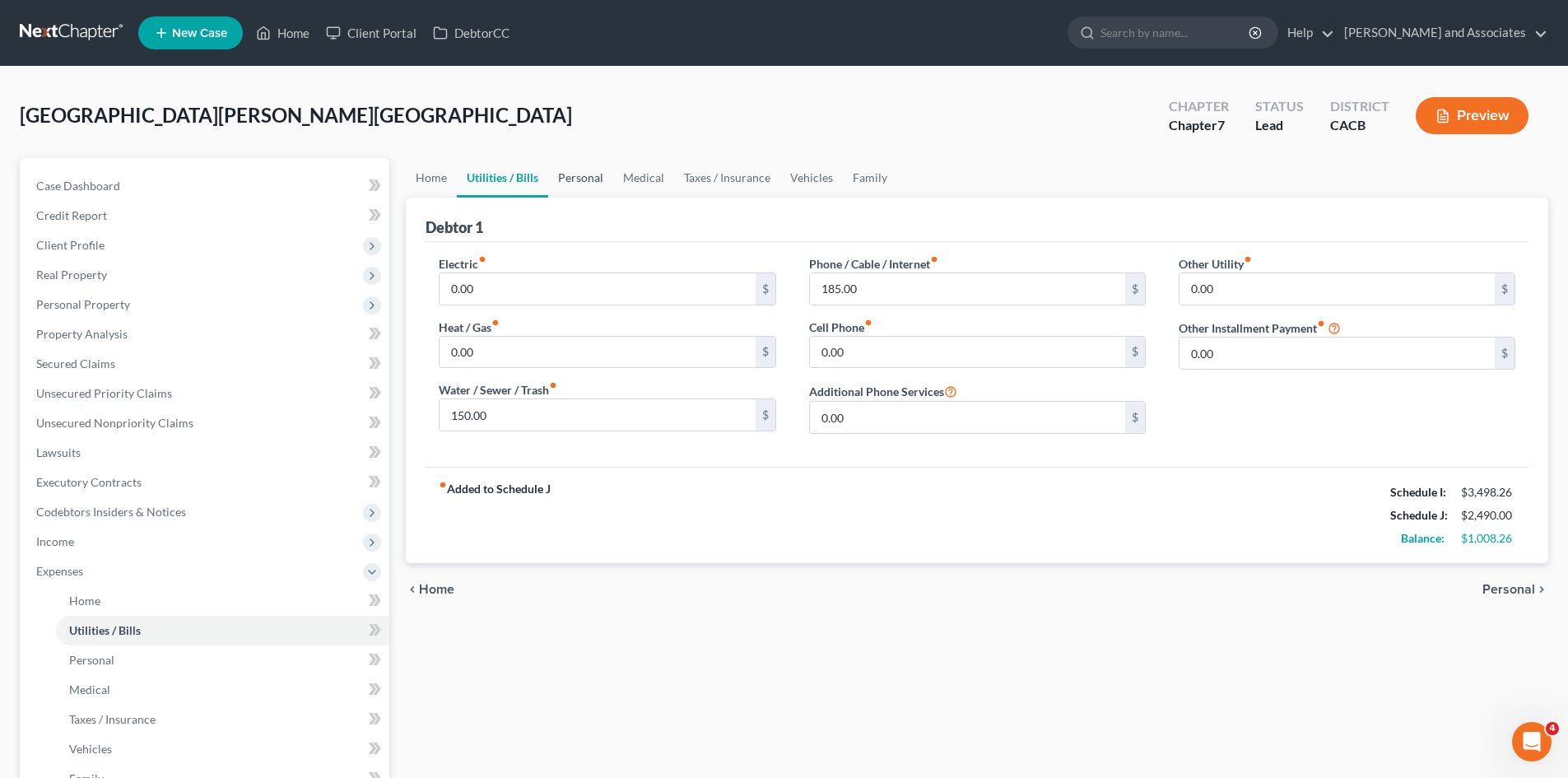
click at [600, 173] on link "Personal" at bounding box center [581, 178] width 65 height 40
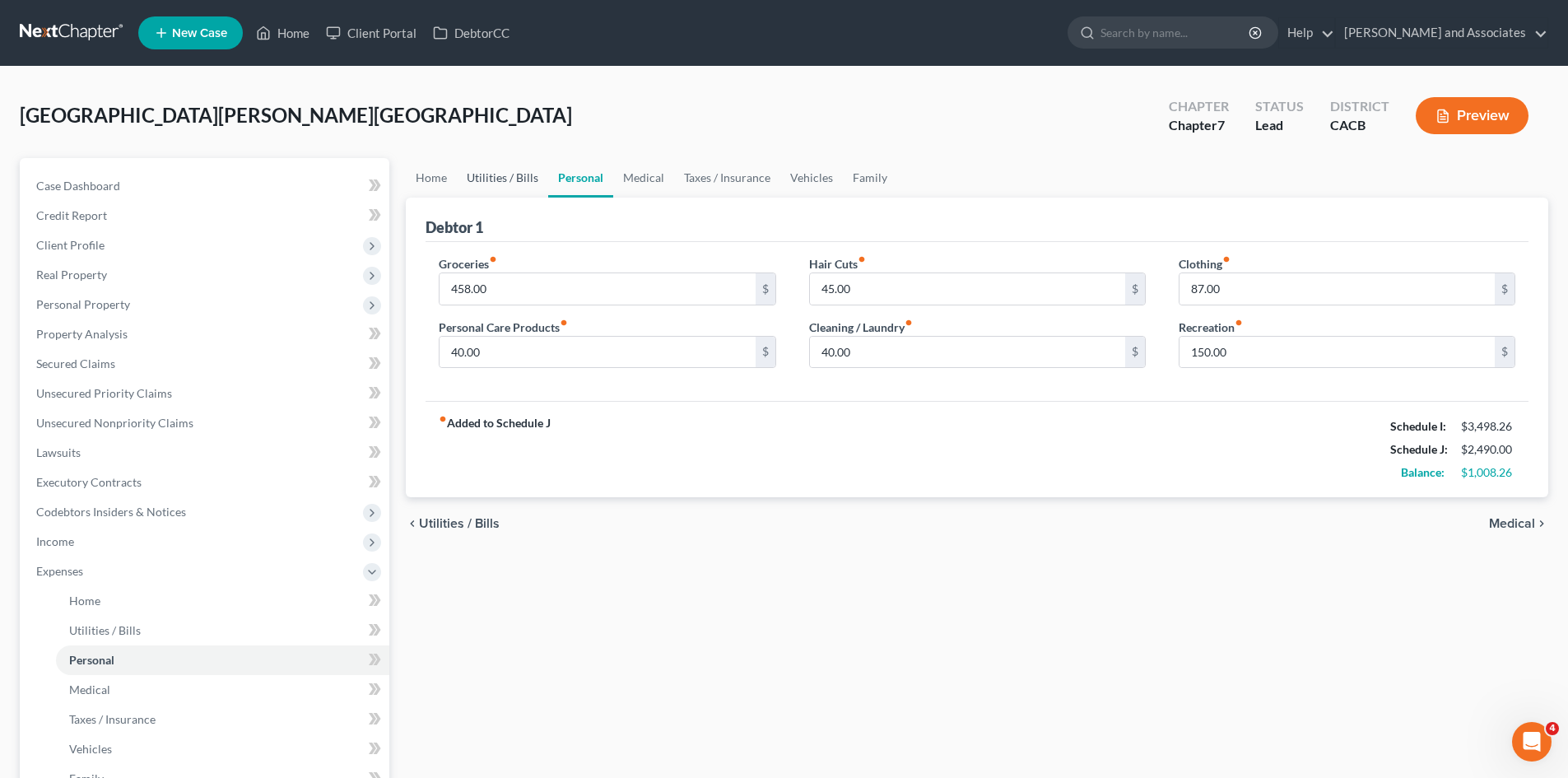
click at [467, 187] on link "Utilities / Bills" at bounding box center [502, 178] width 91 height 40
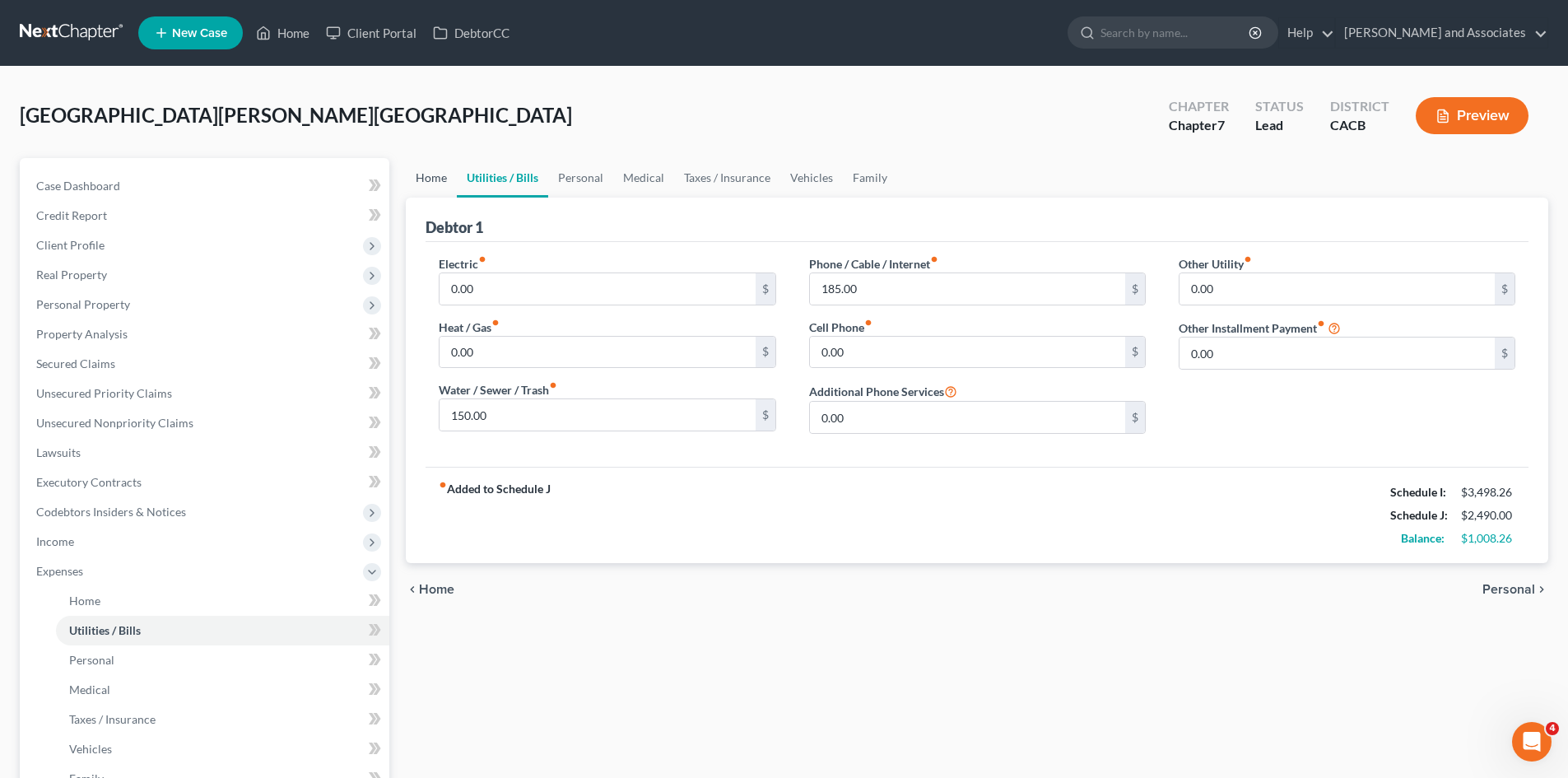
click at [418, 177] on link "Home" at bounding box center [431, 178] width 51 height 40
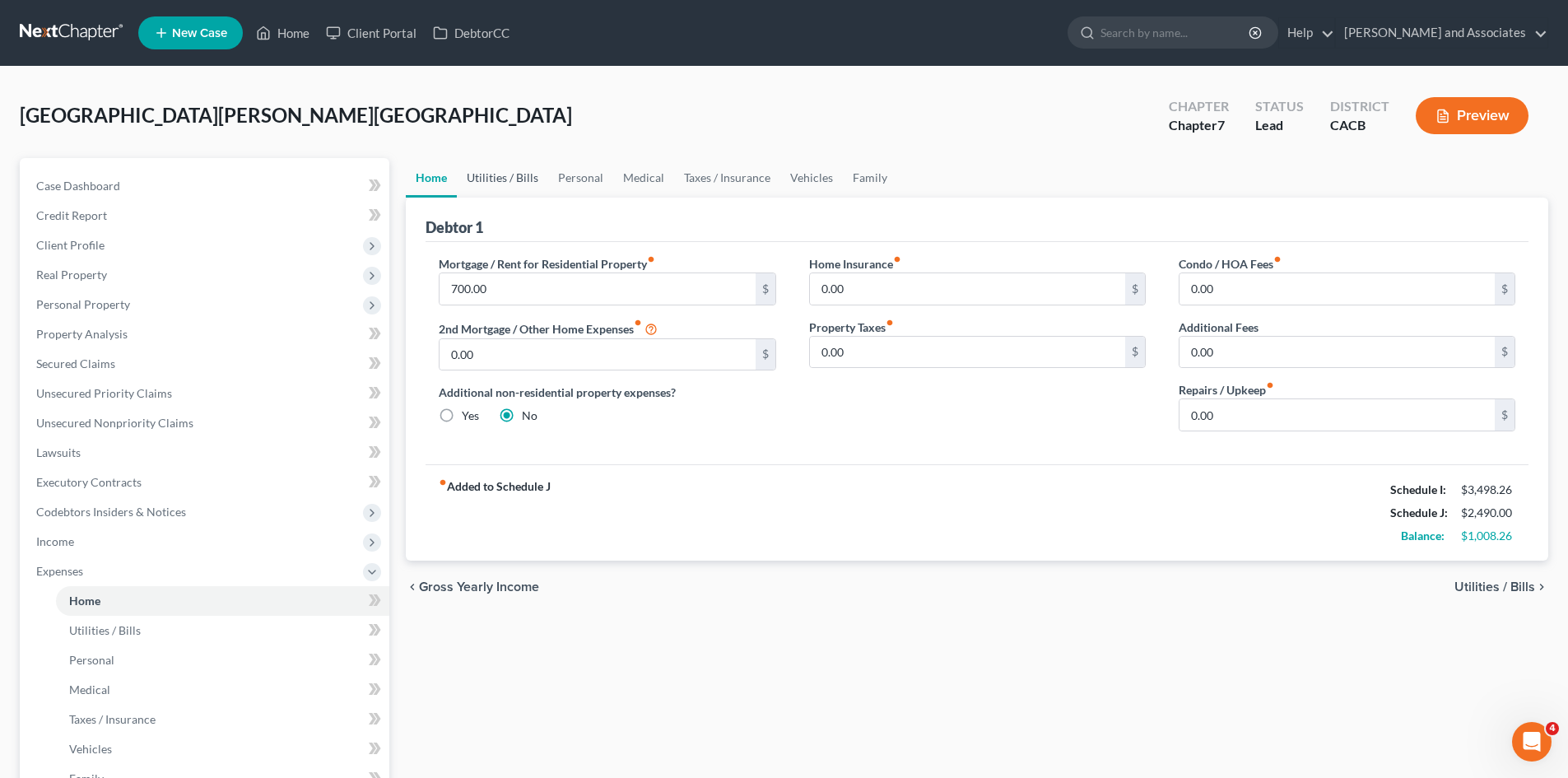
click at [511, 172] on link "Utilities / Bills" at bounding box center [502, 178] width 91 height 40
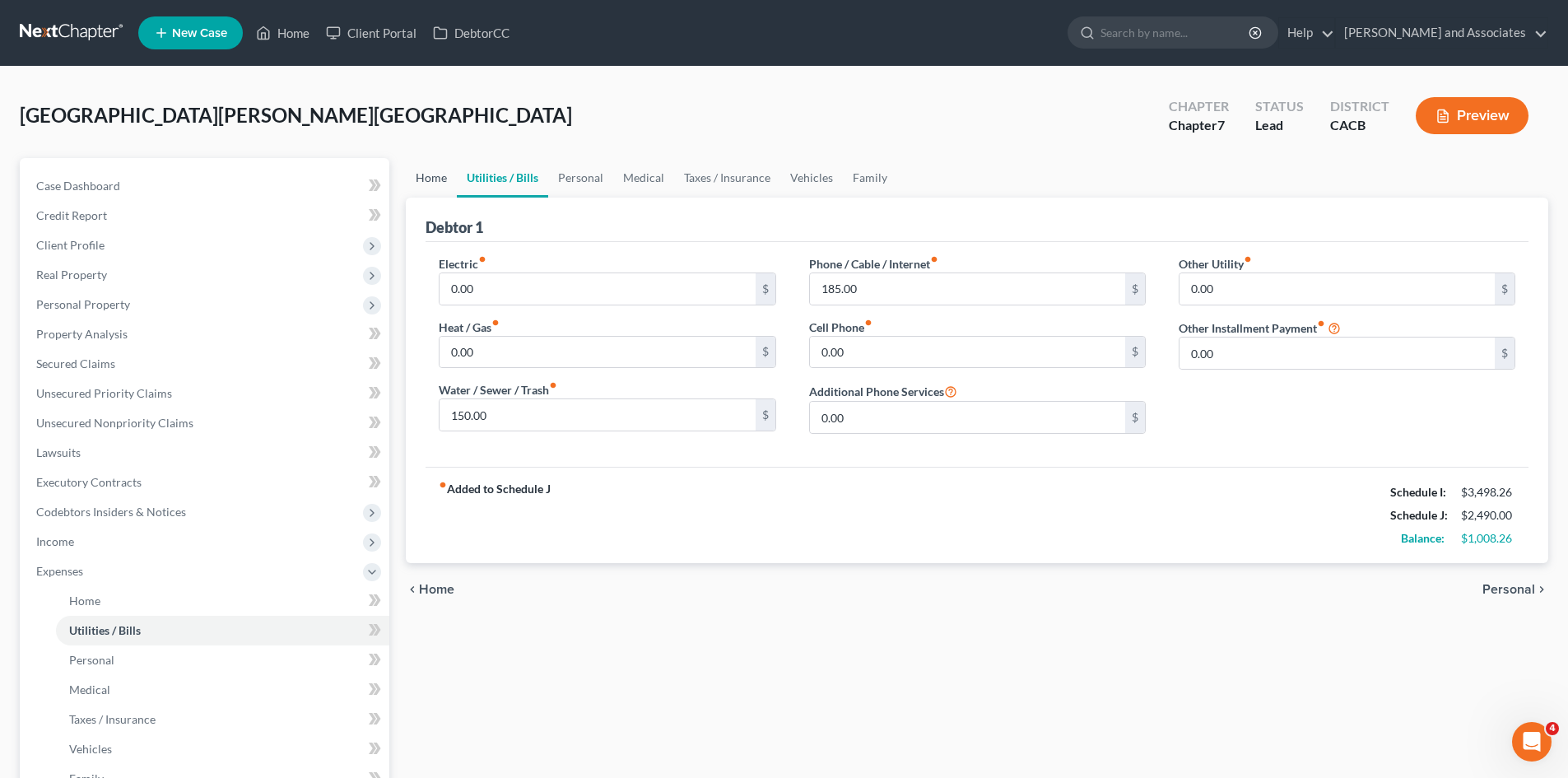
click at [431, 172] on link "Home" at bounding box center [431, 178] width 51 height 40
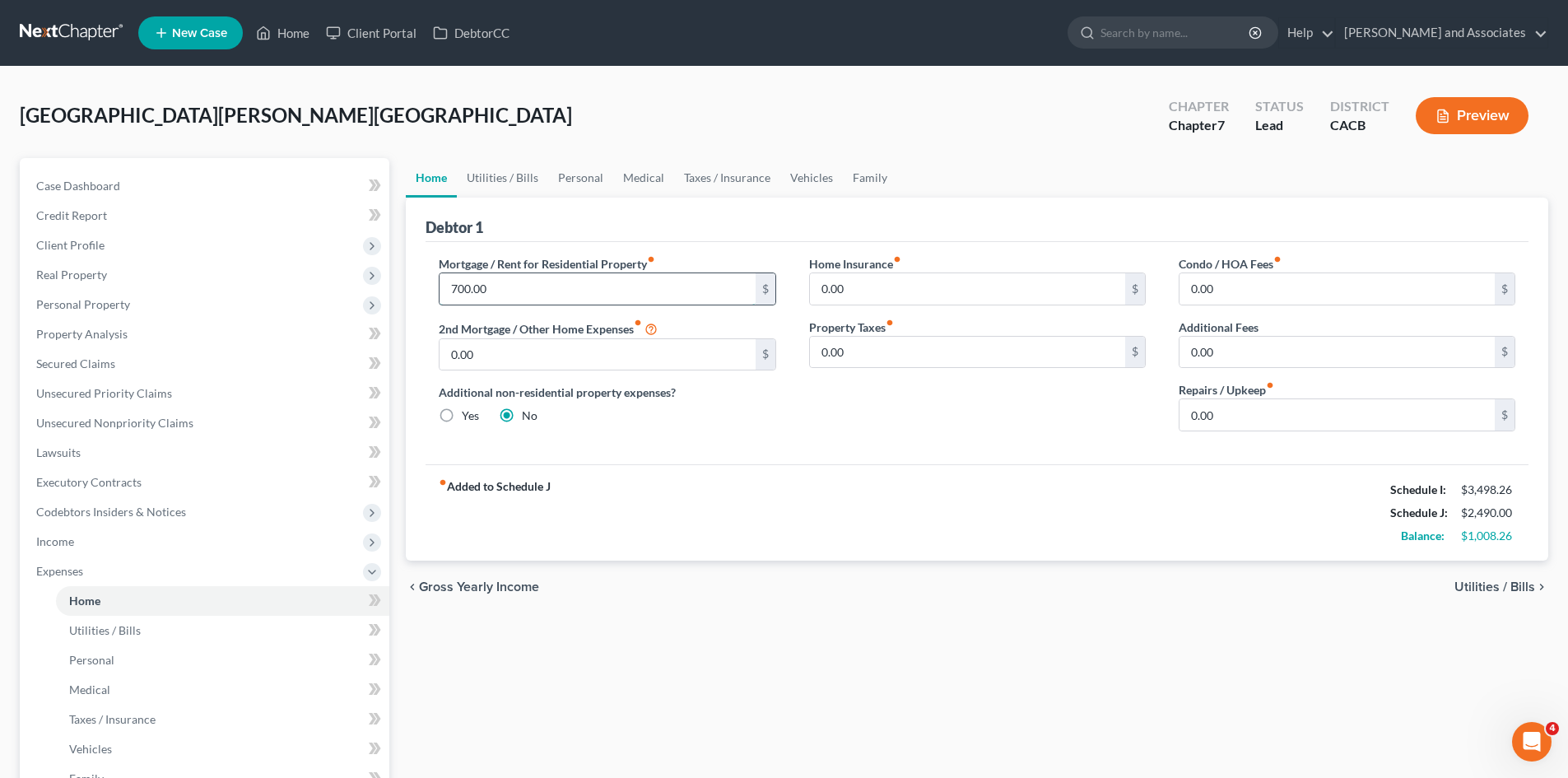
click at [546, 277] on input "700.00" at bounding box center [597, 288] width 315 height 32
click at [1236, 415] on input "0.00" at bounding box center [1337, 415] width 315 height 32
type input "80"
click at [602, 281] on input "700.00" at bounding box center [597, 288] width 315 height 32
click at [506, 283] on input "750" at bounding box center [597, 288] width 315 height 32
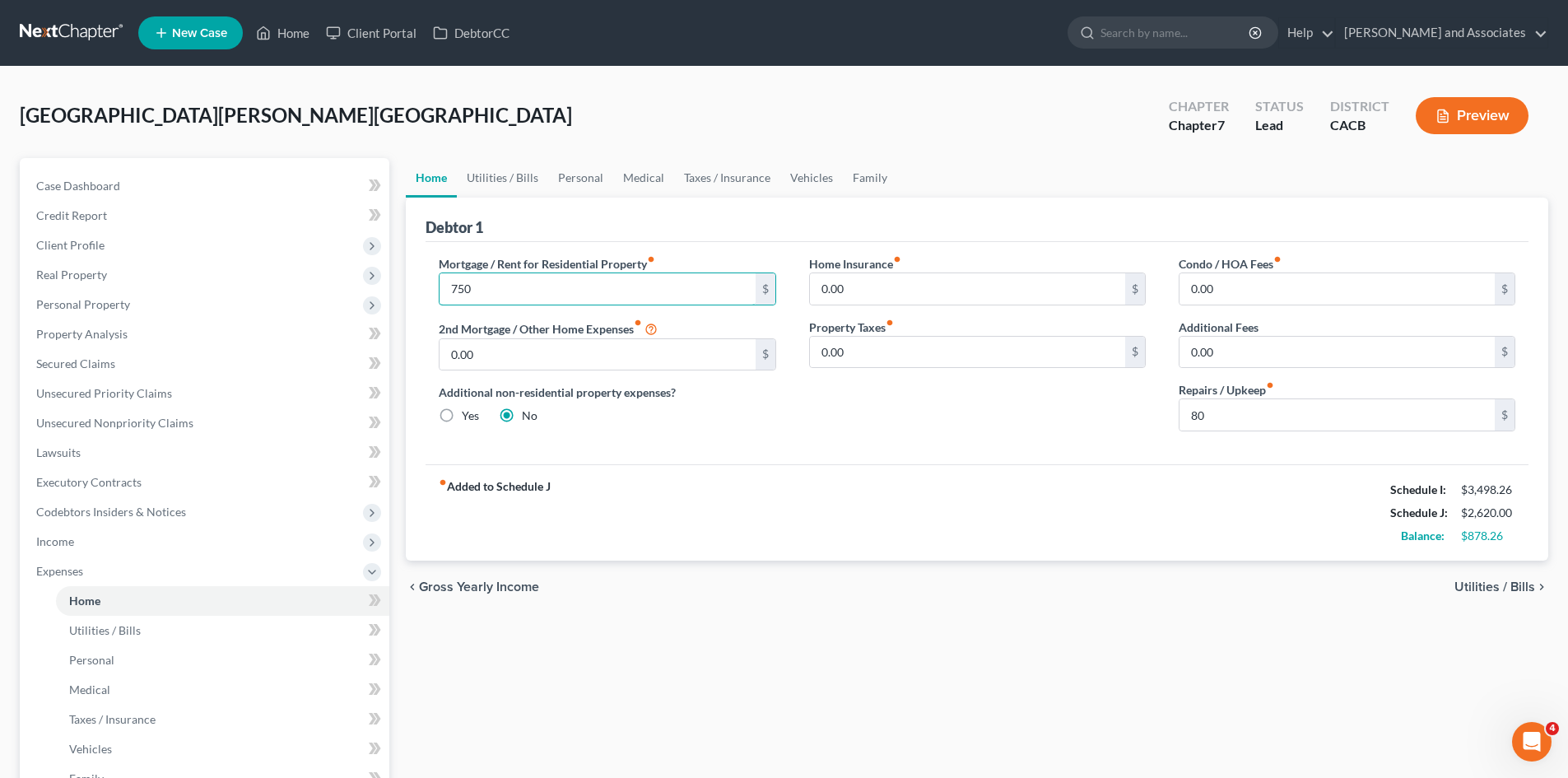
type input "750"
click at [829, 449] on div "Mortgage / Rent for Residential Property fiber_manual_record 750 $ 2nd Mortgage…" at bounding box center [976, 353] width 1103 height 222
click at [806, 179] on link "Vehicles" at bounding box center [811, 178] width 62 height 40
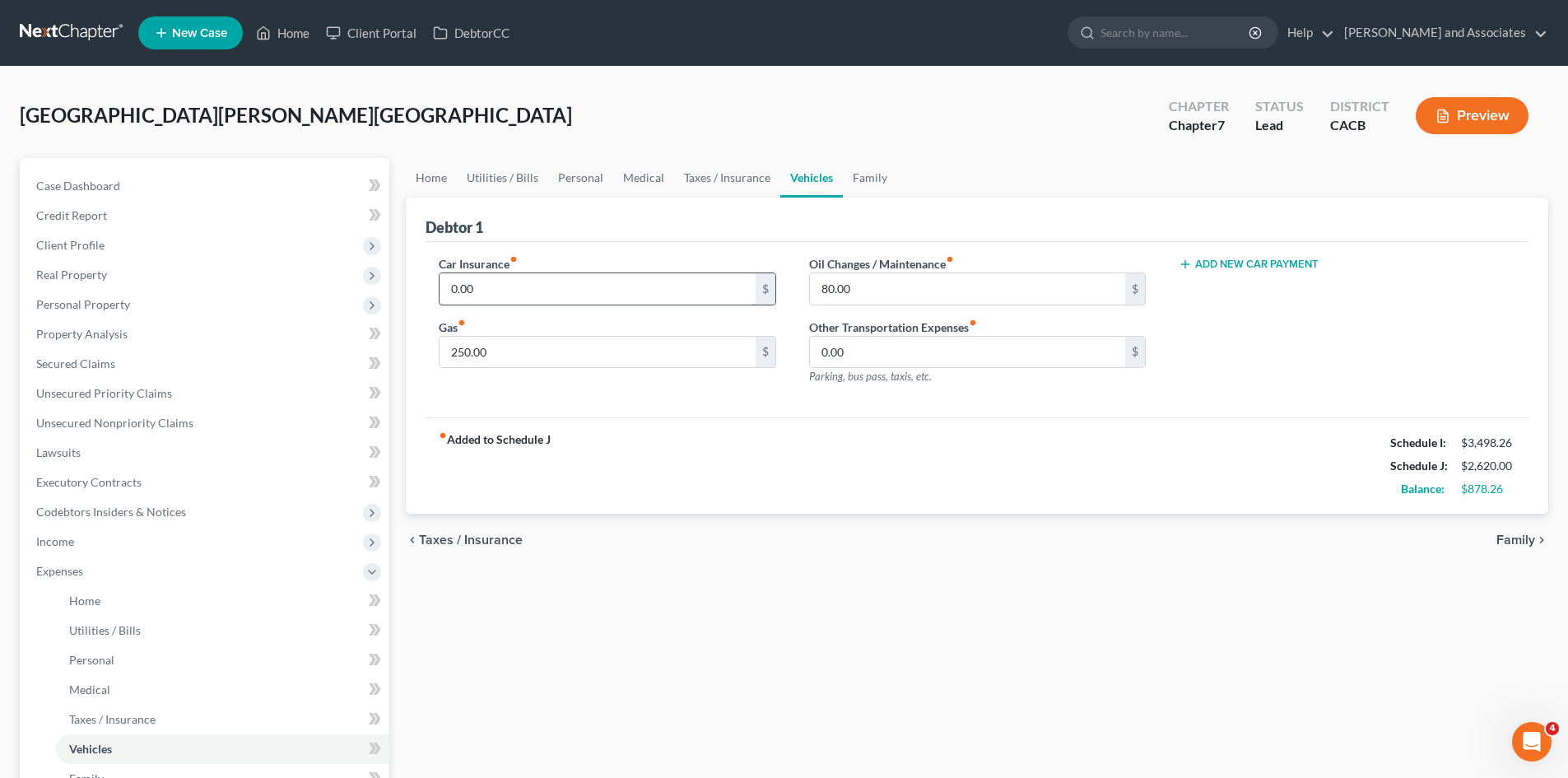
click at [563, 288] on input "0.00" at bounding box center [597, 288] width 315 height 32
type input "160"
click at [1302, 250] on div "Car Insurance fiber_manual_record 160 $ Gas fiber_manual_record 250.00 $ Oil Ch…" at bounding box center [976, 330] width 1103 height 176
click at [1273, 256] on div "Add New Car Payment" at bounding box center [1347, 263] width 337 height 16
click at [1273, 265] on button "Add New Car Payment" at bounding box center [1248, 264] width 140 height 14
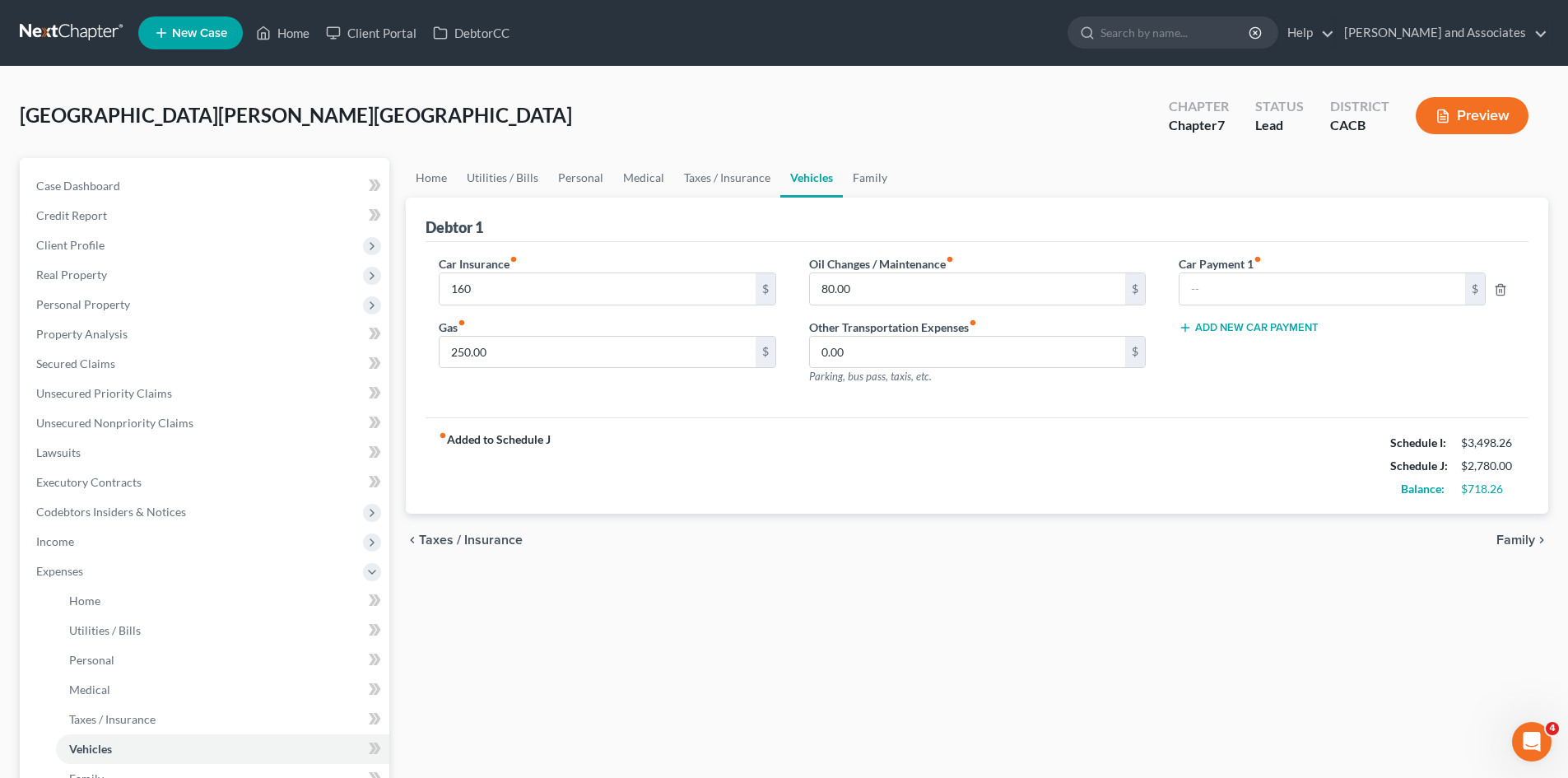
click at [1297, 305] on div "Car Payment 1 fiber_manual_record $ Add New Car Payment" at bounding box center [1346, 326] width 369 height 144
click at [1305, 294] on input "text" at bounding box center [1322, 288] width 285 height 32
type input "755"
click at [901, 426] on div "fiber_manual_record Added to Schedule J Schedule I: $3,498.26 Schedule J: $3,53…" at bounding box center [976, 465] width 1103 height 97
click at [864, 181] on link "Family" at bounding box center [870, 178] width 54 height 40
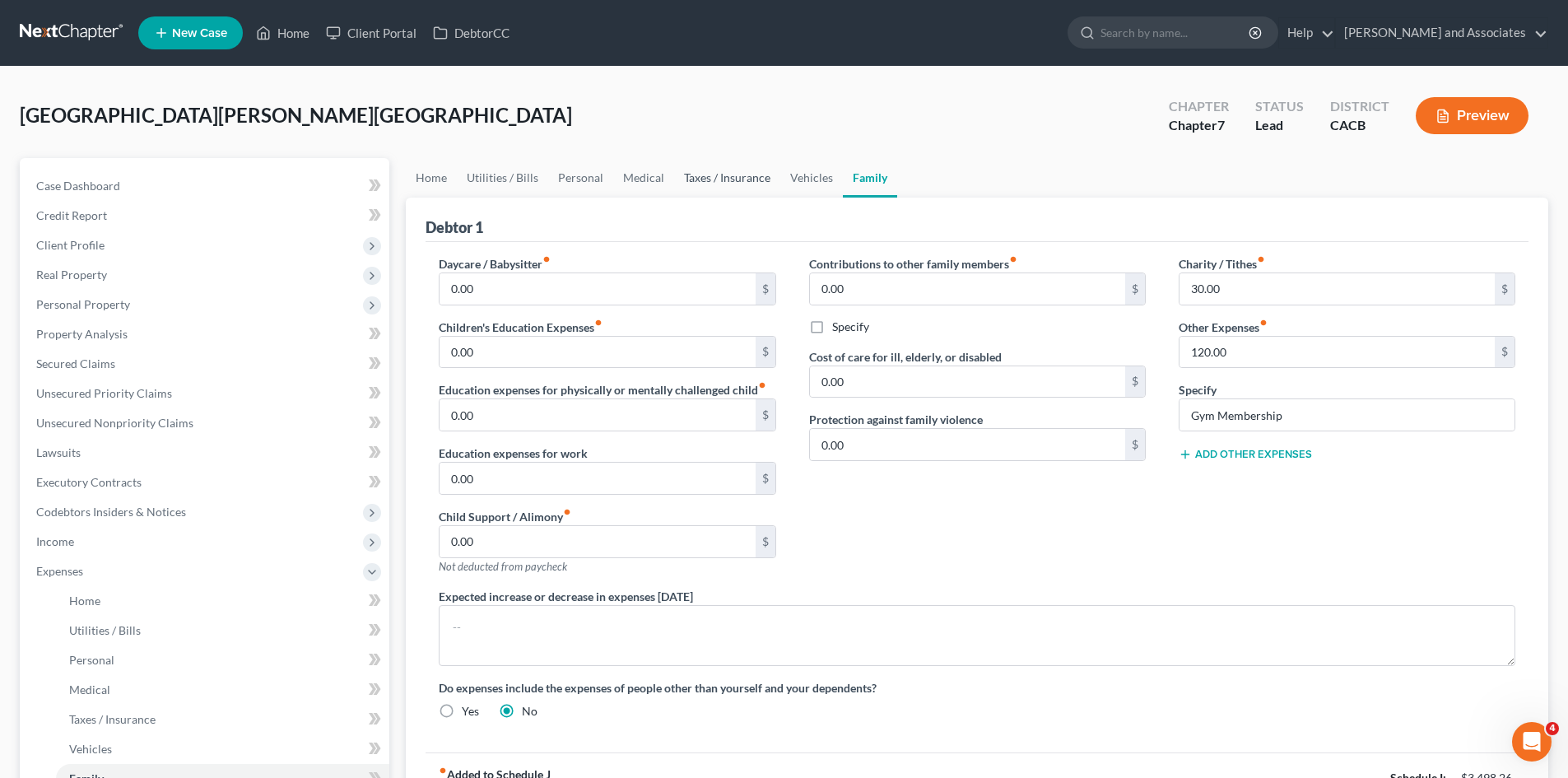
click at [742, 169] on link "Taxes / Insurance" at bounding box center [727, 178] width 107 height 40
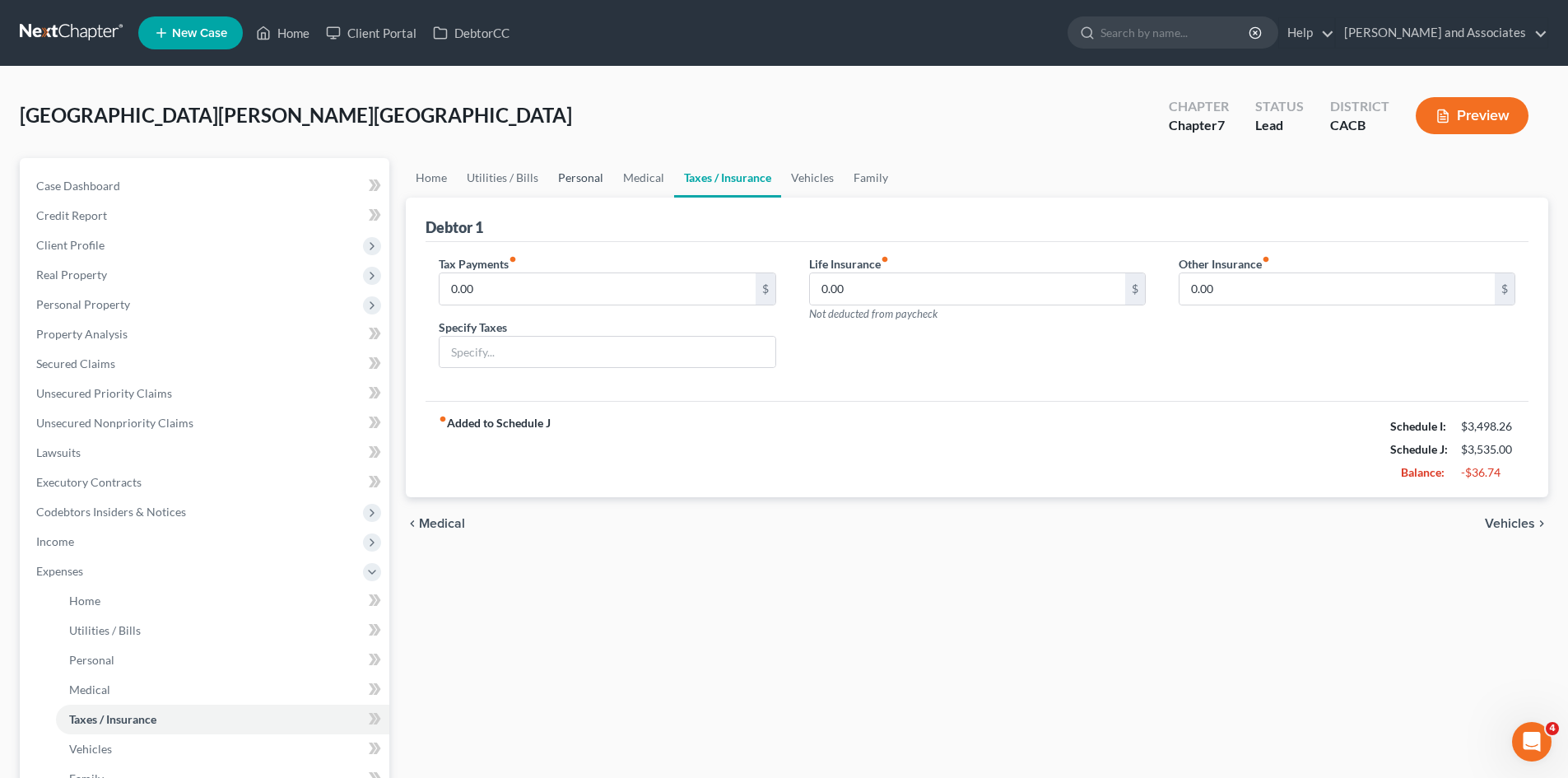
click at [597, 173] on link "Personal" at bounding box center [581, 178] width 65 height 40
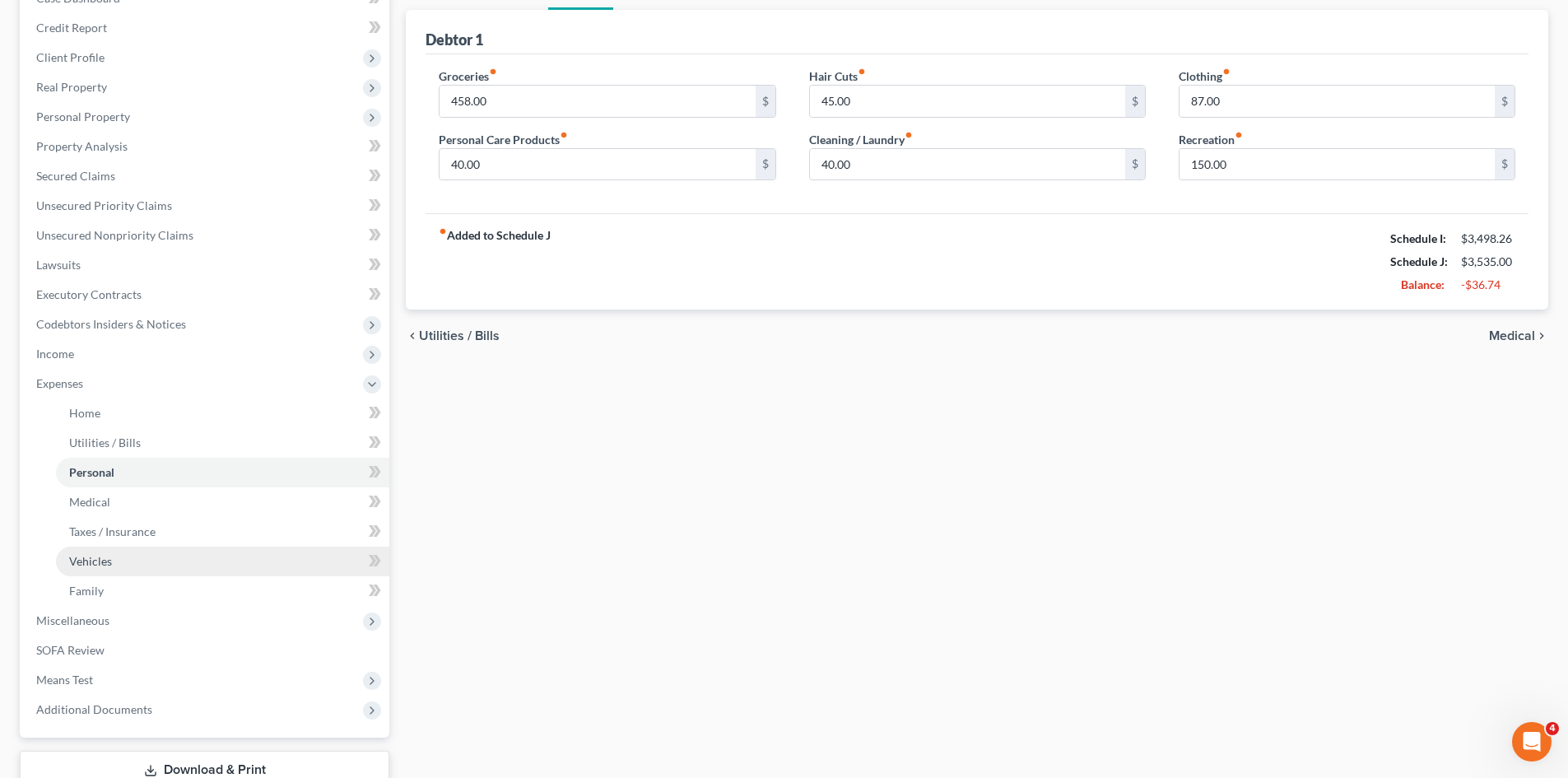
scroll to position [262, 0]
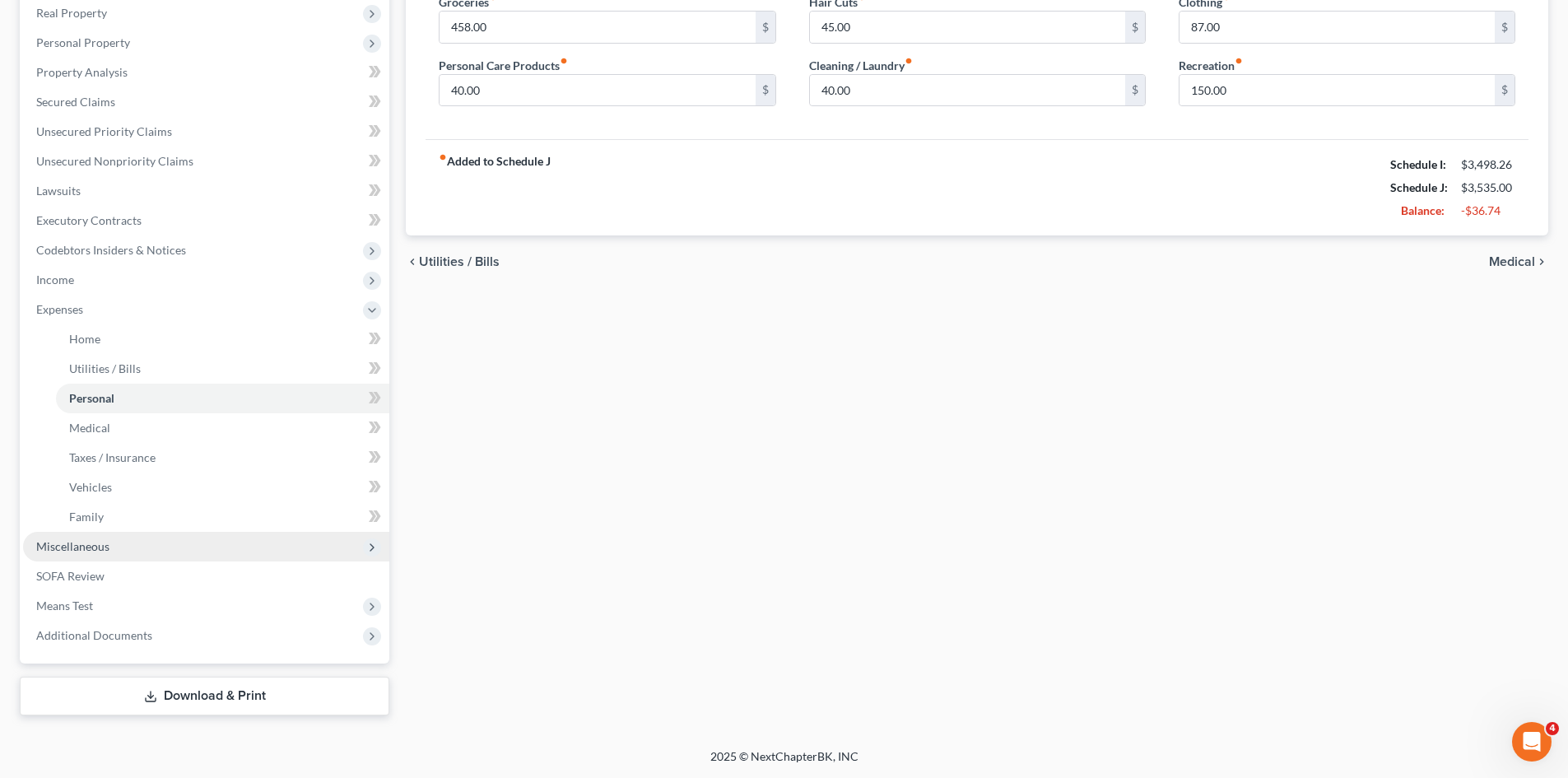
click at [91, 544] on span "Miscellaneous" at bounding box center [72, 546] width 73 height 14
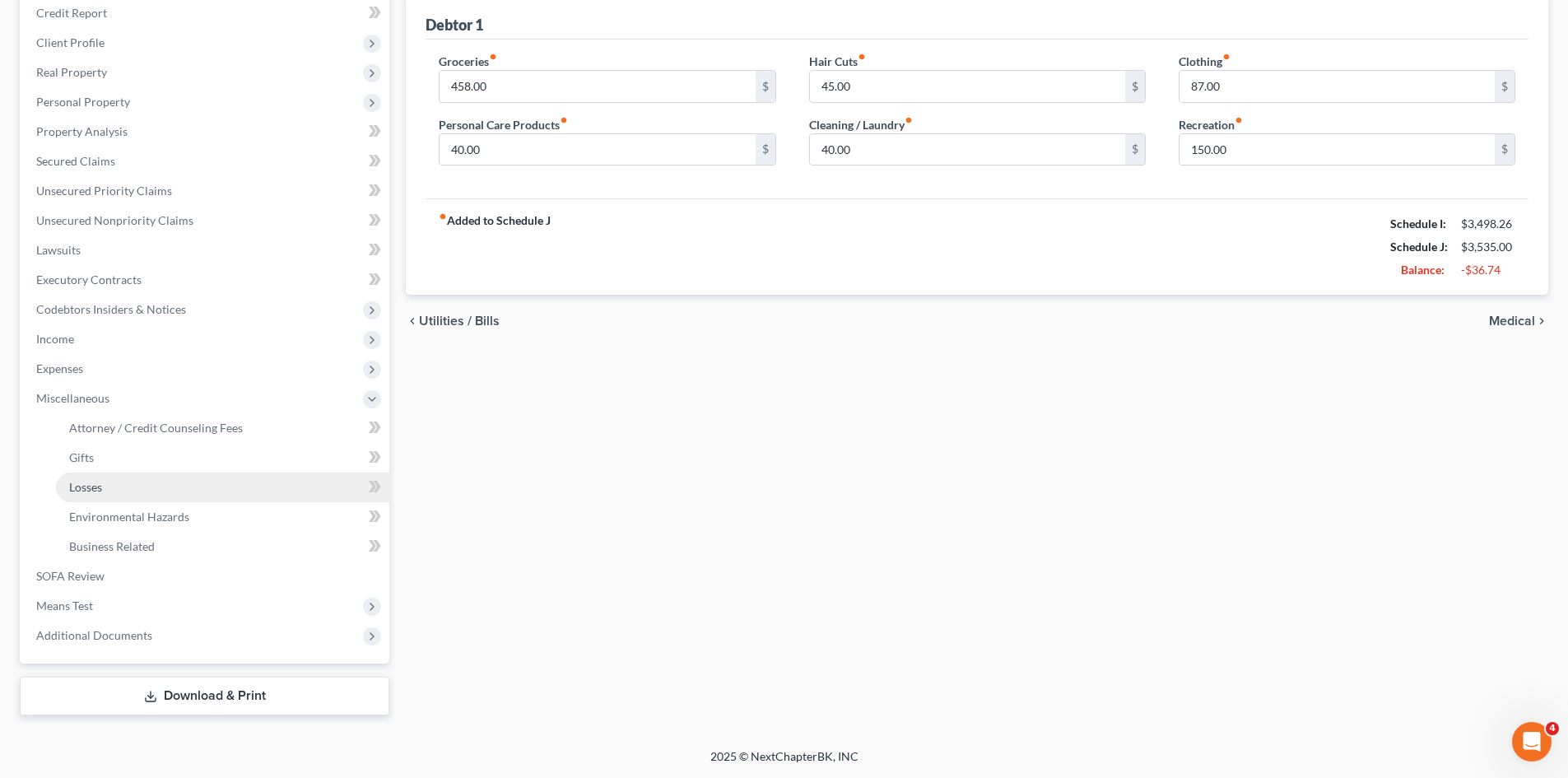
scroll to position [202, 0]
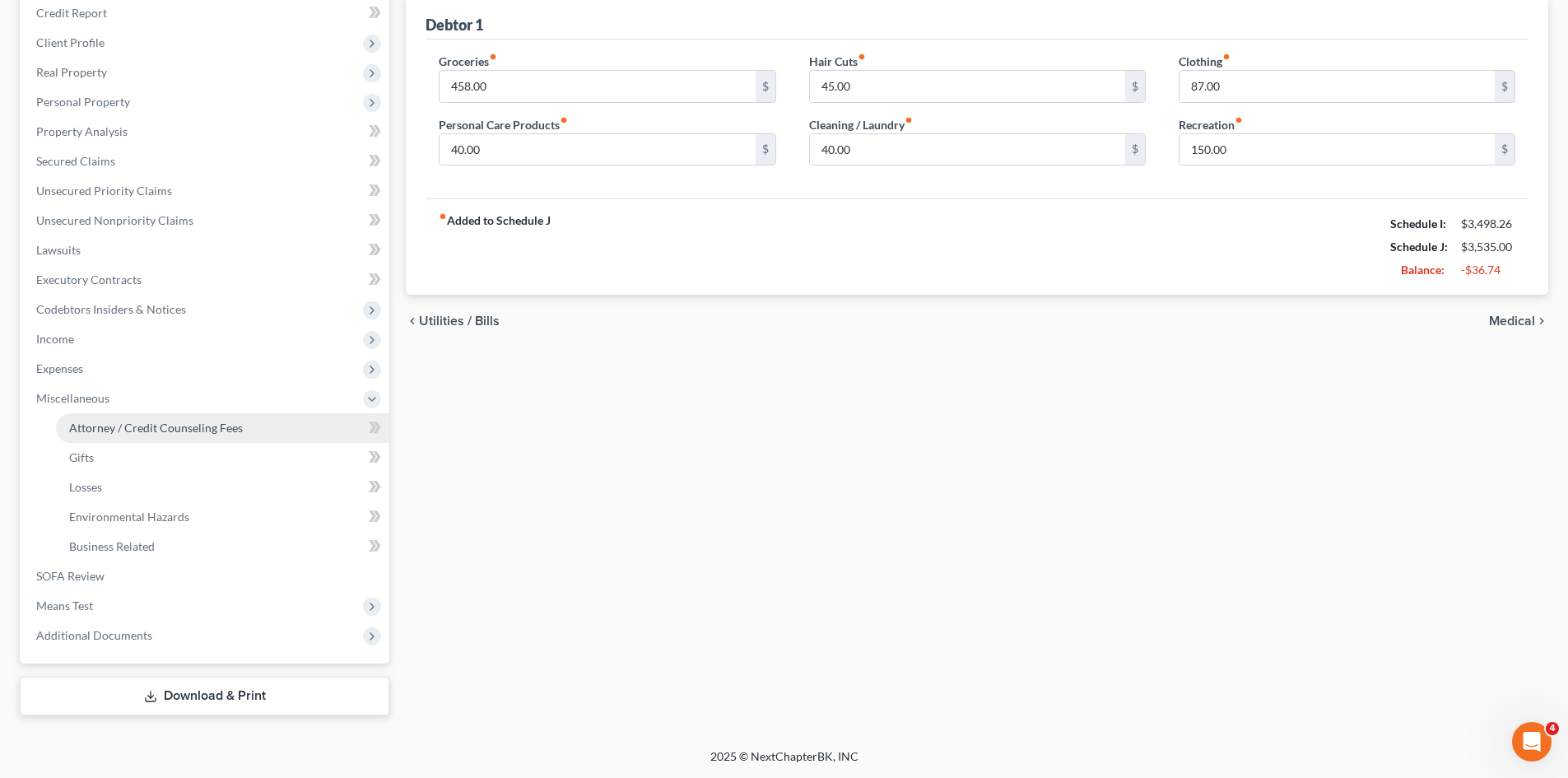
click at [171, 421] on span "Attorney / Credit Counseling Fees" at bounding box center [156, 427] width 173 height 14
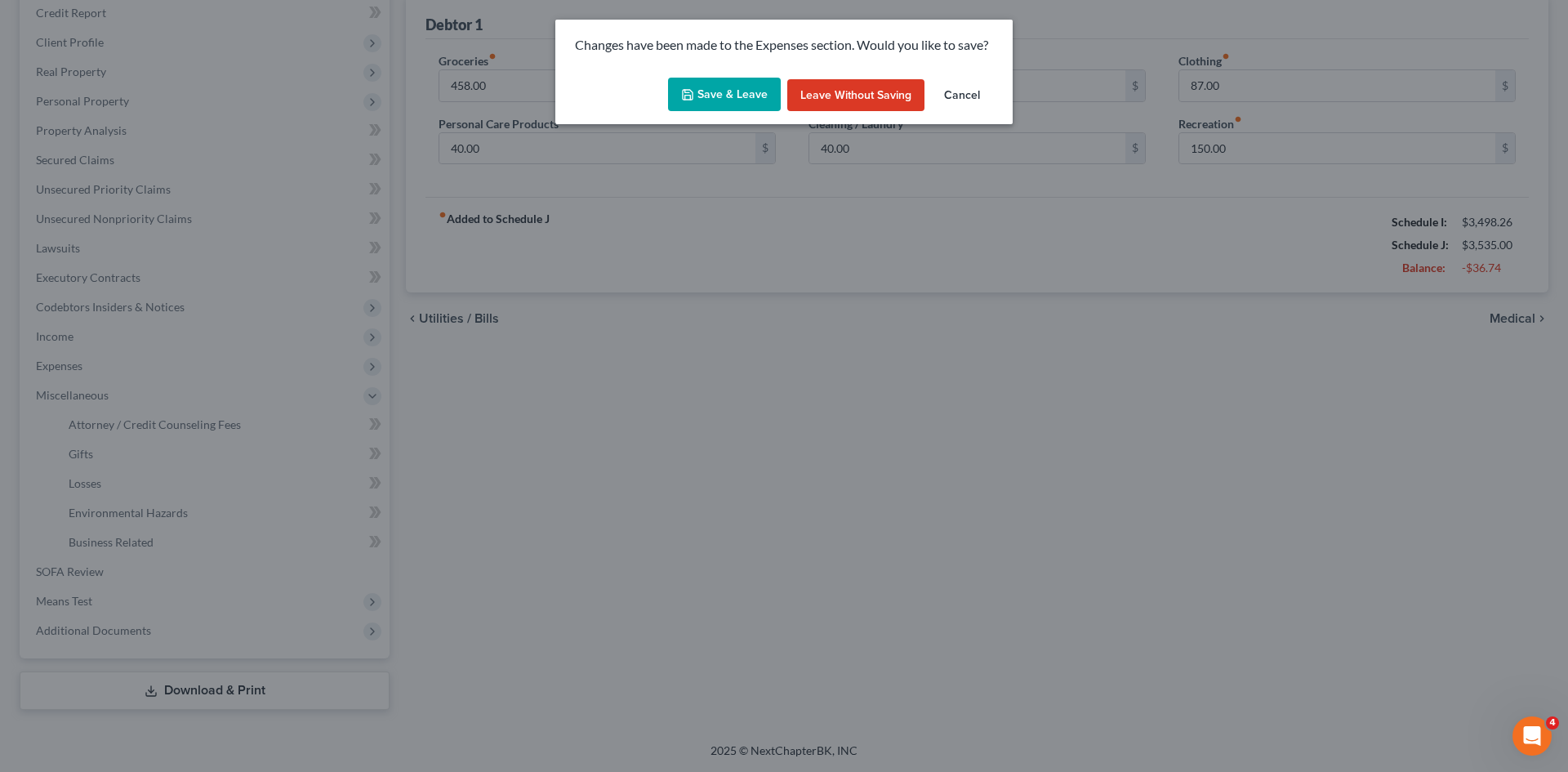
click at [695, 66] on div "Changes have been made to the Expenses section. Would you like to save?" at bounding box center [784, 45] width 457 height 51
click at [709, 79] on button "Save & Leave" at bounding box center [724, 95] width 113 height 34
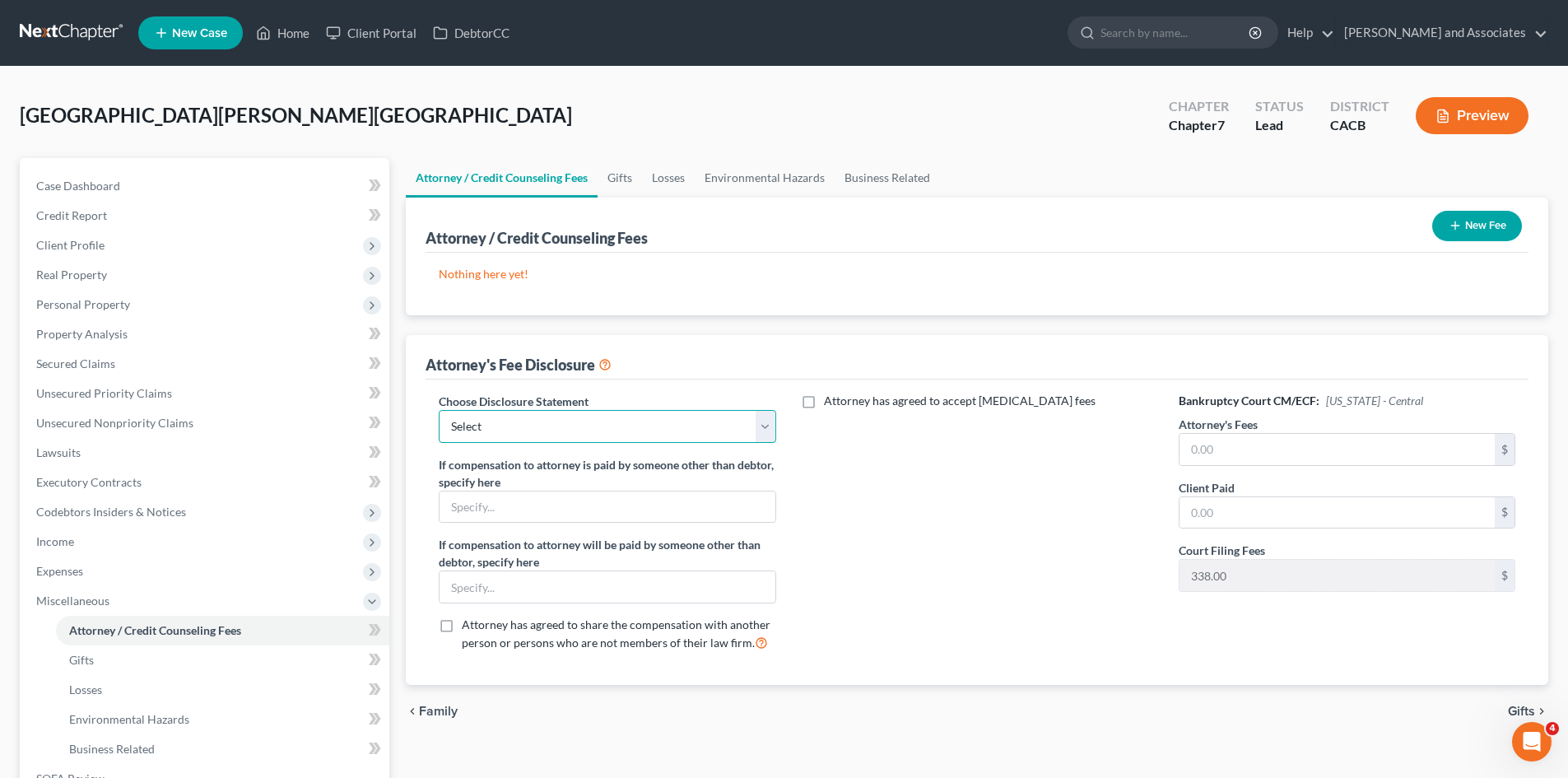
click at [652, 436] on select "Select Disclosure" at bounding box center [607, 426] width 337 height 33
select select "0"
click at [439, 410] on select "Select Disclosure" at bounding box center [607, 426] width 337 height 33
click at [1246, 452] on input "text" at bounding box center [1337, 449] width 315 height 32
type input "2,000"
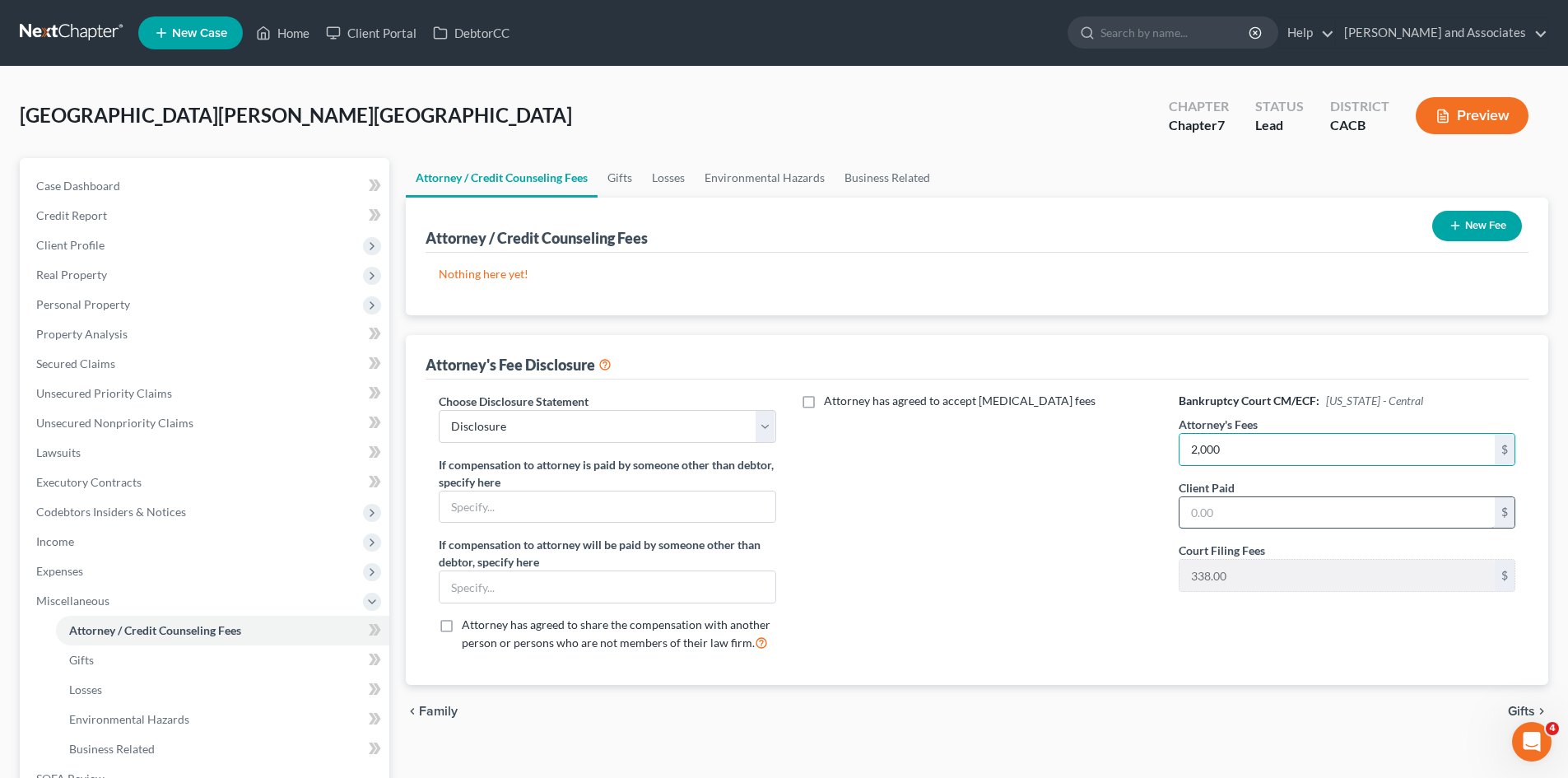
click at [1239, 511] on input "text" at bounding box center [1337, 512] width 315 height 32
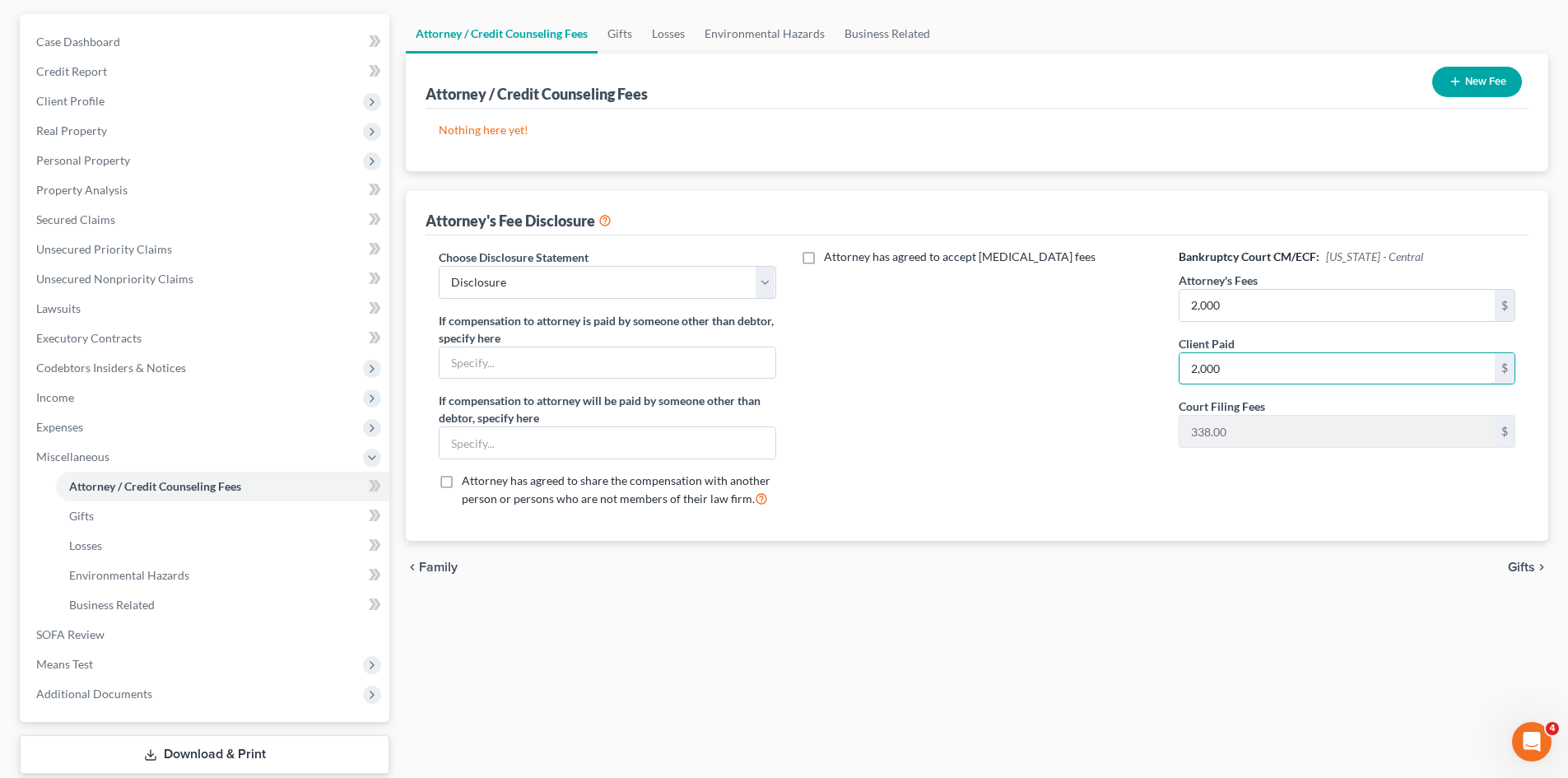
scroll to position [202, 0]
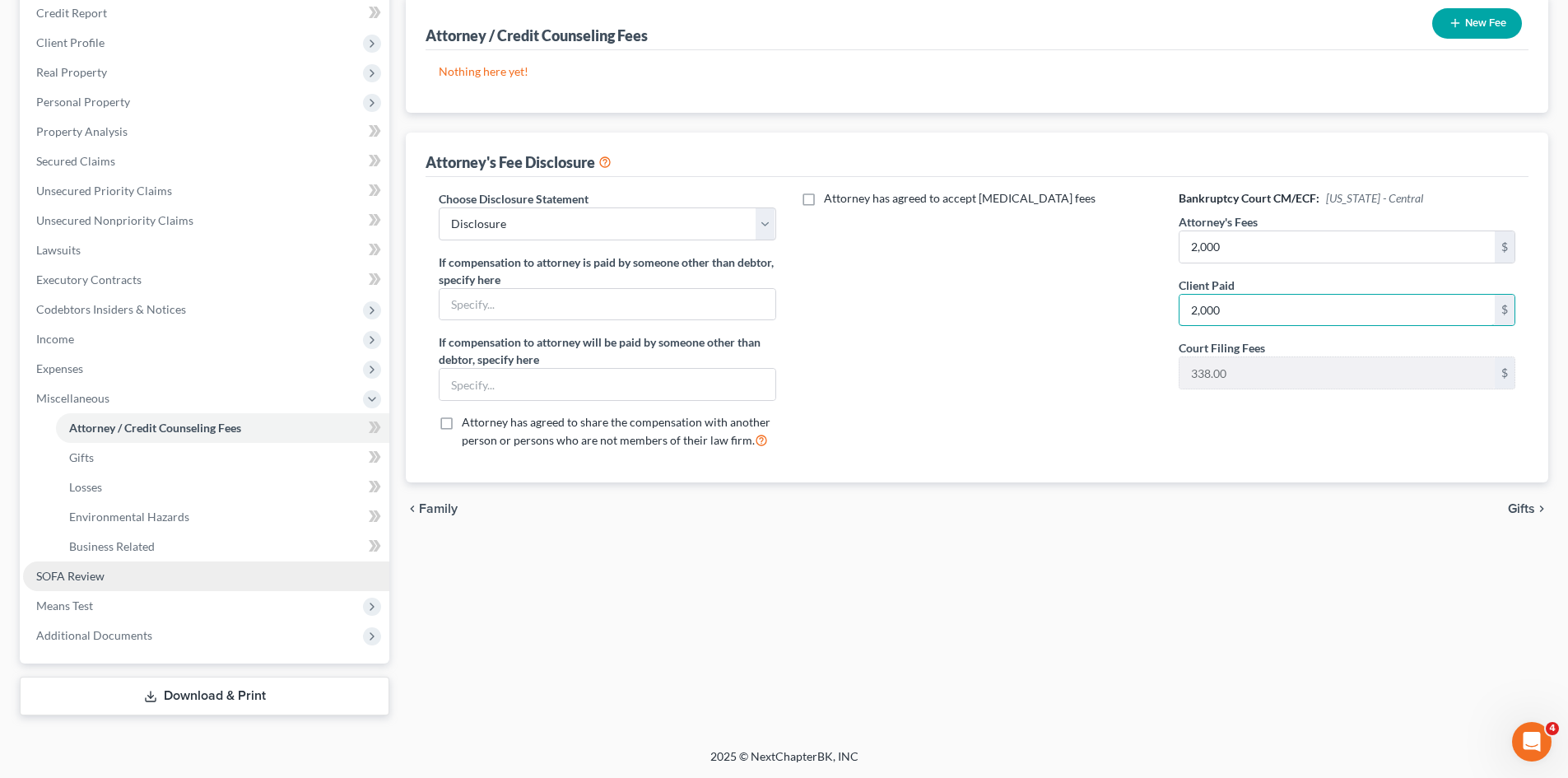
type input "2,000"
click at [78, 588] on link "SOFA Review" at bounding box center [206, 576] width 366 height 30
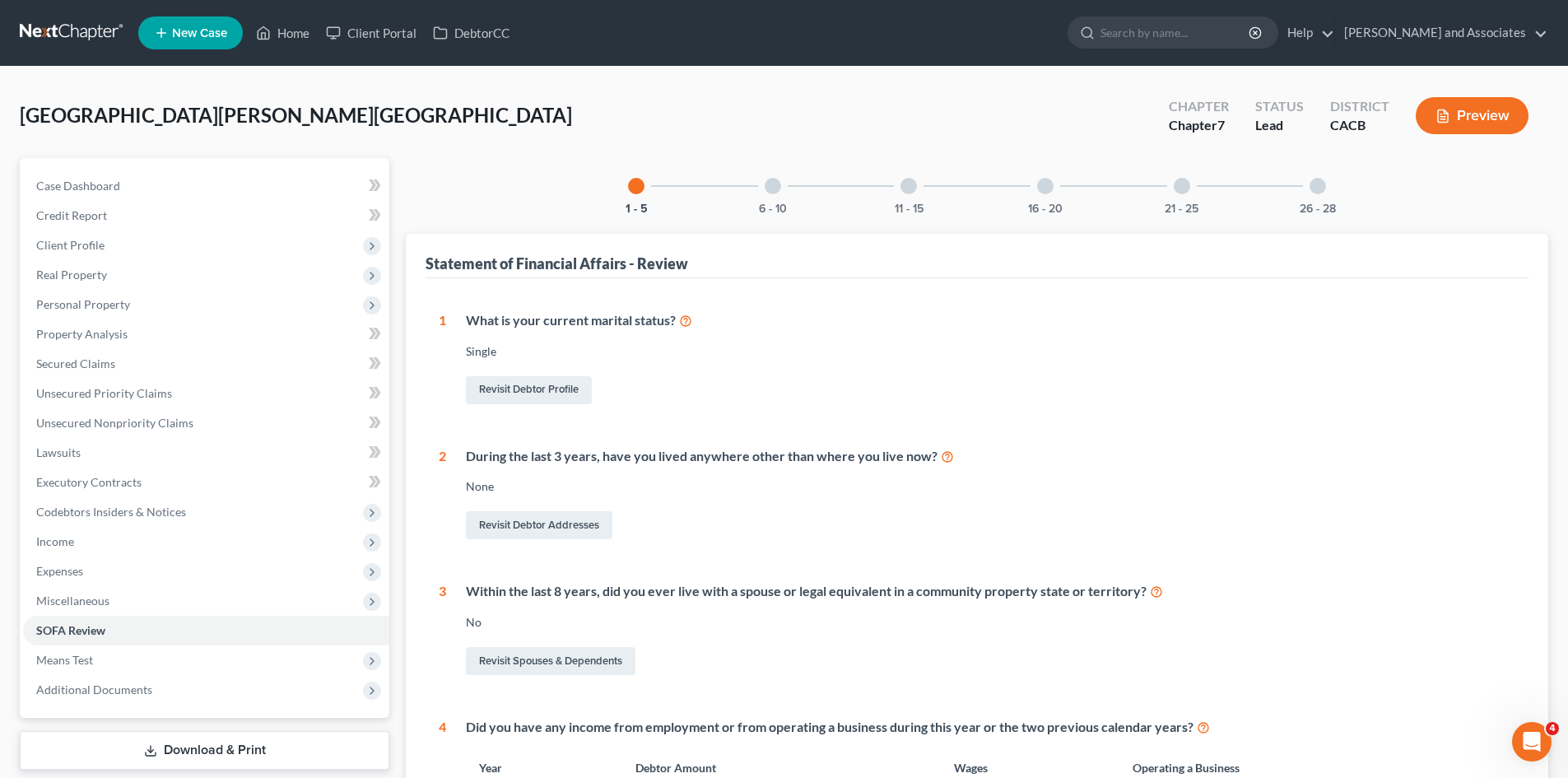
click at [765, 176] on div "6 - 10" at bounding box center [773, 186] width 56 height 56
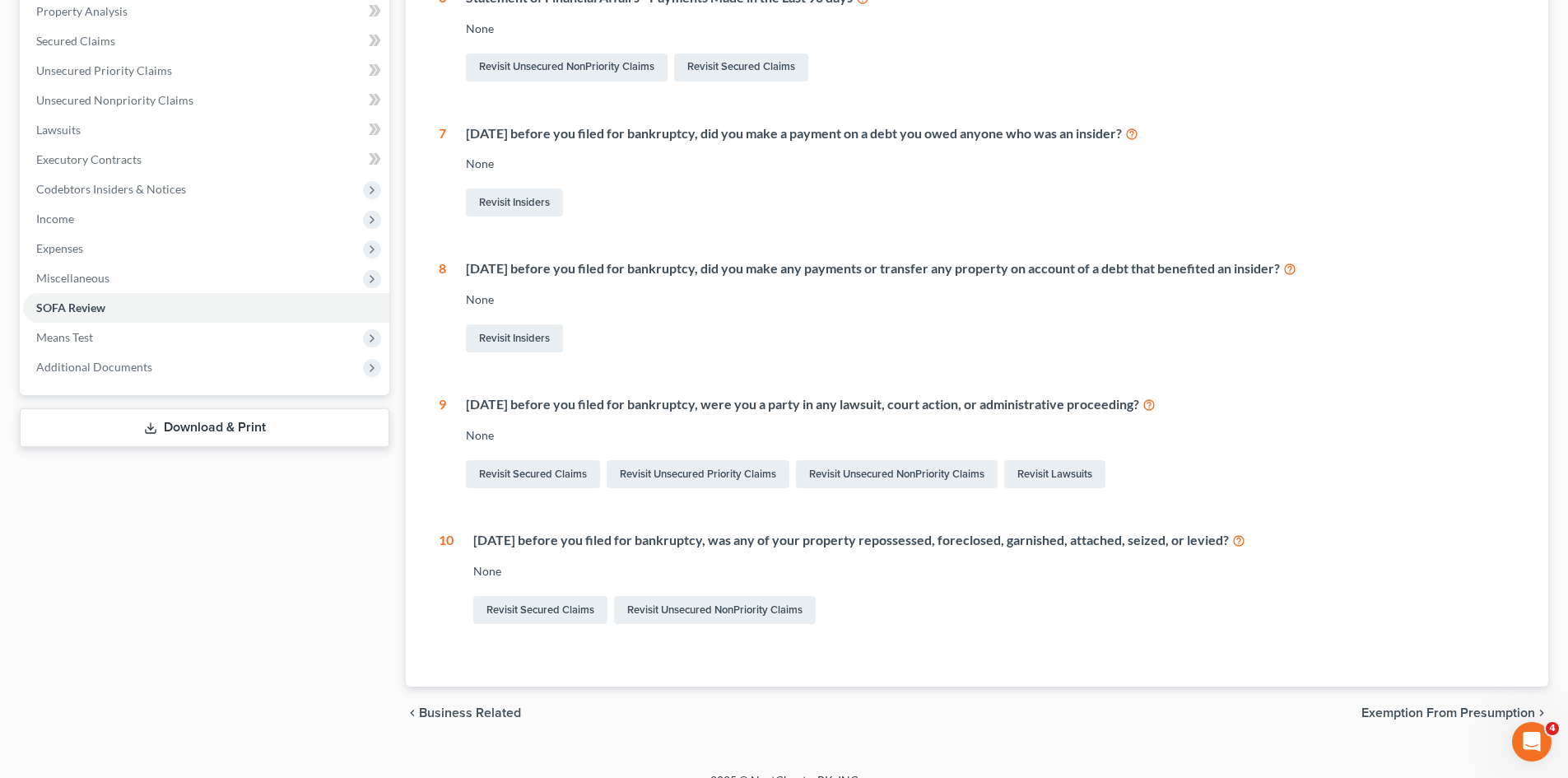
scroll to position [347, 0]
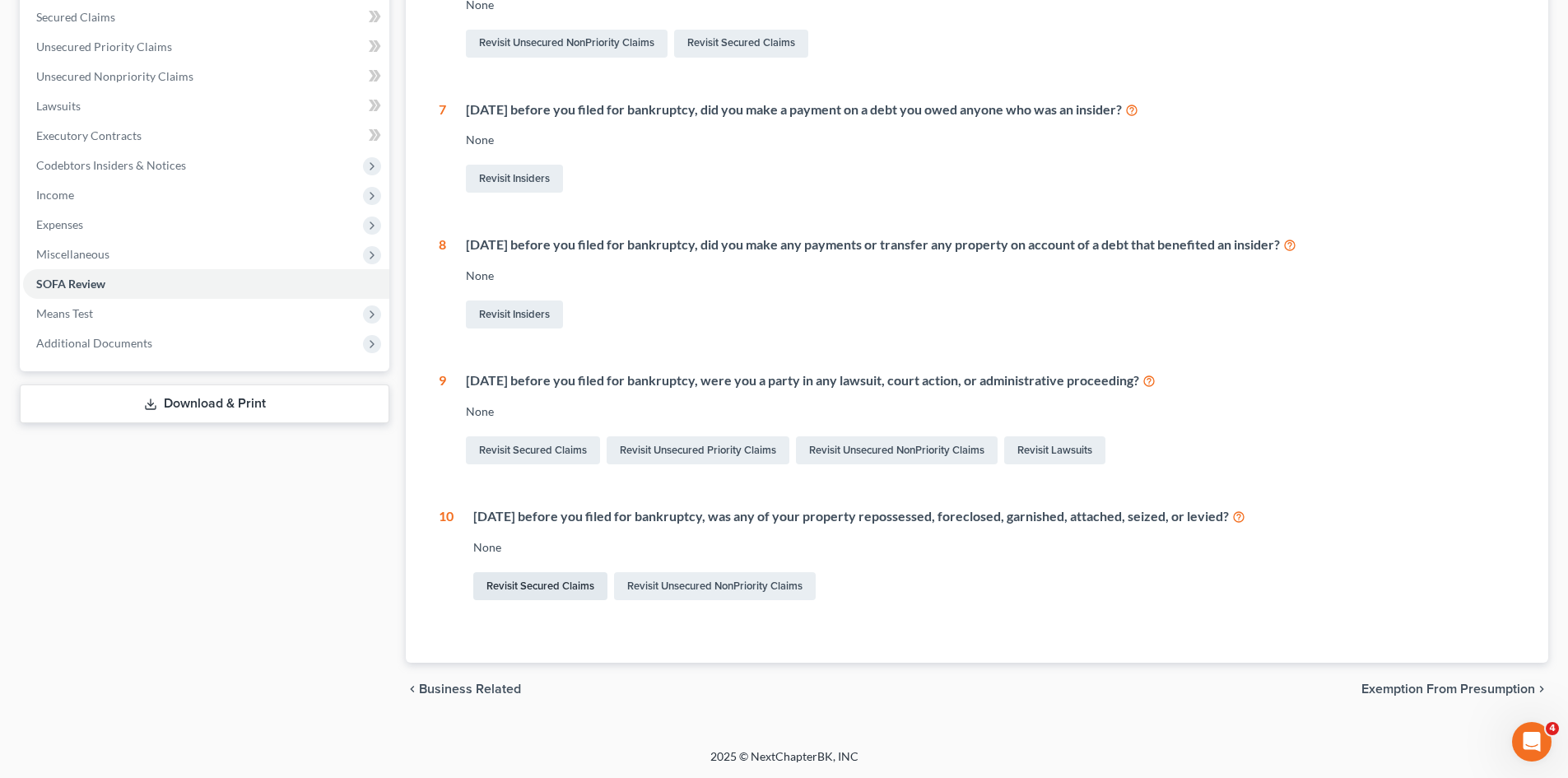
click at [557, 575] on link "Revisit Secured Claims" at bounding box center [540, 586] width 135 height 28
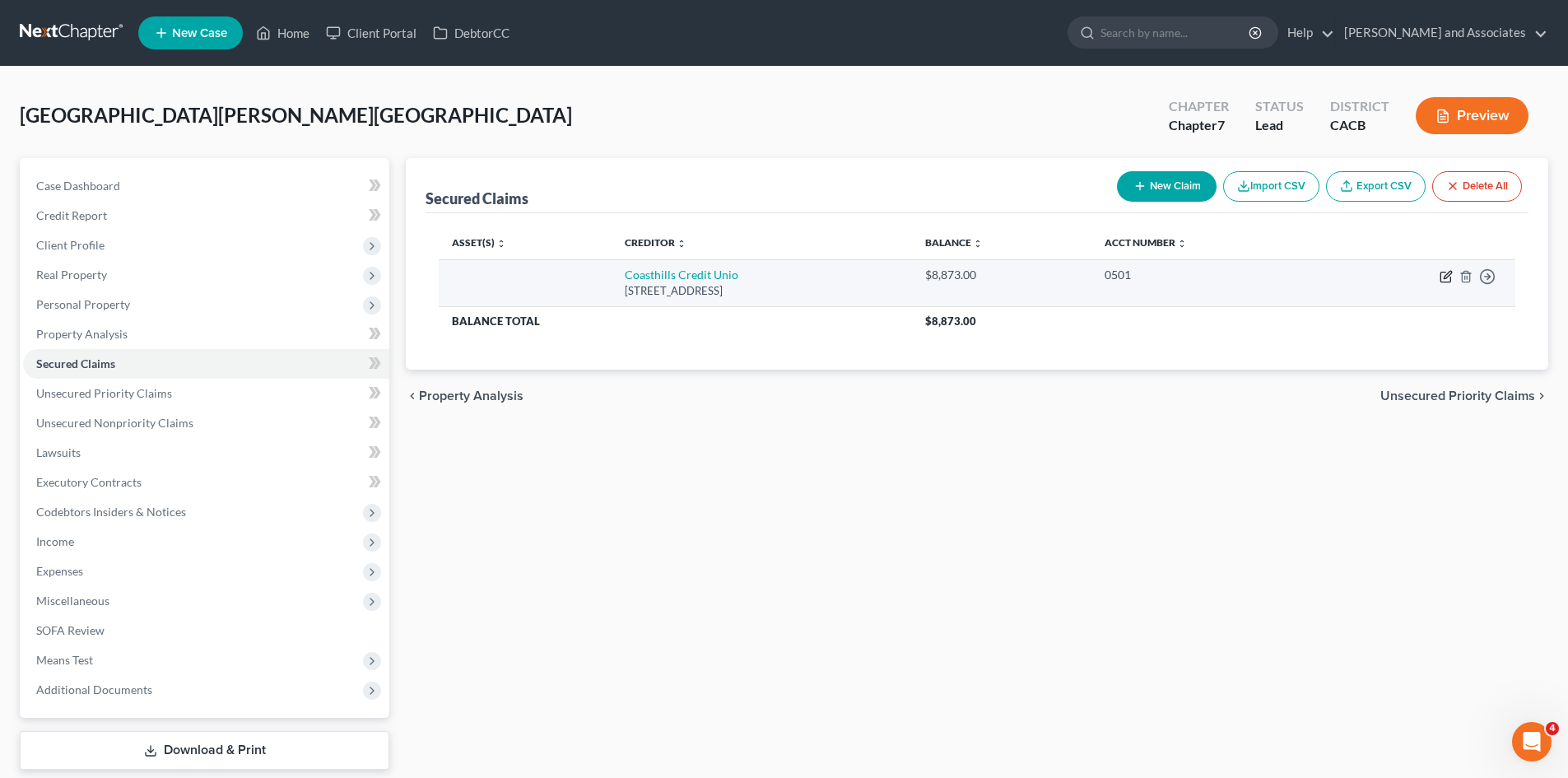
click at [1447, 276] on icon "button" at bounding box center [1446, 277] width 14 height 14
select select "4"
select select "0"
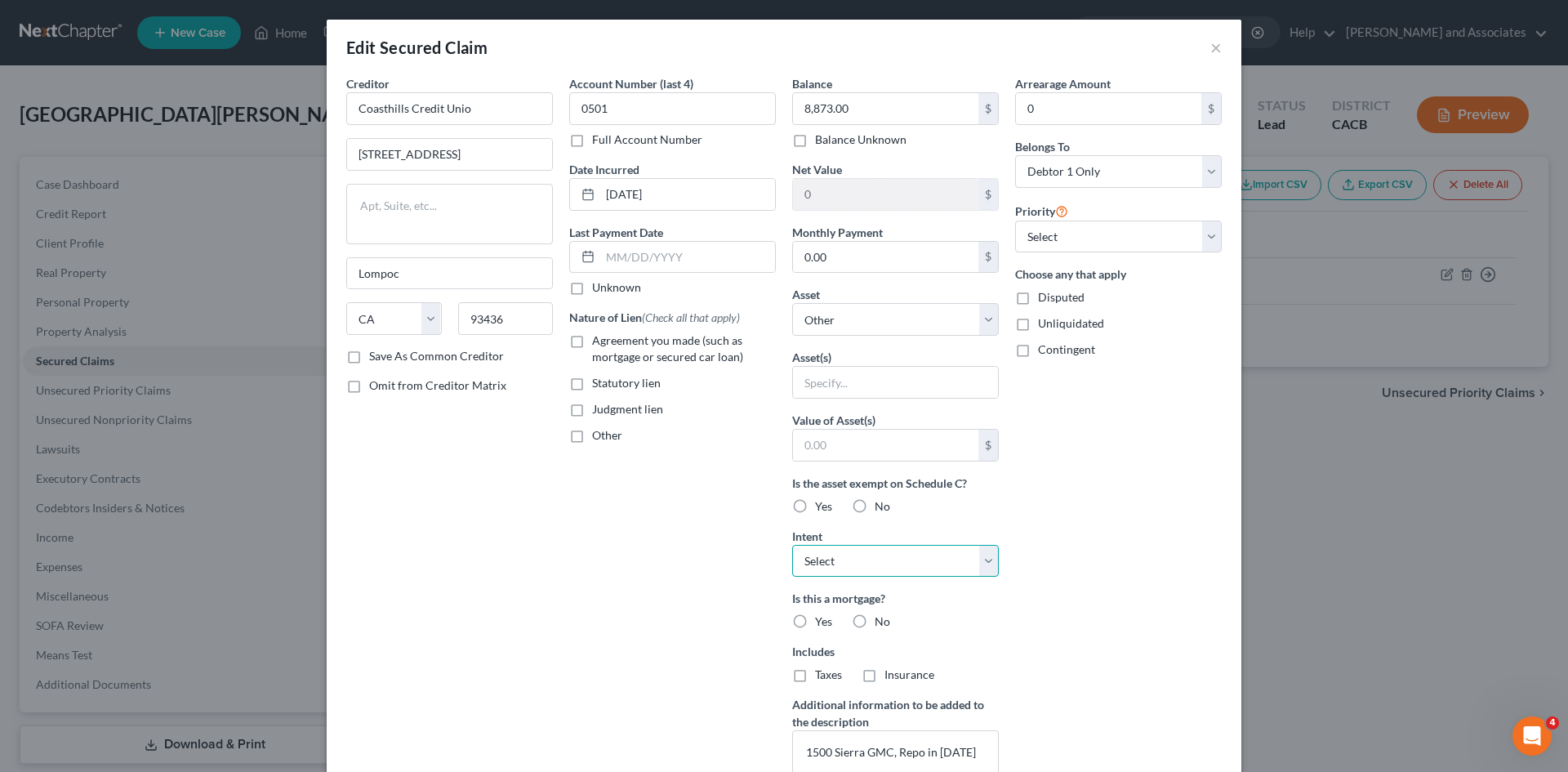
click at [862, 556] on select "Select Surrender Redeem Reaffirm Avoid Other" at bounding box center [896, 561] width 207 height 32
click at [1107, 551] on div "Arrearage Amount 0 $ Belongs To * Select Debtor 1 Only Debtor 2 Only Debtor 1 A…" at bounding box center [1118, 439] width 223 height 729
click at [1227, 39] on div "Edit Secured Claim ×" at bounding box center [784, 48] width 914 height 56
drag, startPoint x: 1200, startPoint y: 50, endPoint x: 1197, endPoint y: 71, distance: 21.2
click at [1199, 50] on div "Edit Secured Claim ×" at bounding box center [784, 48] width 914 height 56
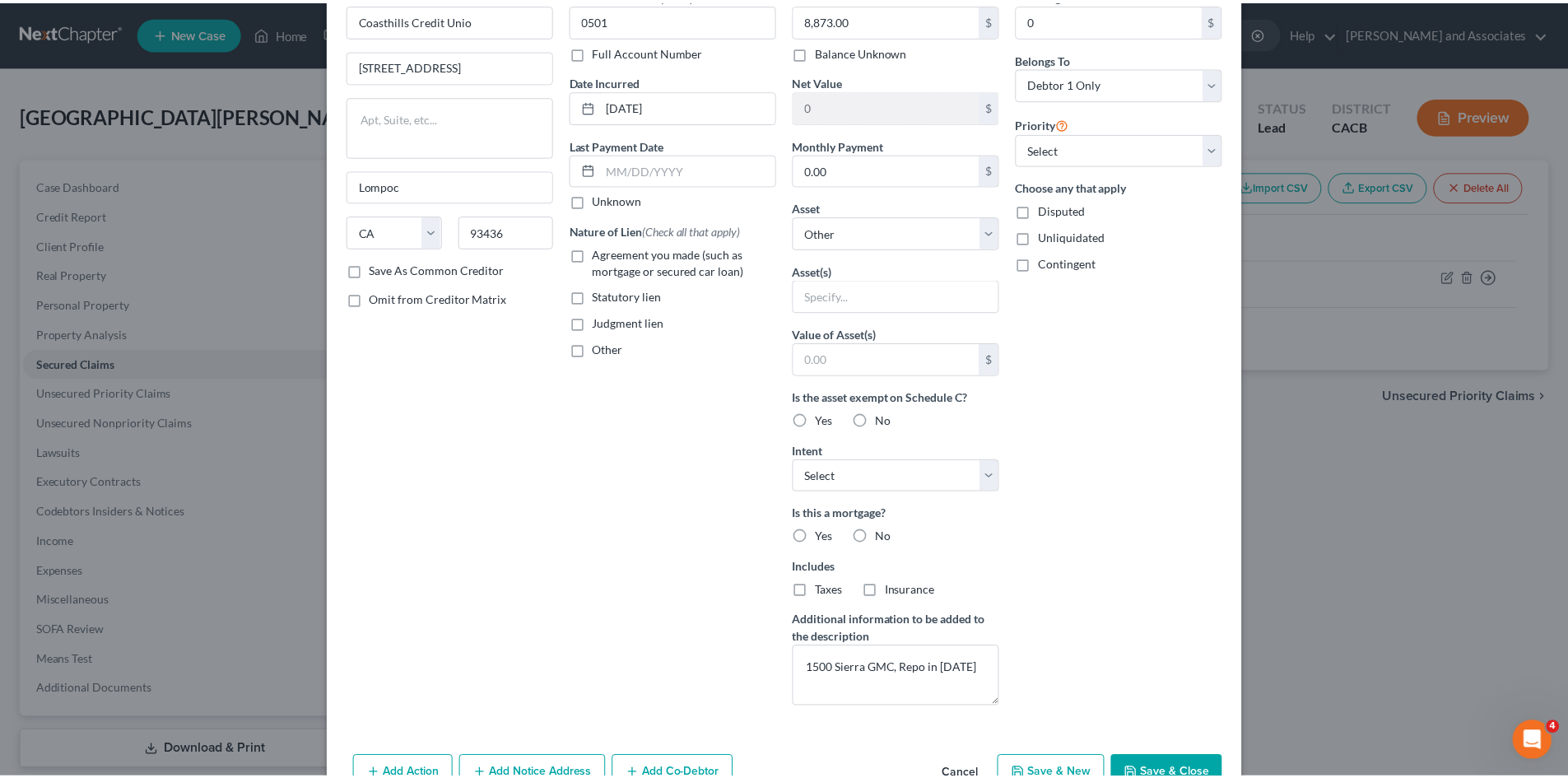
scroll to position [149, 0]
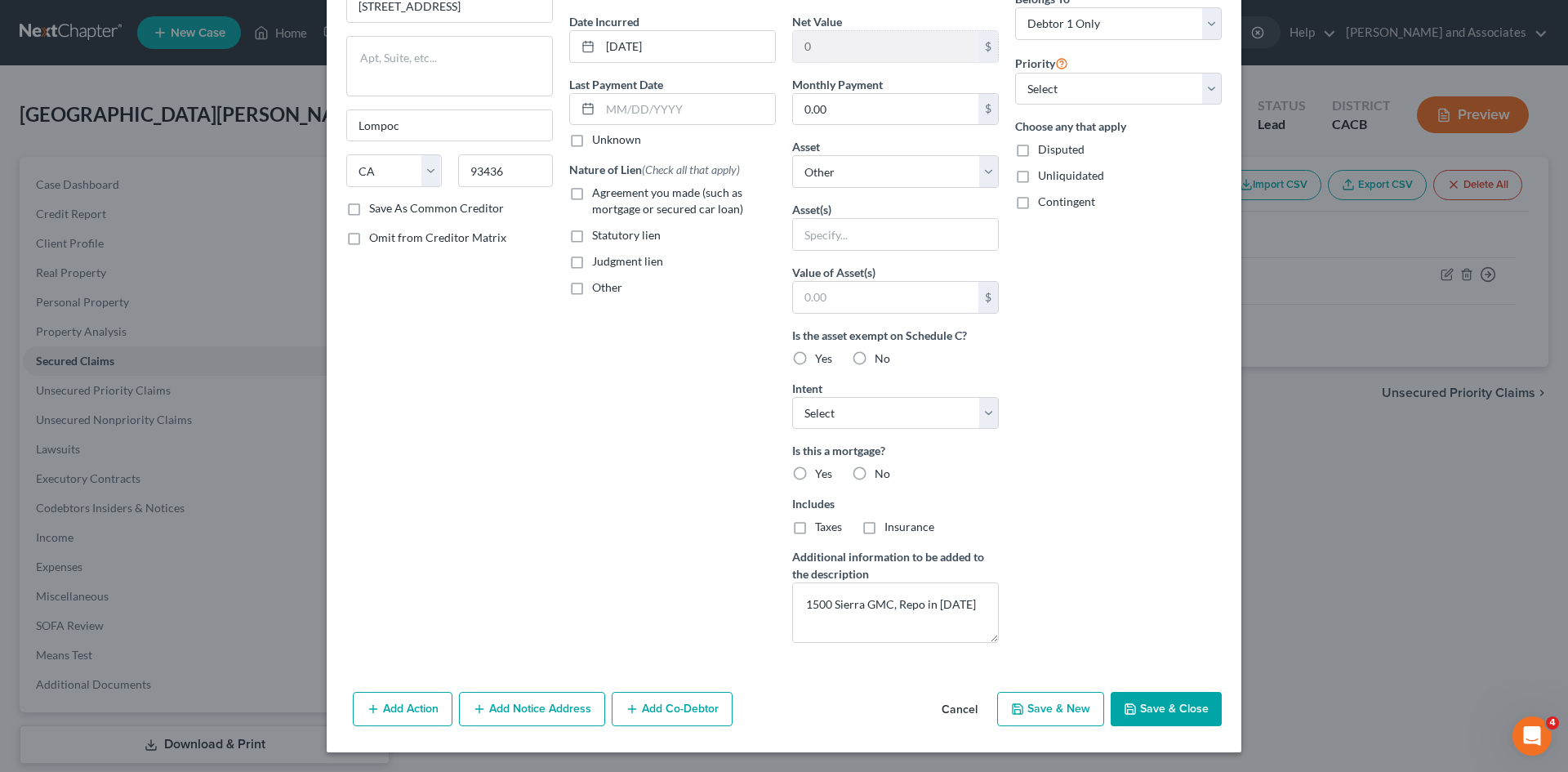
click at [957, 705] on button "Cancel" at bounding box center [959, 710] width 62 height 32
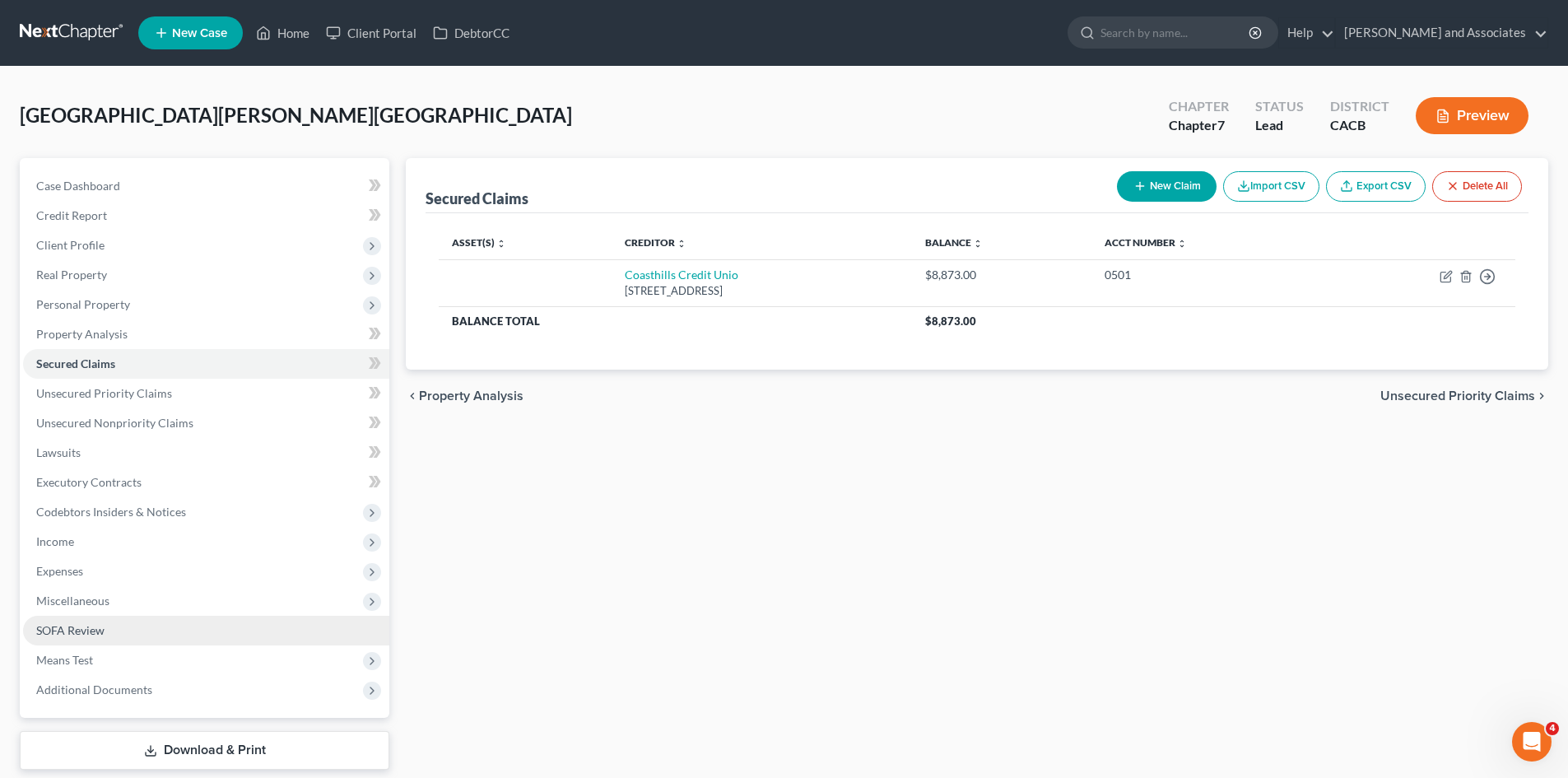
click at [117, 625] on link "SOFA Review" at bounding box center [206, 631] width 366 height 30
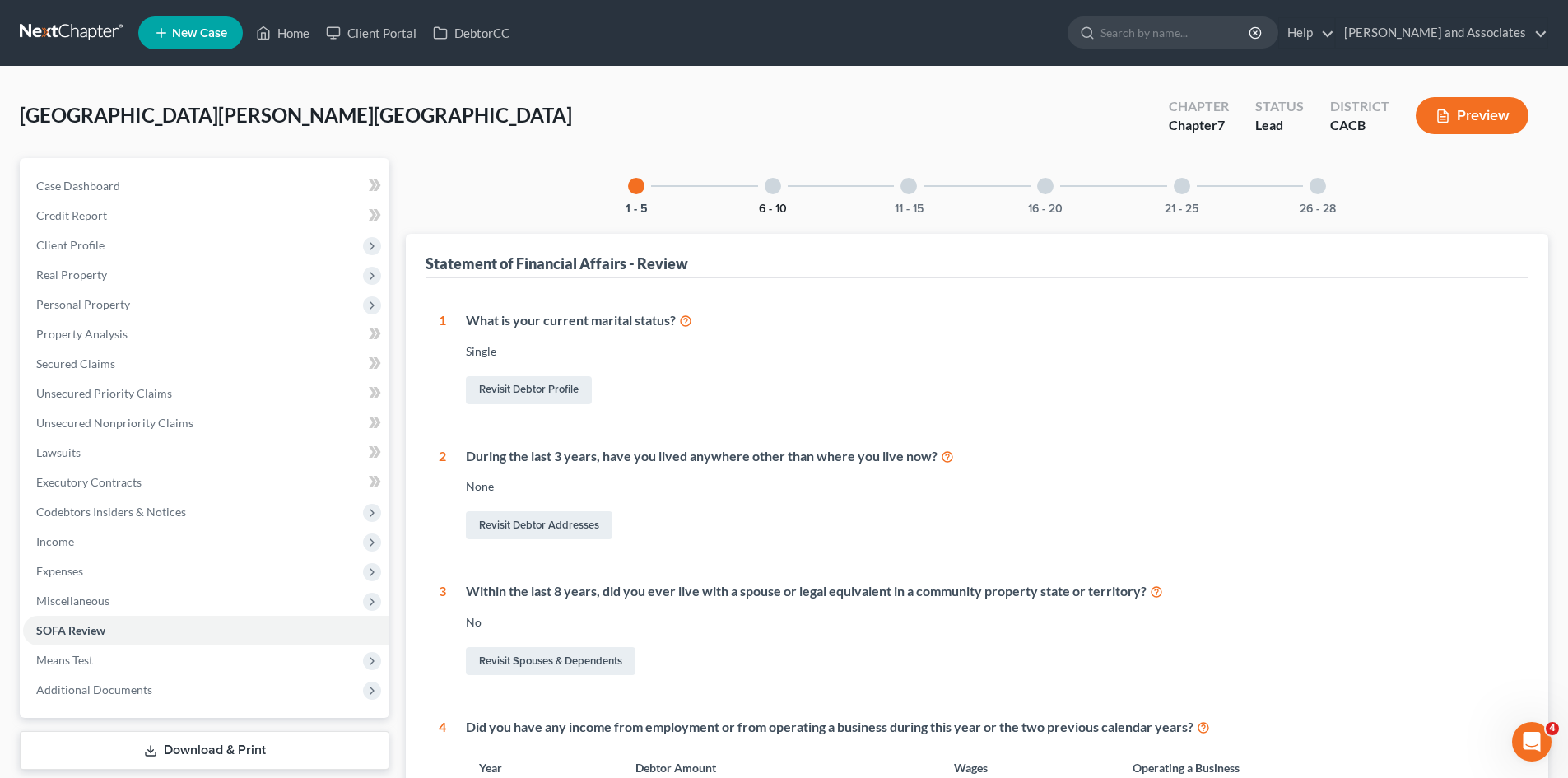
click at [778, 203] on button "6 - 10" at bounding box center [772, 209] width 28 height 12
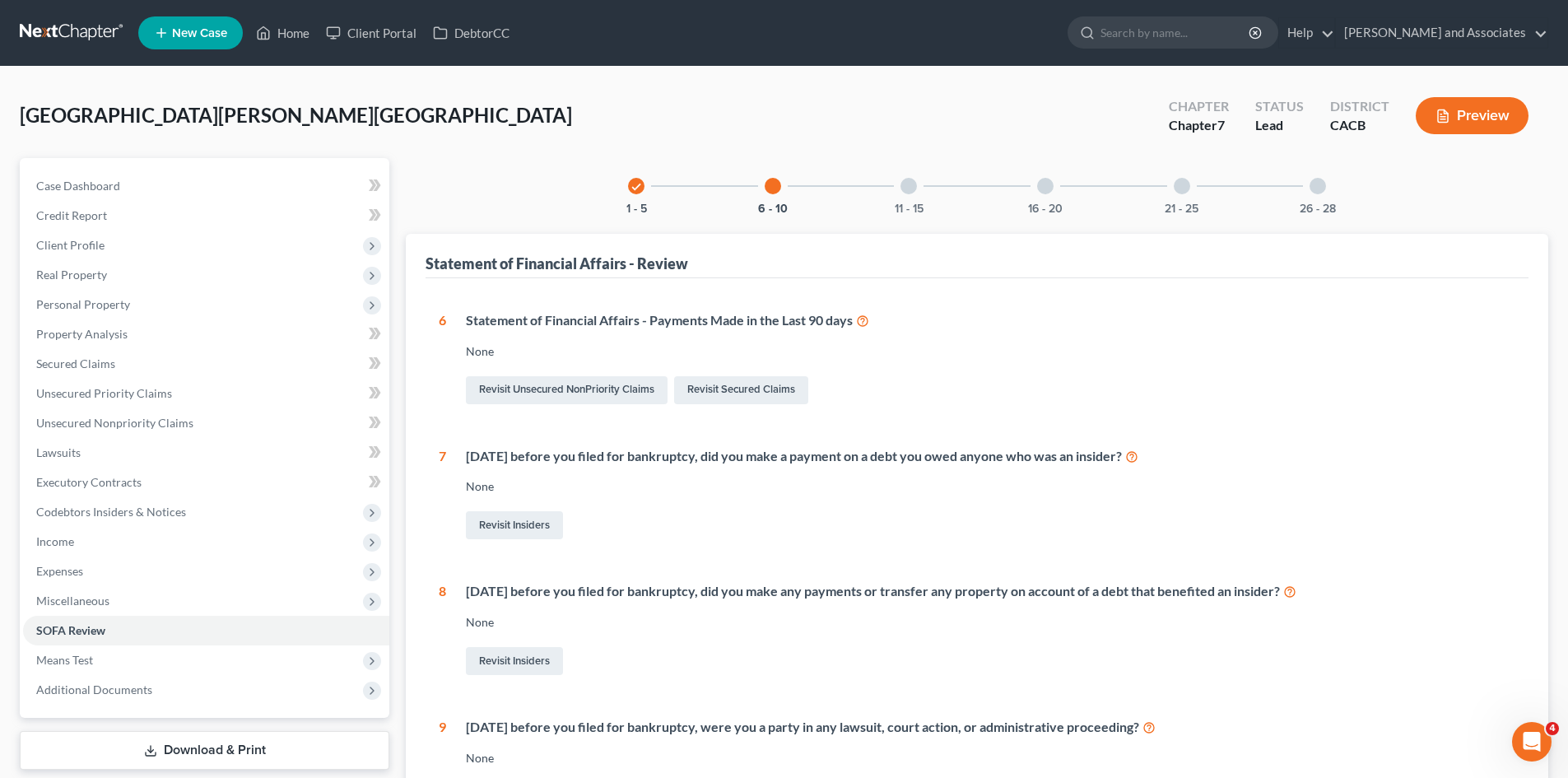
click at [928, 200] on div "11 - 15" at bounding box center [909, 186] width 56 height 56
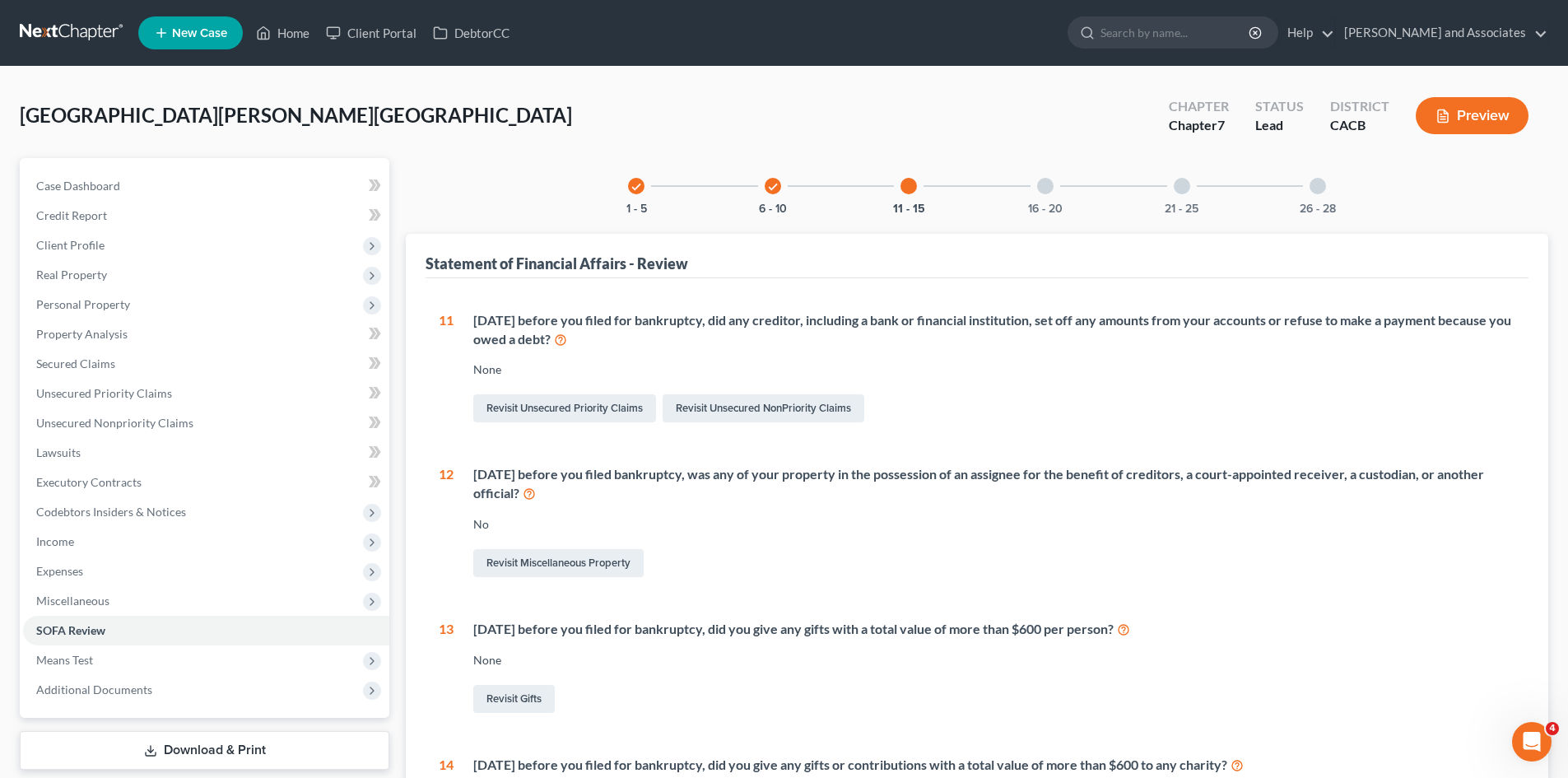
click at [1041, 180] on div at bounding box center [1045, 186] width 16 height 16
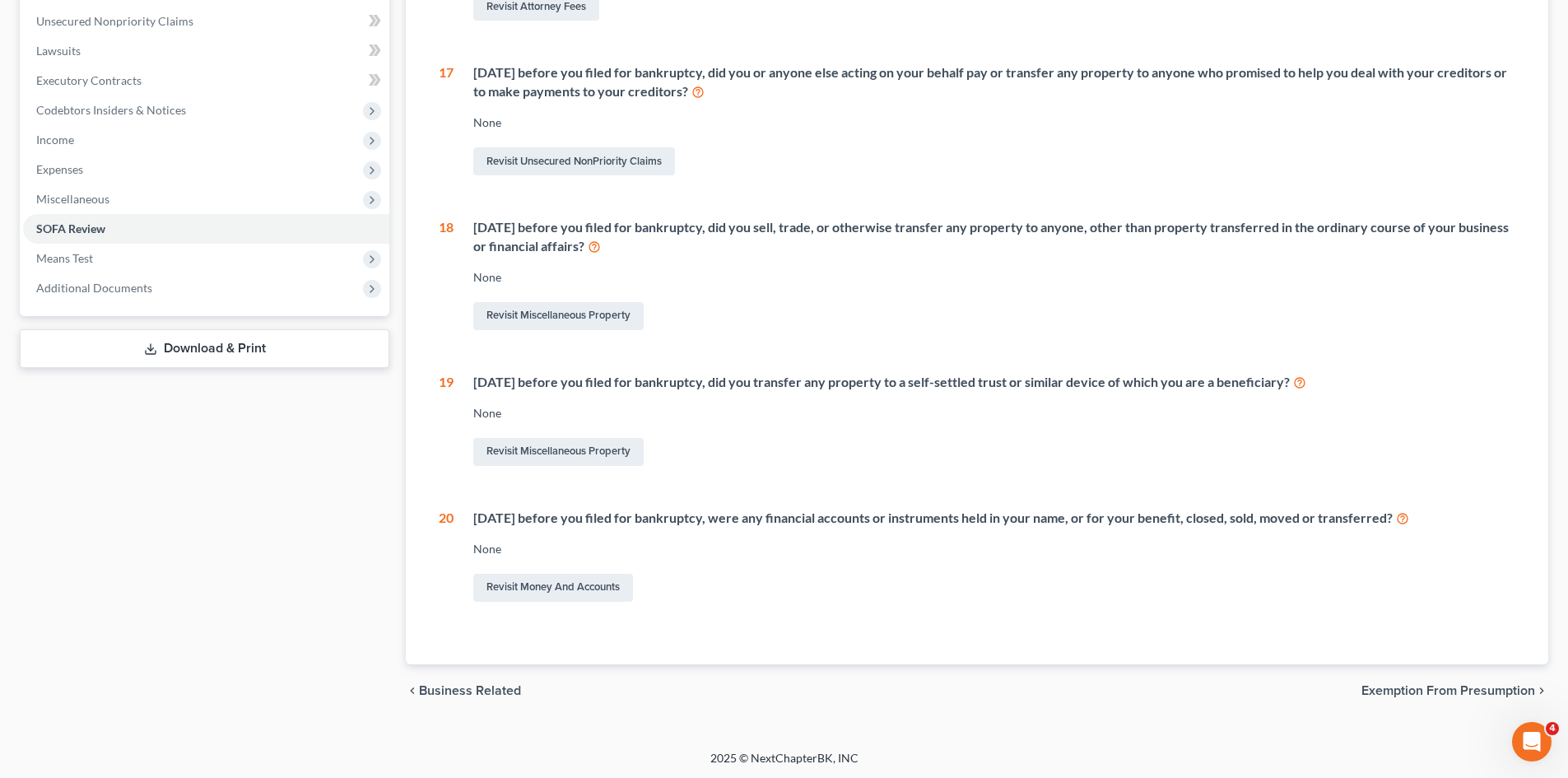
scroll to position [403, 0]
drag, startPoint x: 550, startPoint y: 590, endPoint x: 558, endPoint y: 584, distance: 10.0
click at [550, 590] on link "Revisit Money and Accounts" at bounding box center [553, 586] width 160 height 28
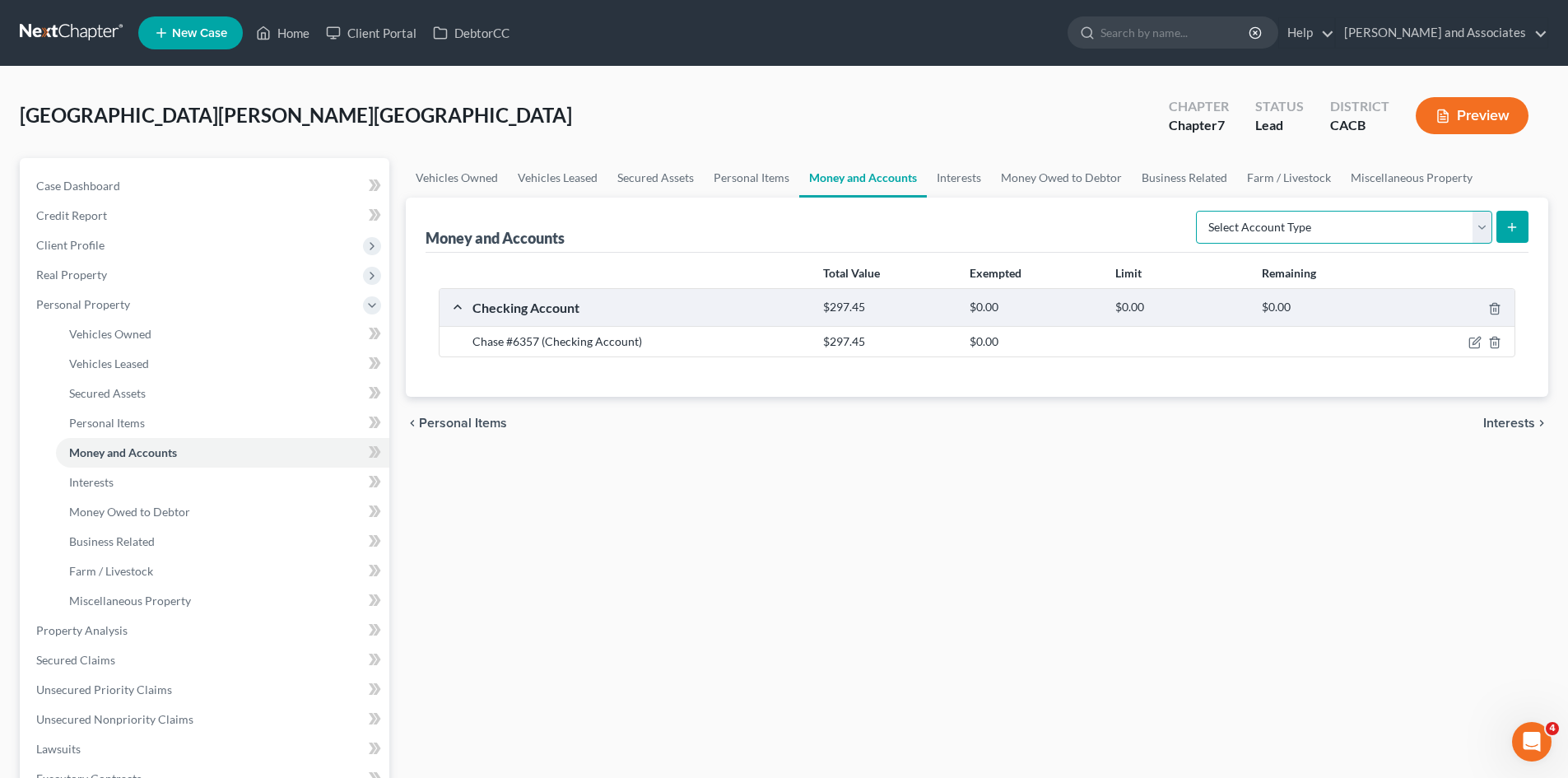
click at [1329, 217] on select "Select Account Type Brokerage Cash on Hand Certificates of Deposit Checking Acc…" at bounding box center [1344, 227] width 296 height 33
select select "checking"
click at [1199, 211] on select "Select Account Type Brokerage Cash on Hand Certificates of Deposit Checking Acc…" at bounding box center [1344, 227] width 296 height 33
click at [1501, 220] on button "submit" at bounding box center [1512, 227] width 33 height 33
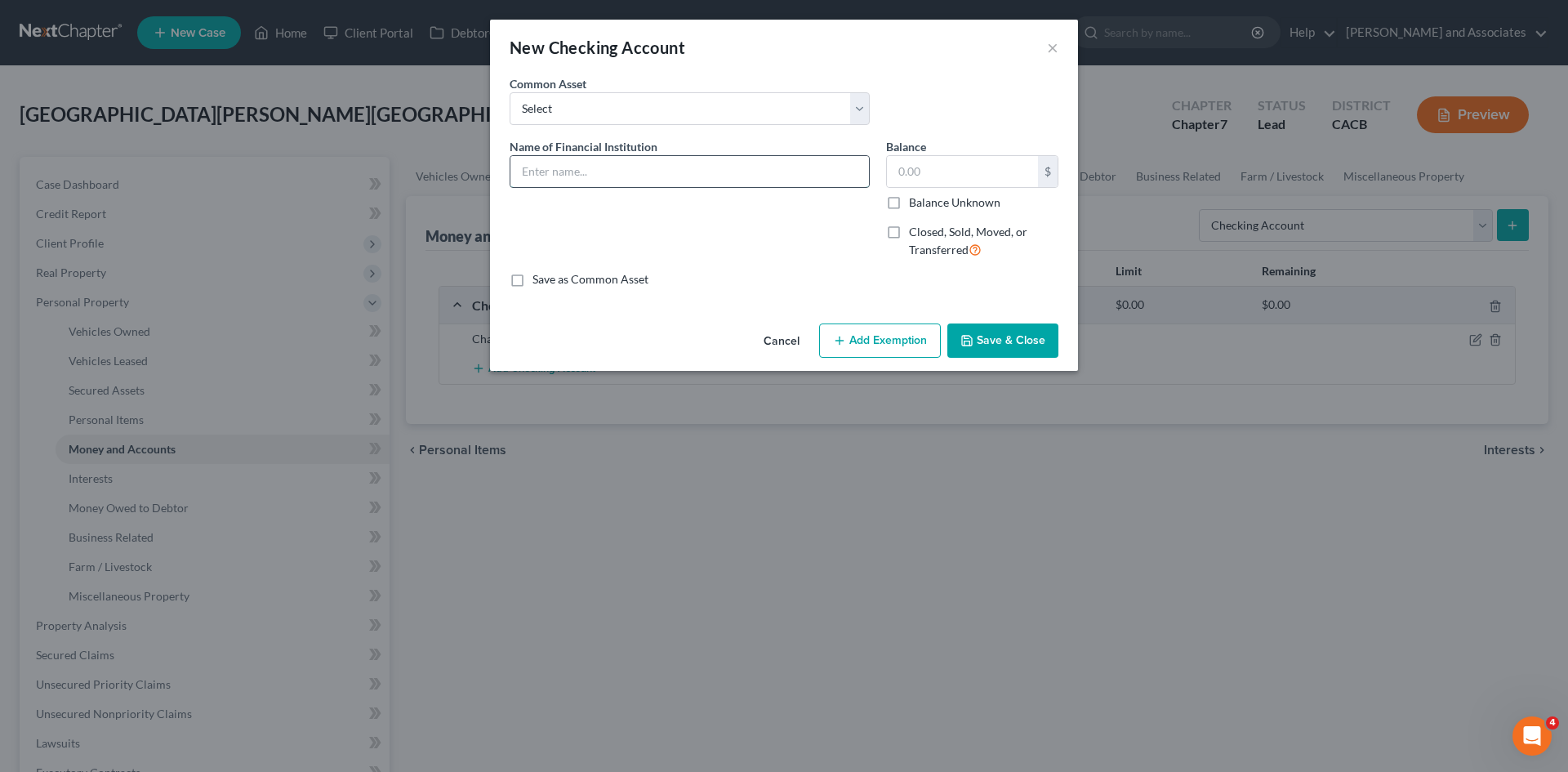
click at [719, 182] on input "text" at bounding box center [689, 171] width 359 height 31
type input "Bank of America CLOSED"
click at [909, 225] on label "Closed, Sold, Moved, or Transferred" at bounding box center [983, 241] width 150 height 35
click at [915, 225] on input "Closed, Sold, Moved, or Transferred" at bounding box center [921, 230] width 11 height 11
checkbox input "true"
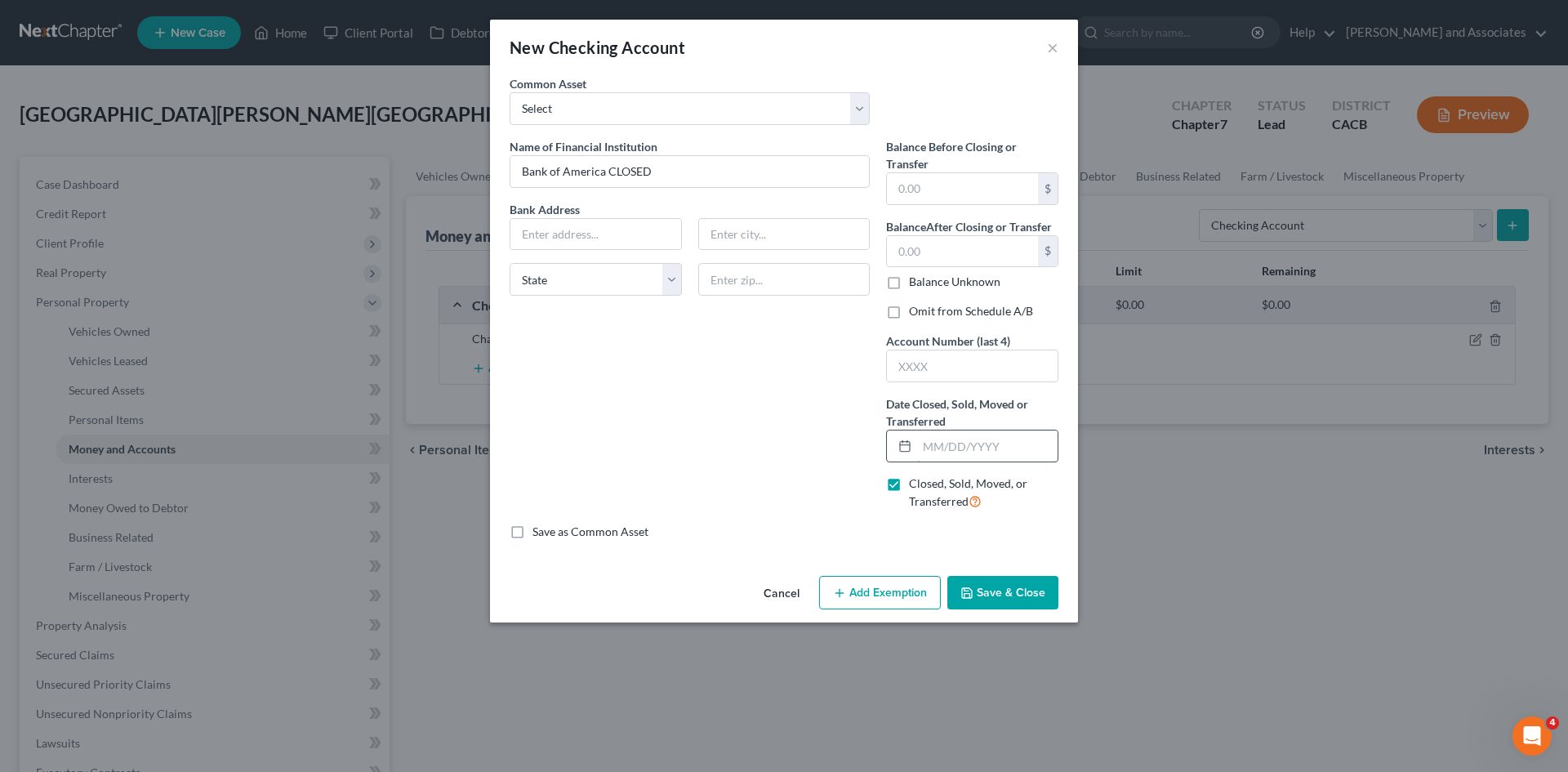
click at [960, 460] on input "text" at bounding box center [987, 446] width 141 height 31
click at [942, 444] on input "text" at bounding box center [987, 446] width 141 height 31
type input "[DATE]"
click at [968, 199] on input "text" at bounding box center [962, 188] width 152 height 31
drag, startPoint x: 1074, startPoint y: 538, endPoint x: 1061, endPoint y: 548, distance: 16.4
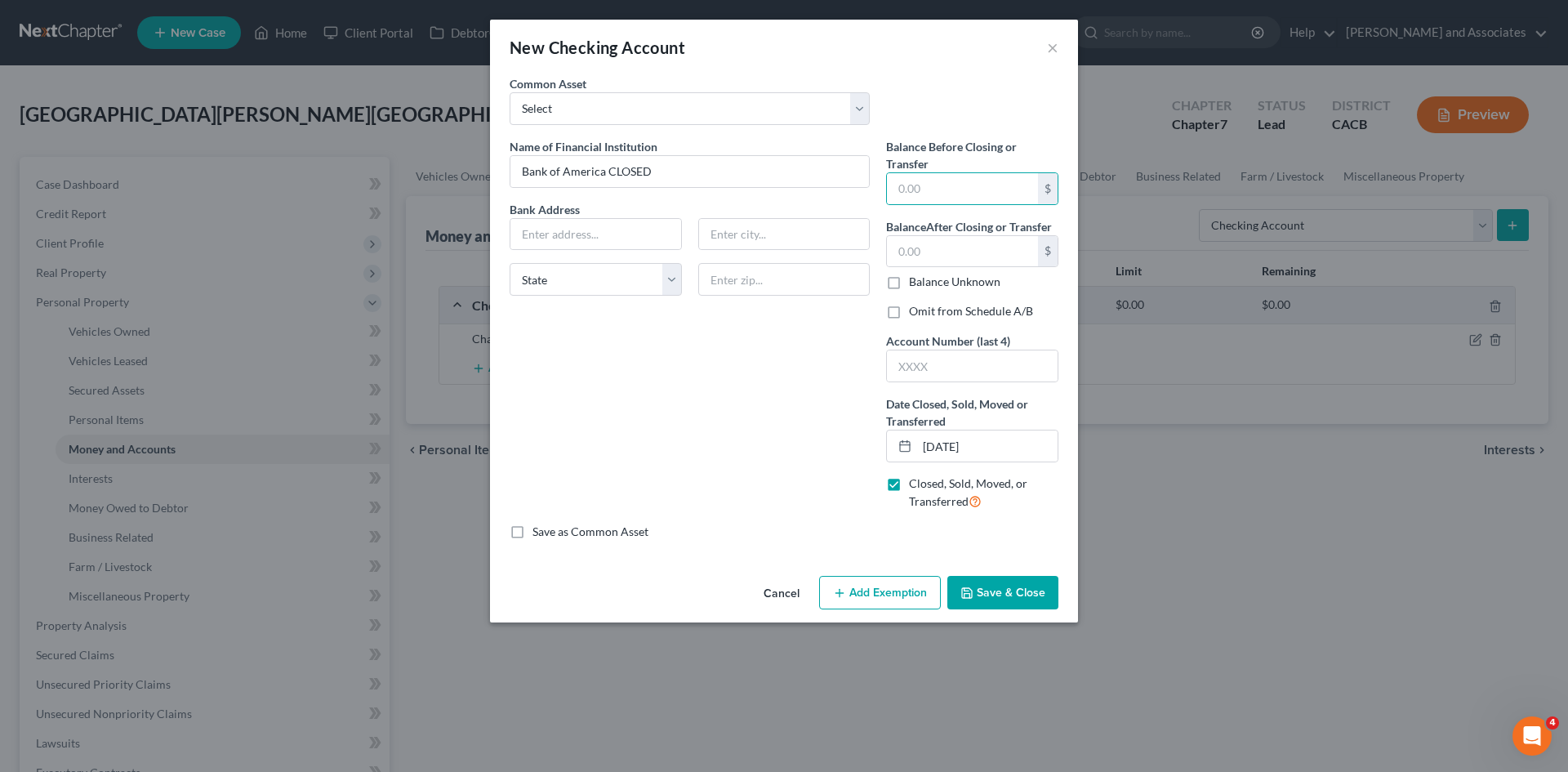
click at [1063, 546] on div "New Checking Account × An exemption set must first be selected from the Filing …" at bounding box center [784, 386] width 1568 height 772
click at [690, 499] on div "Name of Financial Institution * Bank of America CLOSED Bank Address State [US_S…" at bounding box center [689, 331] width 377 height 386
click at [769, 414] on div "Name of Financial Institution * Bank of America CLOSED Bank Address State [US_S…" at bounding box center [689, 331] width 377 height 386
click at [960, 364] on input "text" at bounding box center [972, 366] width 170 height 31
click at [909, 315] on label "Omit from Schedule A/B" at bounding box center [971, 311] width 124 height 16
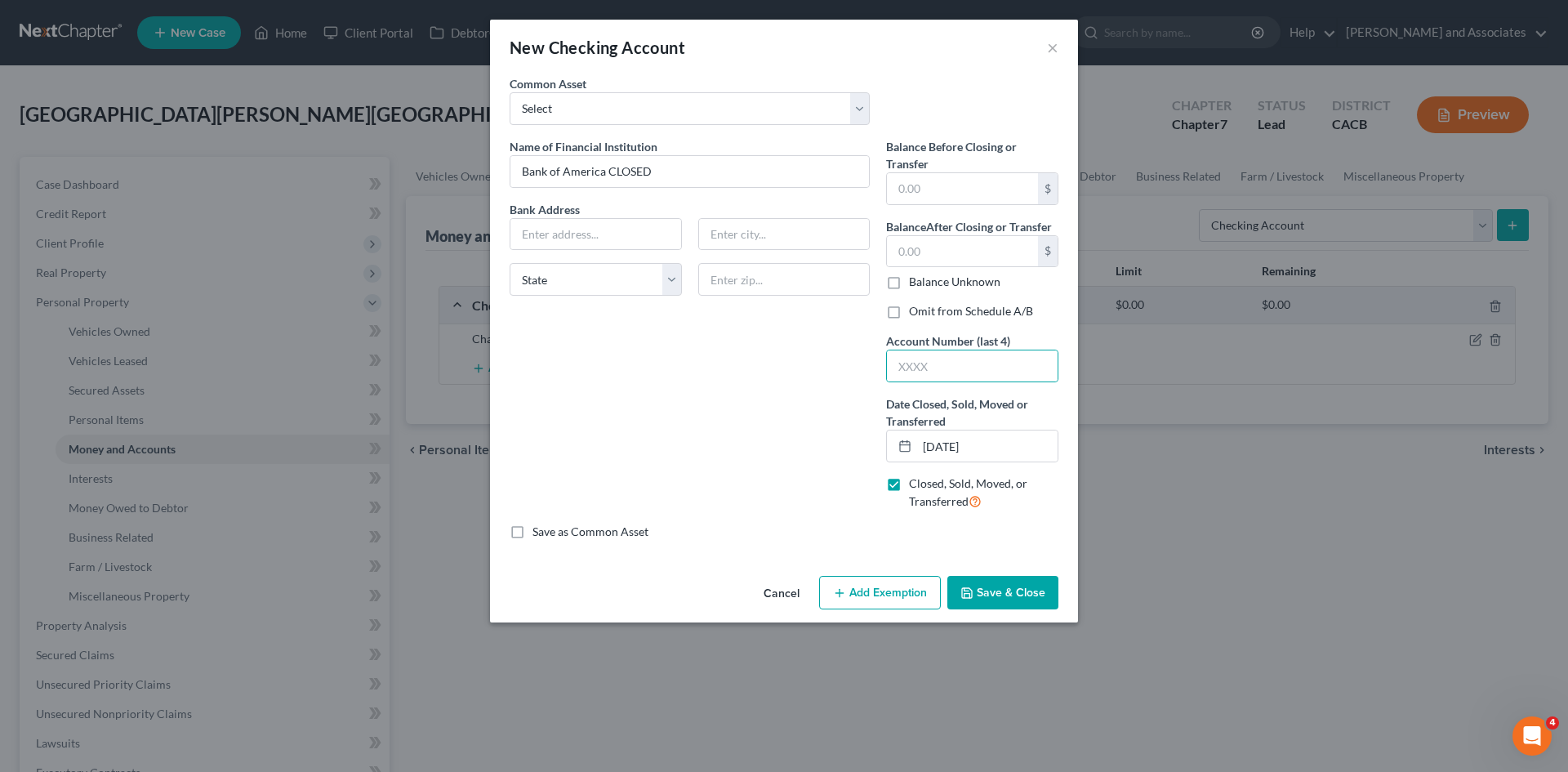
click at [915, 314] on input "Omit from Schedule A/B" at bounding box center [921, 308] width 11 height 11
checkbox input "true"
click at [909, 279] on label "Balance Unknown" at bounding box center [955, 282] width 91 height 16
click at [915, 279] on input "Balance Unknown" at bounding box center [921, 279] width 11 height 11
checkbox input "true"
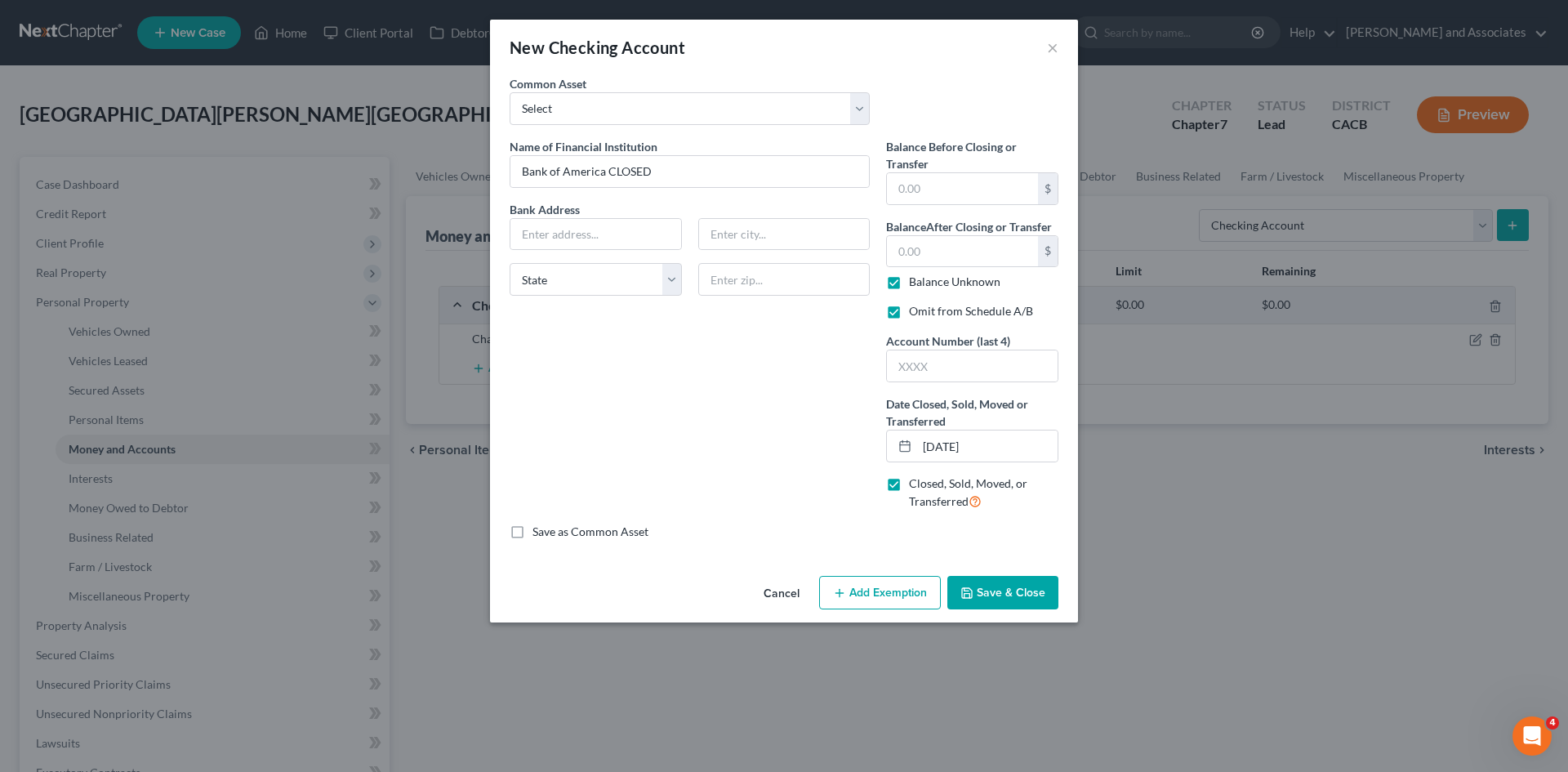
type input "0.00"
click at [602, 238] on input "text" at bounding box center [595, 234] width 170 height 31
paste input "[STREET_ADDRESS]"
drag, startPoint x: 676, startPoint y: 233, endPoint x: 615, endPoint y: 250, distance: 63.3
click at [615, 250] on div "[STREET_ADDRESS]" at bounding box center [596, 234] width 172 height 32
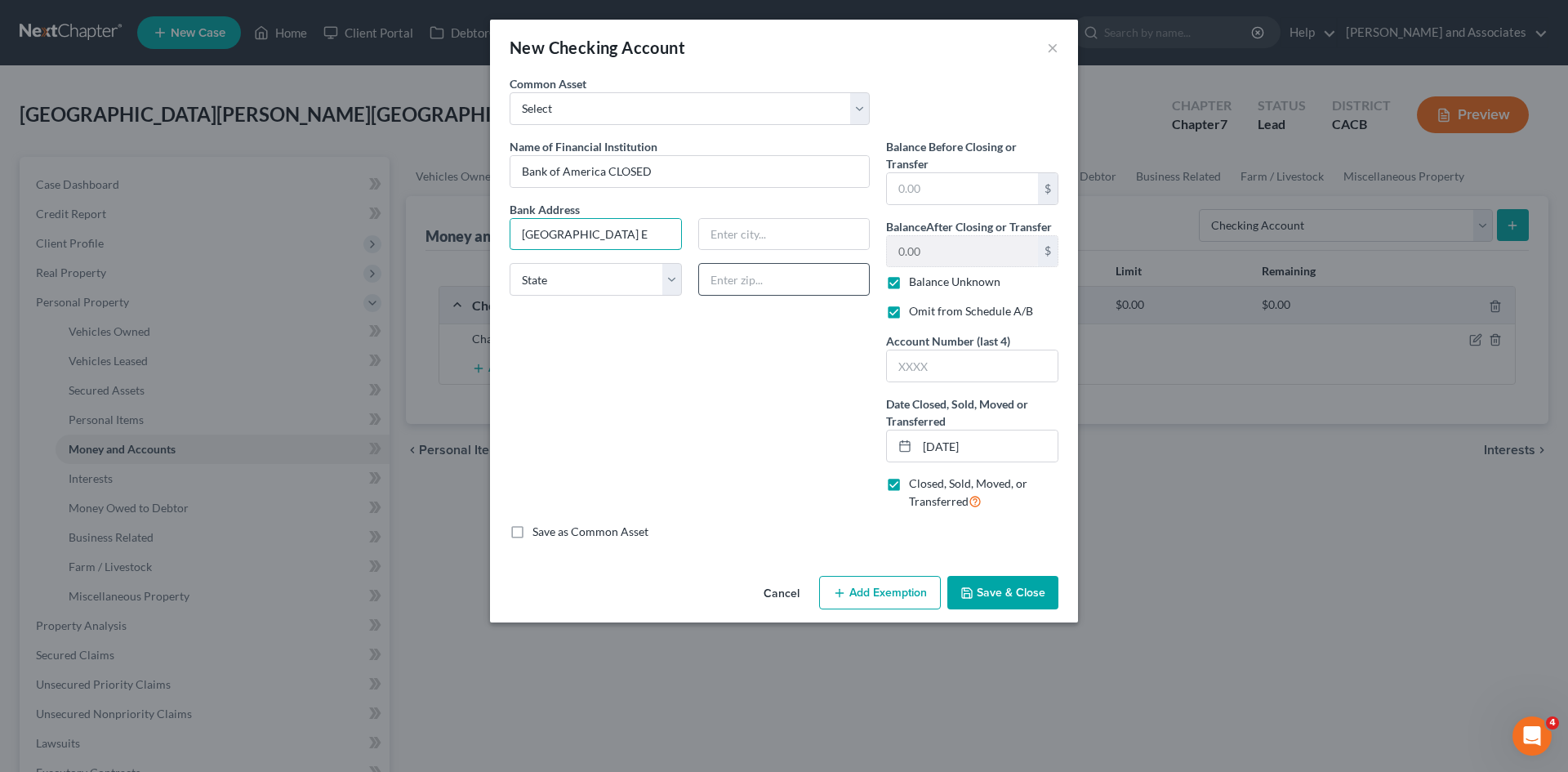
type input "[GEOGRAPHIC_DATA] E"
click at [819, 290] on input "text" at bounding box center [784, 279] width 172 height 32
type input "93454"
click at [753, 397] on div "Name of Financial Institution * Bank of America CLOSED Bank Address [GEOGRAPHIC…" at bounding box center [689, 331] width 377 height 386
type input "Santa [PERSON_NAME]"
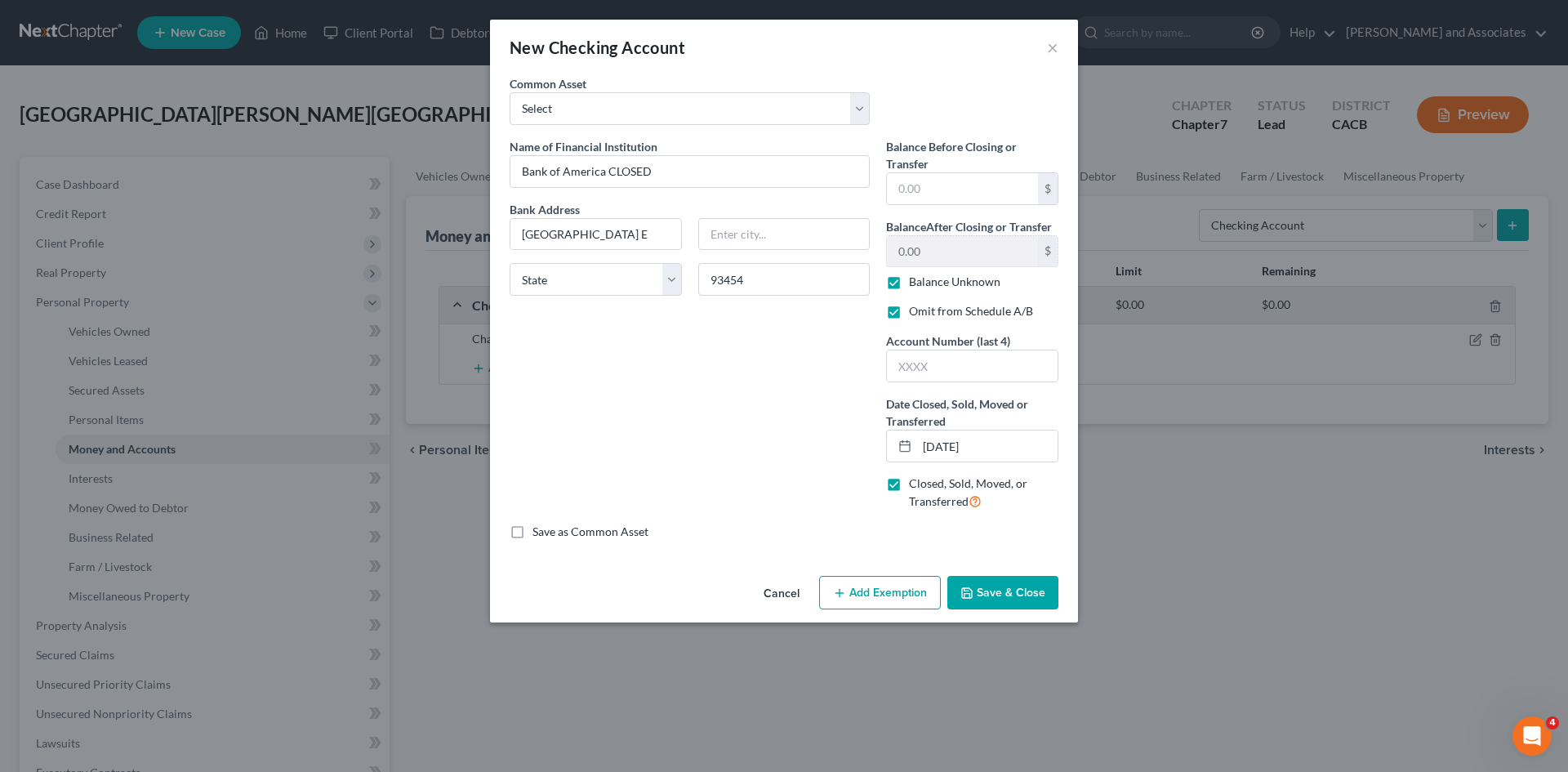
select select "4"
click at [1009, 584] on button "Save & Close" at bounding box center [1003, 593] width 111 height 34
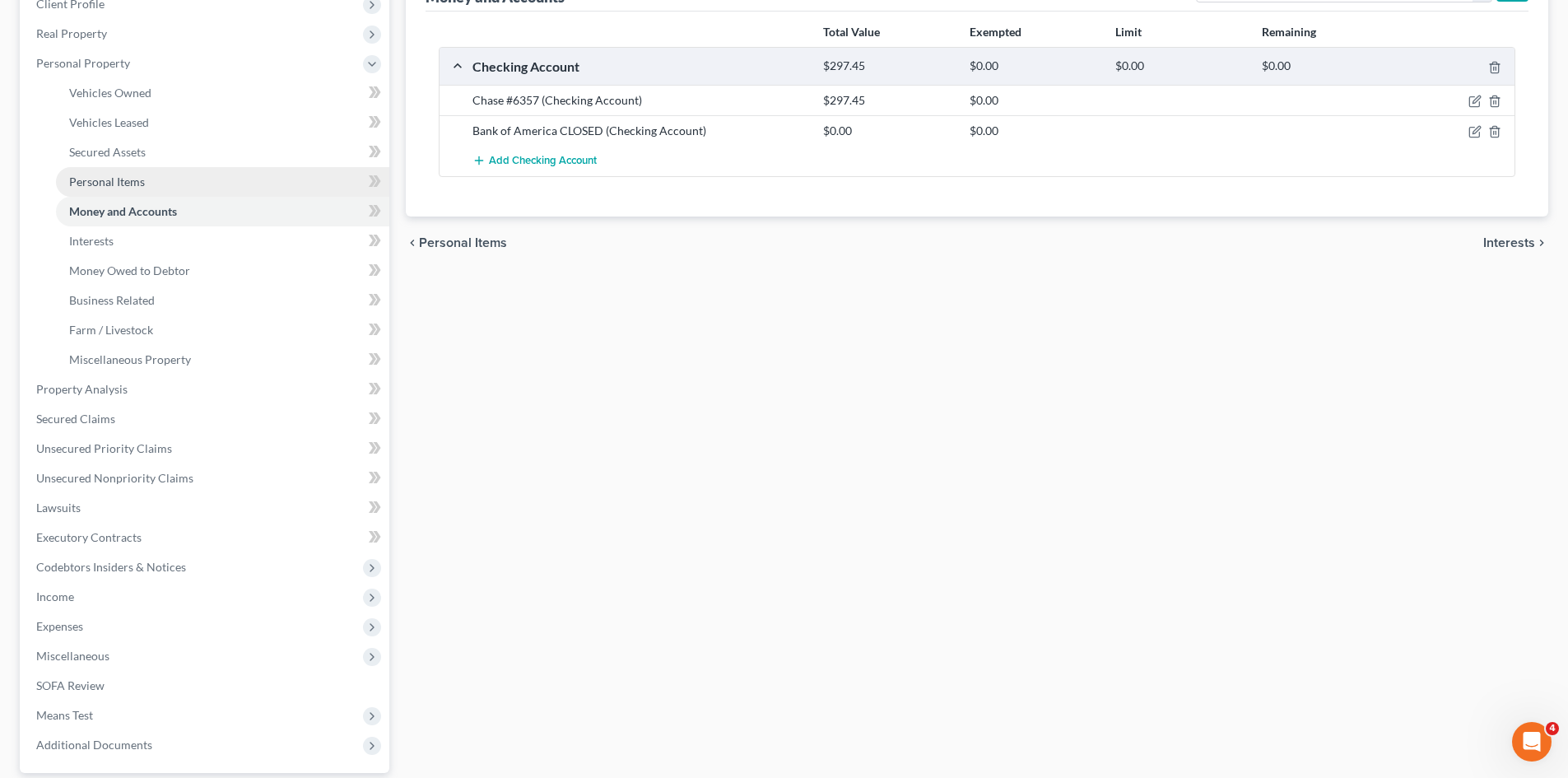
scroll to position [351, 0]
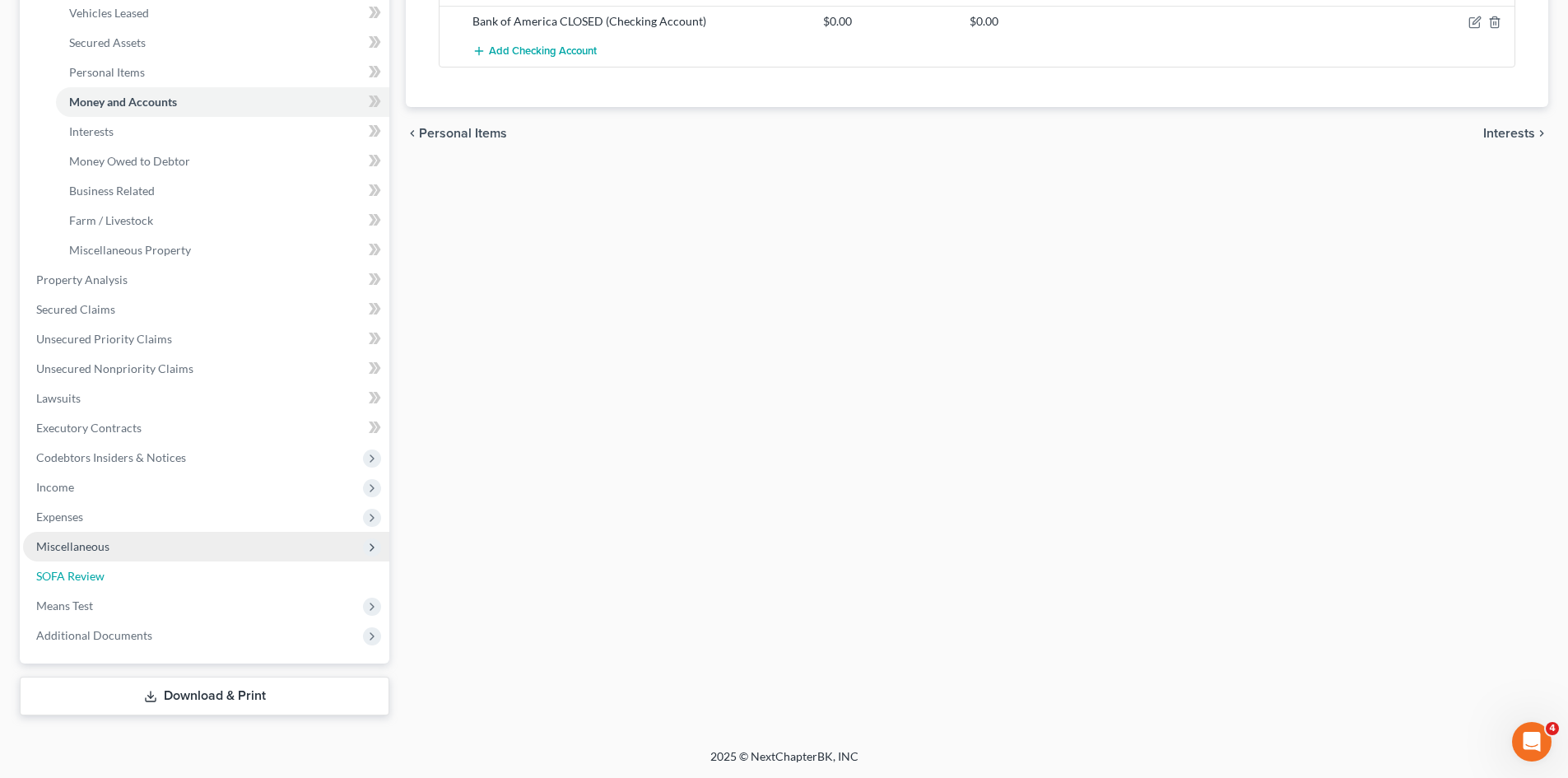
drag, startPoint x: 121, startPoint y: 569, endPoint x: 183, endPoint y: 560, distance: 62.6
click at [121, 569] on link "SOFA Review" at bounding box center [206, 576] width 366 height 30
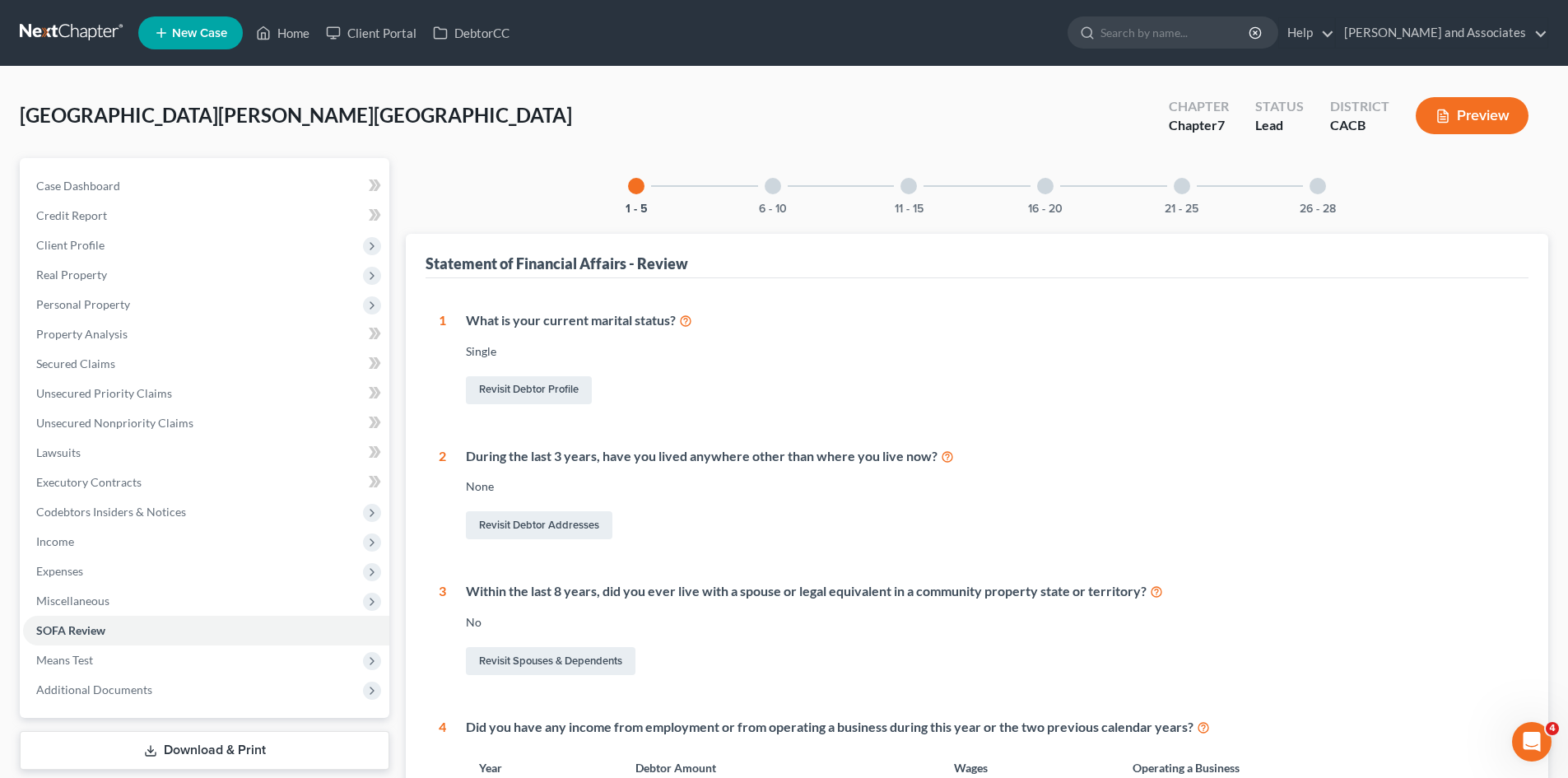
click at [1306, 187] on div "26 - 28" at bounding box center [1318, 186] width 56 height 56
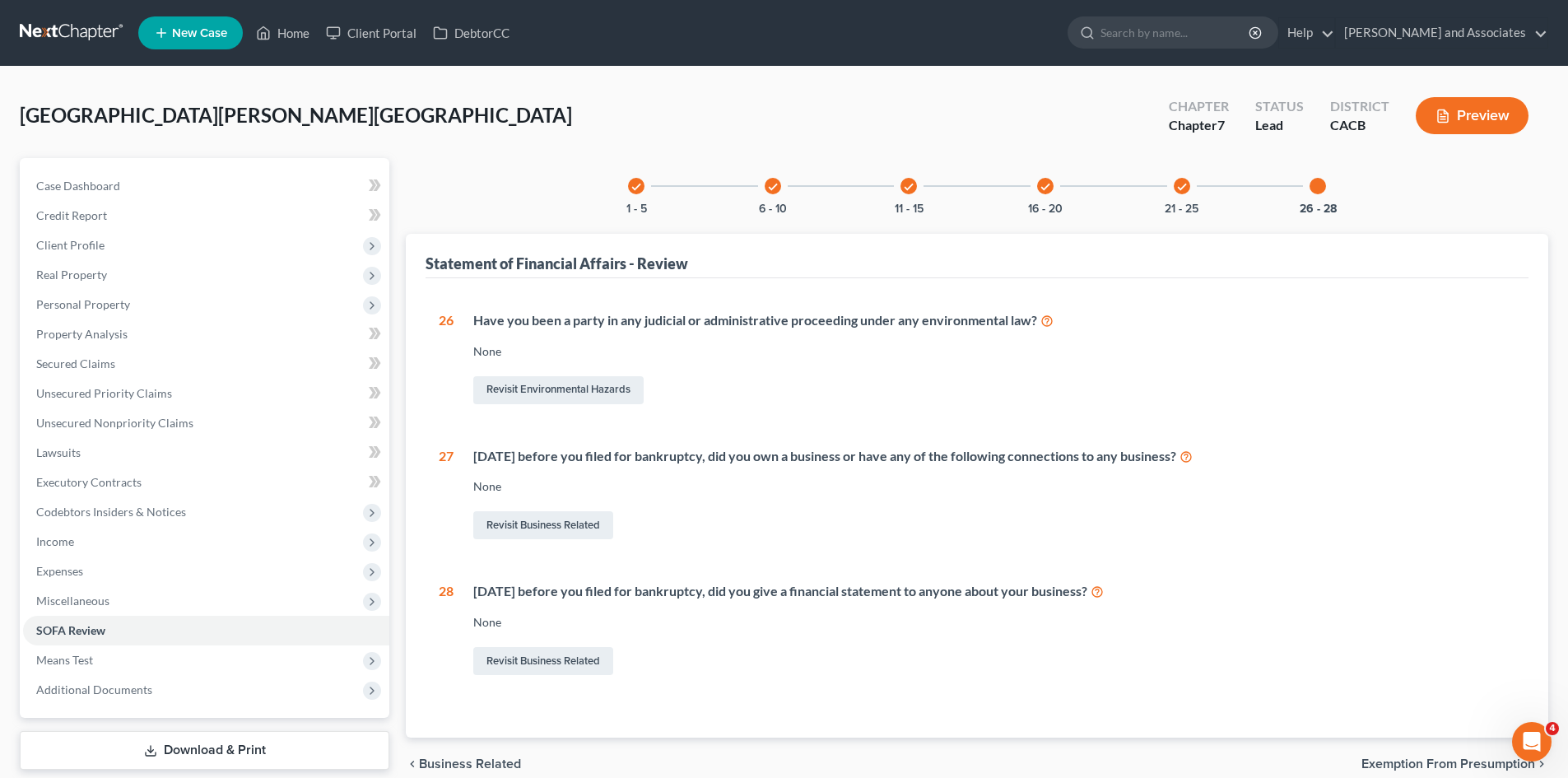
click at [1165, 191] on div "check 21 - 25" at bounding box center [1181, 186] width 56 height 56
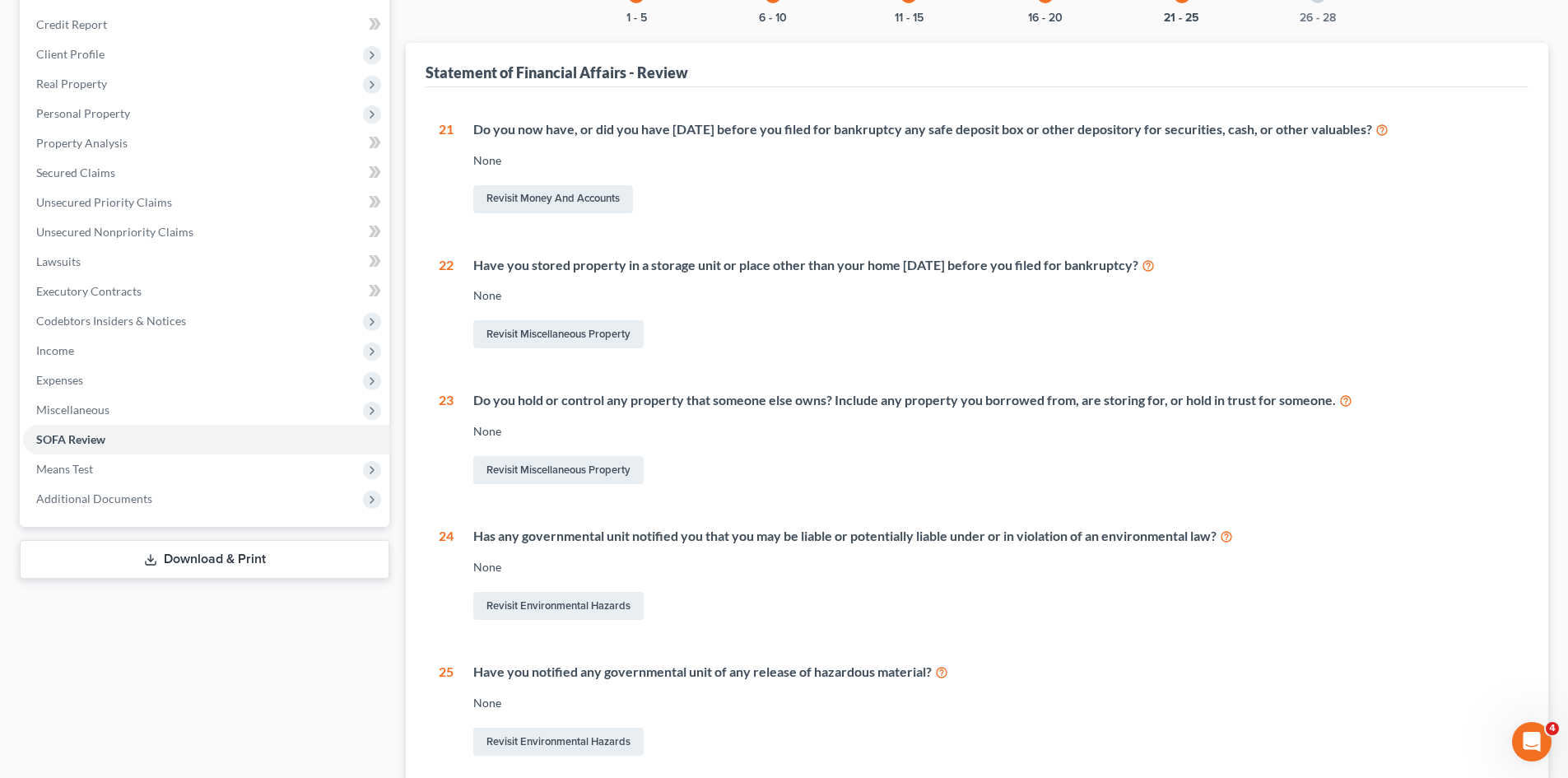
scroll to position [347, 0]
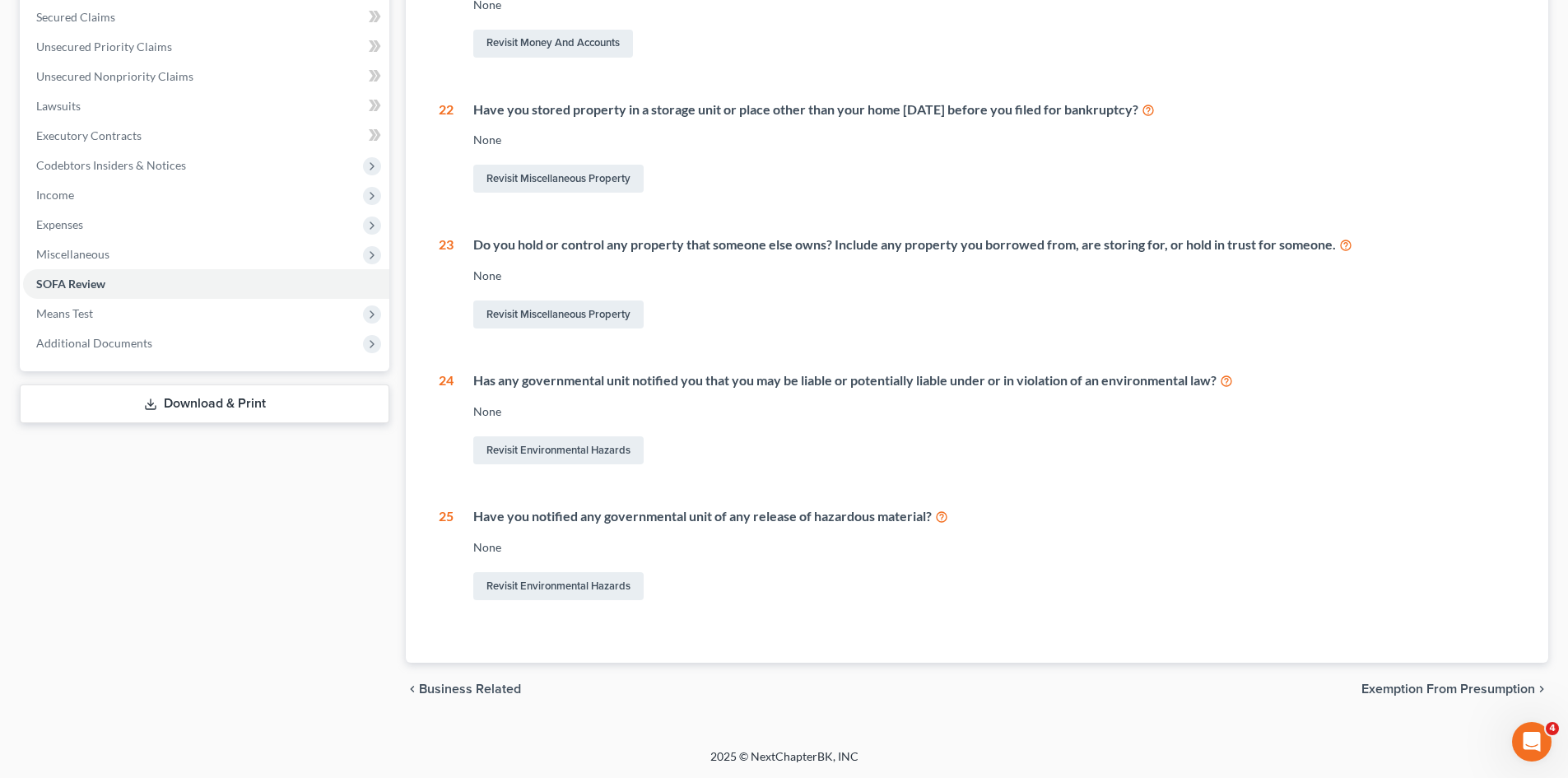
drag, startPoint x: 198, startPoint y: 399, endPoint x: 246, endPoint y: 392, distance: 48.5
click at [198, 399] on link "Download & Print" at bounding box center [204, 403] width 369 height 39
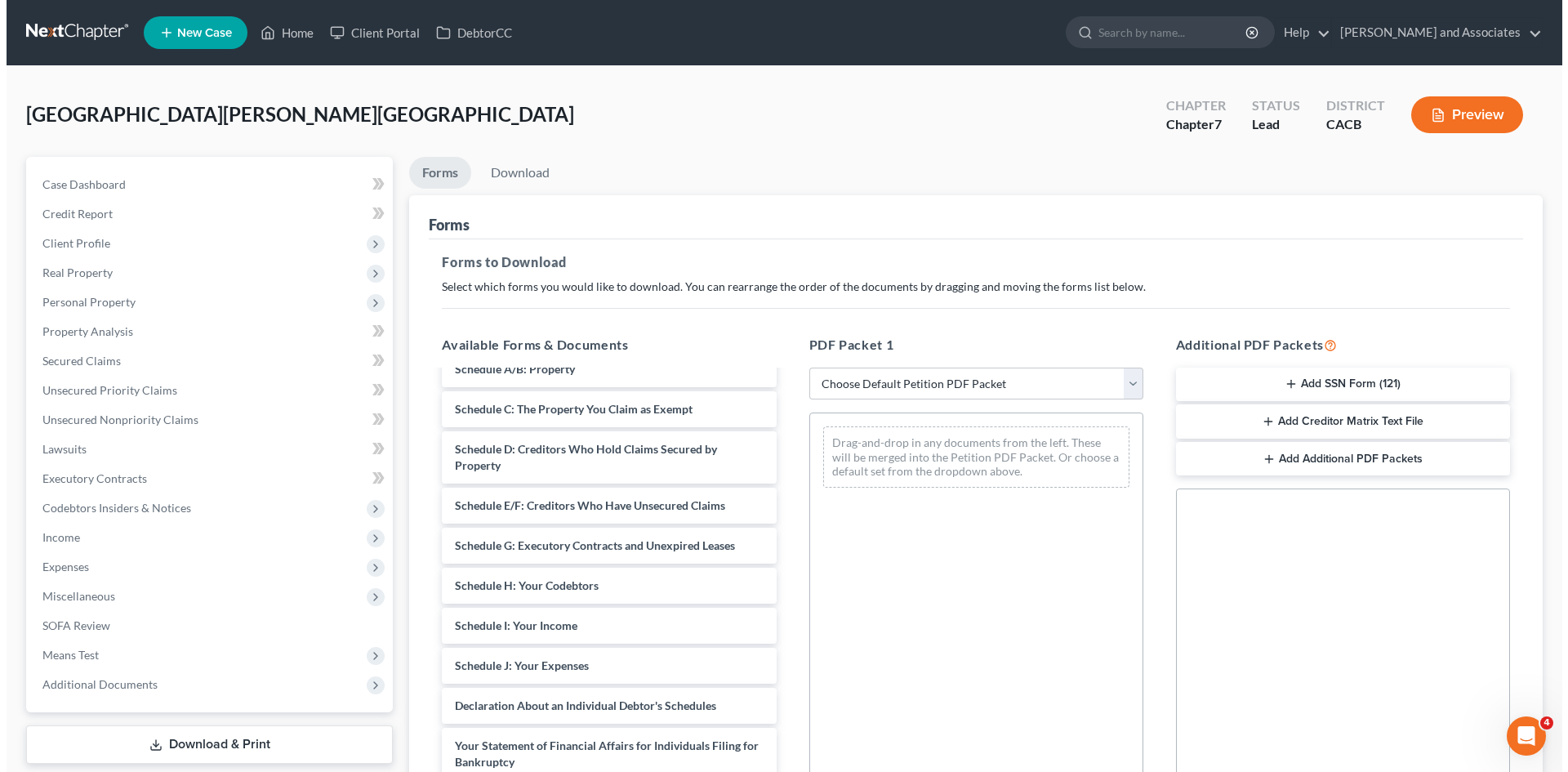
scroll to position [136, 0]
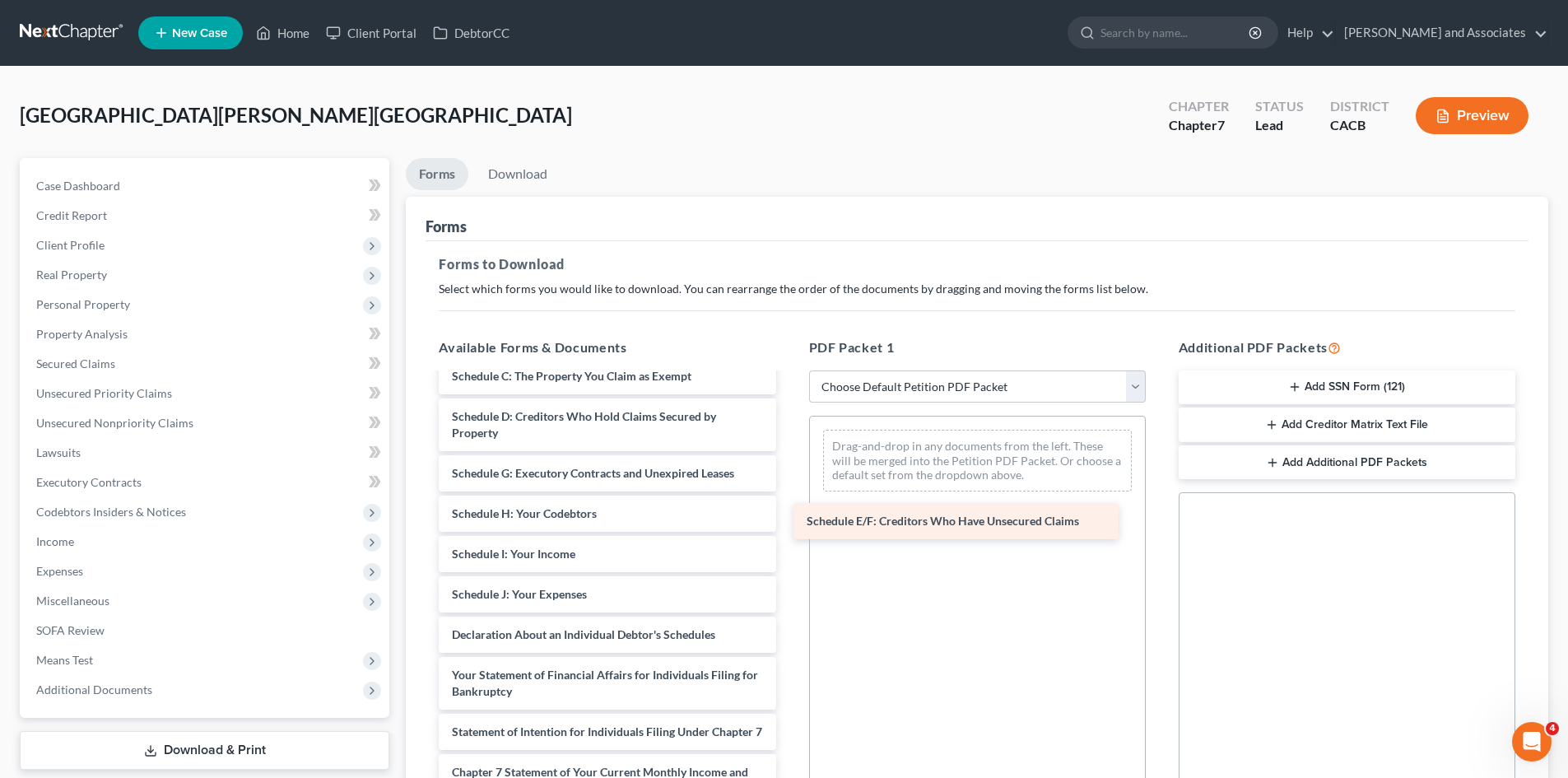
drag, startPoint x: 565, startPoint y: 472, endPoint x: 985, endPoint y: 540, distance: 425.5
click at [789, 540] on div "Schedule E/F: Creditors Who Have Unsecured Claims Voluntary Petition for Indivi…" at bounding box center [607, 610] width 363 height 747
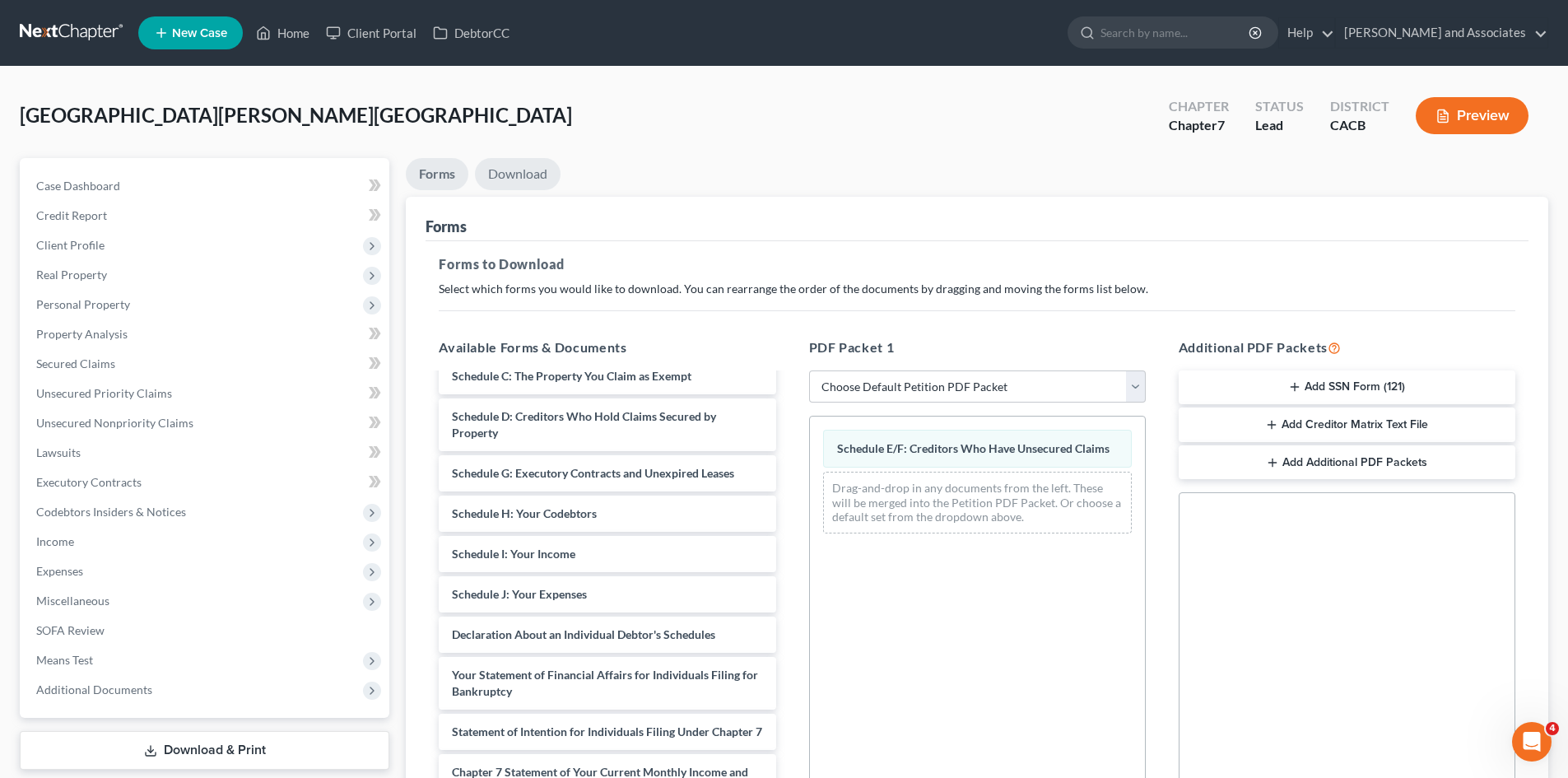
click at [524, 161] on link "Download" at bounding box center [518, 174] width 86 height 33
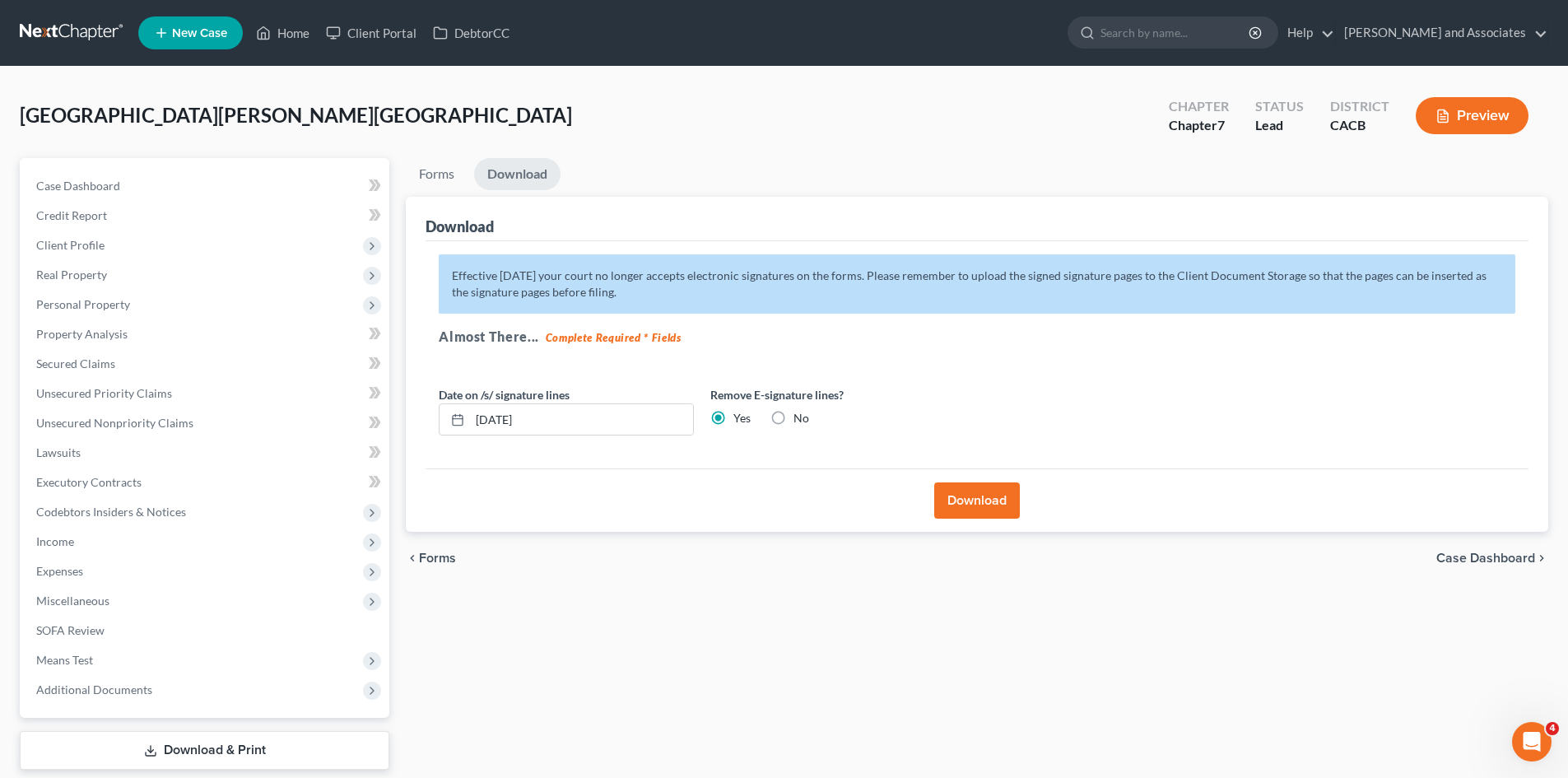
click at [985, 492] on button "Download" at bounding box center [976, 501] width 86 height 36
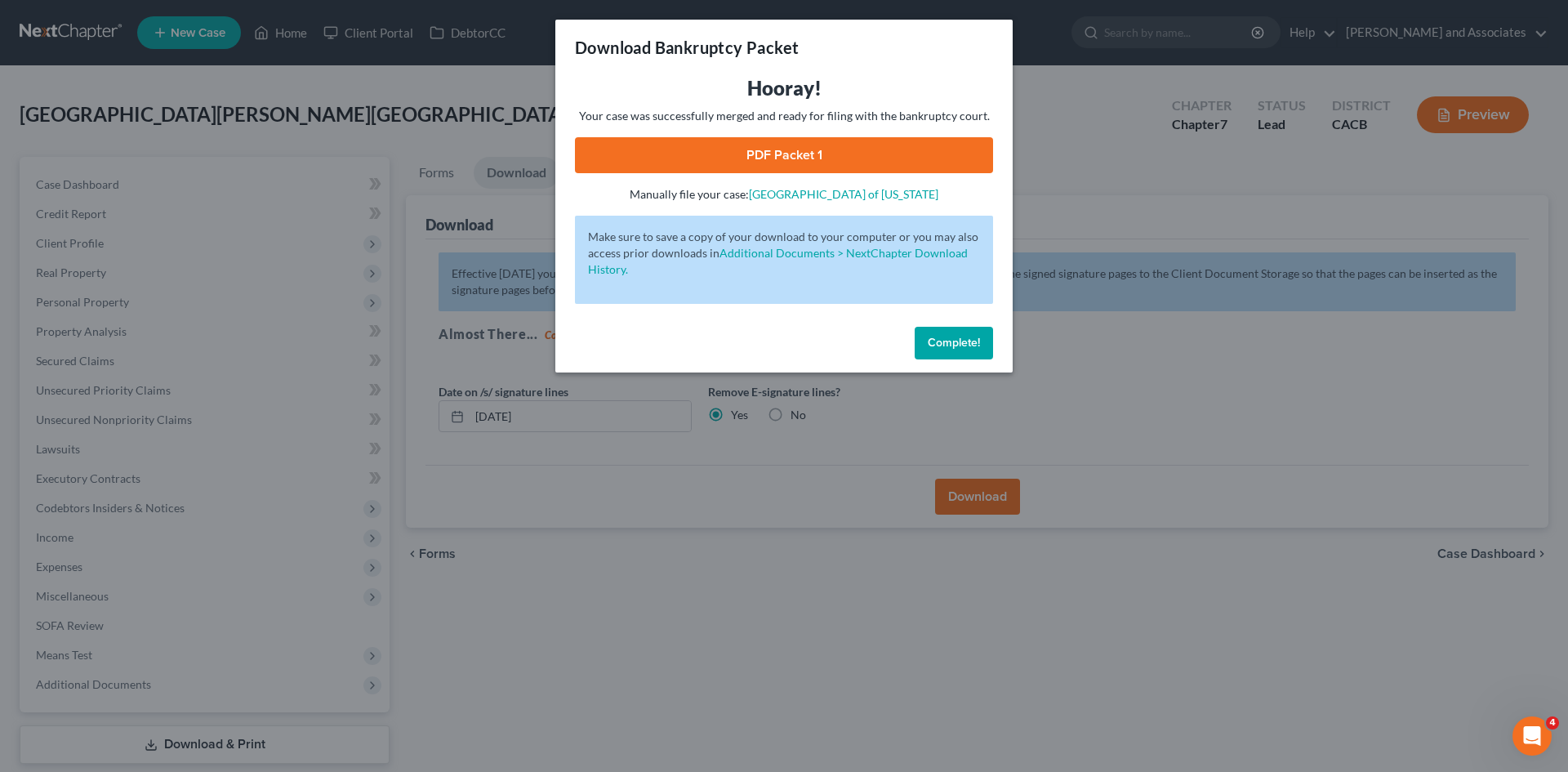
click at [853, 156] on link "PDF Packet 1" at bounding box center [784, 155] width 418 height 36
